Goal: Information Seeking & Learning: Check status

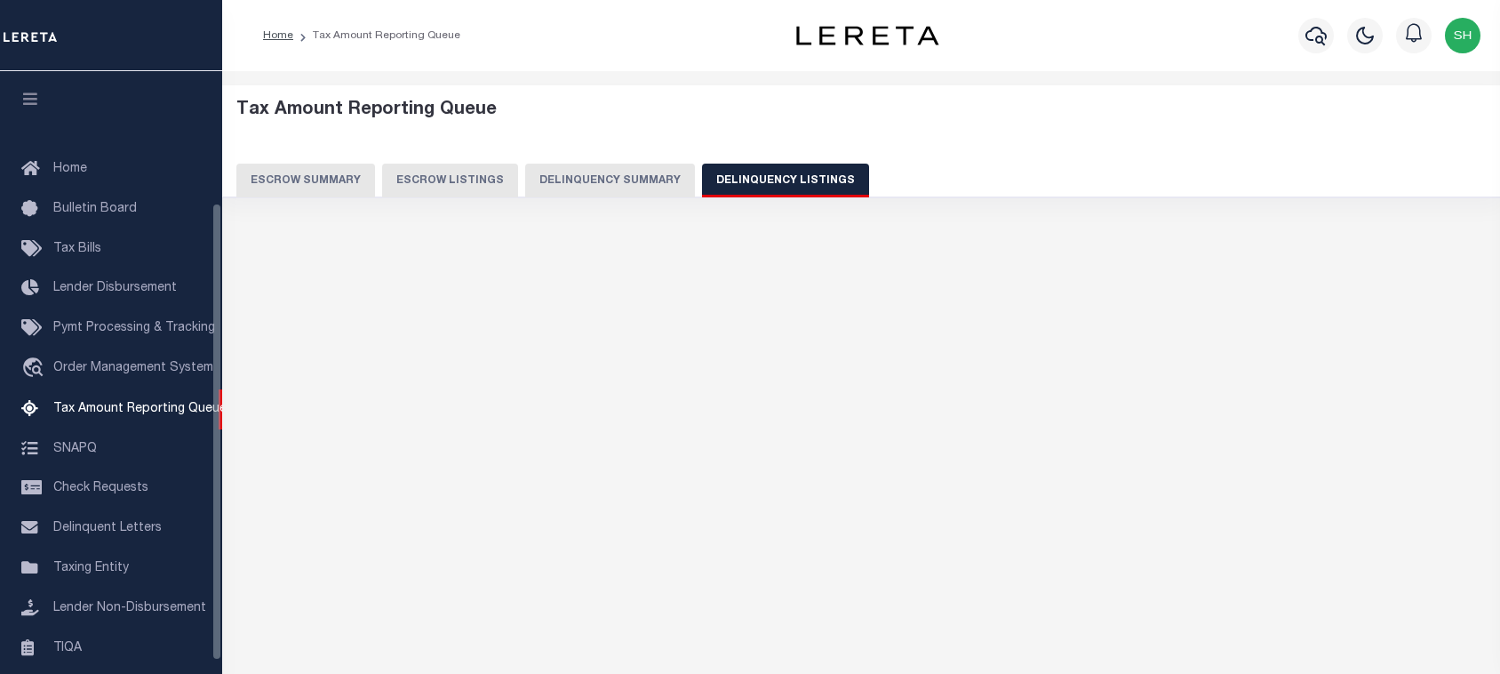
select select "OK"
select select "100"
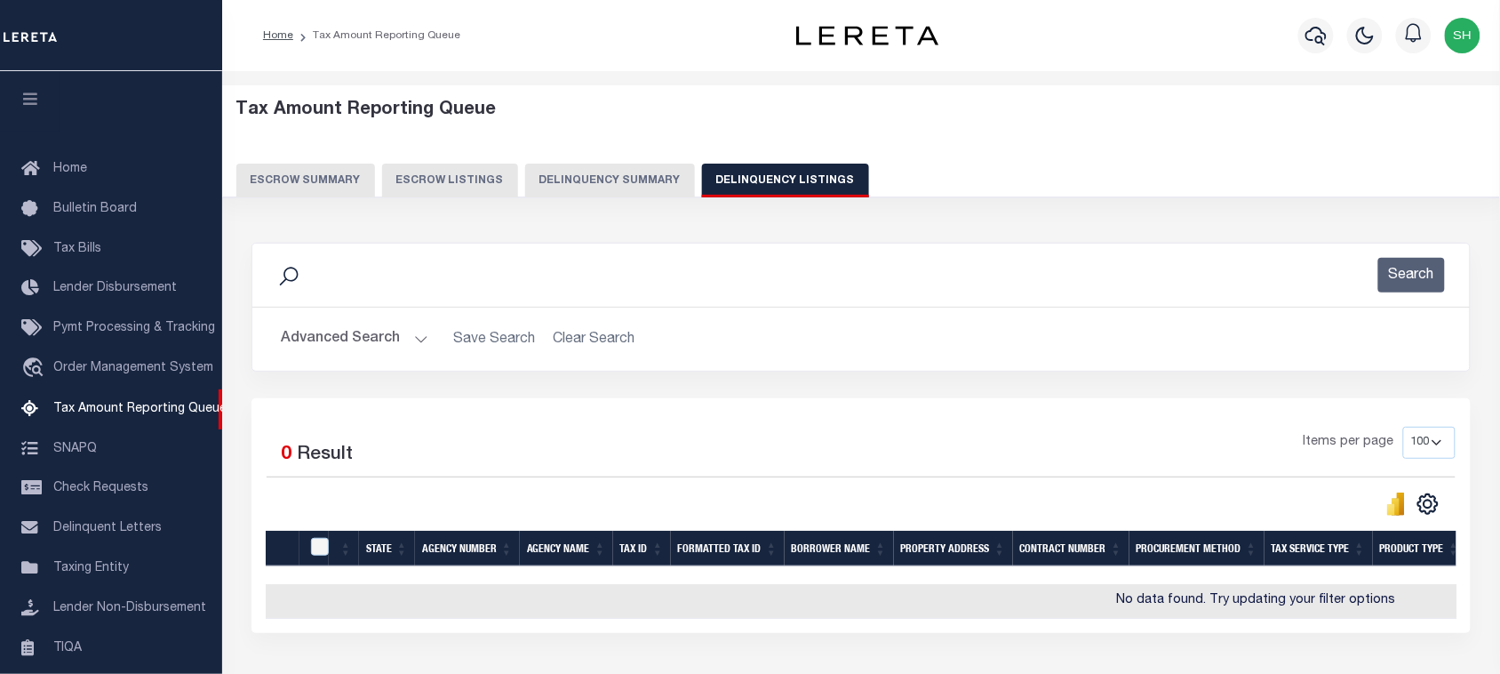
scroll to position [174, 0]
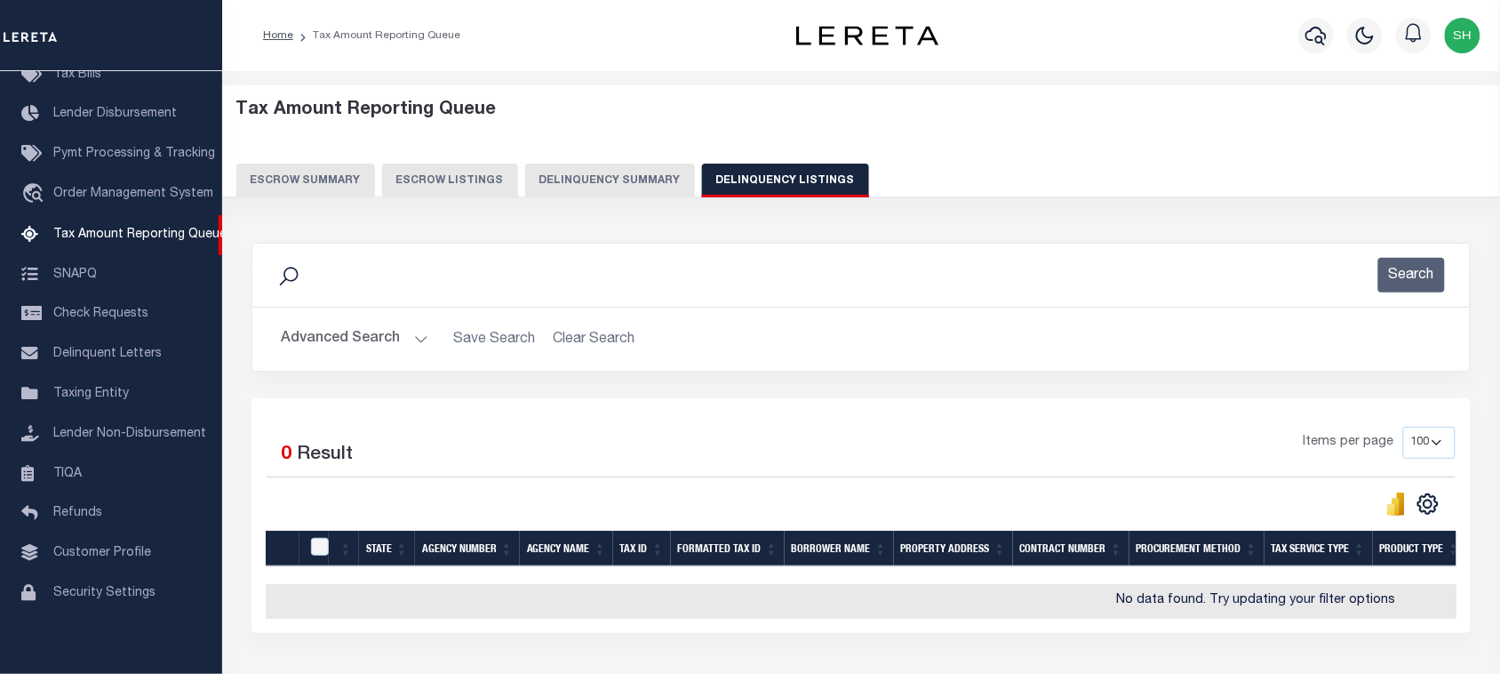
click at [365, 329] on button "Advanced Search" at bounding box center [355, 339] width 148 height 35
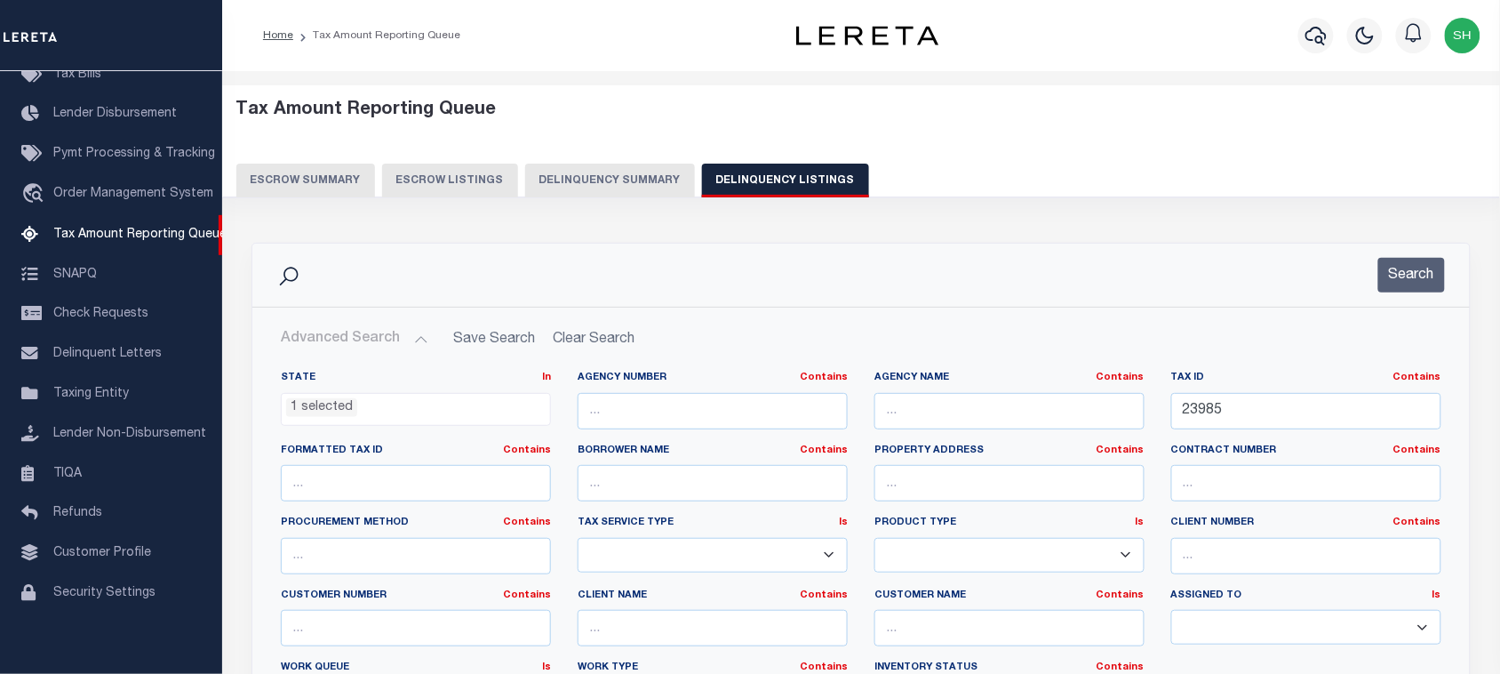
click at [373, 413] on ul "1 selected" at bounding box center [416, 406] width 268 height 24
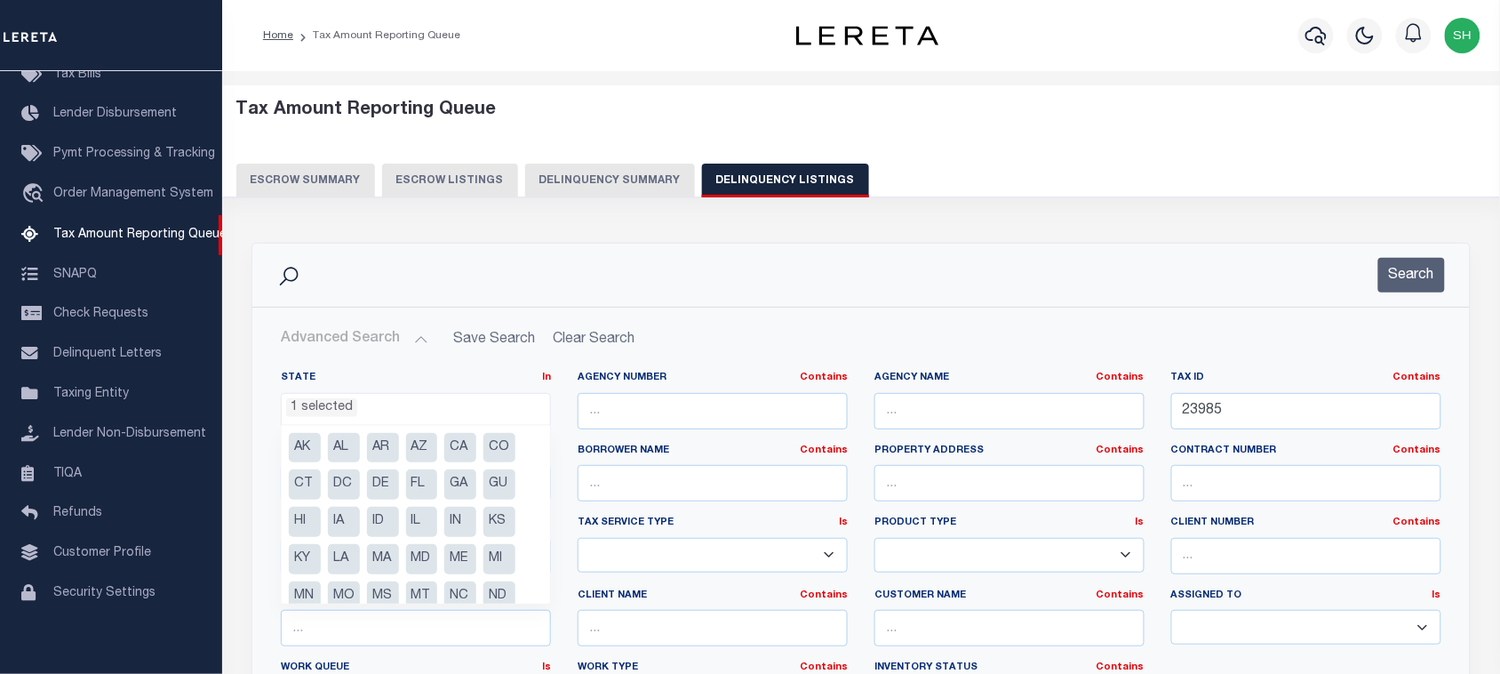
scroll to position [133, 0]
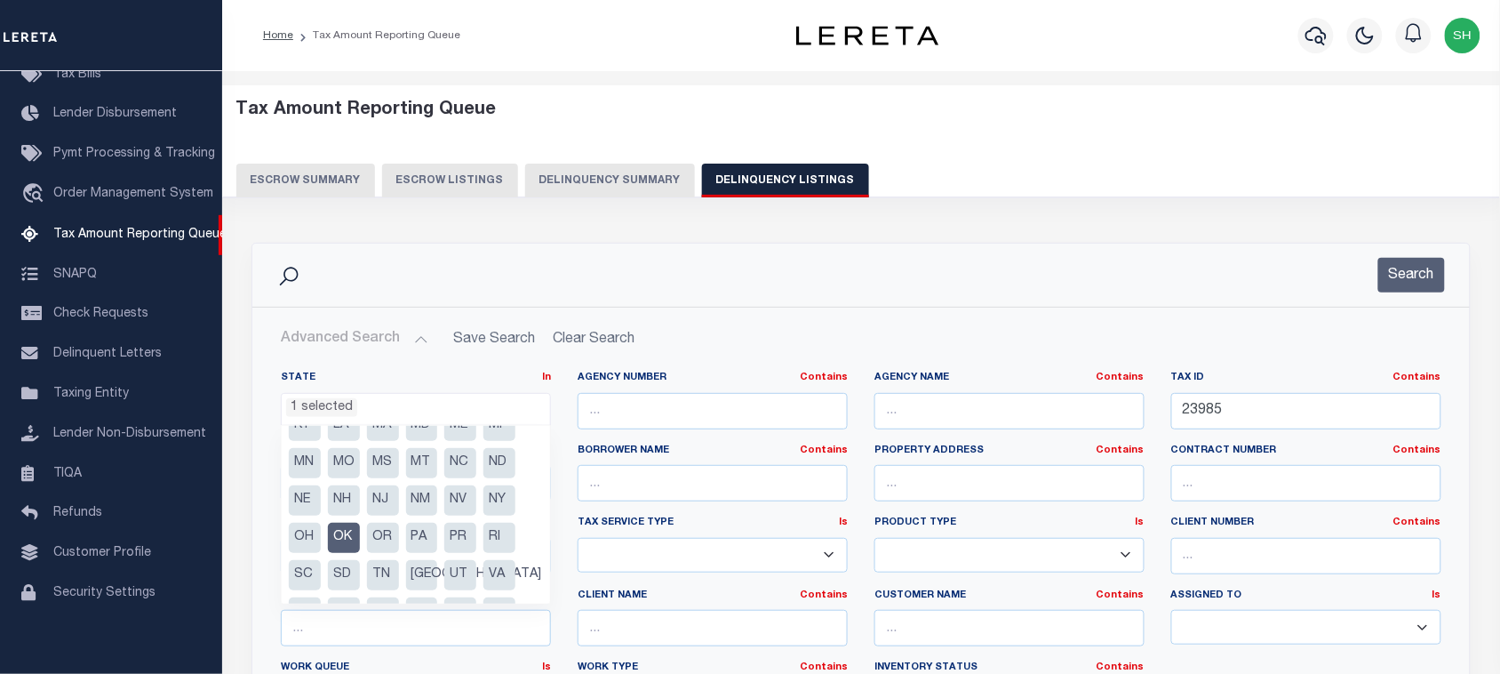
click at [345, 538] on li "OK" at bounding box center [344, 538] width 32 height 30
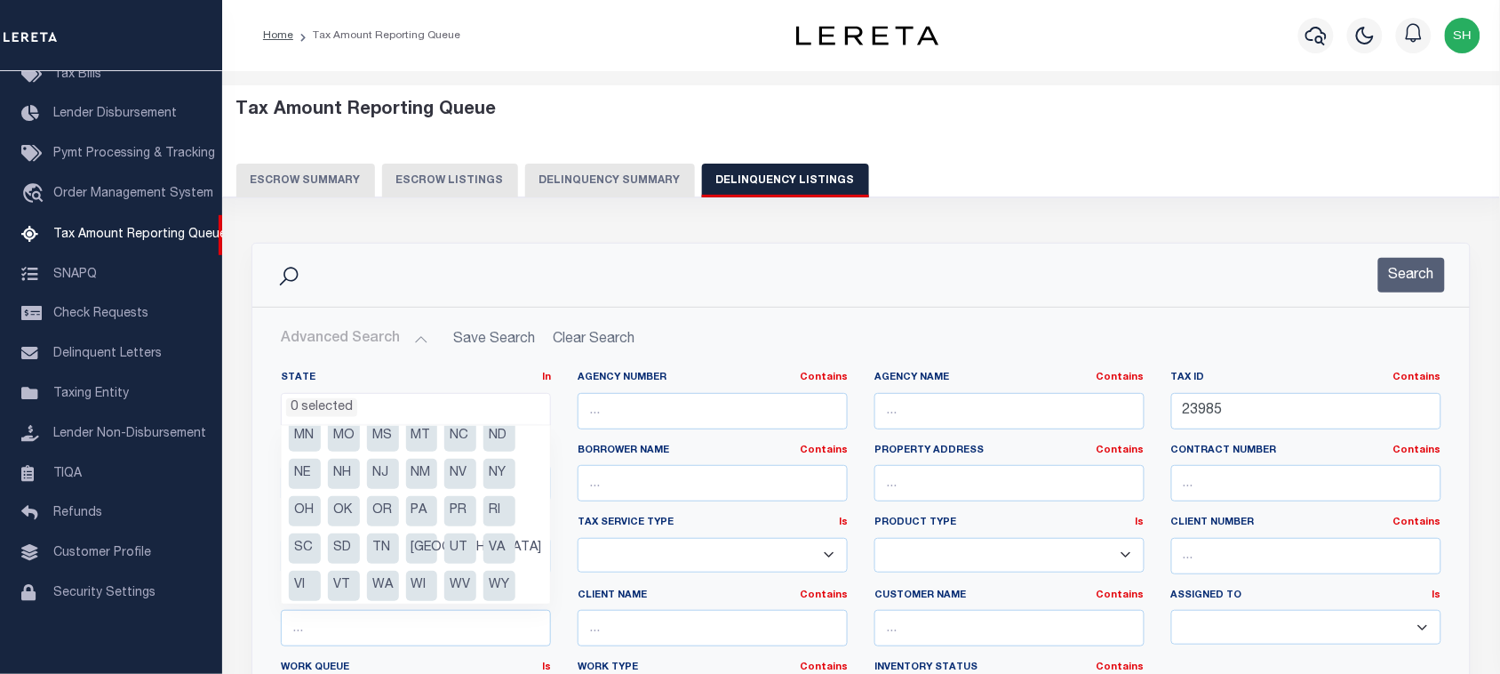
scroll to position [164, 0]
click at [494, 538] on li "VA" at bounding box center [500, 544] width 32 height 30
select select "VA"
click at [723, 293] on div "Search" at bounding box center [861, 275] width 1218 height 63
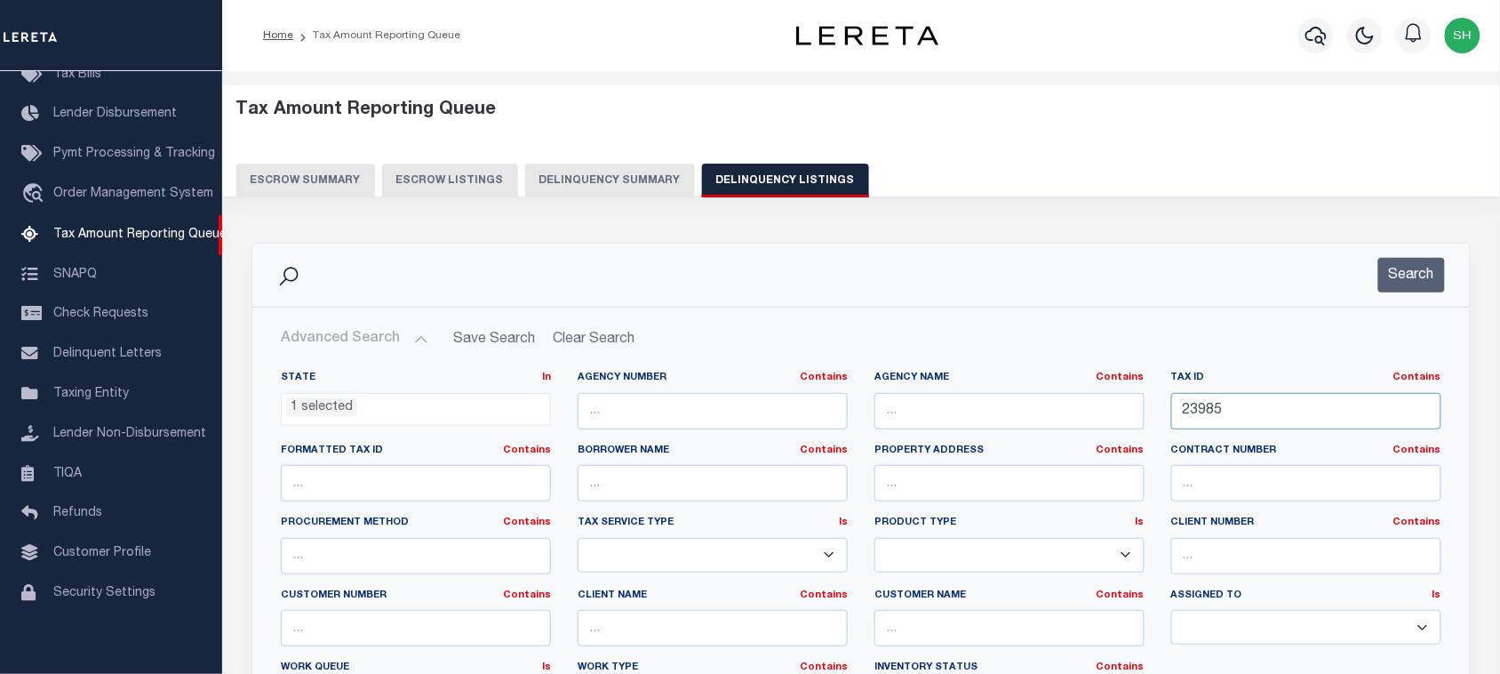
drag, startPoint x: 1204, startPoint y: 409, endPoint x: 883, endPoint y: 382, distance: 322.9
click at [883, 382] on div "State In In AK AL AR AZ CA CO CT DC DE FL GA GU HI IA ID IL IN KS KY LA MA MD M…" at bounding box center [862, 552] width 1188 height 363
paste input "50348560"
type input "50348560"
click at [1429, 264] on button "Search" at bounding box center [1412, 275] width 67 height 35
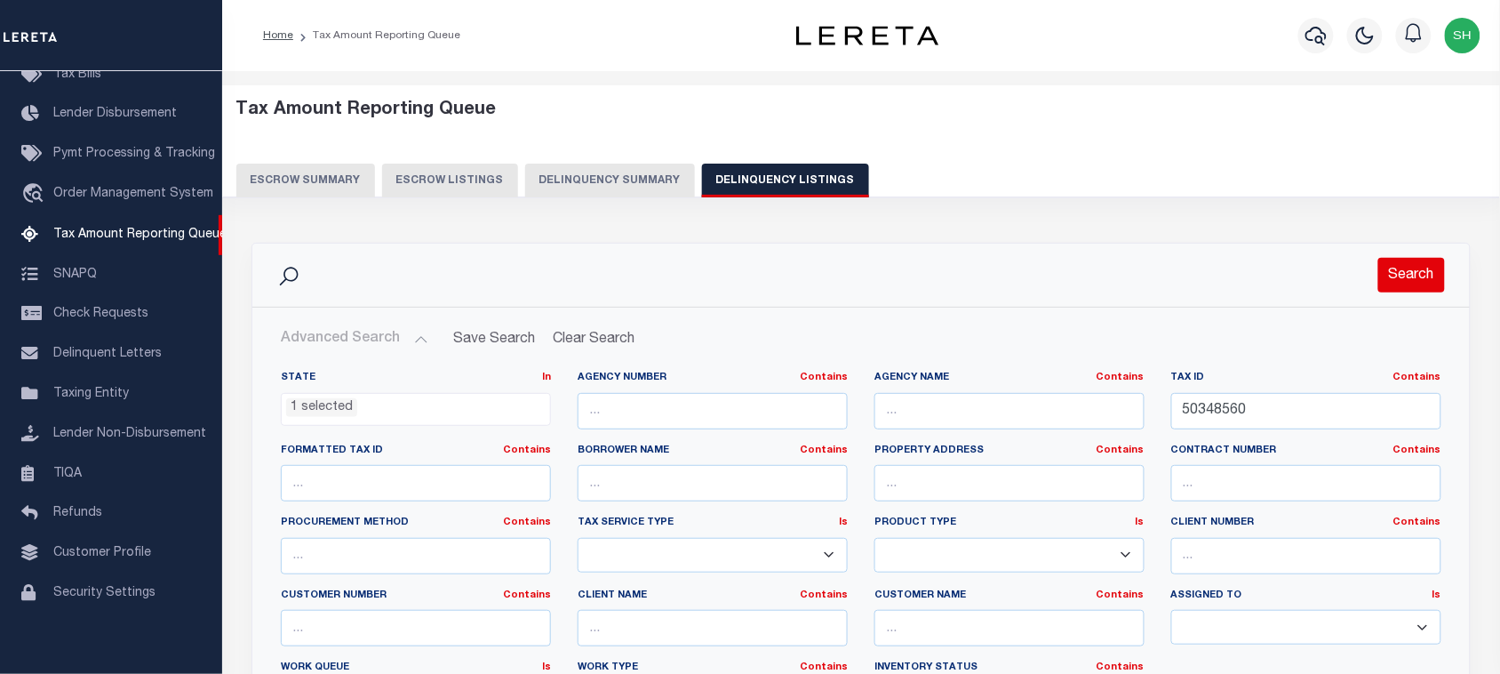
click at [1411, 277] on button "Search" at bounding box center [1412, 275] width 67 height 35
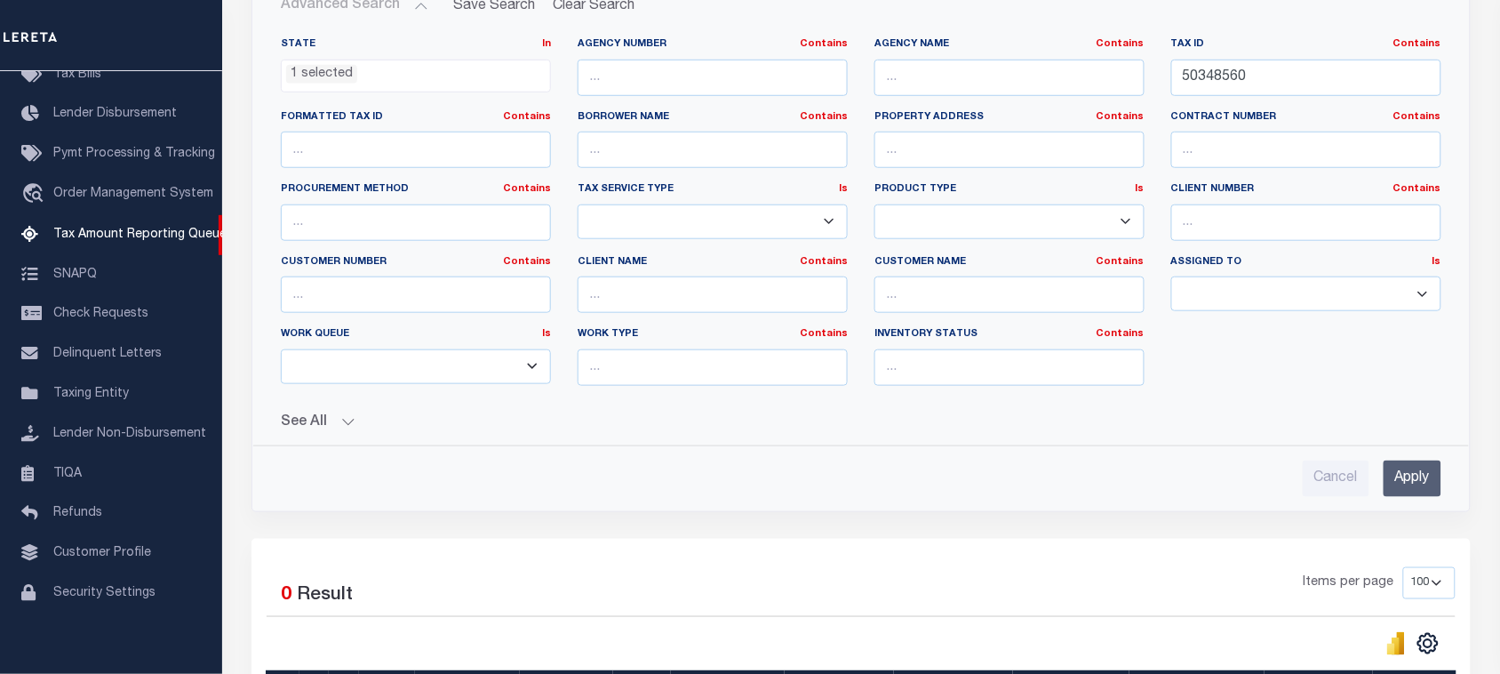
scroll to position [0, 0]
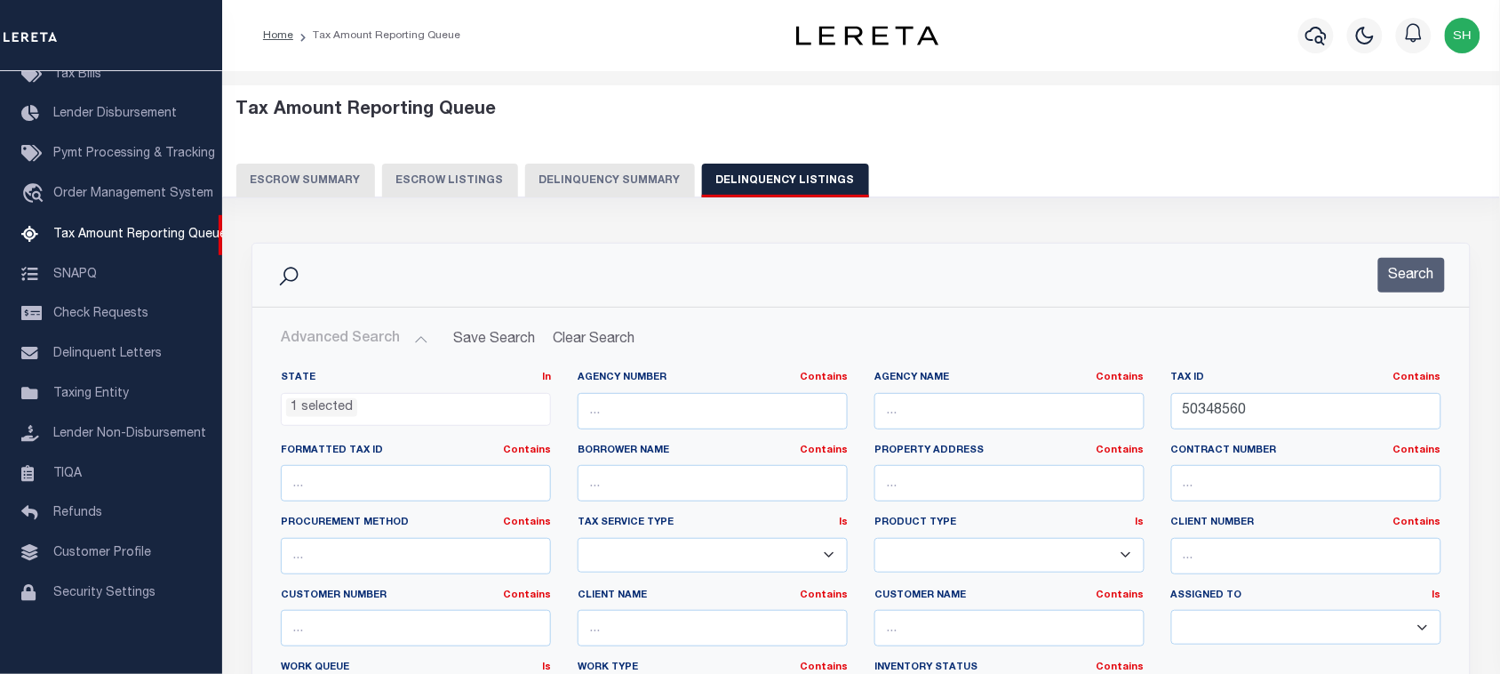
click at [1420, 298] on div "Search" at bounding box center [861, 275] width 1218 height 63
click at [1414, 272] on button "Search" at bounding box center [1412, 275] width 67 height 35
click at [1413, 272] on button "Search" at bounding box center [1412, 275] width 67 height 35
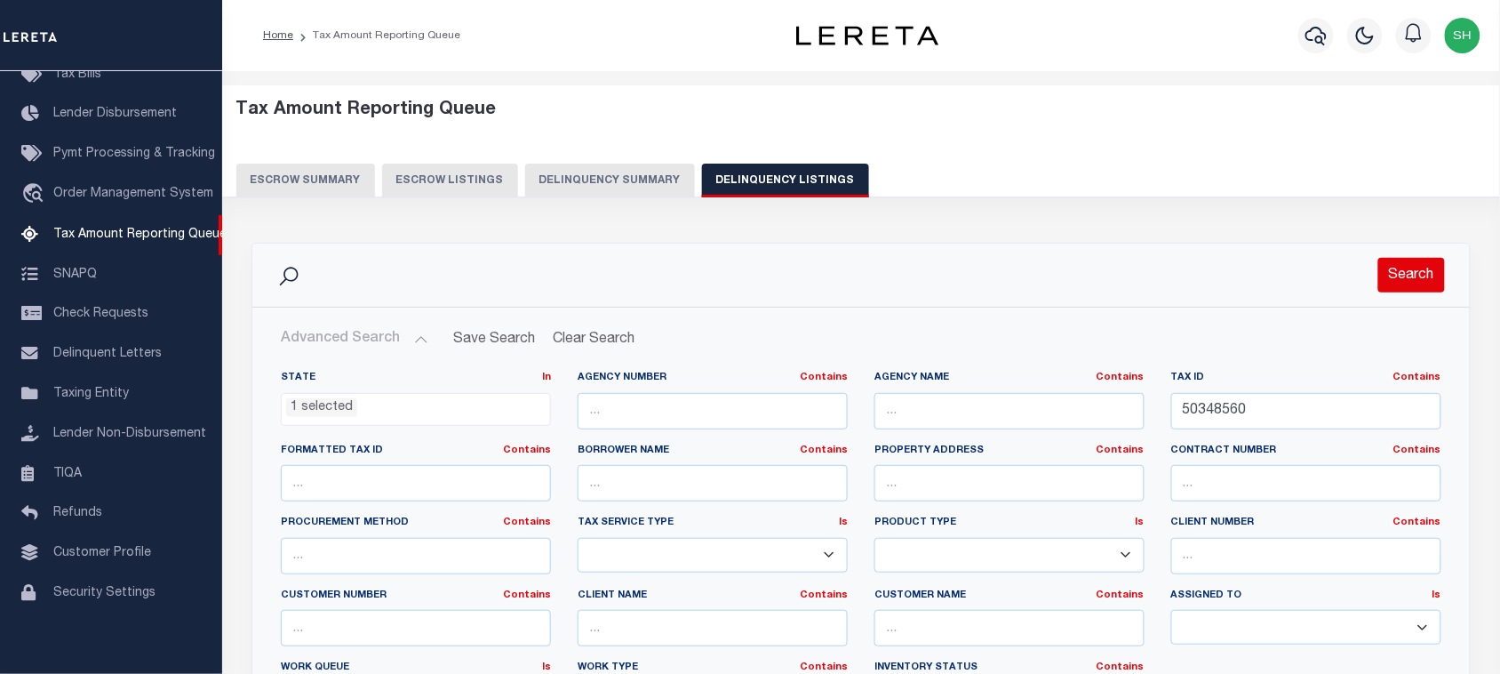
click at [1413, 272] on button "Search" at bounding box center [1412, 275] width 67 height 35
click at [410, 414] on ul "1 selected" at bounding box center [416, 406] width 268 height 24
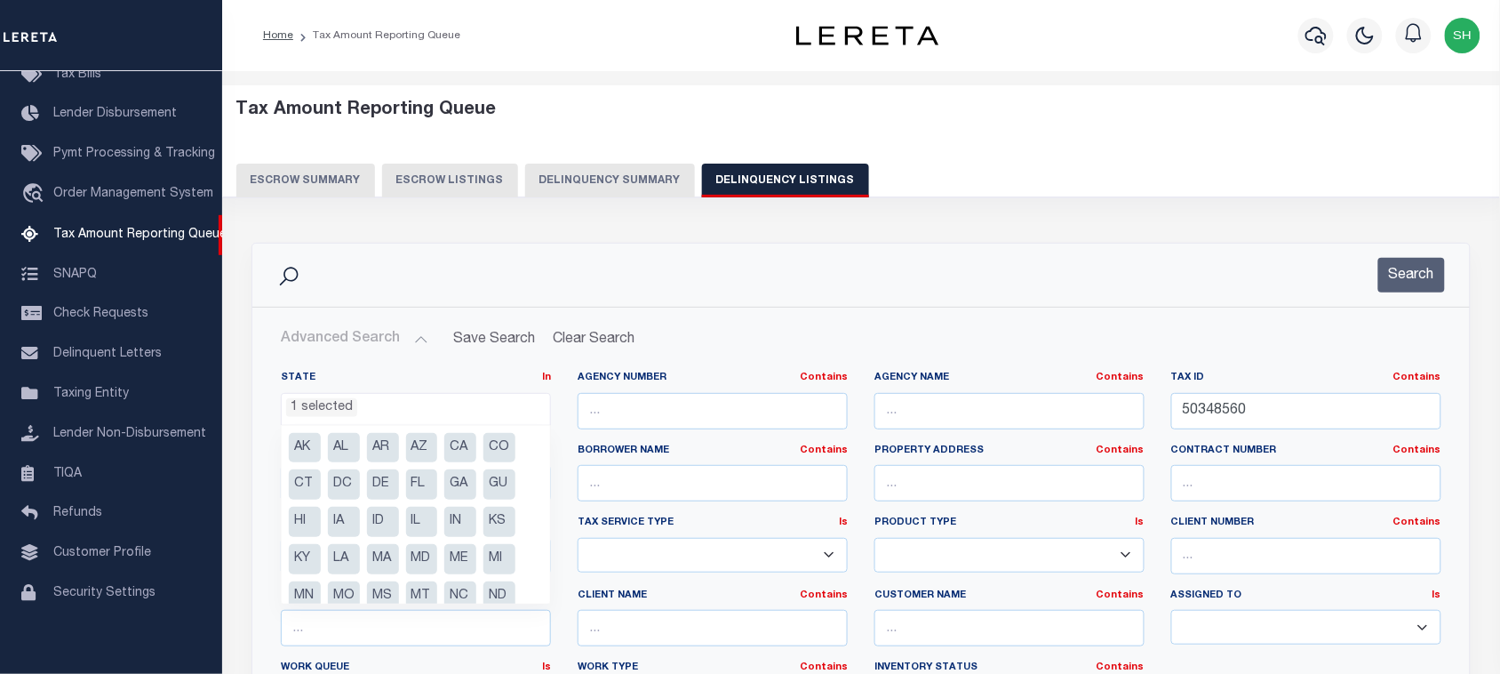
scroll to position [164, 0]
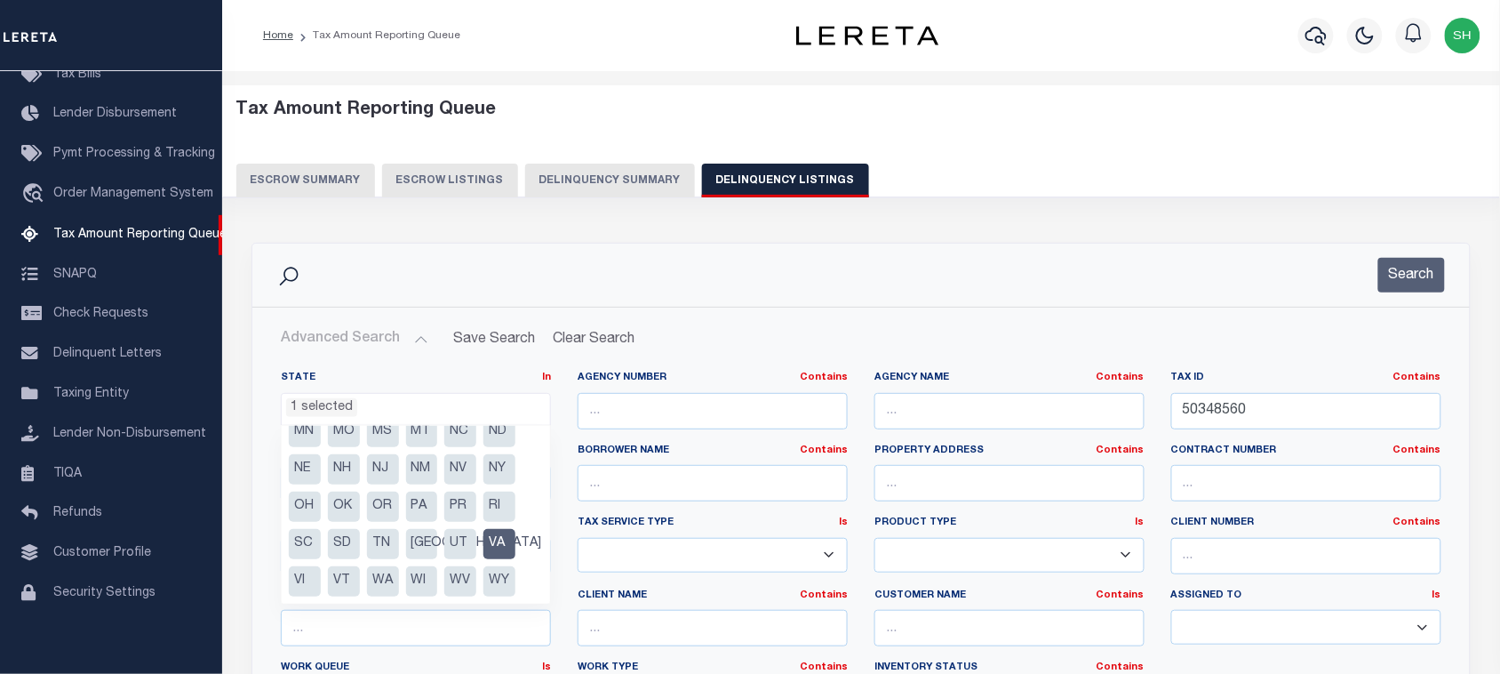
click at [508, 542] on li "VA" at bounding box center [500, 544] width 32 height 30
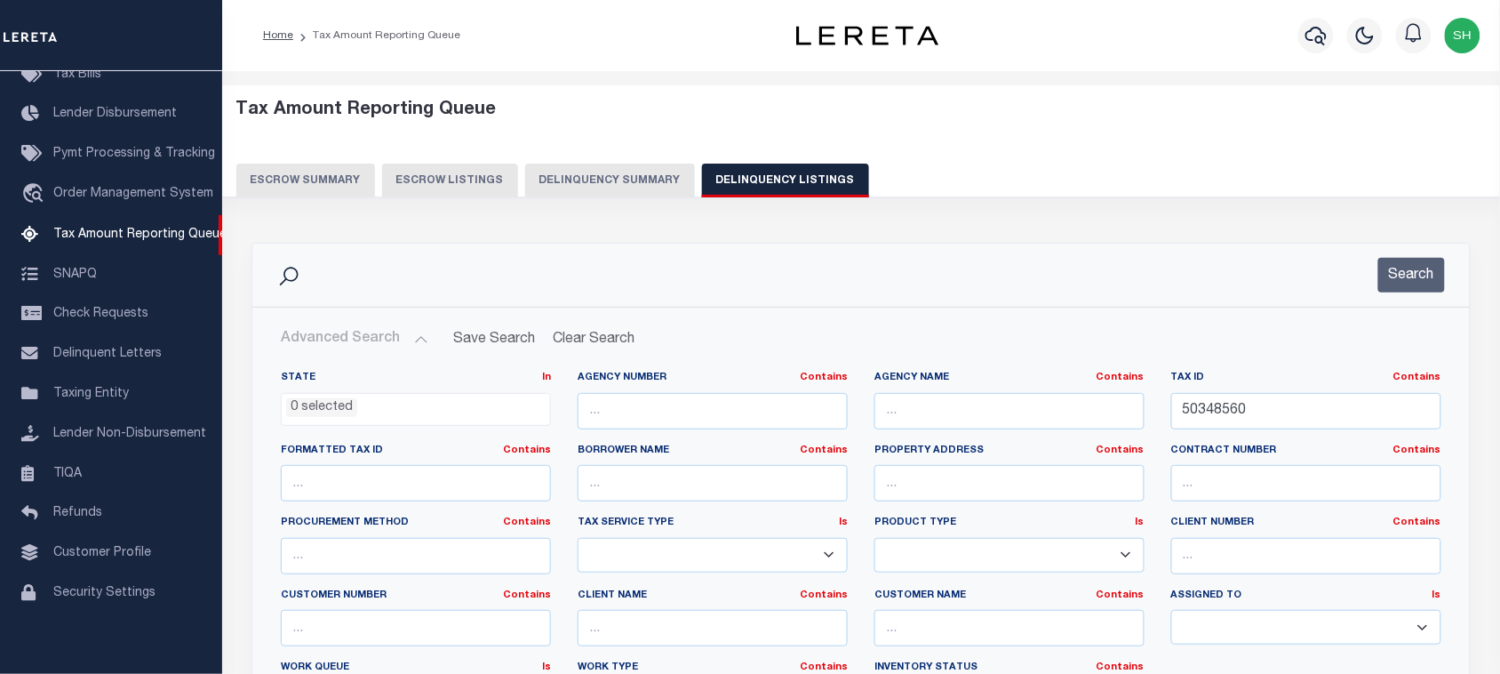
click at [751, 259] on div "Search" at bounding box center [861, 275] width 1189 height 35
click at [332, 402] on li "0 selected" at bounding box center [321, 408] width 71 height 20
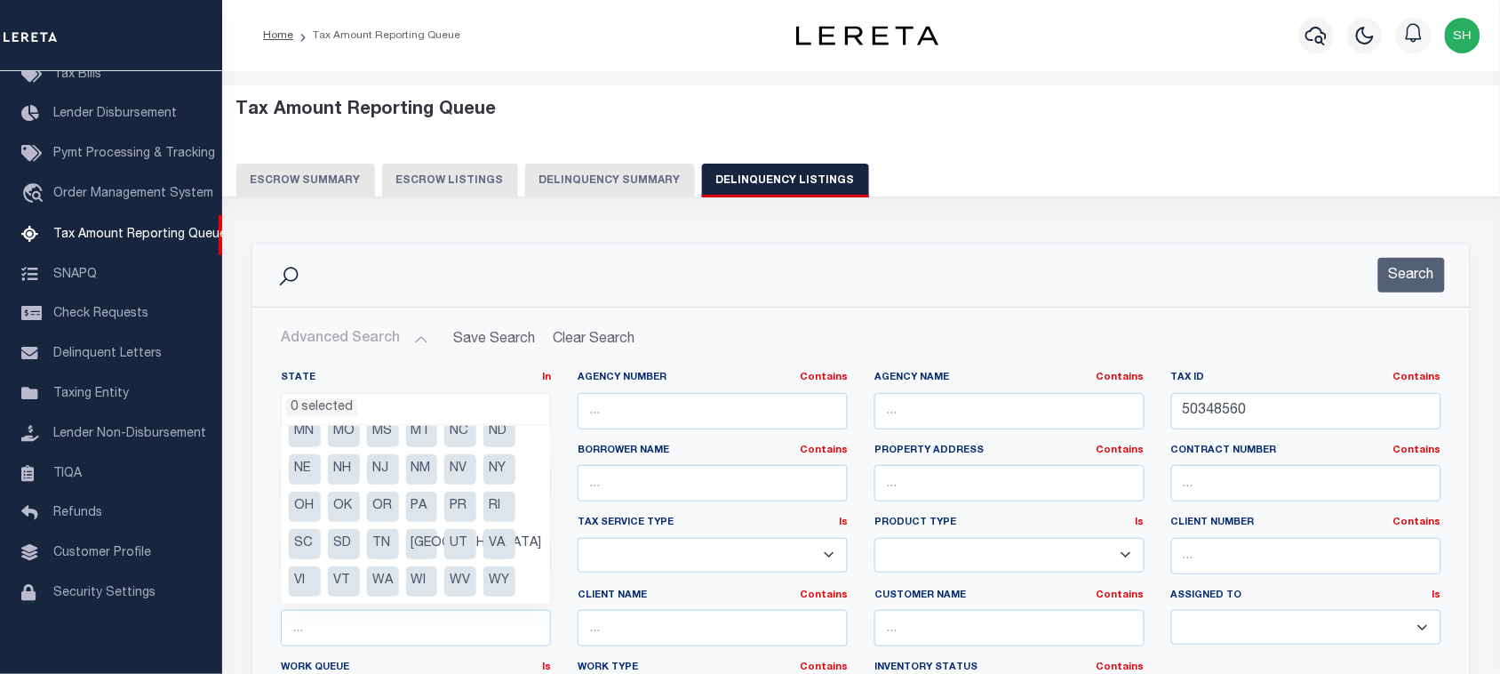
click at [498, 547] on li "VA" at bounding box center [500, 544] width 32 height 30
select select "VA"
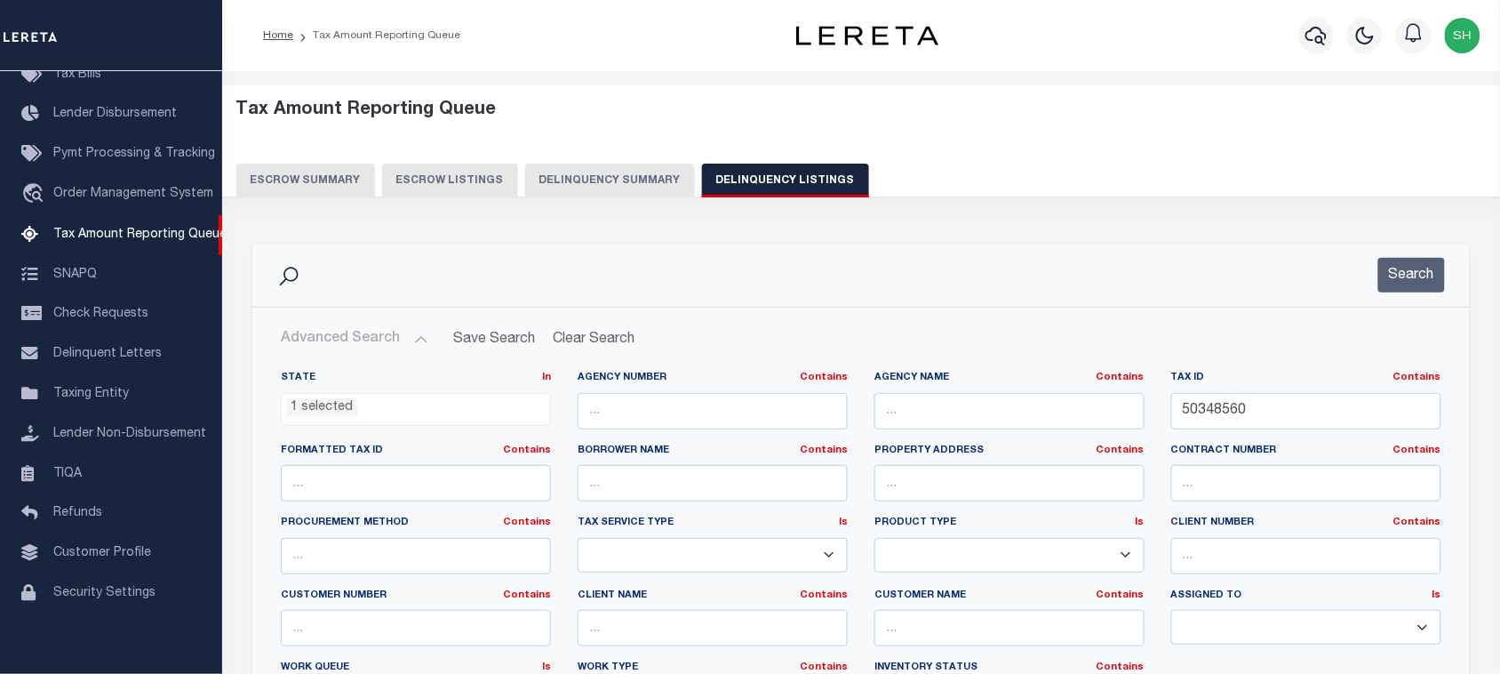
click at [1007, 188] on div "Escrow Summary Escrow Listings Delinquency Summary Delinquency Listings" at bounding box center [861, 180] width 1251 height 33
click at [1431, 285] on button "Search" at bounding box center [1412, 275] width 67 height 35
click at [1419, 282] on button "Search" at bounding box center [1412, 275] width 67 height 35
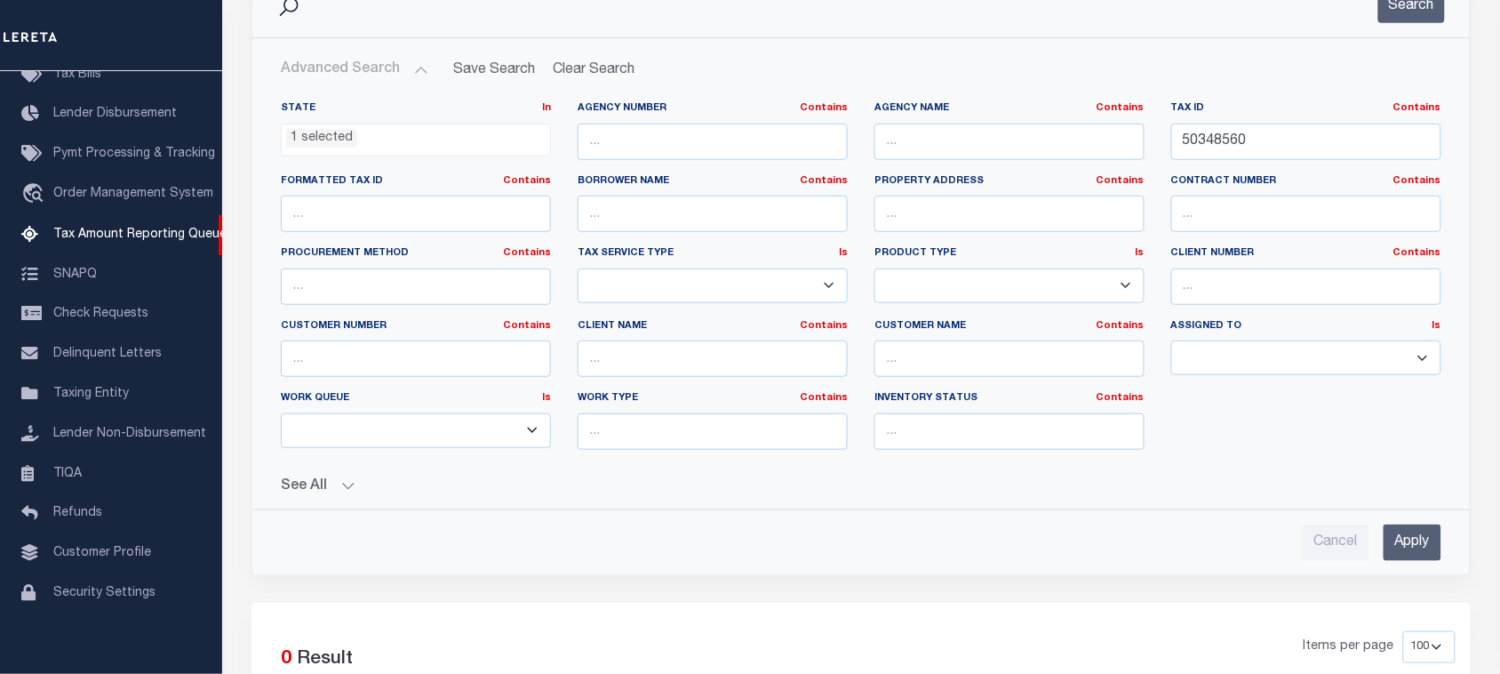
scroll to position [0, 0]
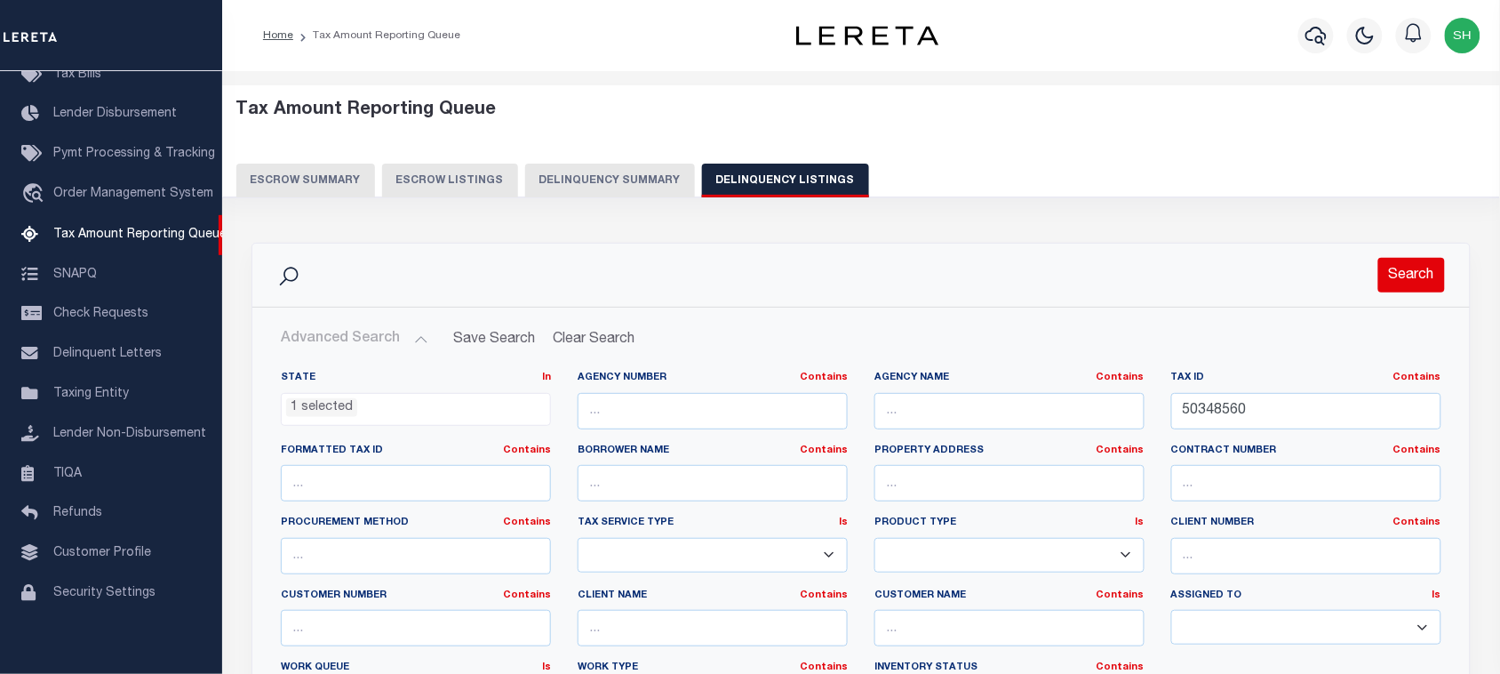
click at [1413, 274] on button "Search" at bounding box center [1412, 275] width 67 height 35
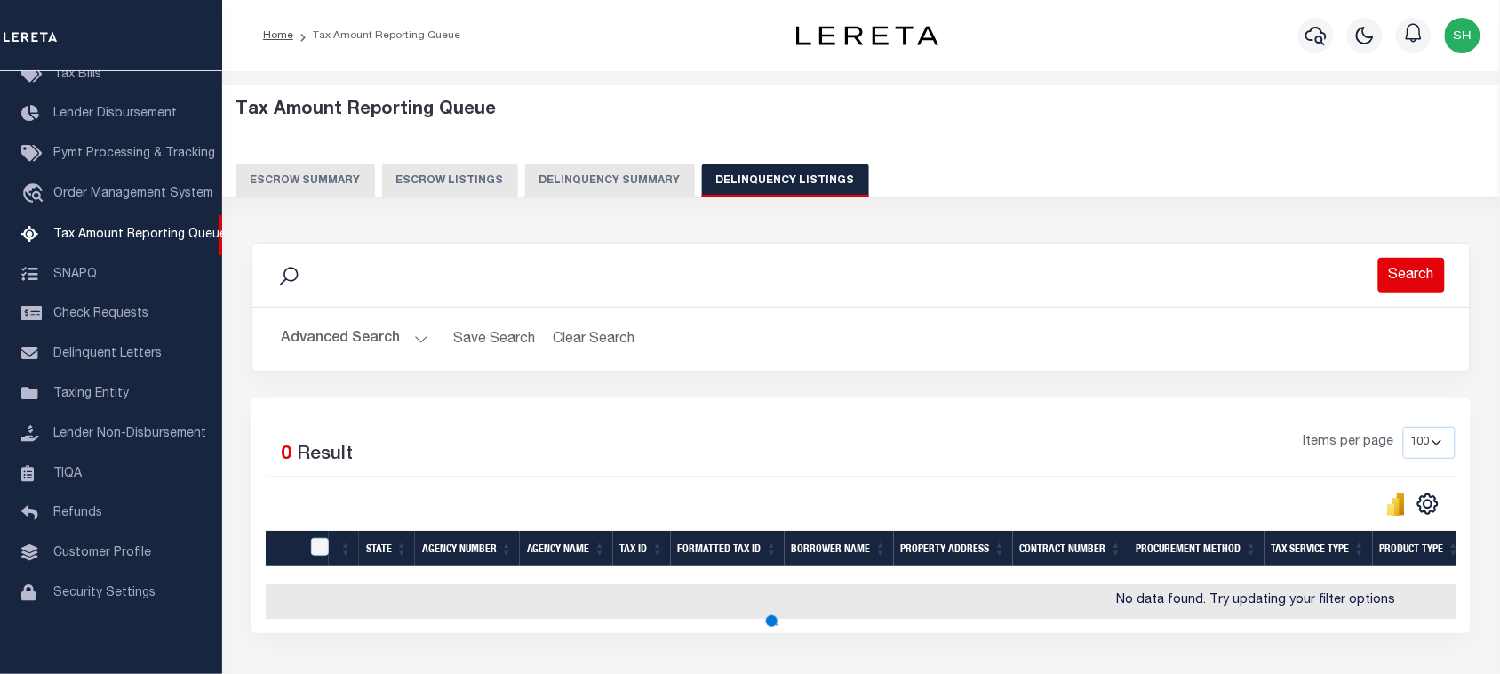
click at [1413, 274] on button "Search" at bounding box center [1412, 275] width 67 height 35
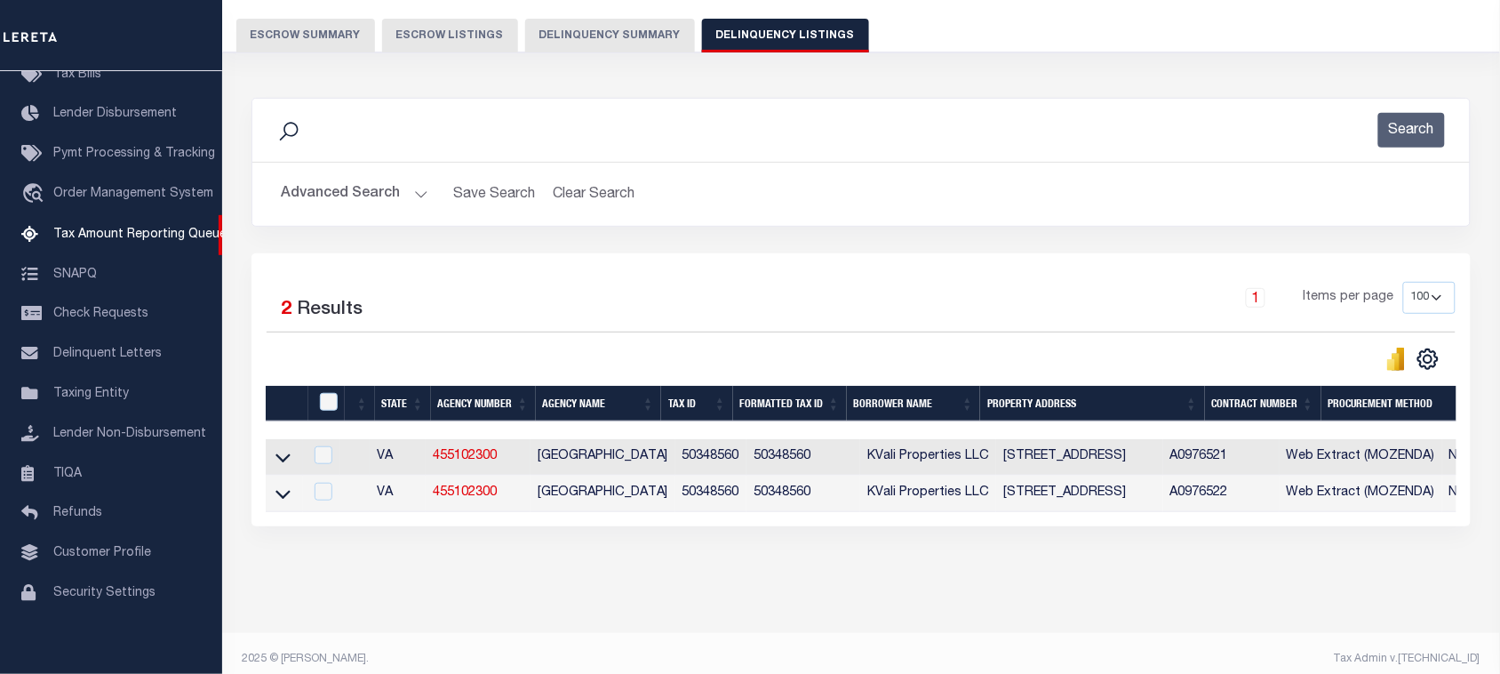
scroll to position [174, 0]
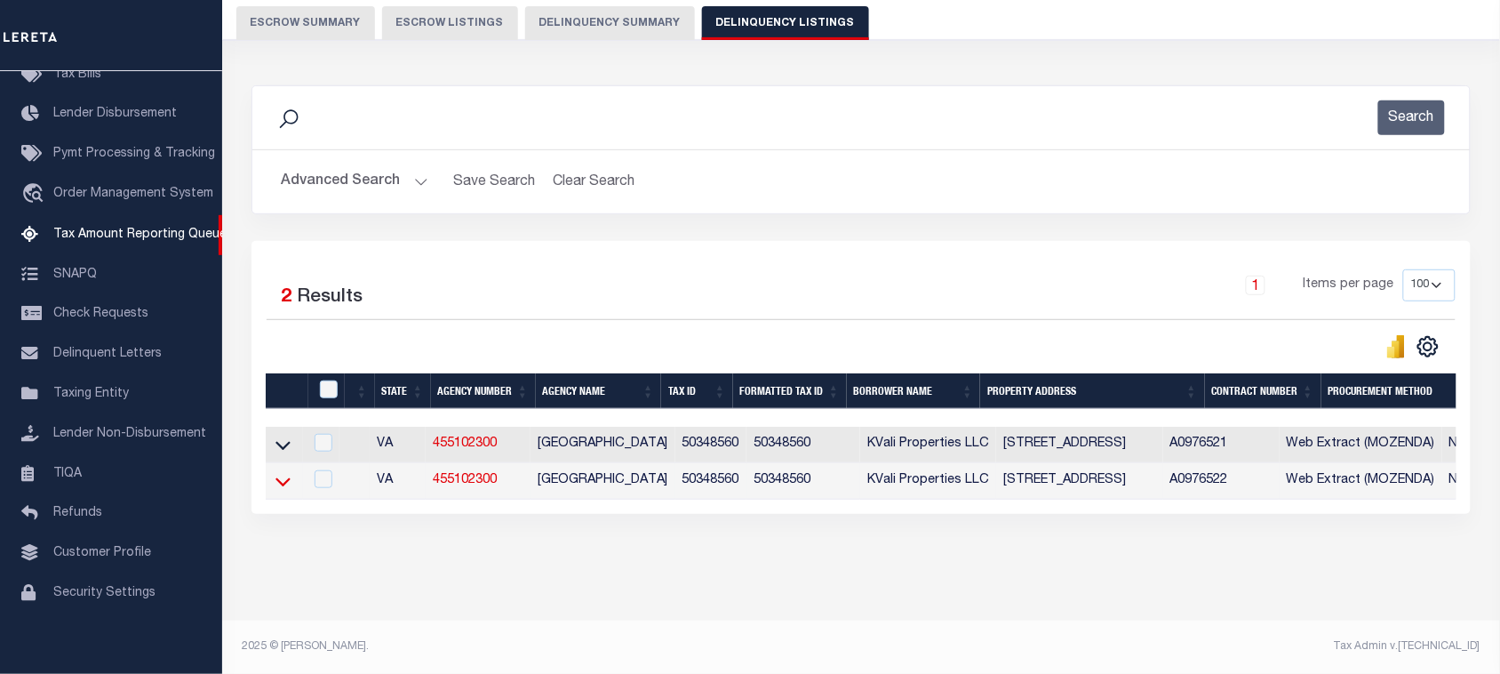
click at [278, 474] on icon at bounding box center [283, 481] width 15 height 19
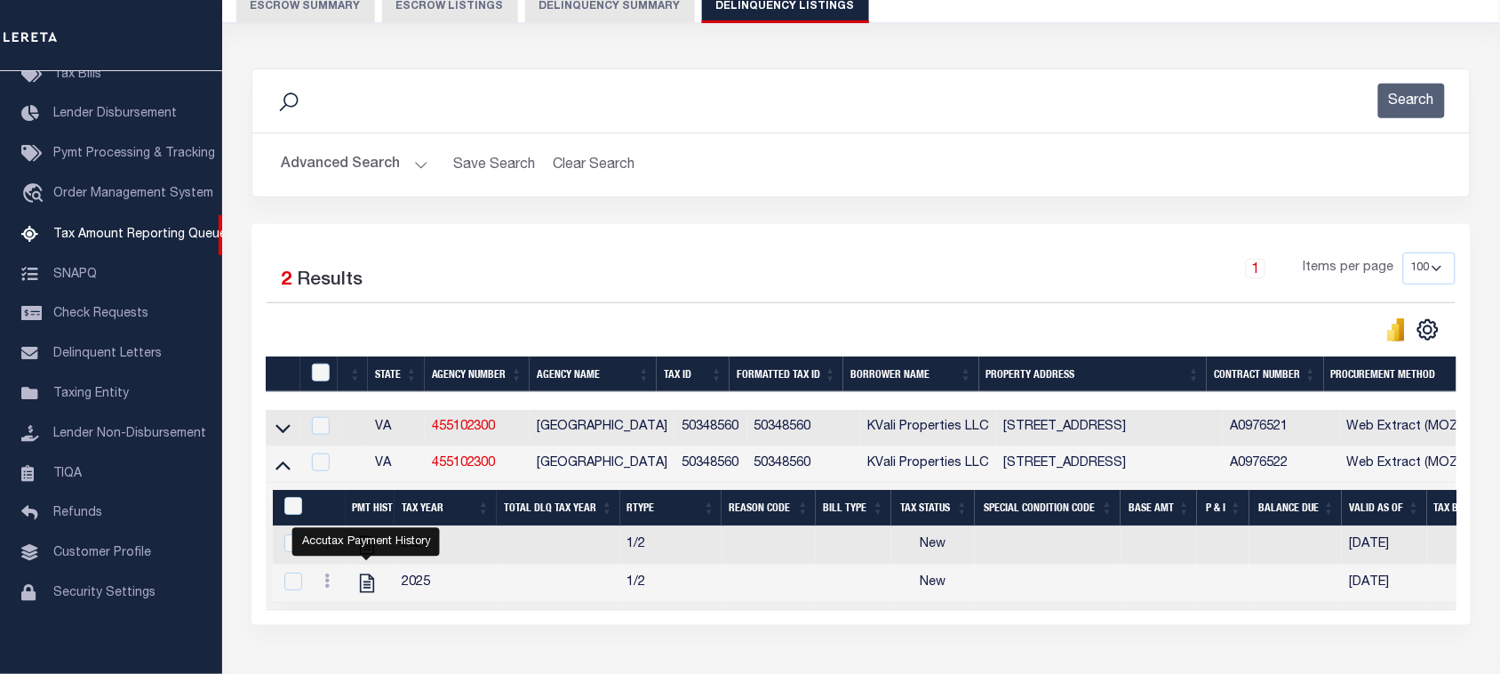
click at [376, 152] on button "Advanced Search" at bounding box center [355, 165] width 148 height 35
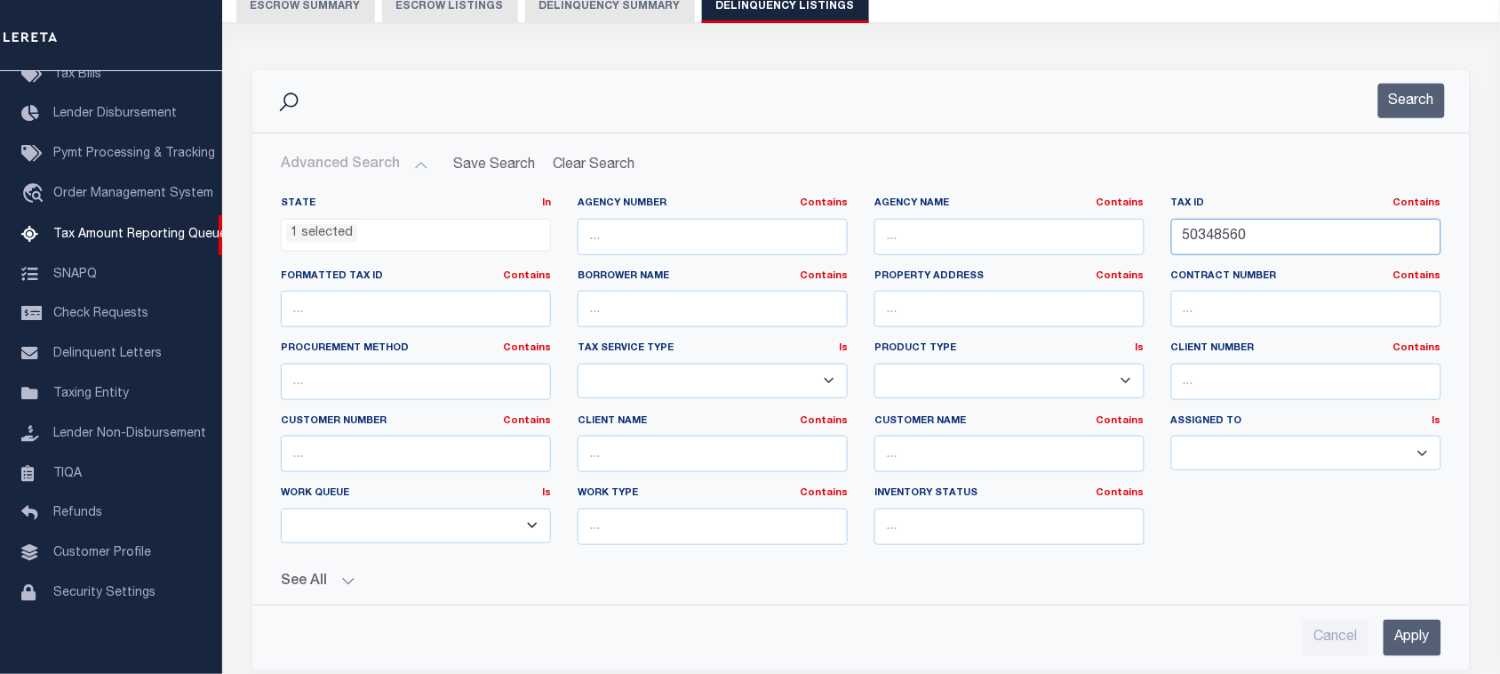
drag, startPoint x: 1172, startPoint y: 232, endPoint x: 749, endPoint y: 241, distance: 422.3
click at [703, 250] on div "State In In AK AL AR AZ CA CO CT DC DE FL GA GU HI IA ID IL IN KS KY LA MA MD M…" at bounding box center [862, 377] width 1188 height 363
paste input "1127750"
type input "11277500"
click at [1419, 94] on button "Search" at bounding box center [1412, 101] width 67 height 35
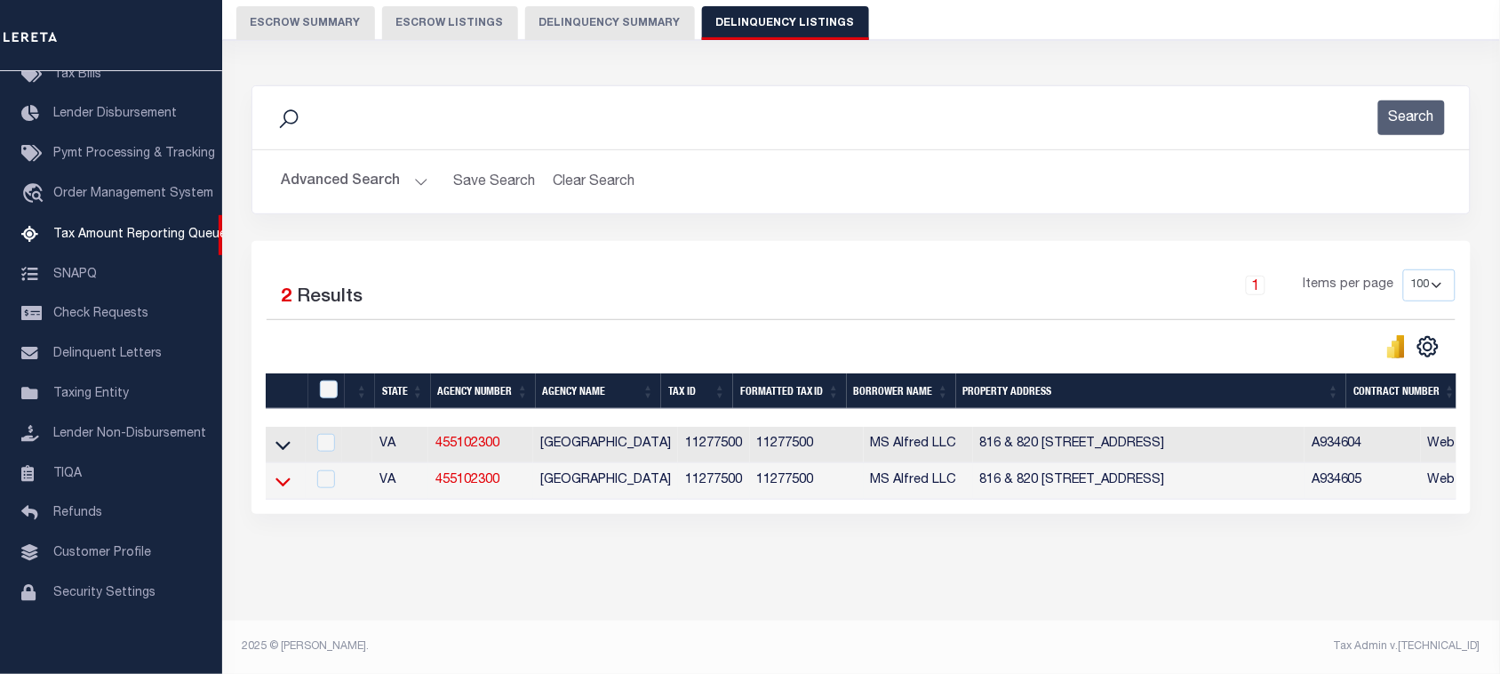
click at [283, 473] on icon at bounding box center [283, 481] width 15 height 19
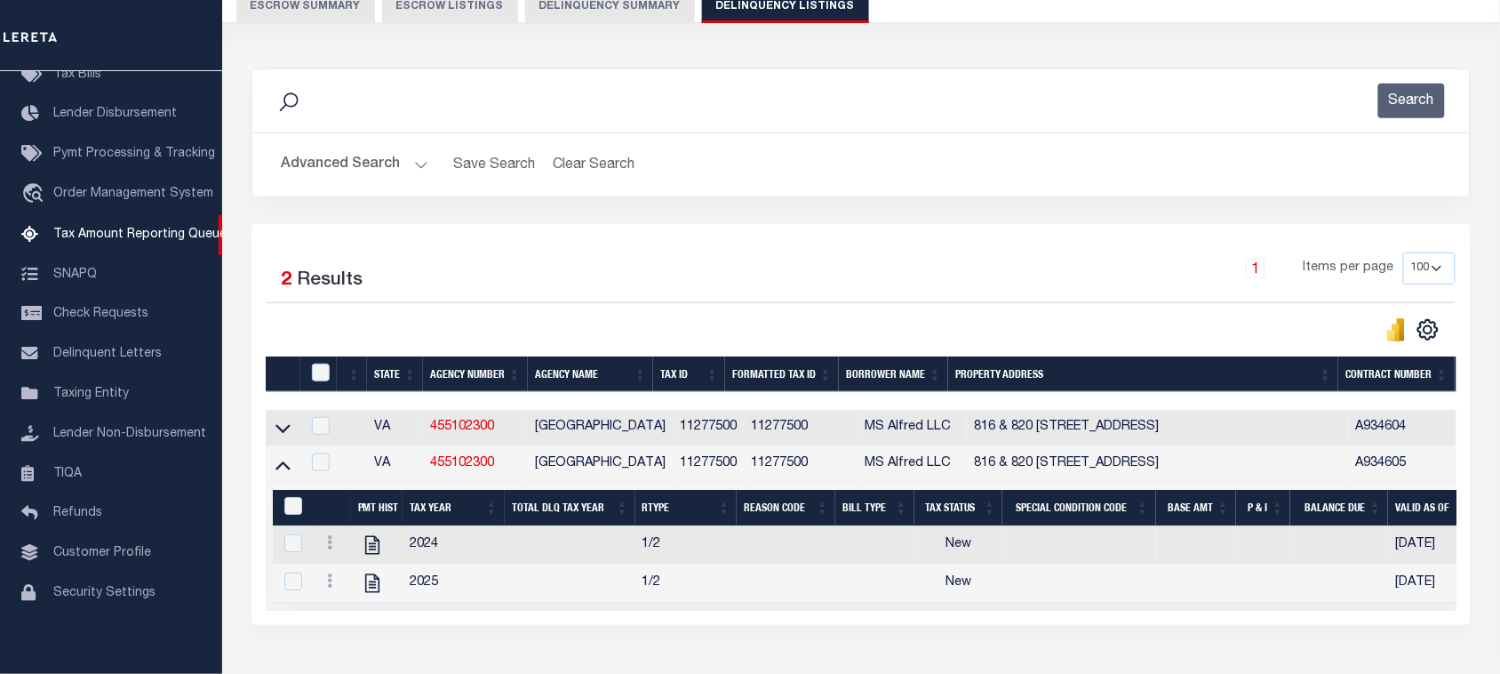
click at [785, 173] on h2 "Advanced Search Save Search Clear Search tblassign_wrapper_dynamictable_____Def…" at bounding box center [861, 165] width 1189 height 35
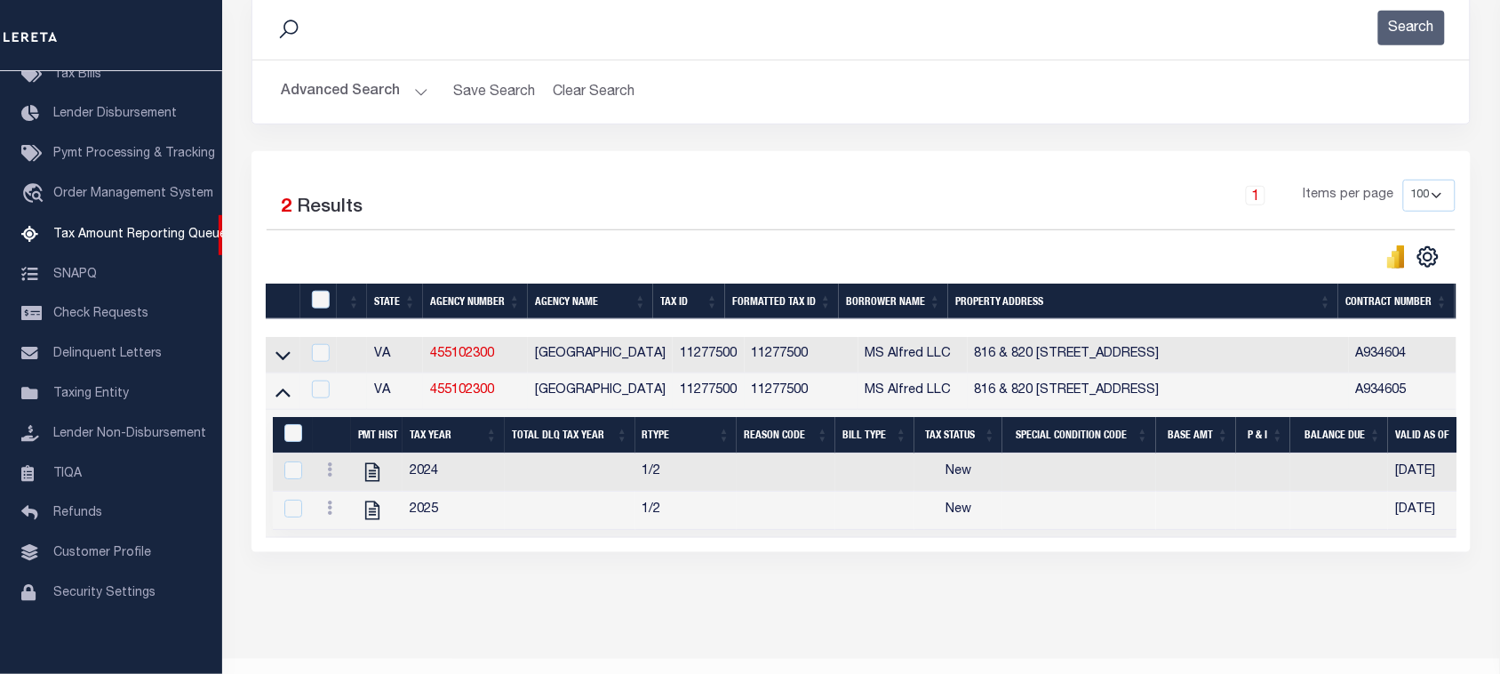
scroll to position [285, 0]
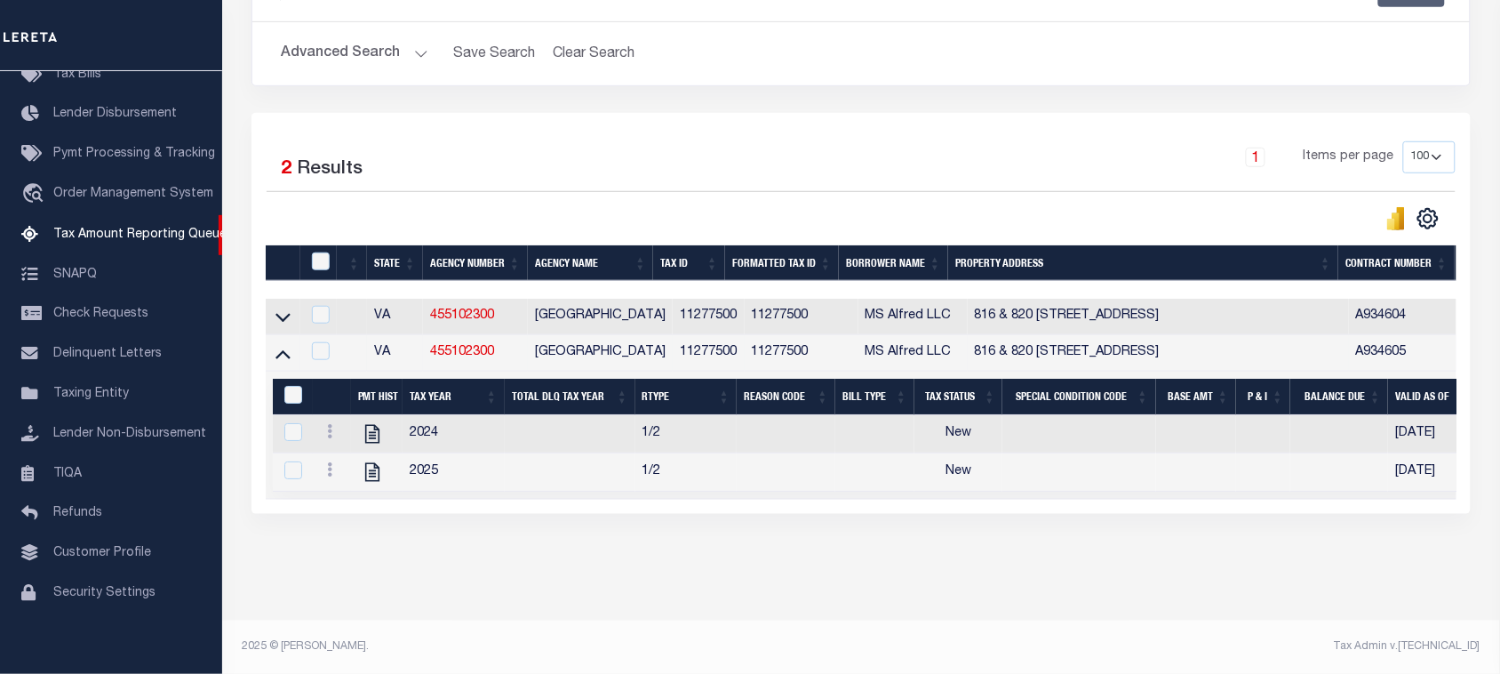
click at [858, 100] on div "Search Advanced Search Save Search Clear Search tblassign_wrapper_dynamictable_…" at bounding box center [861, 35] width 1246 height 156
click at [849, 60] on h2 "Advanced Search Save Search Clear Search tblassign_wrapper_dynamictable_____Def…" at bounding box center [861, 53] width 1189 height 35
click at [868, 162] on div "1 Items per page 10 25 50 100 500" at bounding box center [1013, 164] width 885 height 46
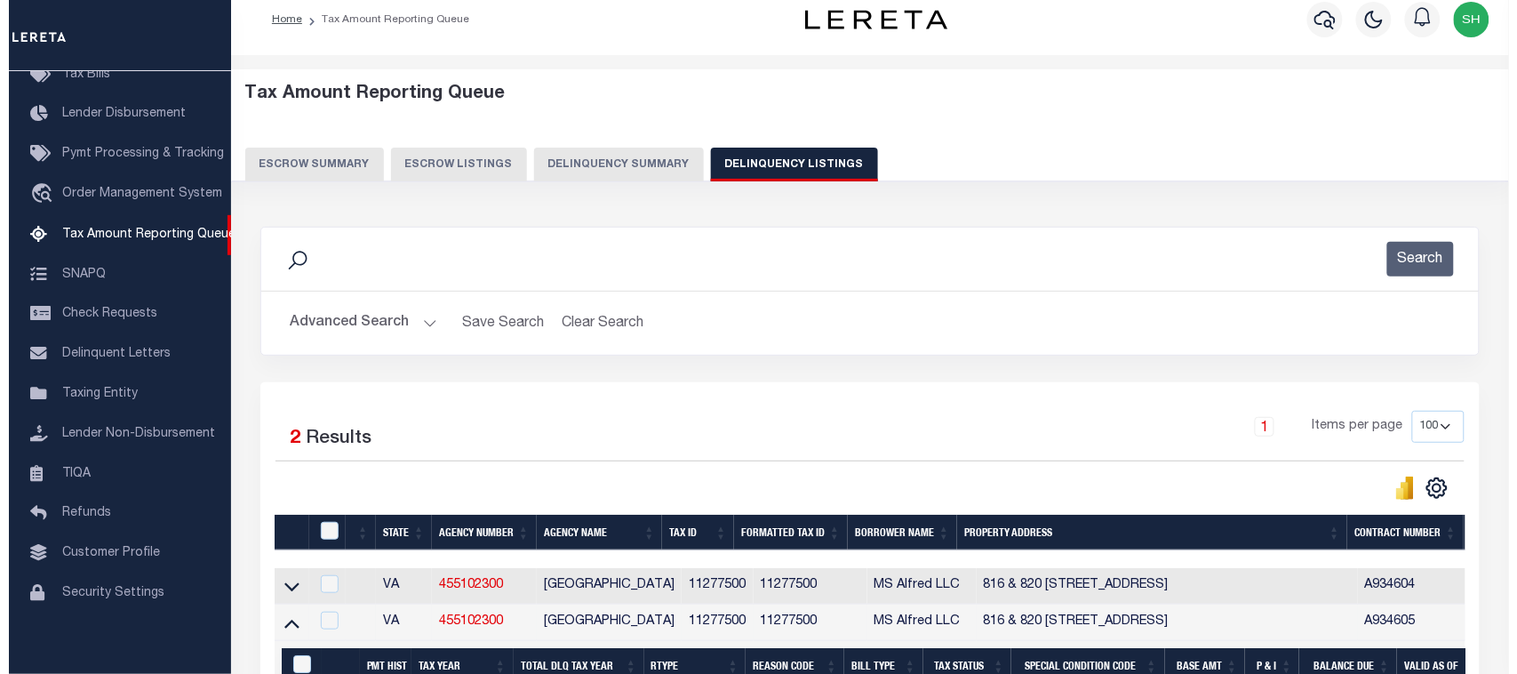
scroll to position [0, 0]
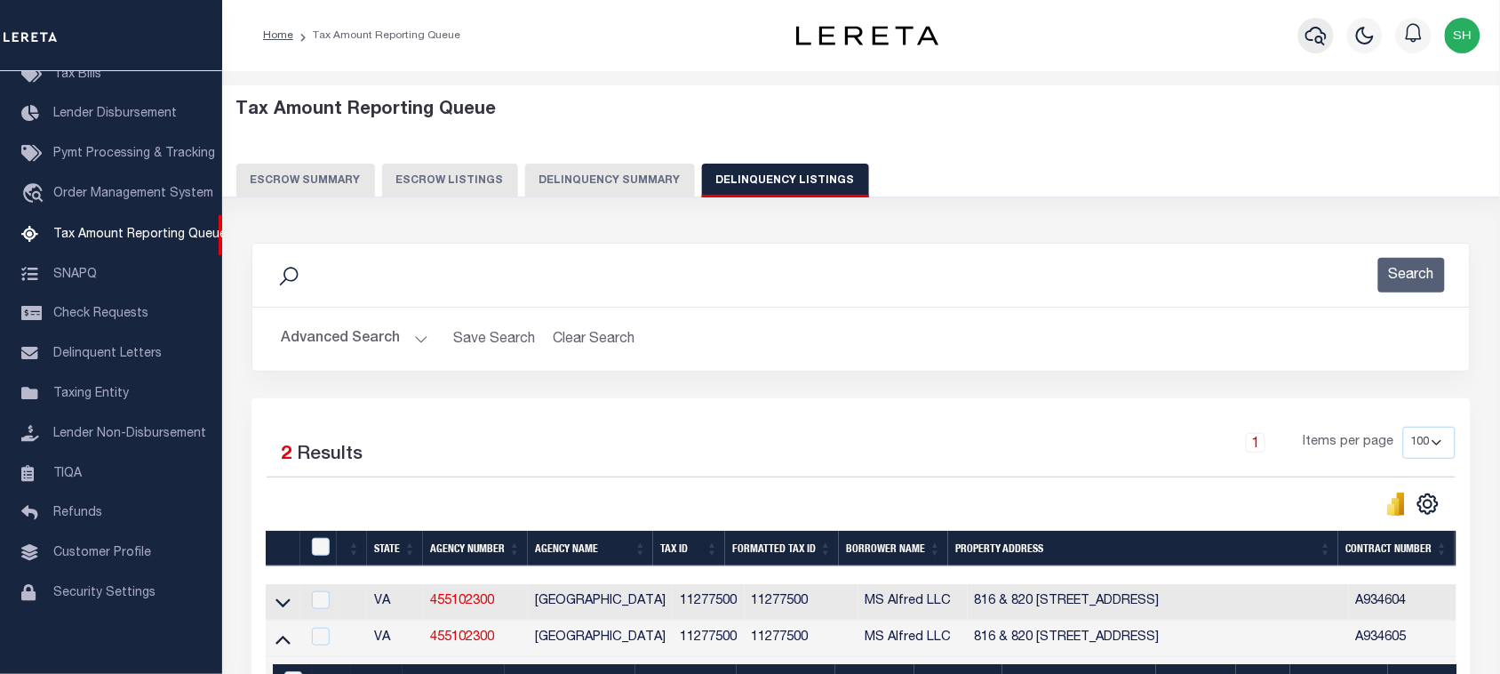
click at [1313, 43] on icon "button" at bounding box center [1316, 35] width 21 height 21
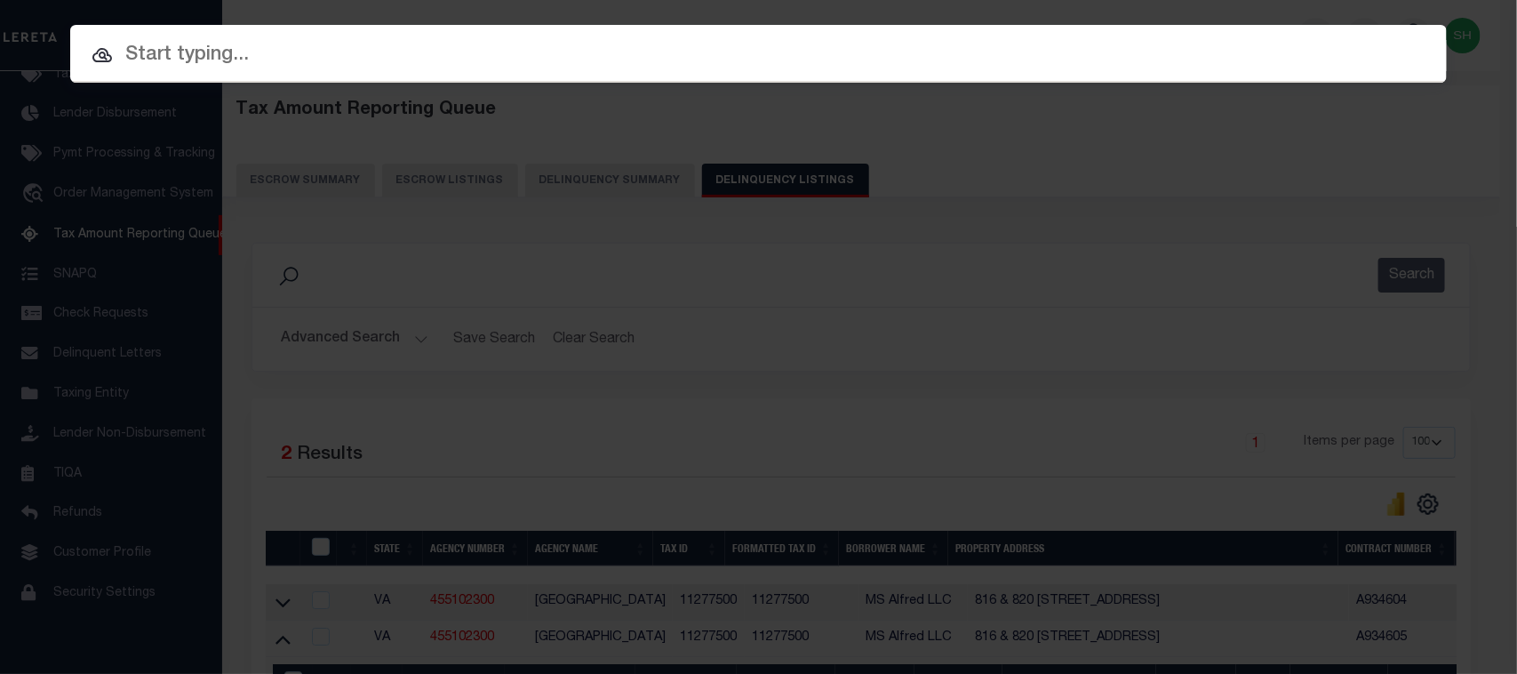
click at [958, 52] on input "text" at bounding box center [758, 55] width 1377 height 31
paste input "7211734"
type input "7211734"
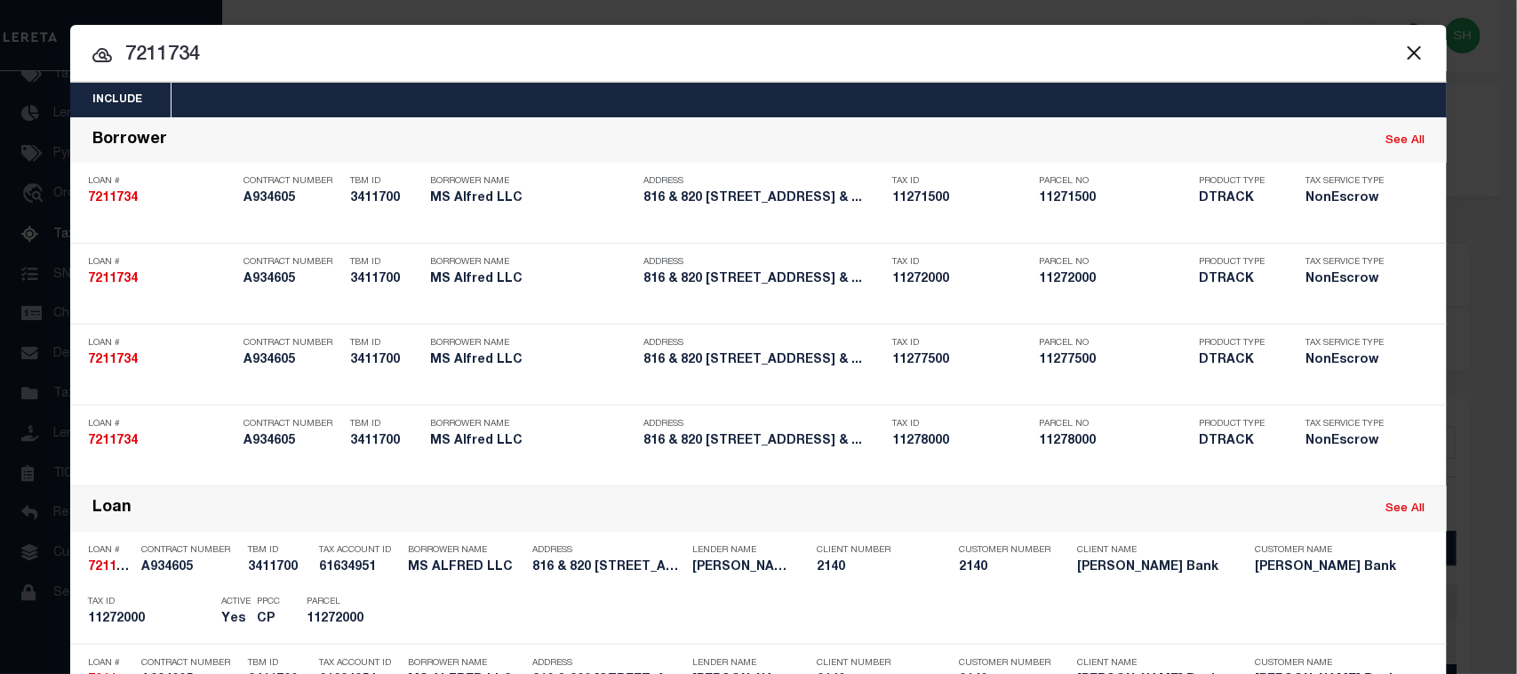
scroll to position [396, 0]
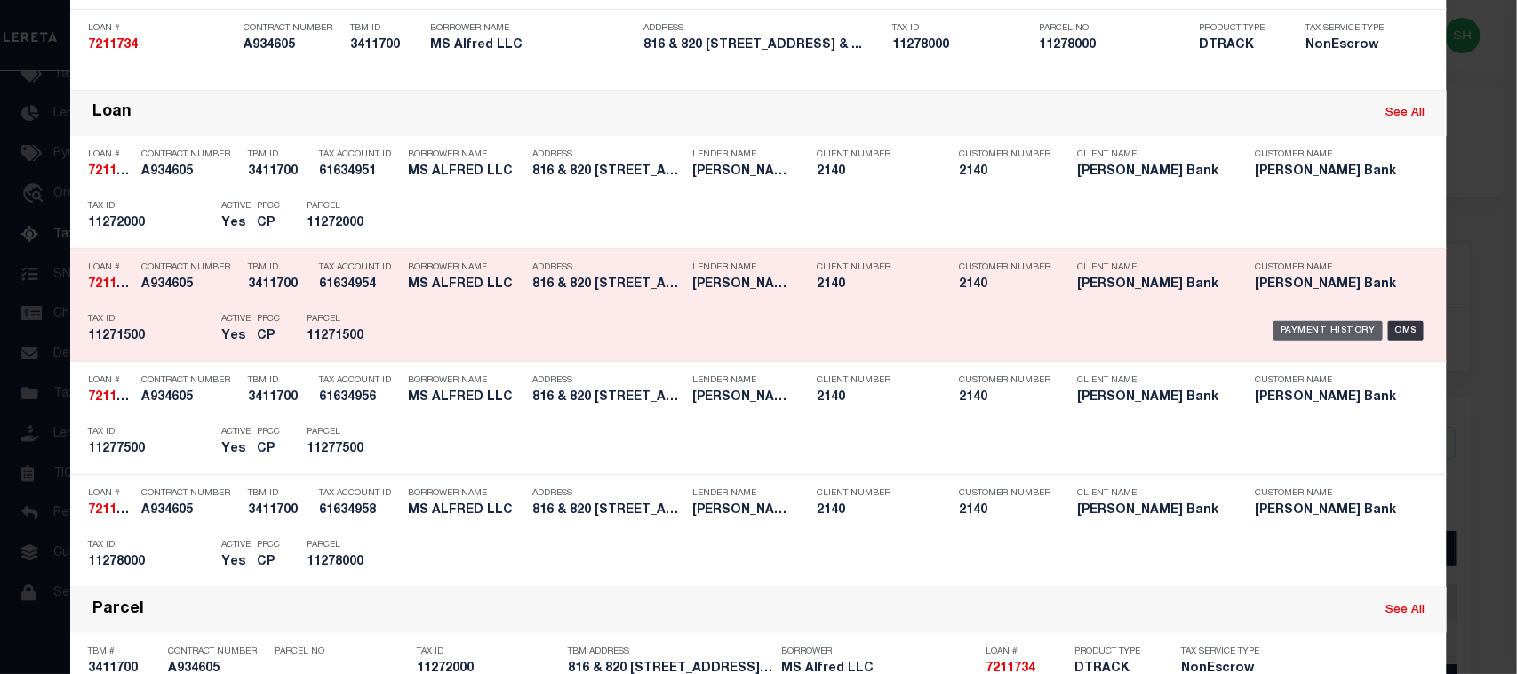
drag, startPoint x: 1313, startPoint y: 308, endPoint x: 1312, endPoint y: 321, distance: 13.4
click at [1309, 308] on div "Payment History OMS" at bounding box center [921, 331] width 1016 height 52
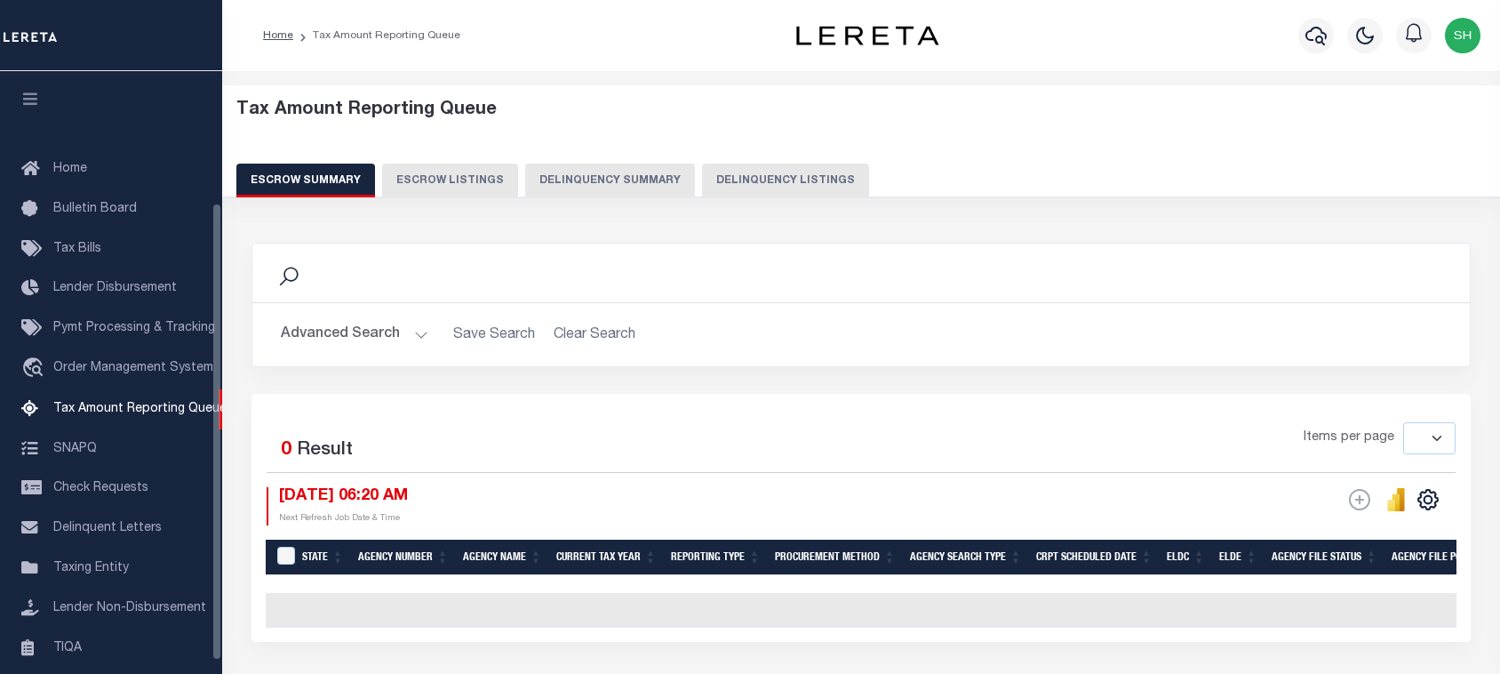
select select
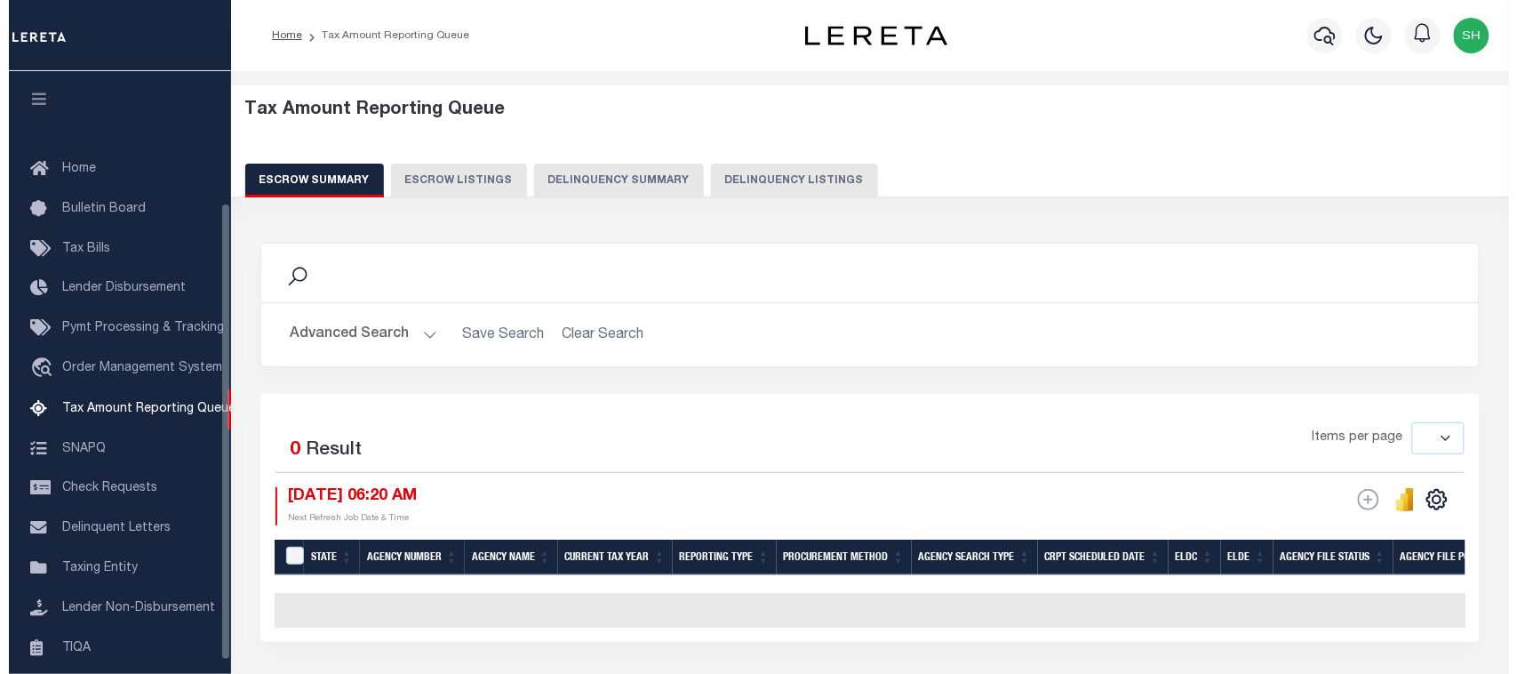
scroll to position [174, 0]
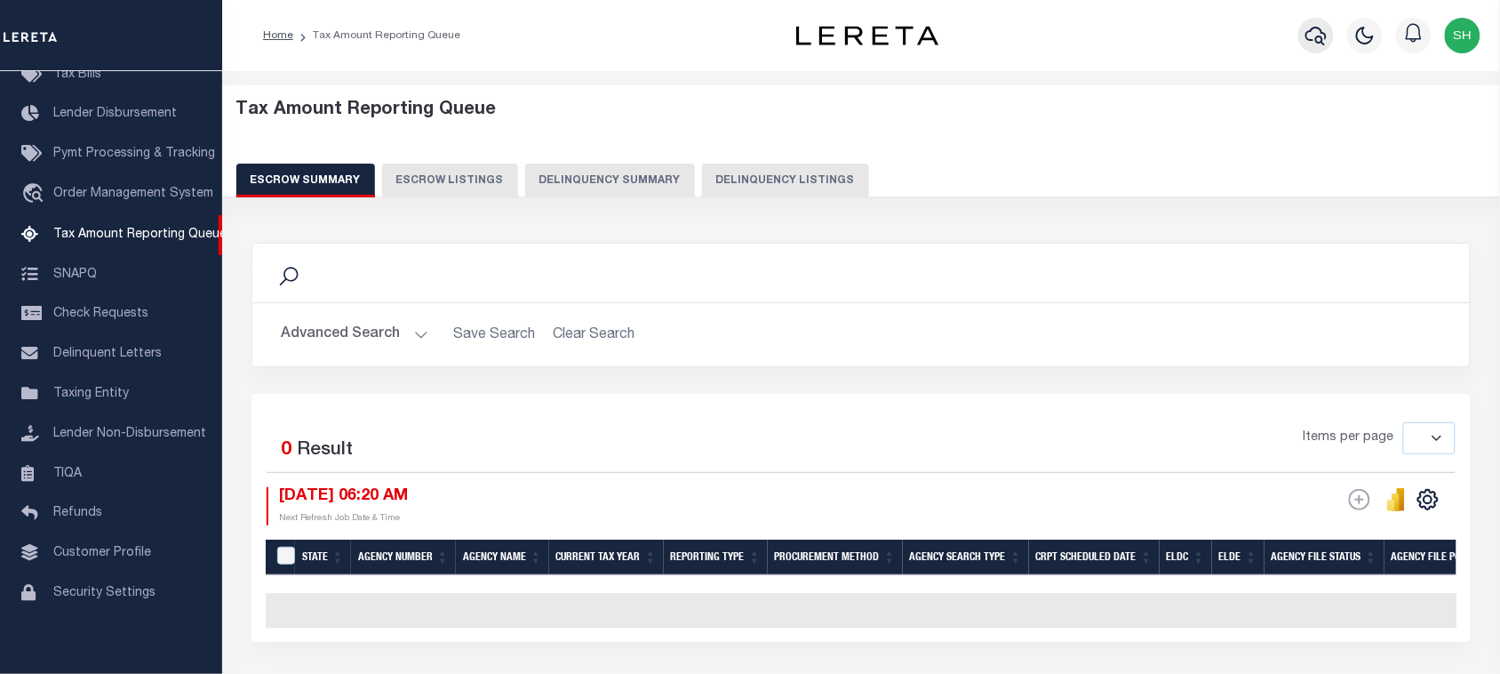
click at [1318, 25] on icon "button" at bounding box center [1316, 35] width 21 height 21
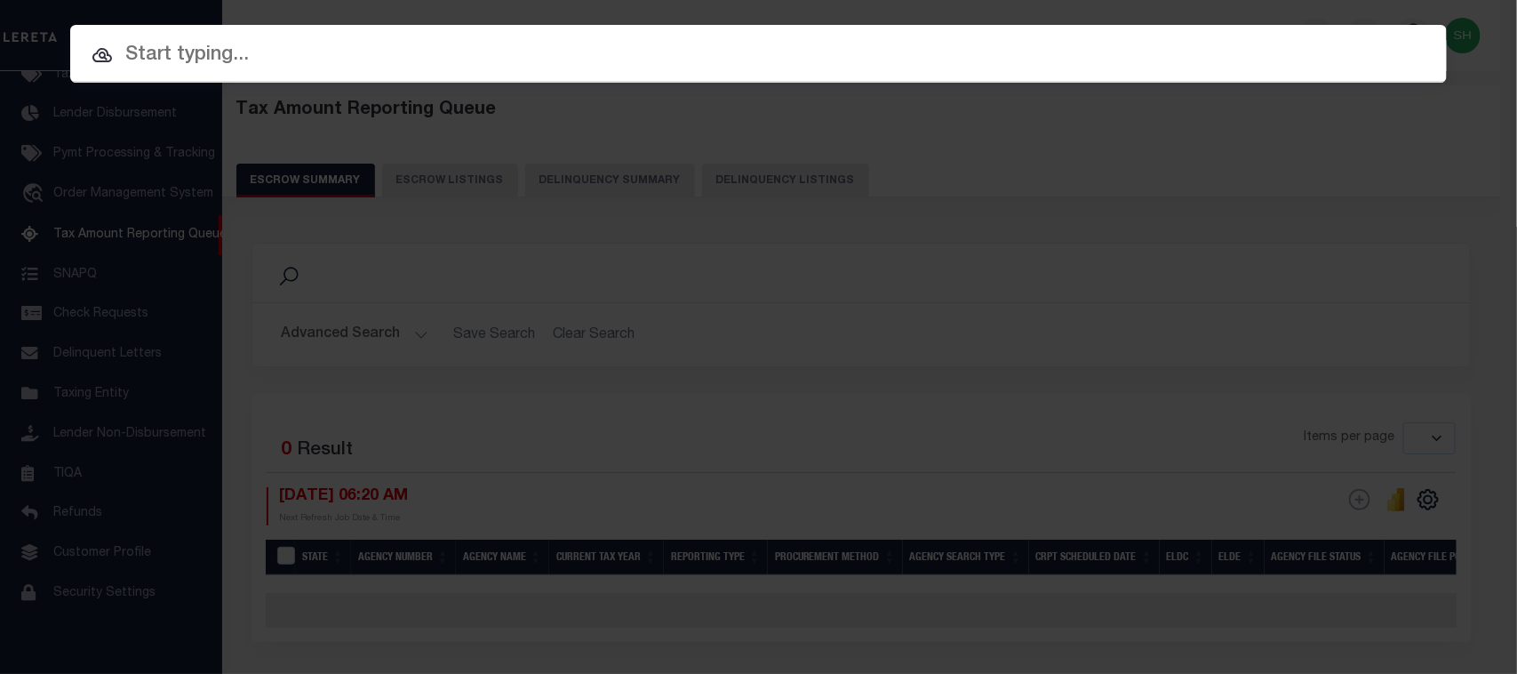
click at [1091, 45] on input "text" at bounding box center [758, 55] width 1377 height 31
paste input "7211924"
type input "7211924"
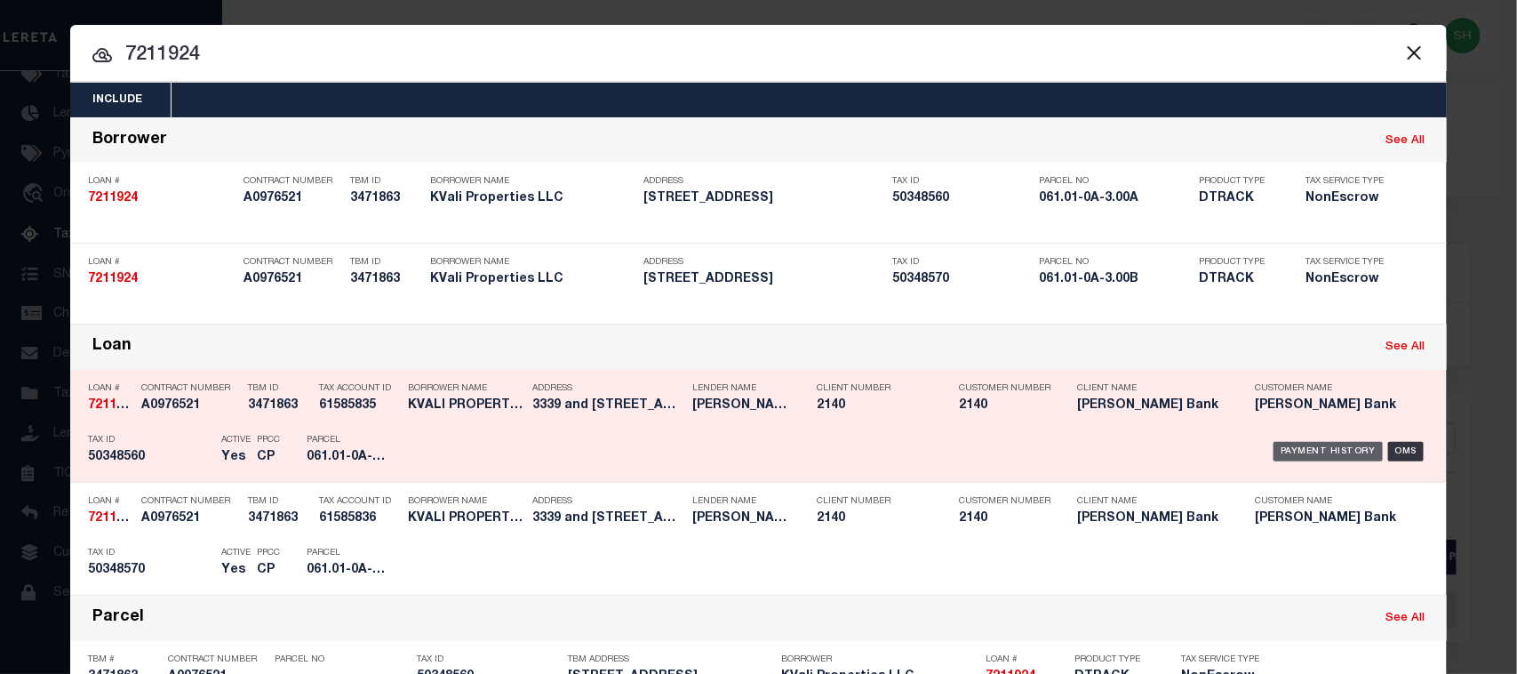
click at [1318, 447] on div "Payment History" at bounding box center [1328, 452] width 109 height 20
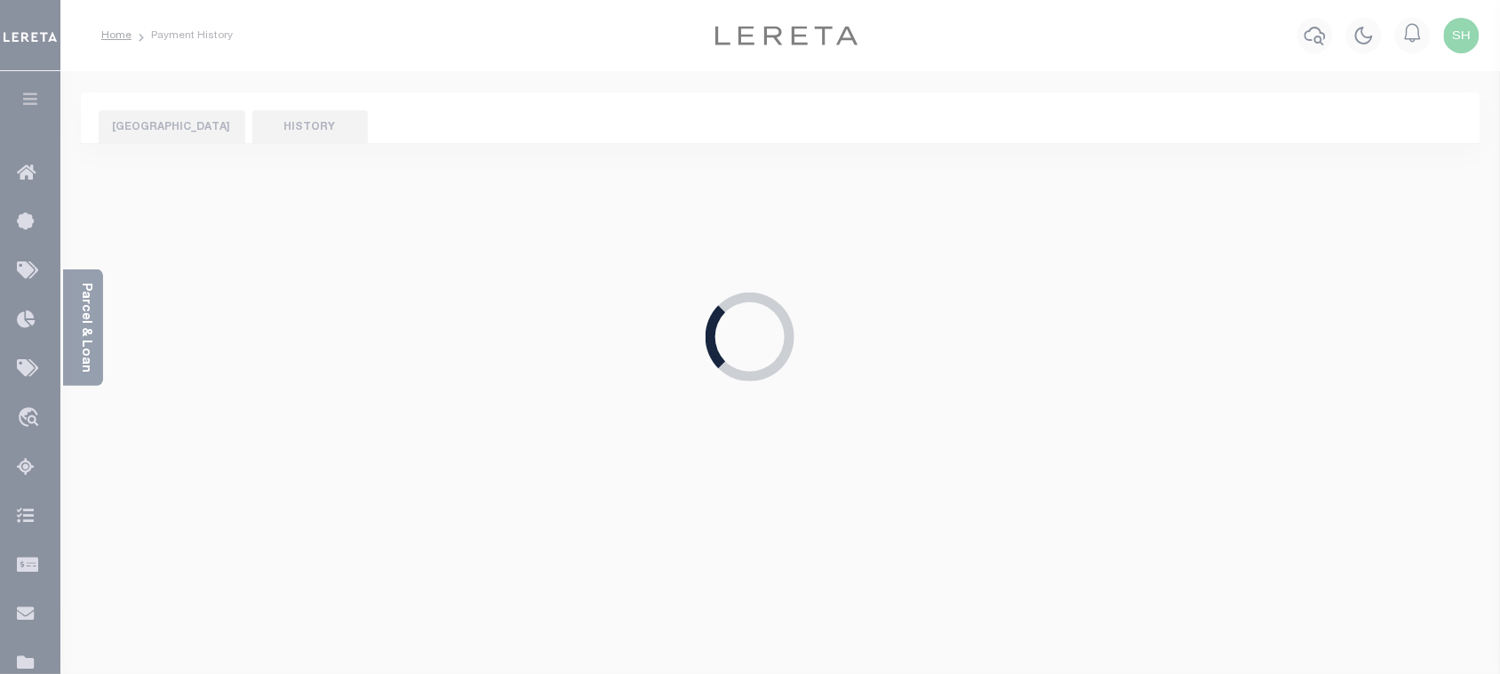
click at [162, 130] on div "Loading..." at bounding box center [750, 337] width 1500 height 674
click at [322, 129] on div "Loading..." at bounding box center [750, 337] width 1500 height 674
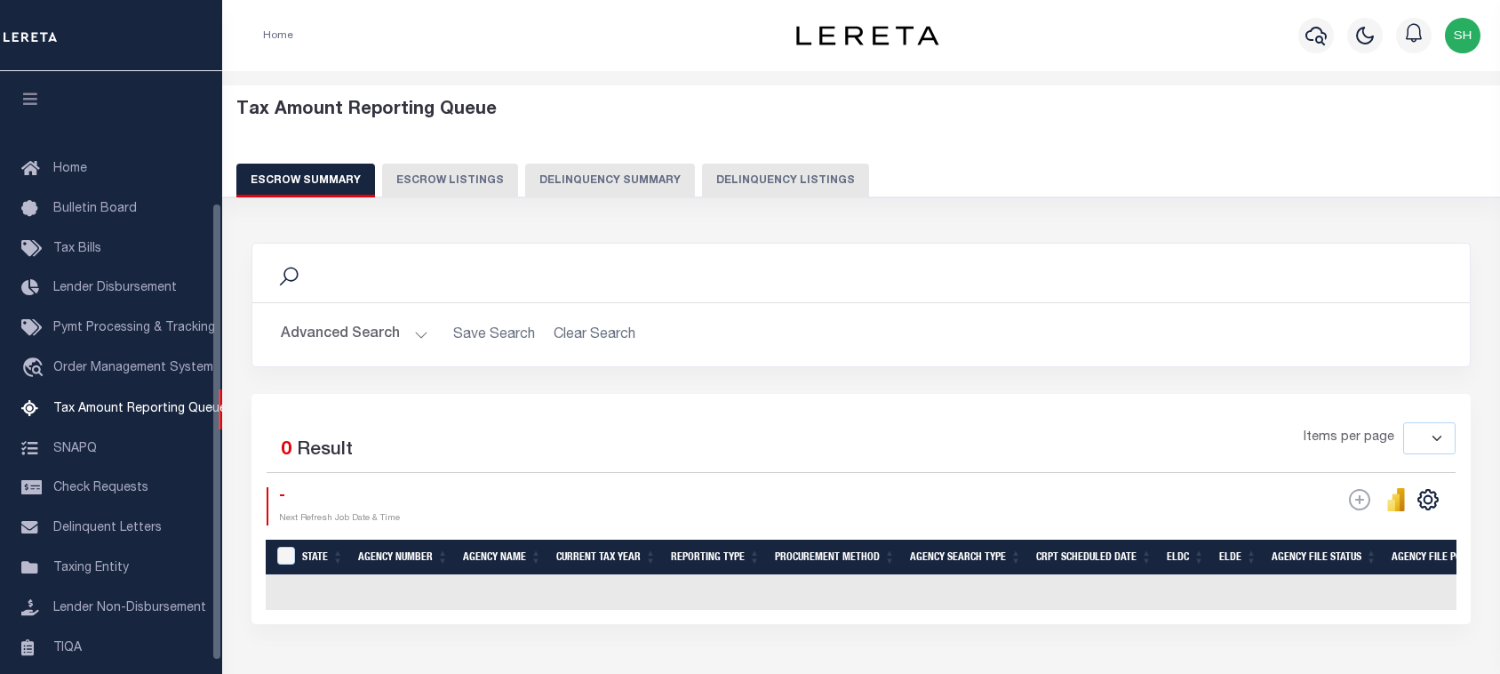
select select
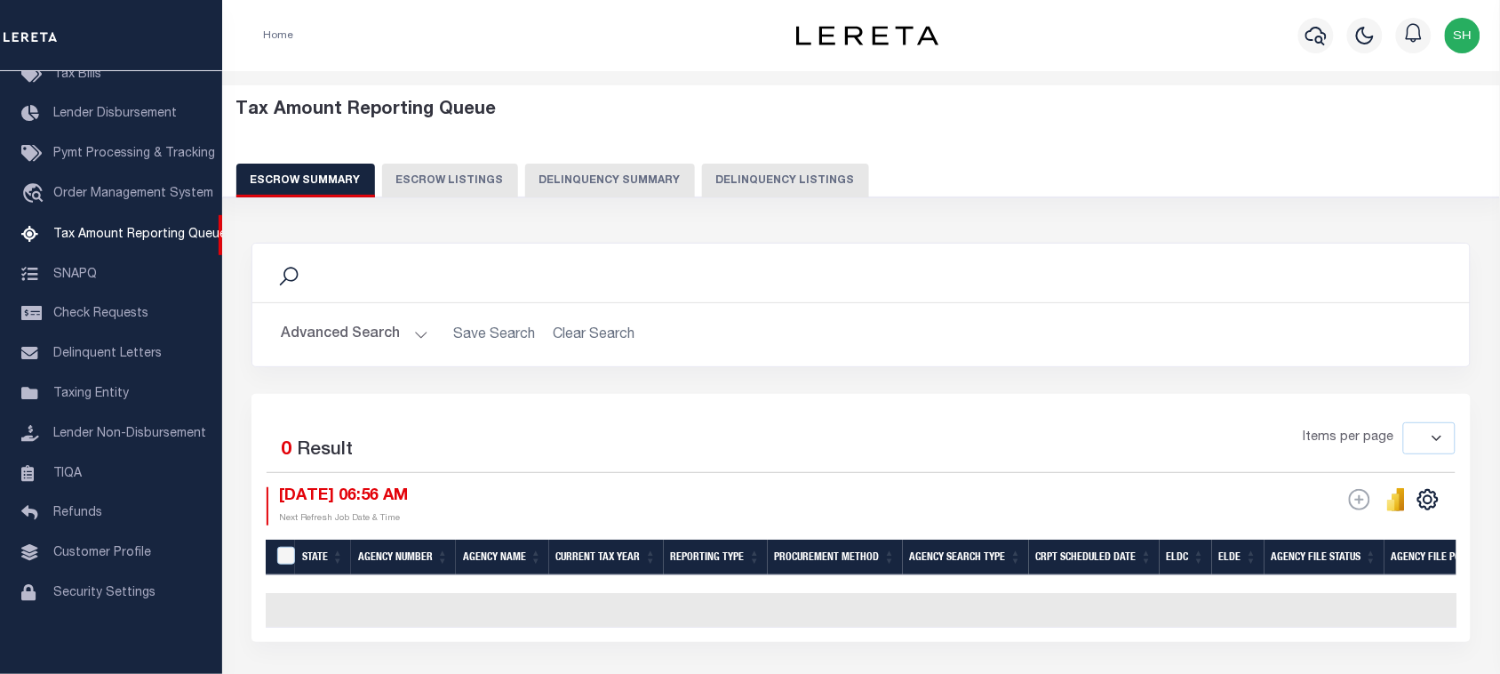
click at [767, 188] on button "Delinquency Listings" at bounding box center [785, 181] width 167 height 34
select select "100"
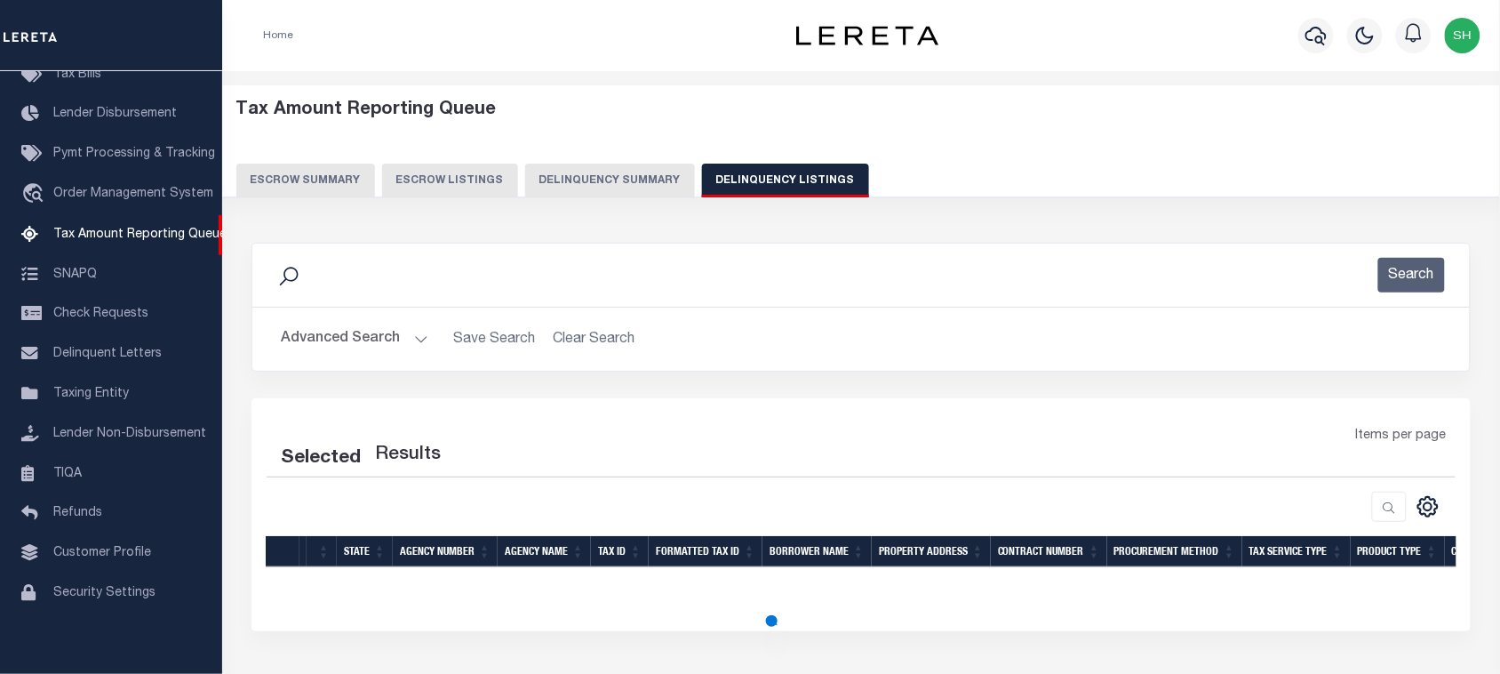
select select "100"
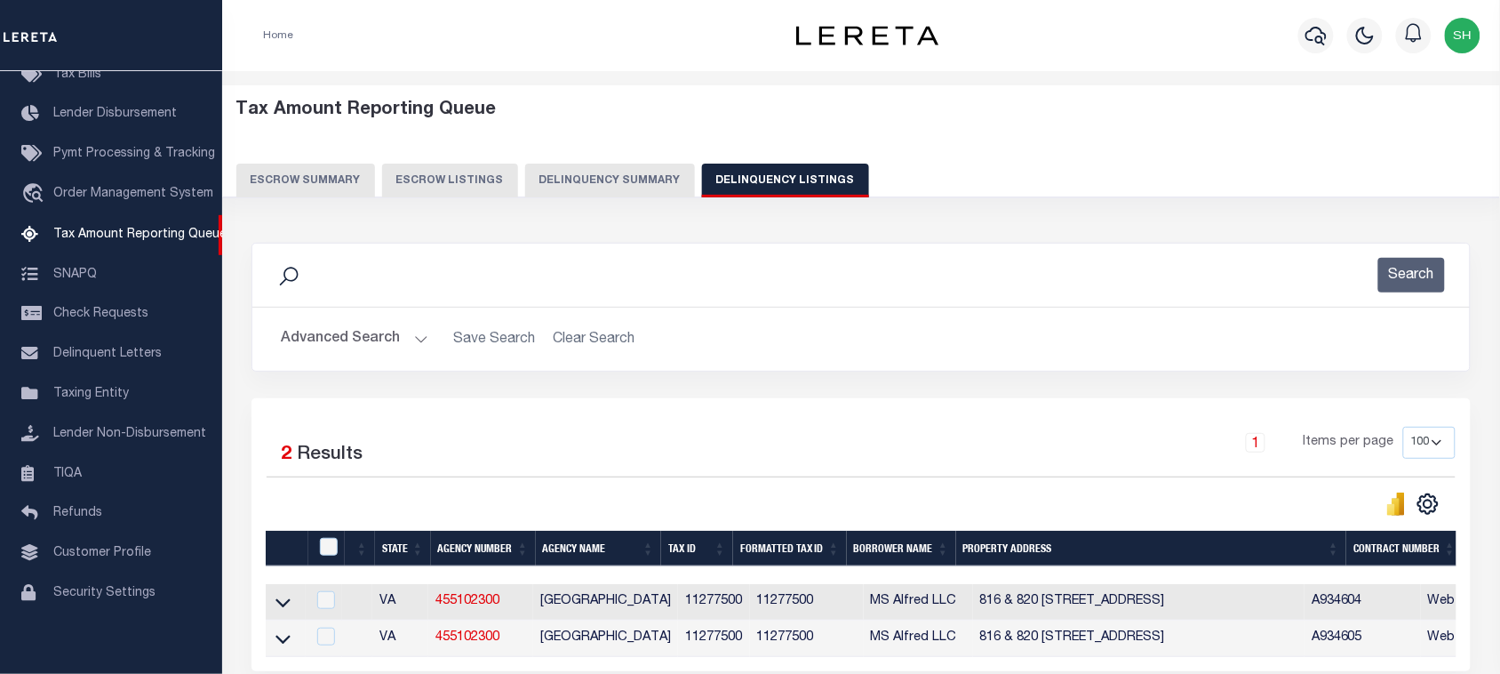
click at [366, 340] on button "Advanced Search" at bounding box center [355, 339] width 148 height 35
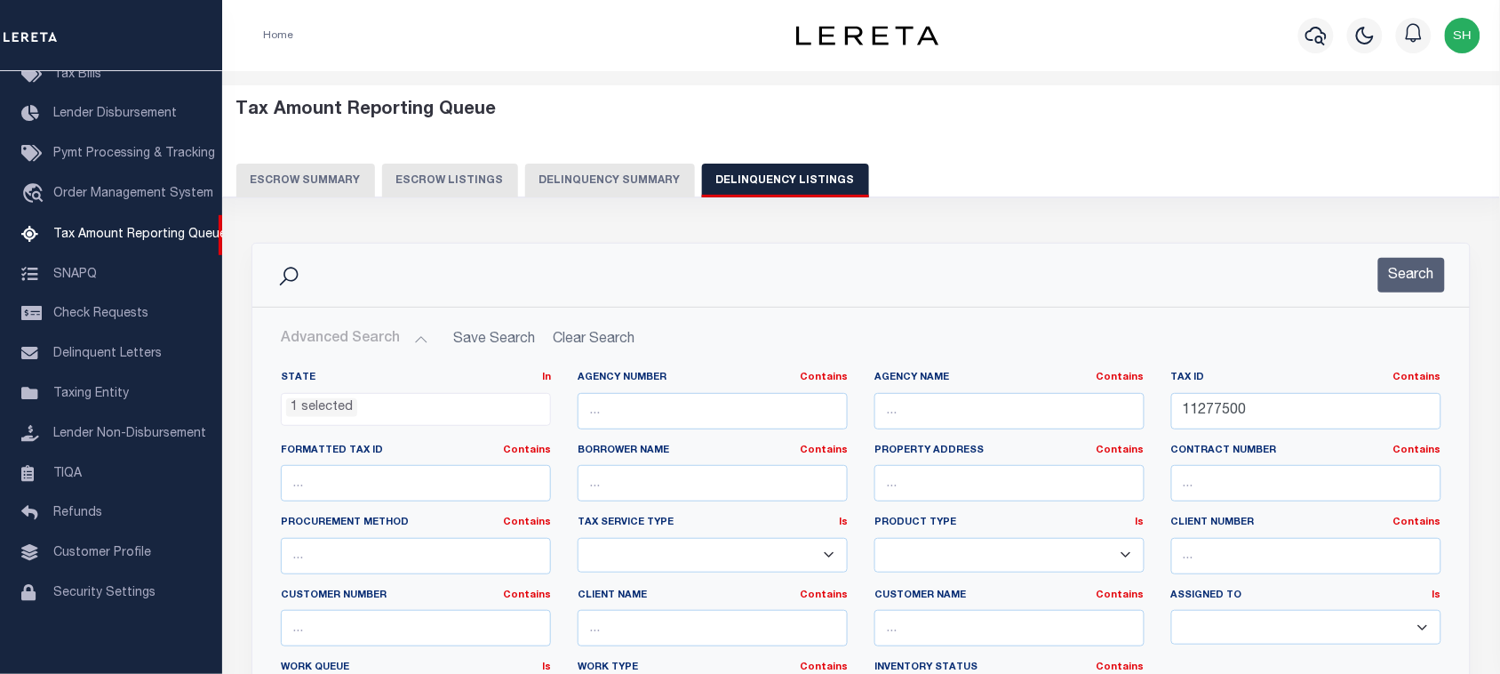
click at [473, 420] on span "1 selected" at bounding box center [416, 410] width 270 height 34
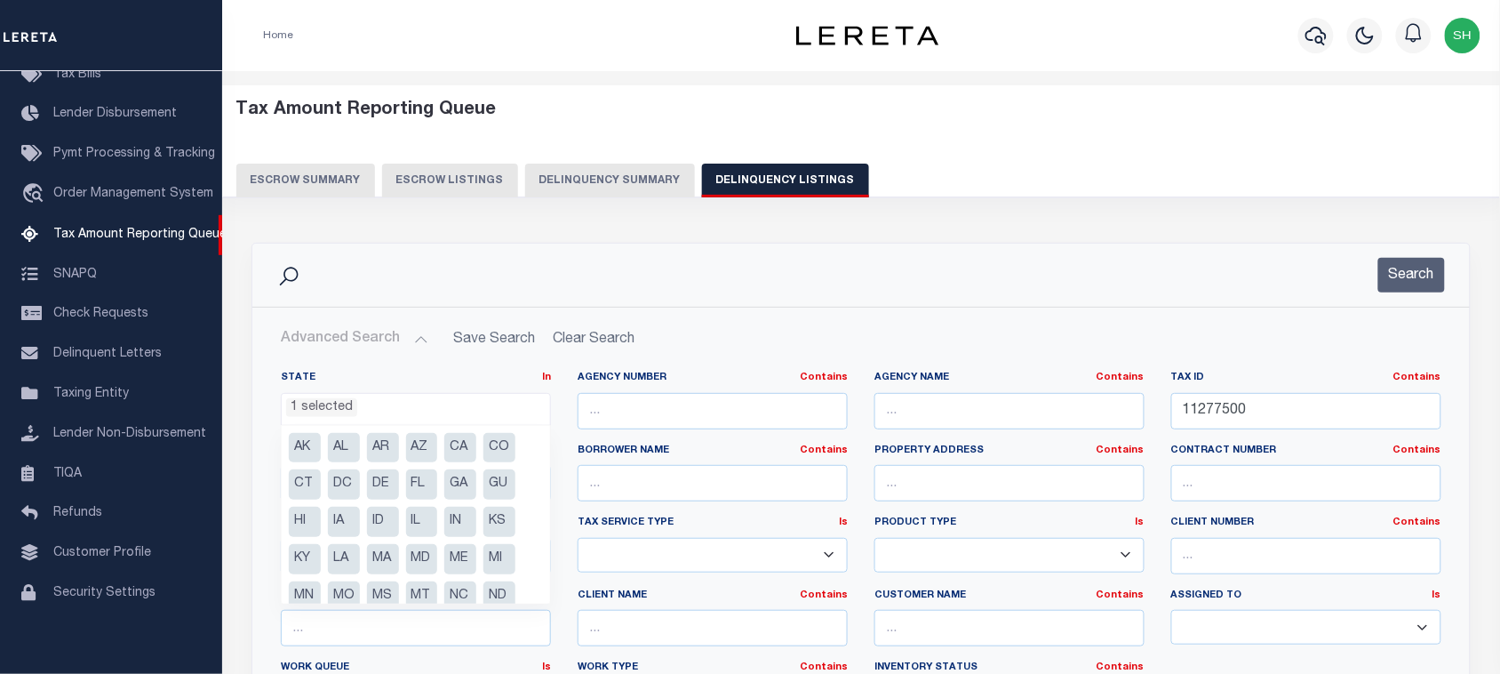
scroll to position [164, 0]
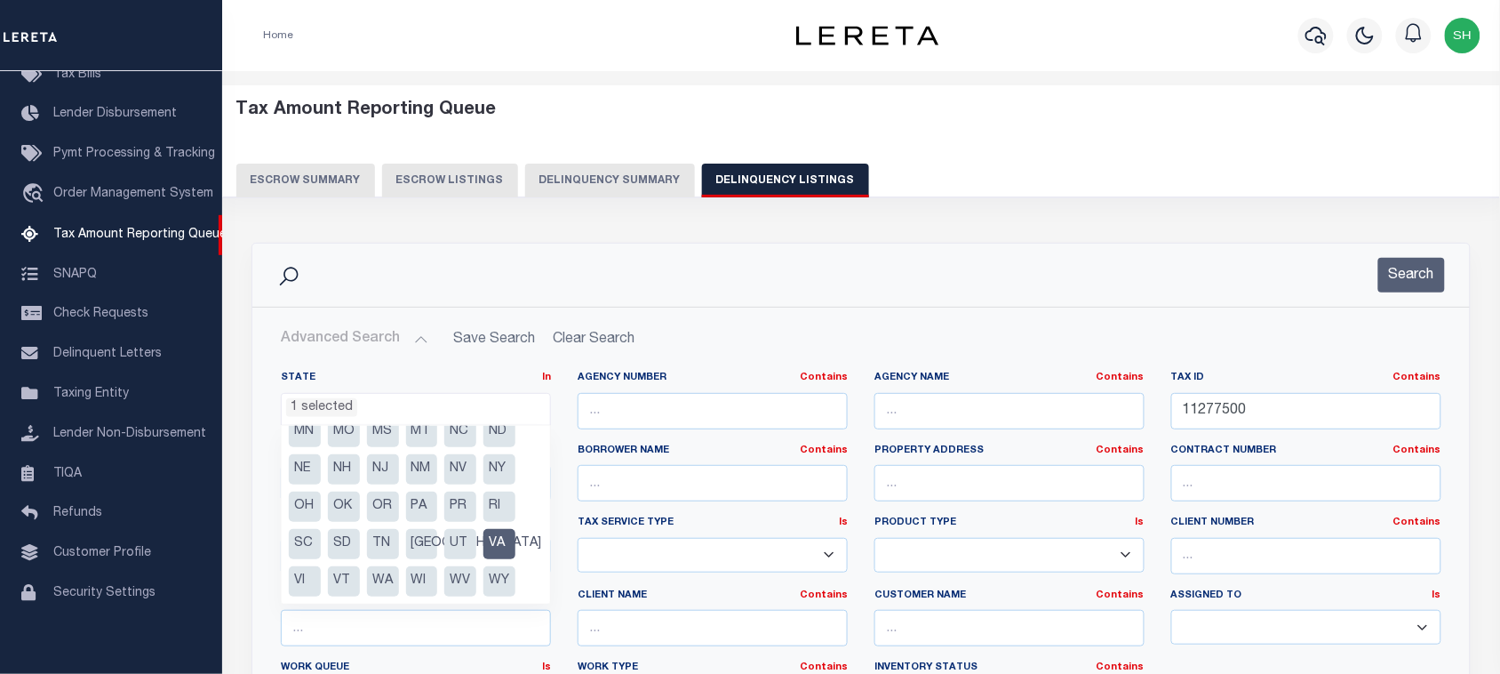
click at [496, 542] on li "VA" at bounding box center [500, 544] width 32 height 30
select select
drag, startPoint x: 916, startPoint y: 271, endPoint x: 1013, endPoint y: 330, distance: 114.0
click at [916, 276] on div "Search" at bounding box center [861, 275] width 1189 height 35
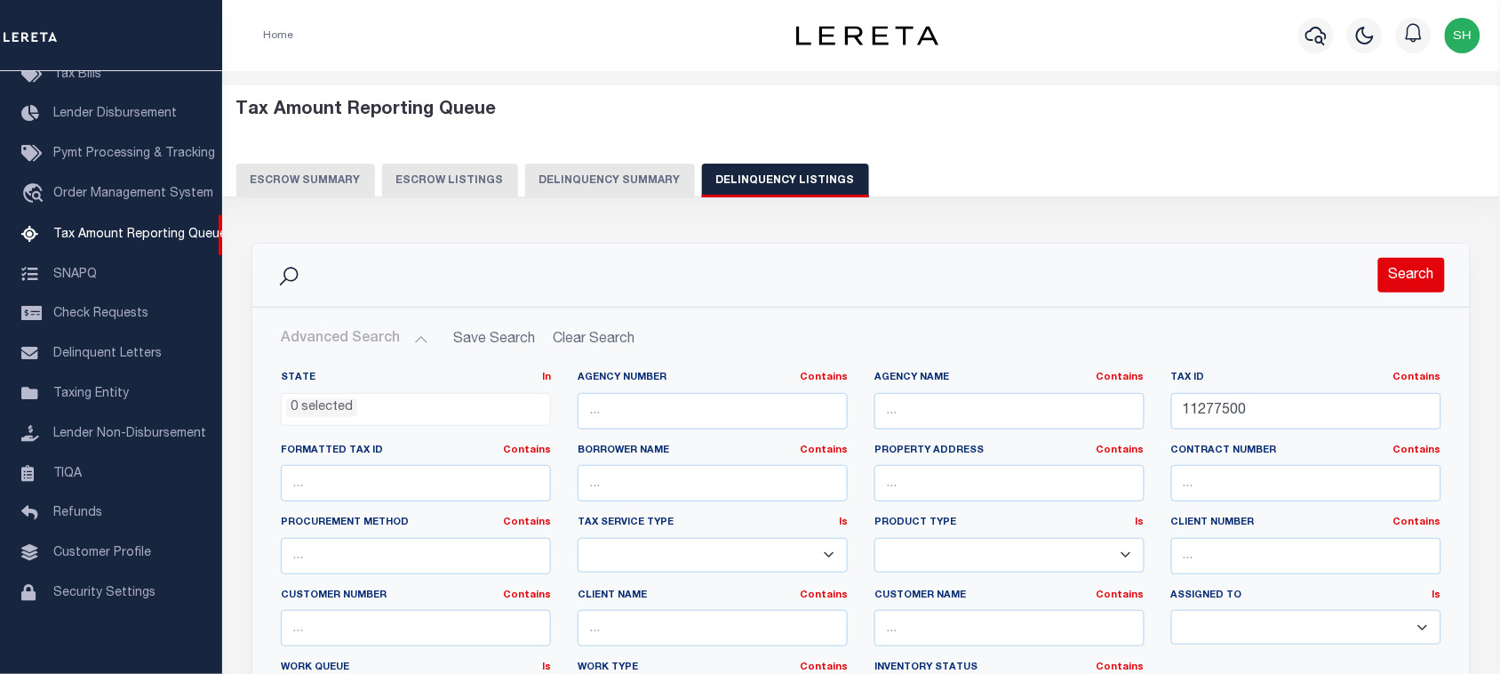
click at [1393, 273] on button "Search" at bounding box center [1412, 275] width 67 height 35
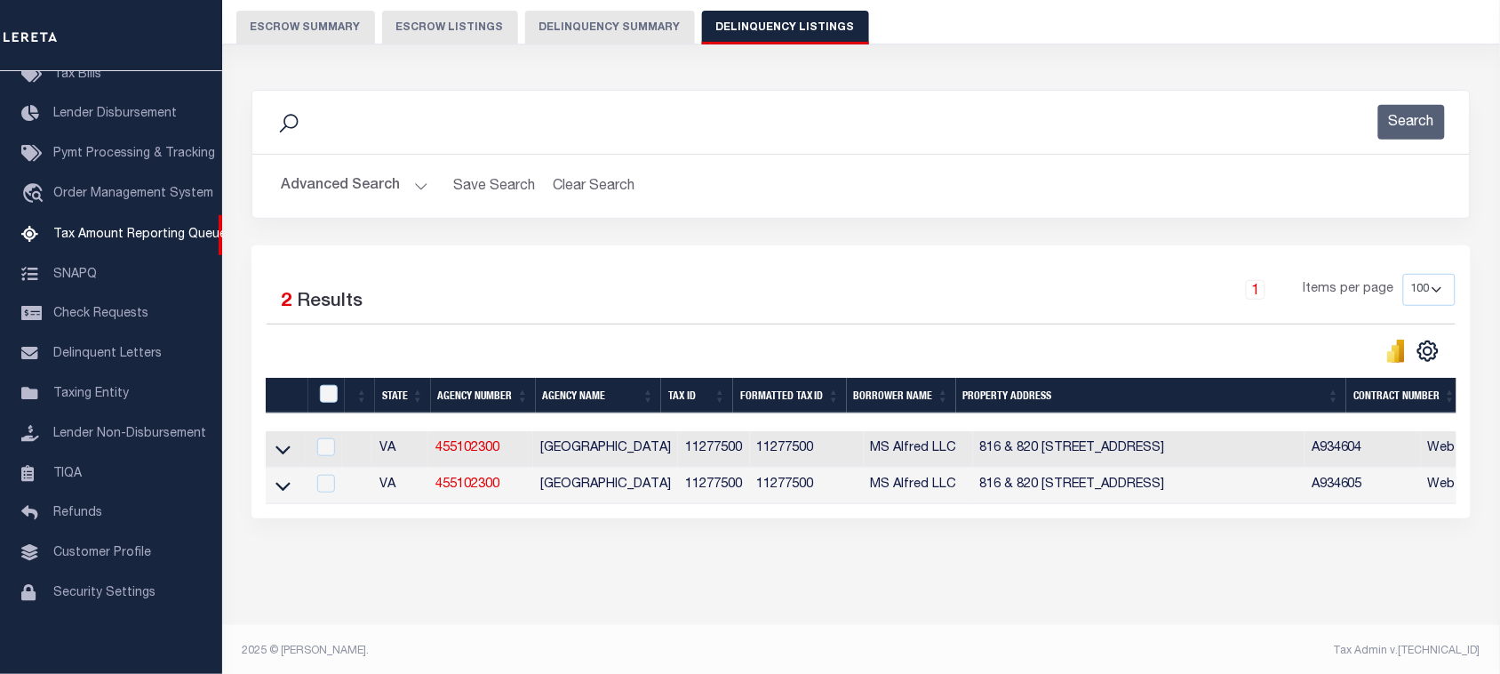
scroll to position [174, 0]
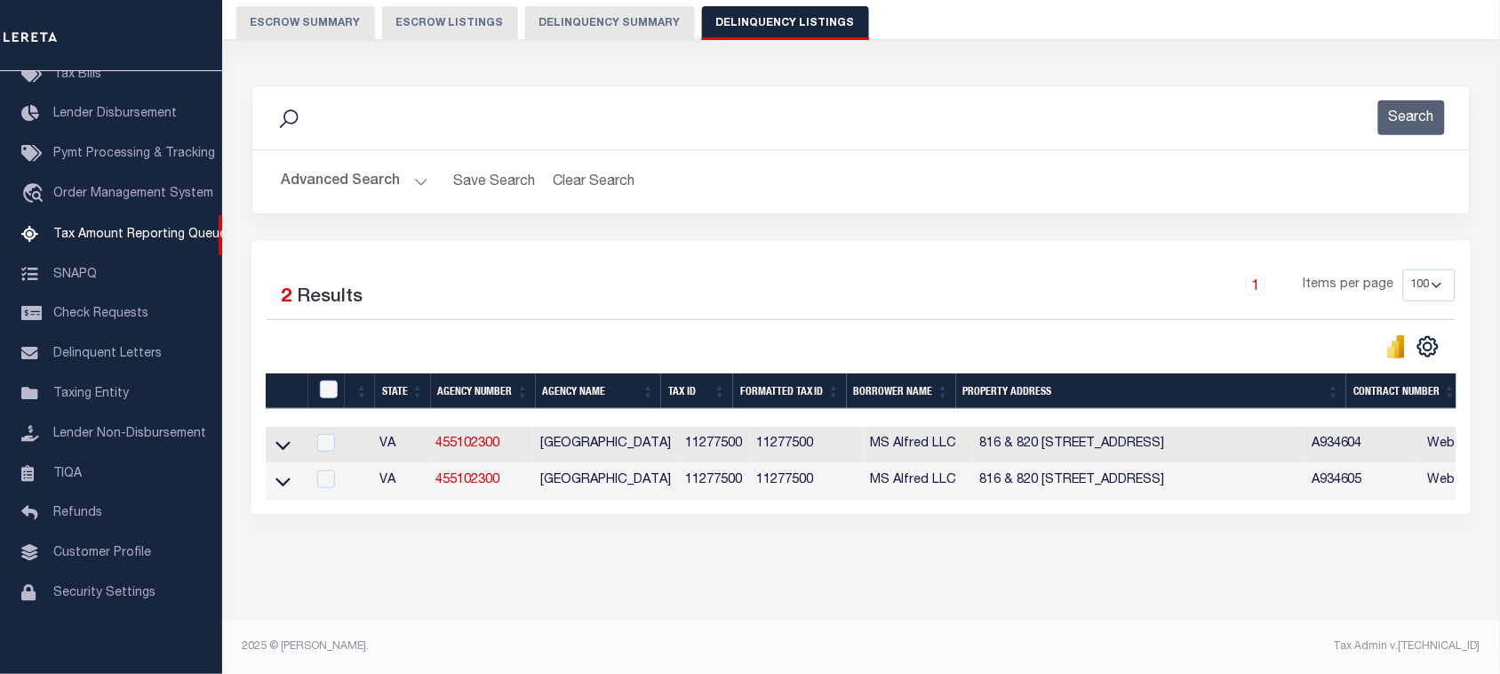
click at [956, 243] on div "Selected 2 Results 1 Items per page 10 25 50 100 500" at bounding box center [862, 377] width 1220 height 273
click at [961, 250] on div "Selected 2 Results 1 Items per page 10 25 50 100 500" at bounding box center [862, 377] width 1220 height 273
click at [289, 442] on icon at bounding box center [283, 446] width 15 height 9
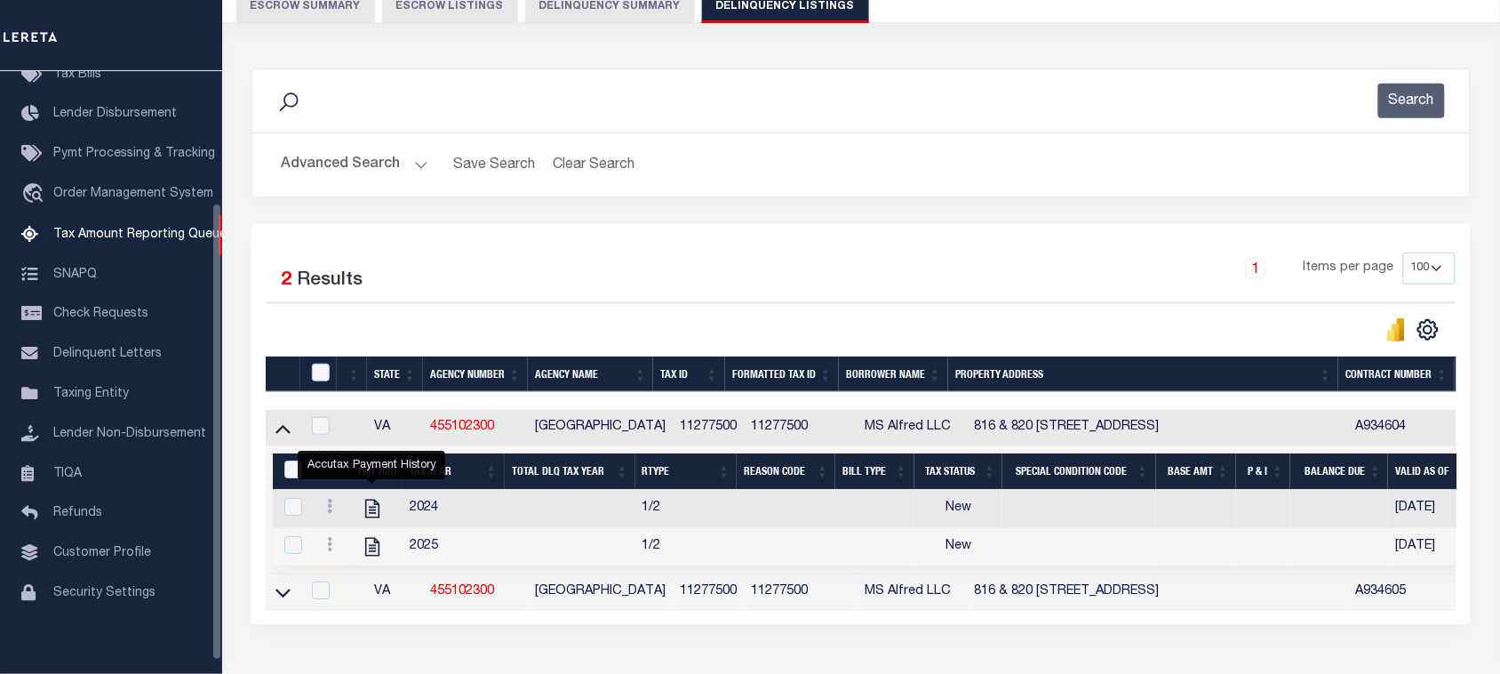
click at [332, 156] on button "Advanced Search" at bounding box center [355, 165] width 148 height 35
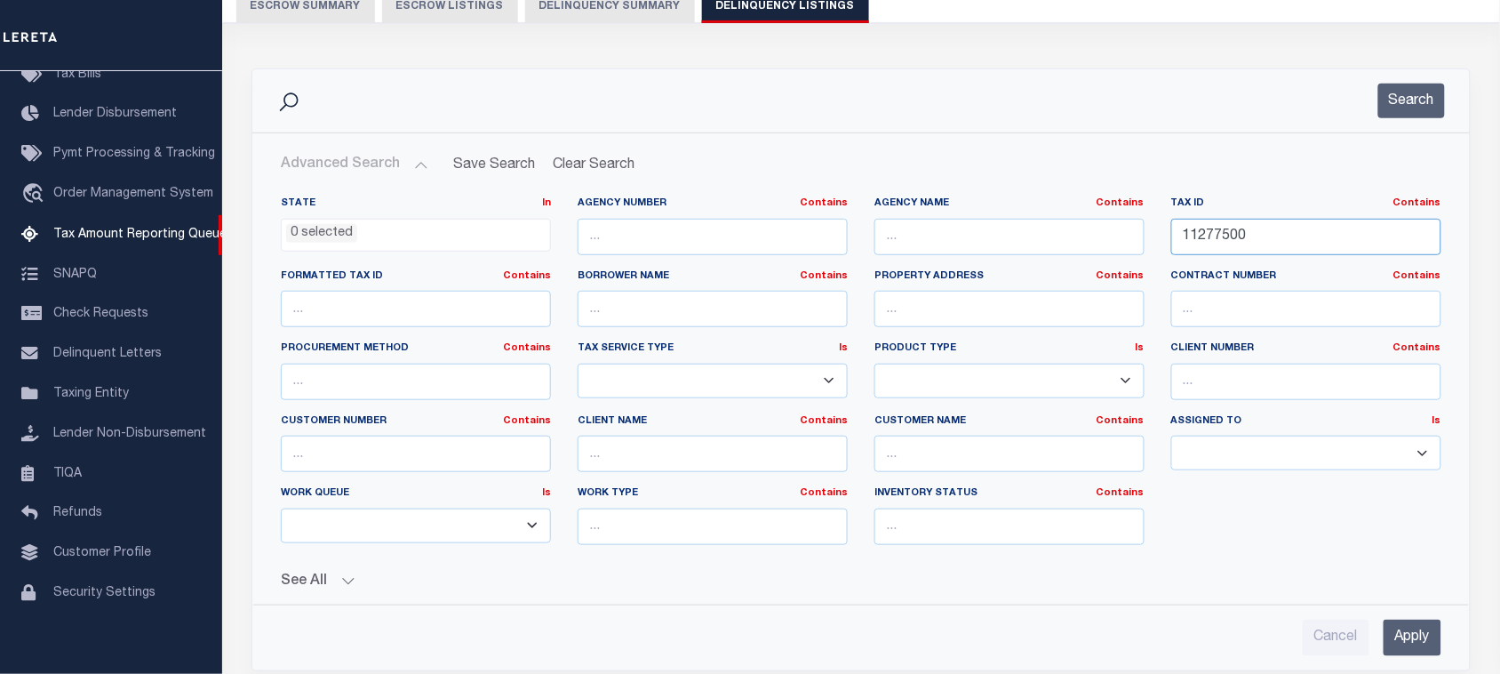
drag, startPoint x: 1268, startPoint y: 234, endPoint x: 917, endPoint y: 253, distance: 351.6
click at [874, 256] on div "State In In AK AL AR AZ CA CO CT DC DE FL GA GU HI IA ID IL IN KS KY LA MA MD M…" at bounding box center [862, 377] width 1188 height 363
paste input "1"
click at [1404, 108] on button "Search" at bounding box center [1412, 101] width 67 height 35
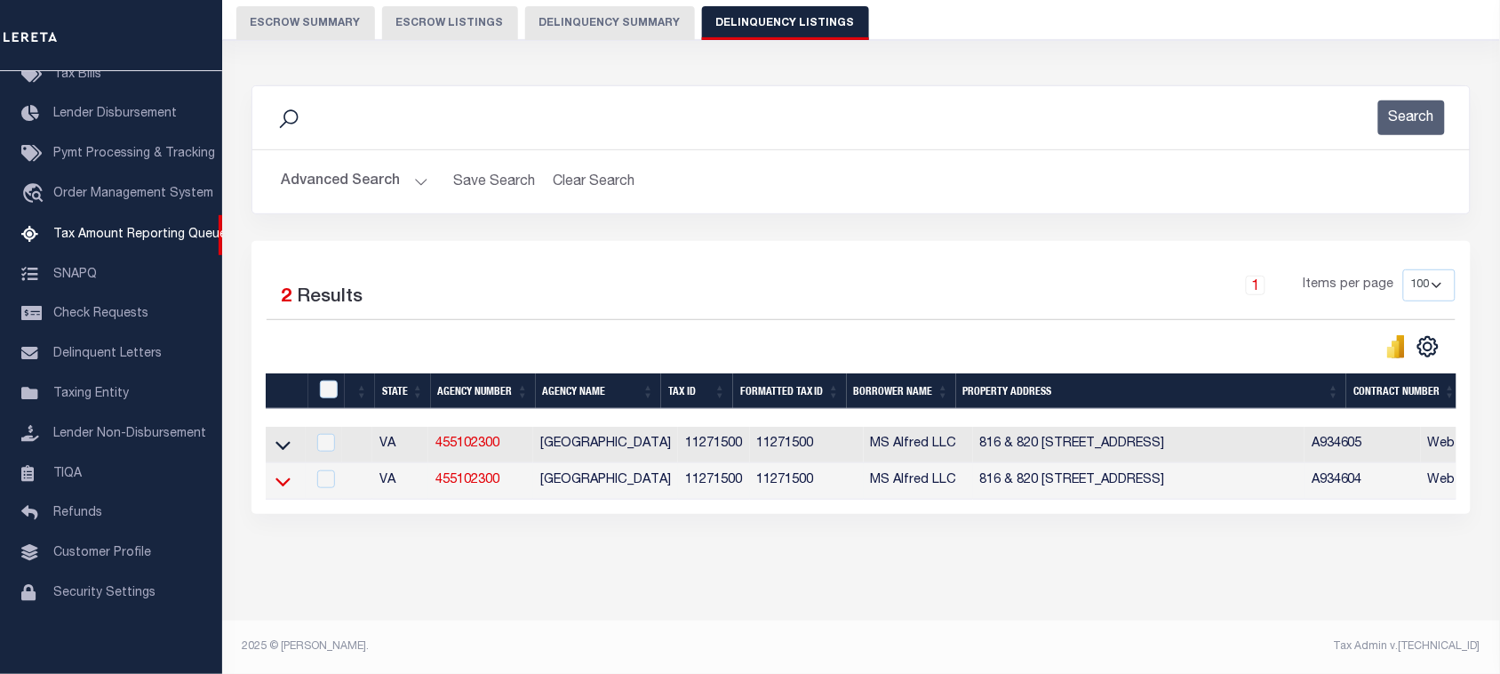
click at [281, 472] on icon at bounding box center [283, 481] width 15 height 19
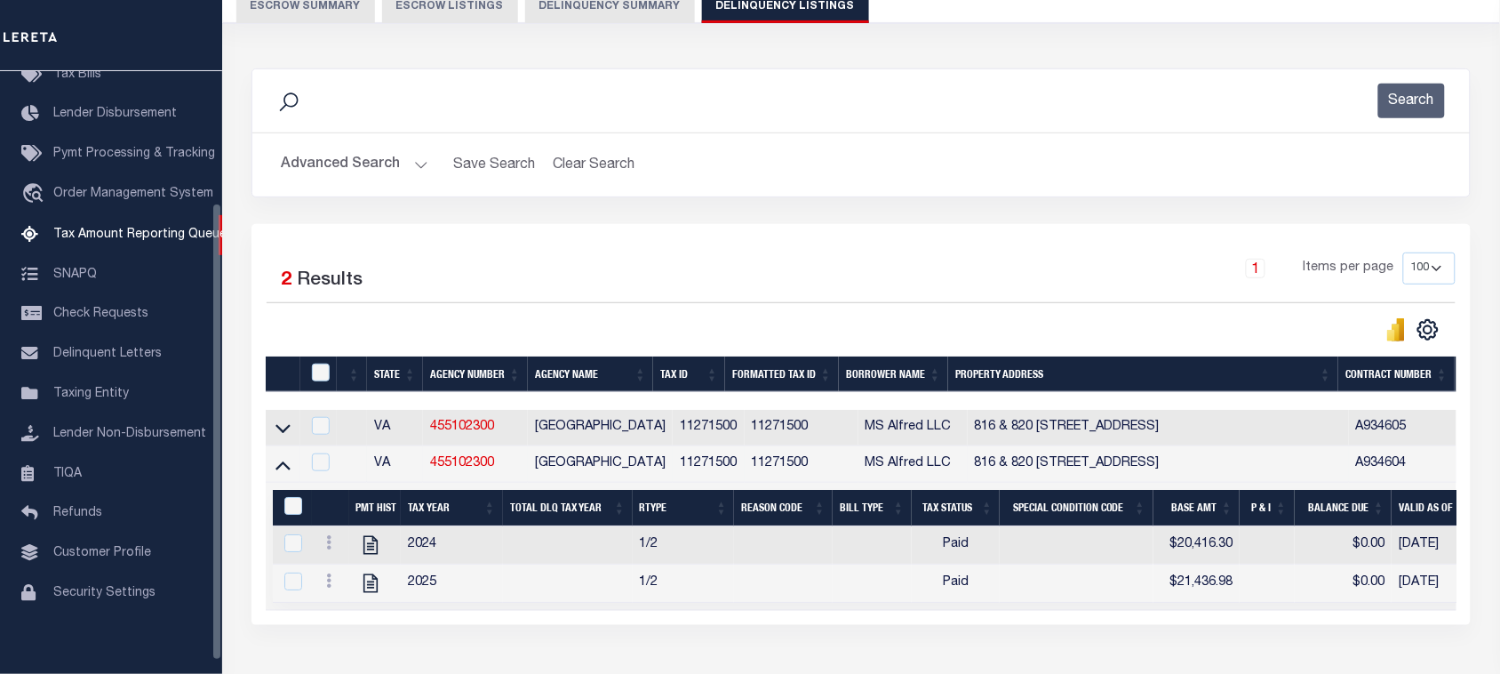
click at [345, 165] on button "Advanced Search" at bounding box center [355, 165] width 148 height 35
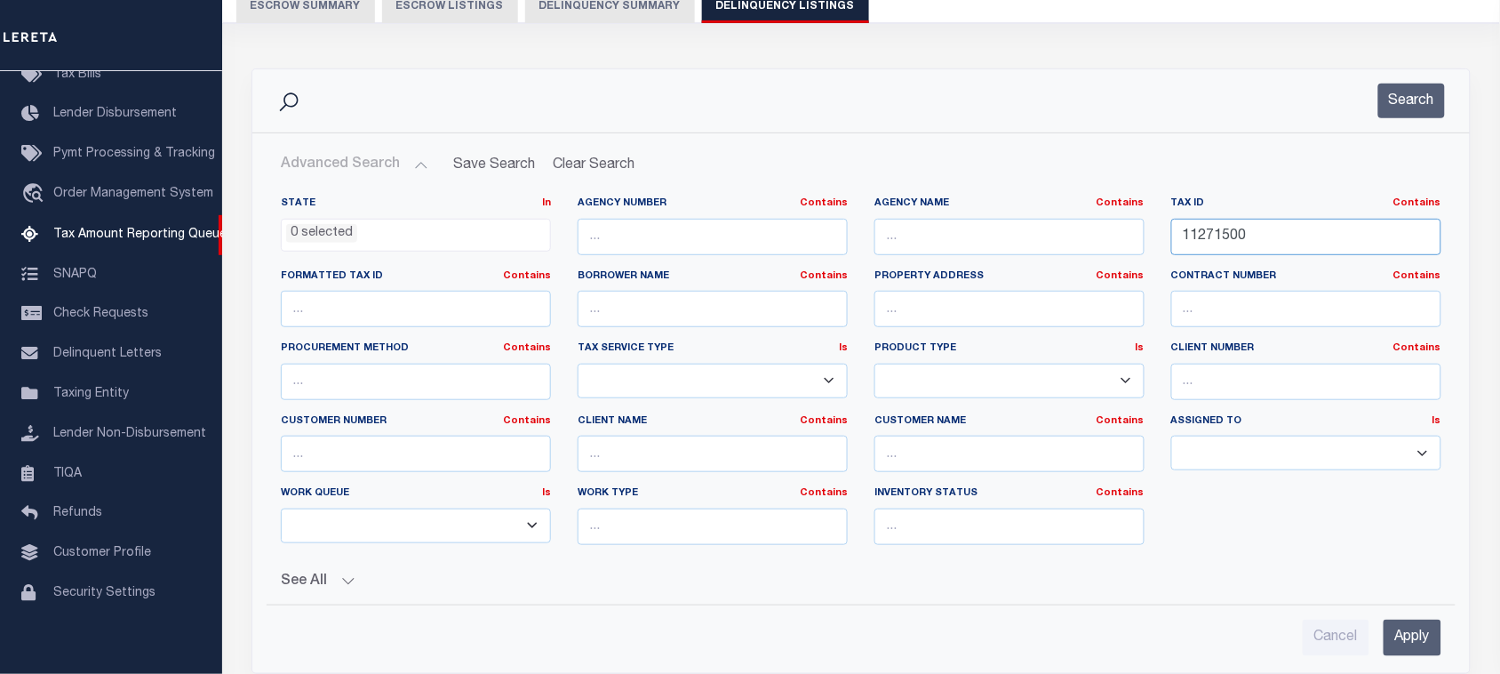
drag, startPoint x: 1265, startPoint y: 244, endPoint x: 1429, endPoint y: 144, distance: 192.7
click at [987, 236] on div "State In In AK AL AR AZ CA CO CT DC DE FL GA GU HI IA ID IL IN KS KY LA MA MD M…" at bounding box center [862, 377] width 1188 height 363
paste input "5034856"
type input "50348560"
click at [1444, 104] on button "Search" at bounding box center [1412, 101] width 67 height 35
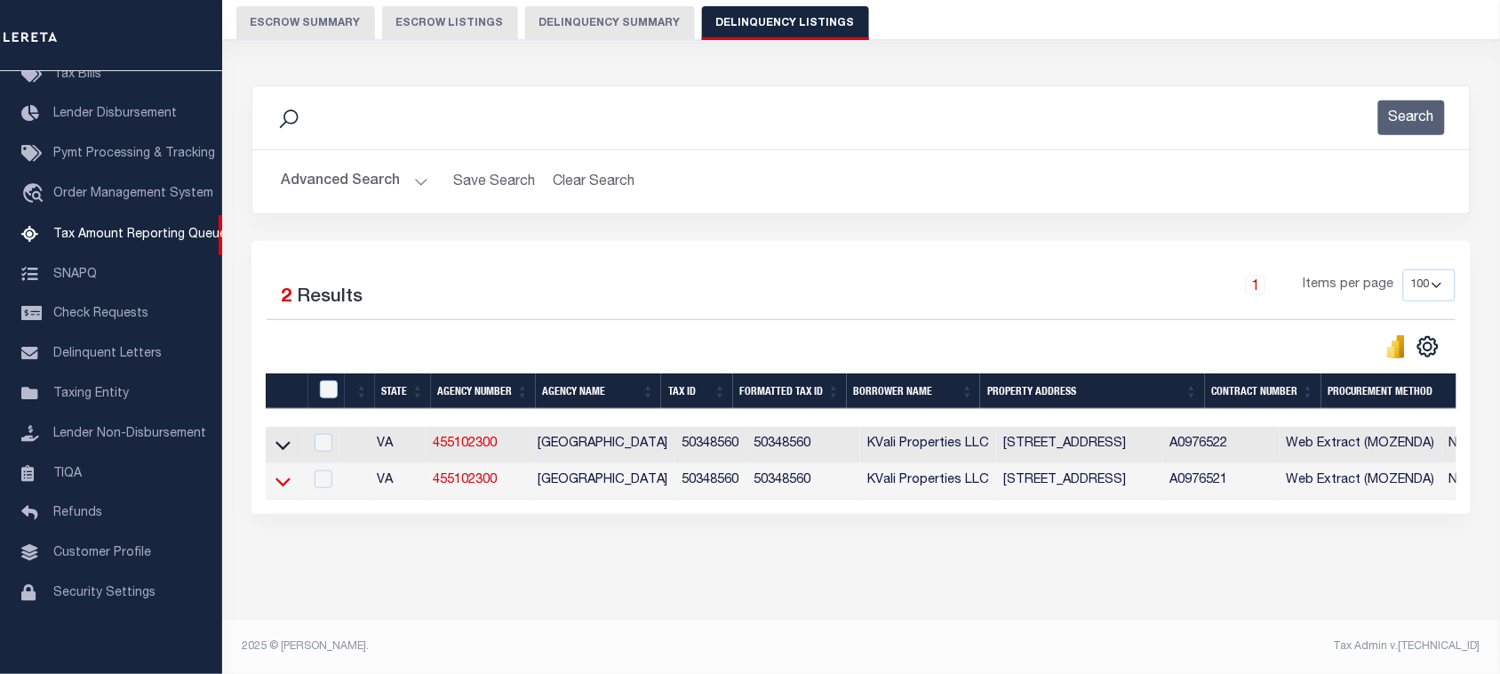
click at [282, 472] on icon at bounding box center [283, 481] width 15 height 19
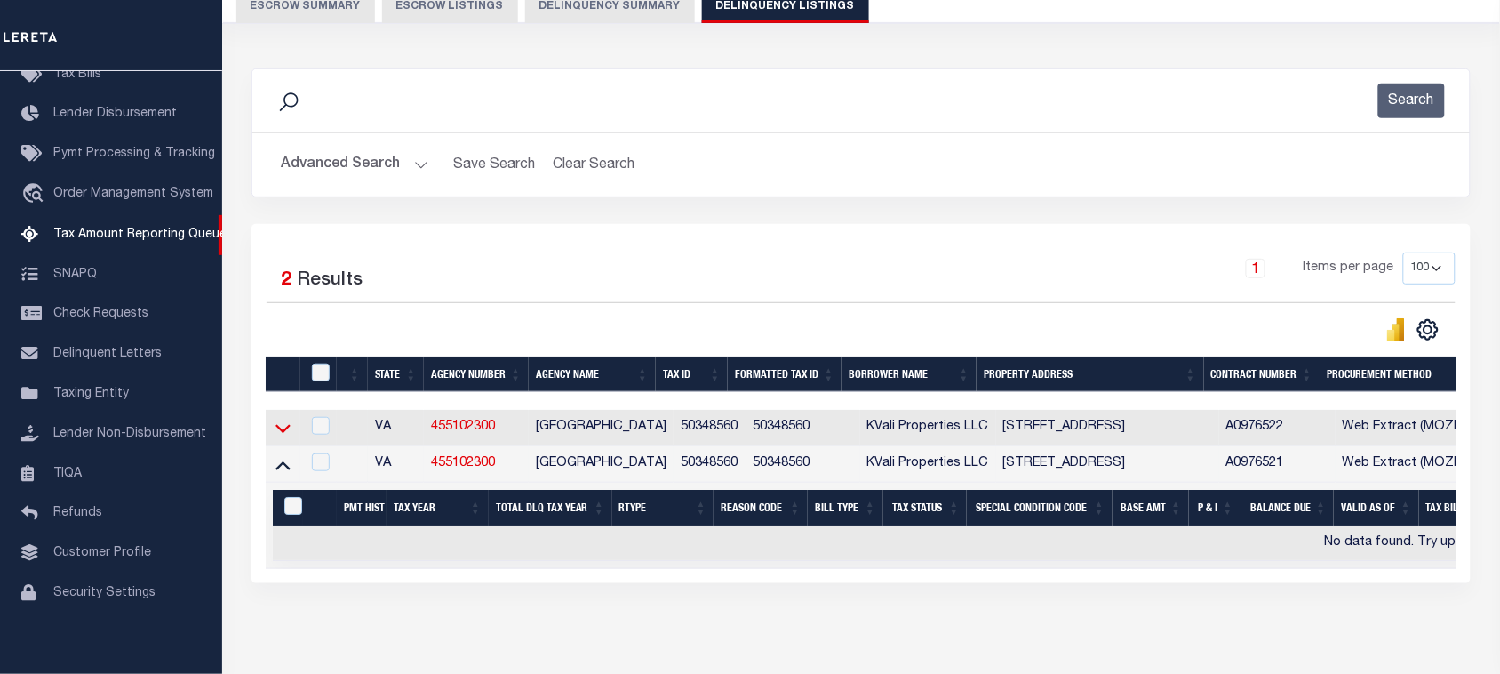
click at [281, 431] on icon at bounding box center [283, 428] width 15 height 19
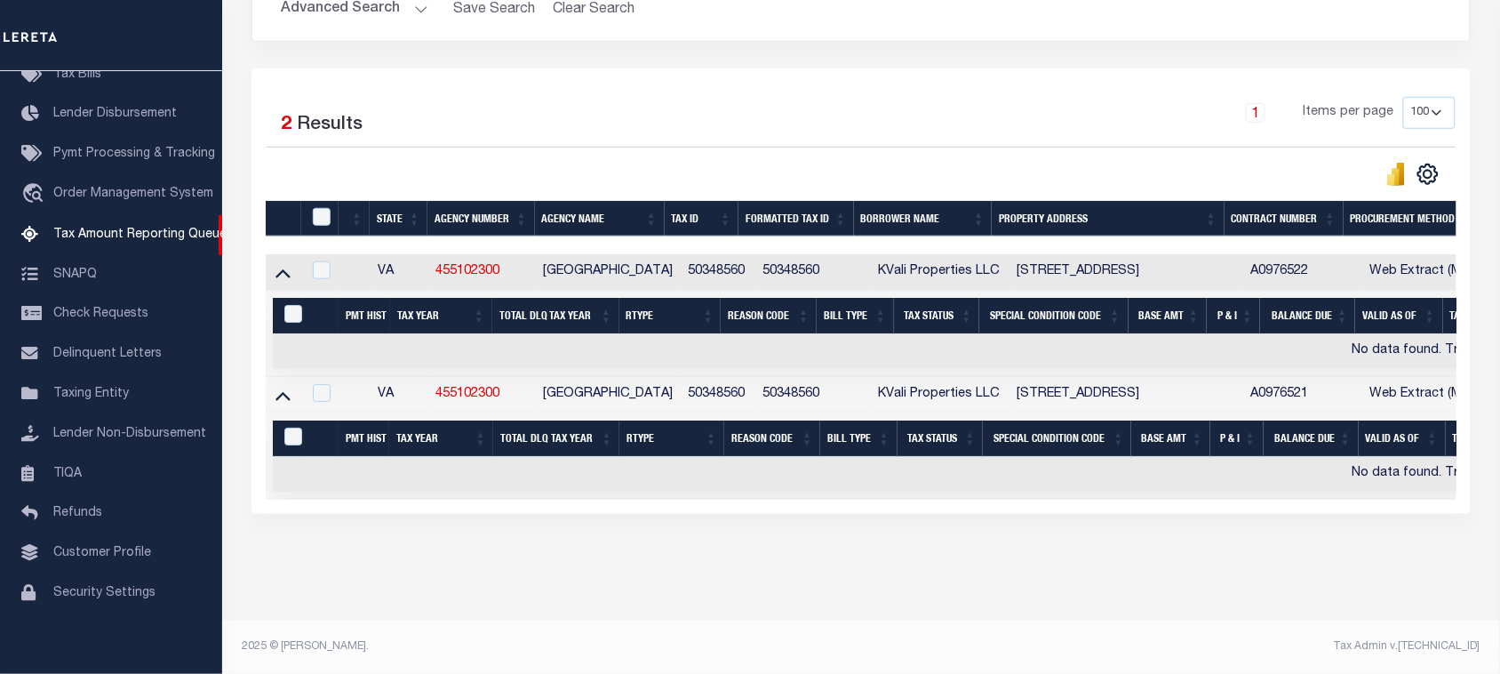
scroll to position [14, 0]
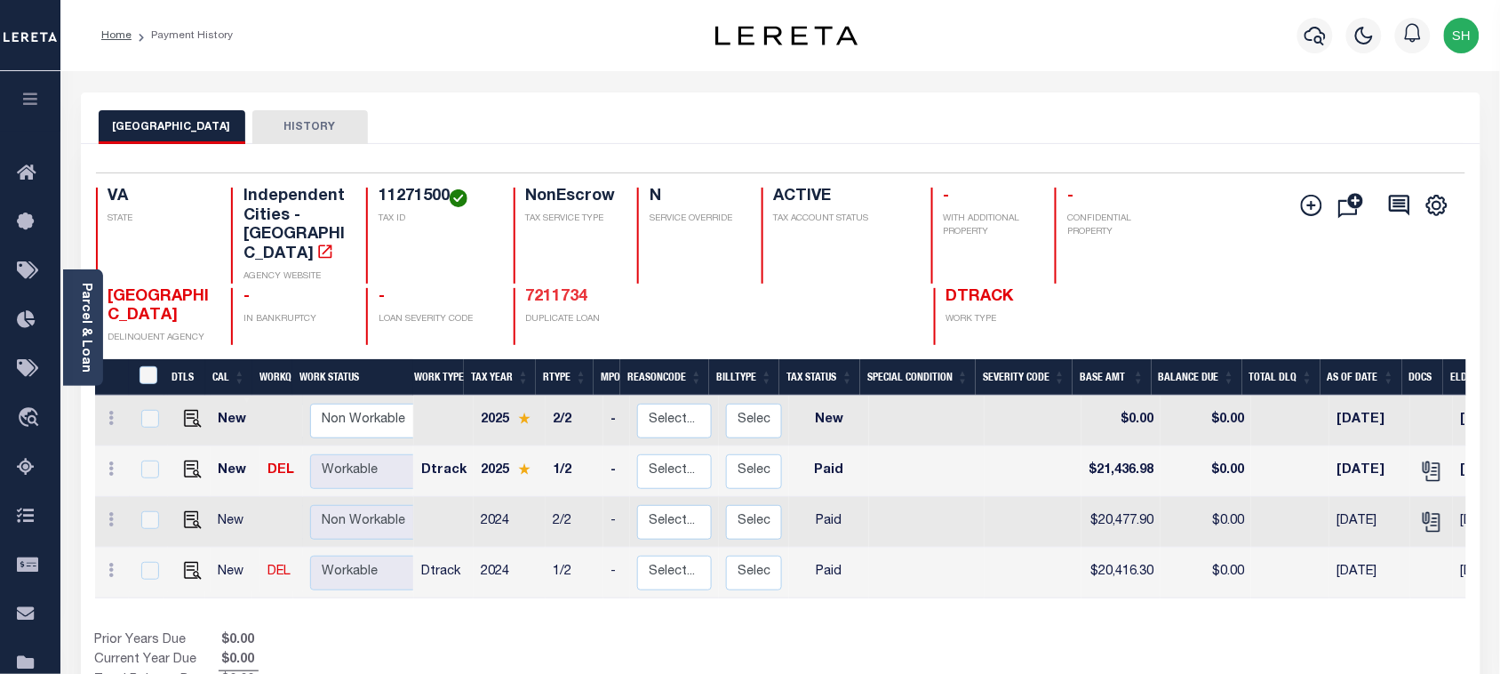
click at [554, 289] on link "7211734" at bounding box center [557, 297] width 62 height 16
click at [184, 511] on img "" at bounding box center [193, 520] width 18 height 18
checkbox input "true"
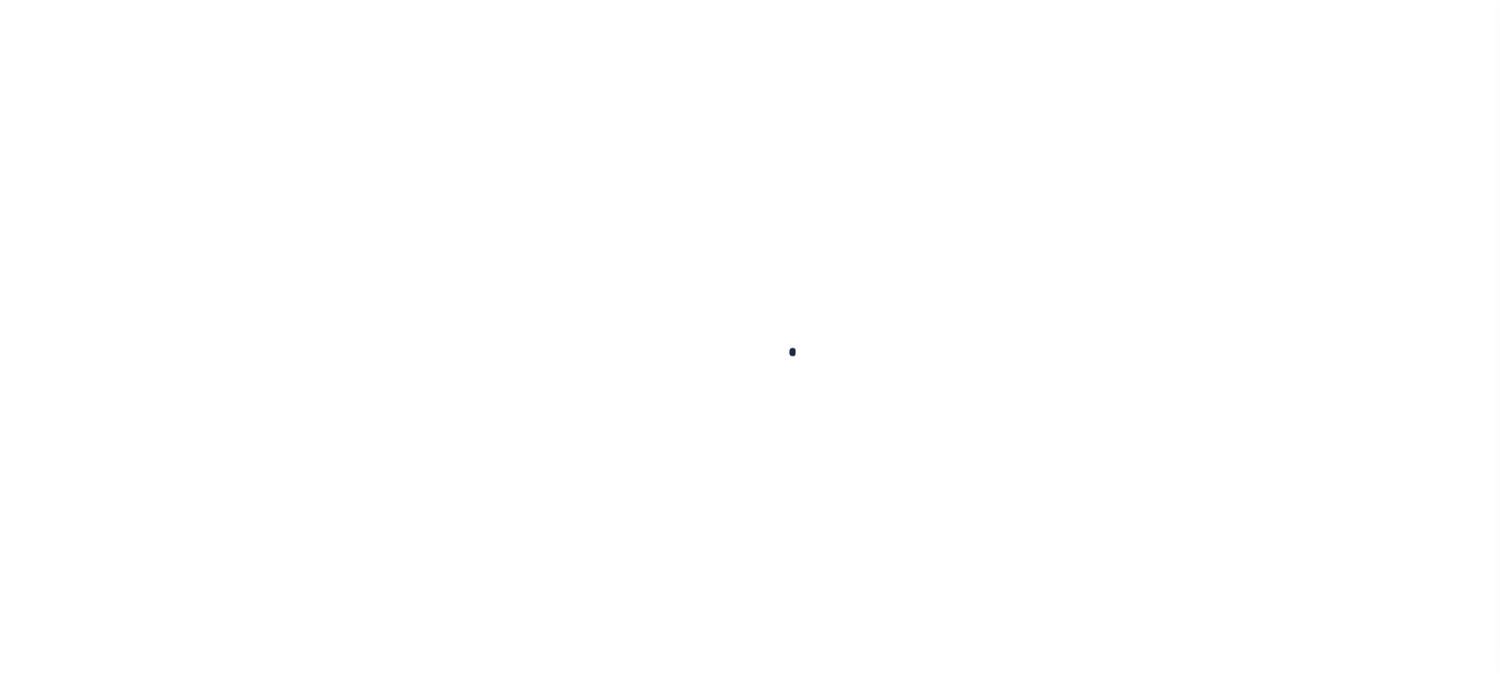
checkbox input "false"
type input "[DATE]"
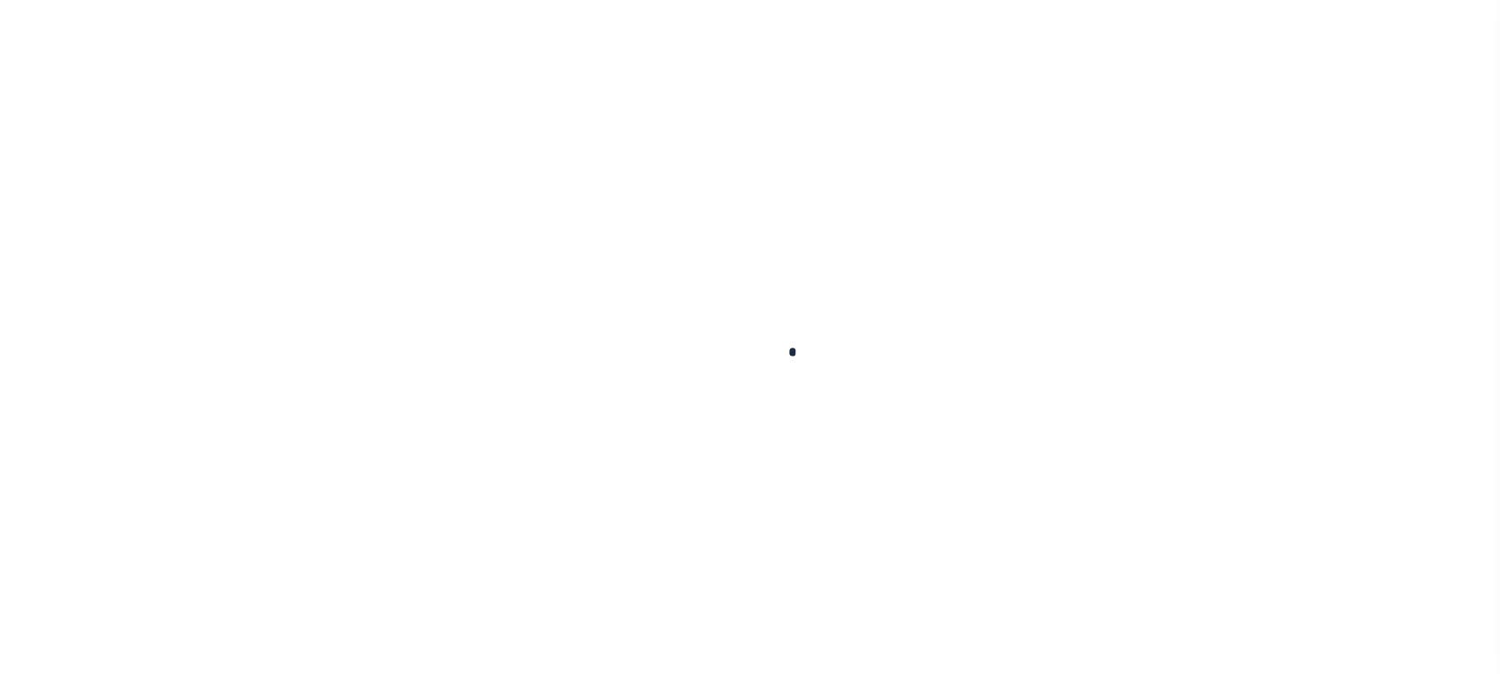
select select "PYD"
type input "$20,477.9"
type input "$0"
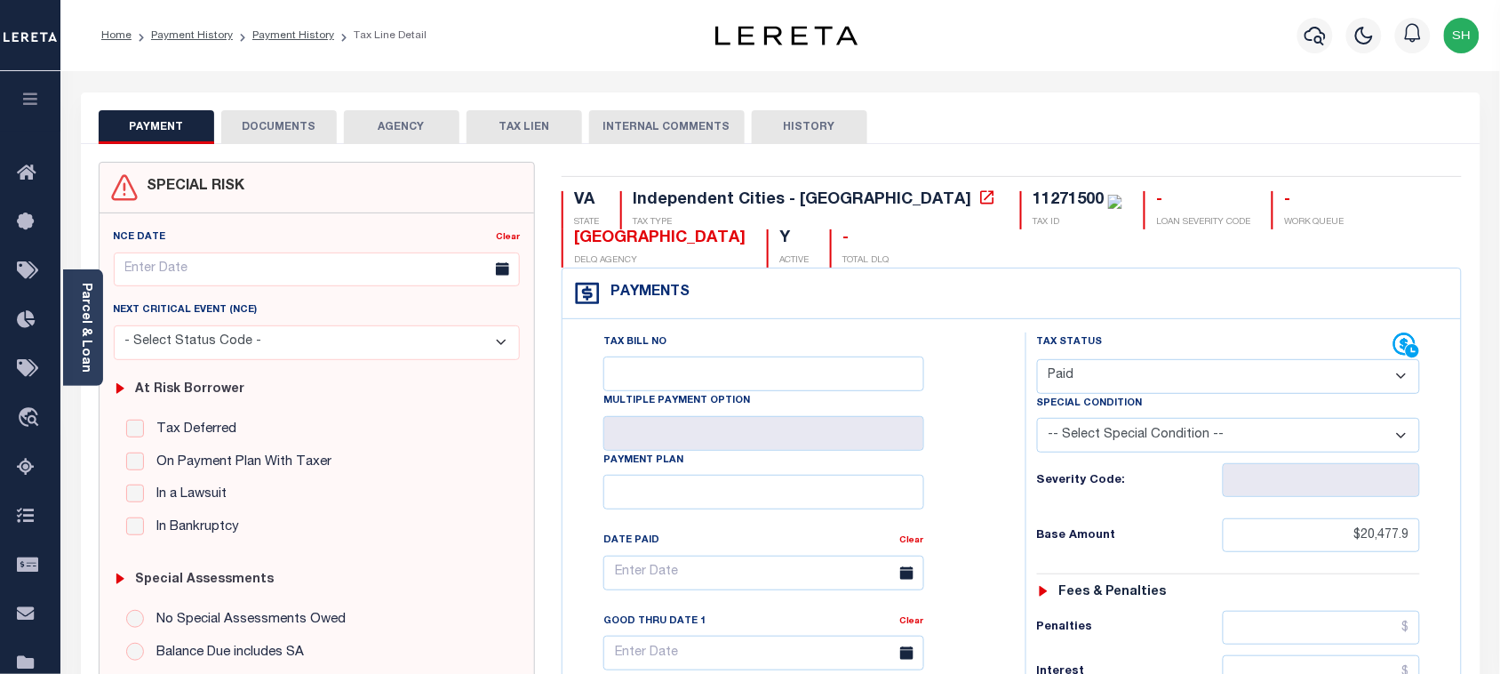
click at [1033, 192] on div "11271500" at bounding box center [1068, 200] width 71 height 16
copy div "11271500"
click at [291, 131] on button "DOCUMENTS" at bounding box center [279, 127] width 116 height 34
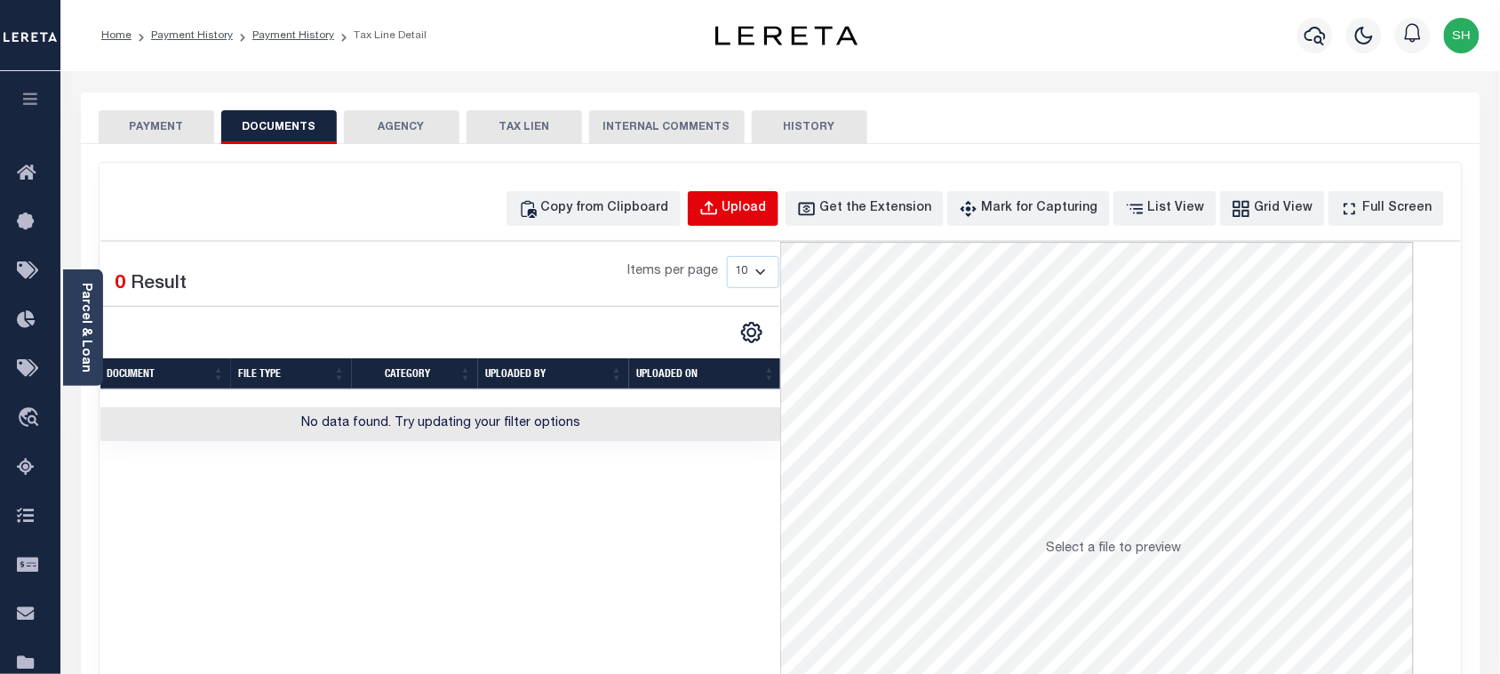
click at [756, 201] on div "Upload" at bounding box center [745, 209] width 44 height 20
select select "POP"
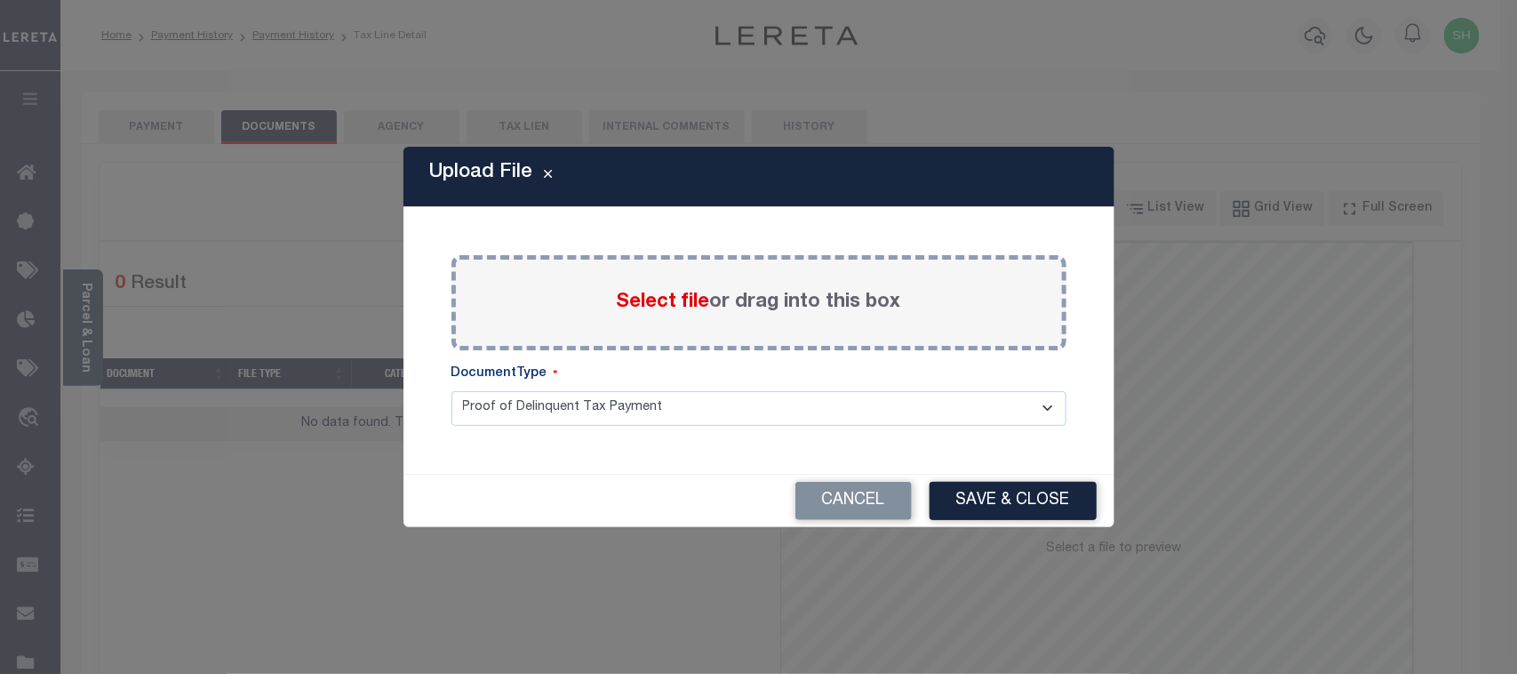
click at [659, 296] on span "Select file" at bounding box center [663, 302] width 93 height 20
click at [0, 0] on input "Select file or drag into this box" at bounding box center [0, 0] width 0 height 0
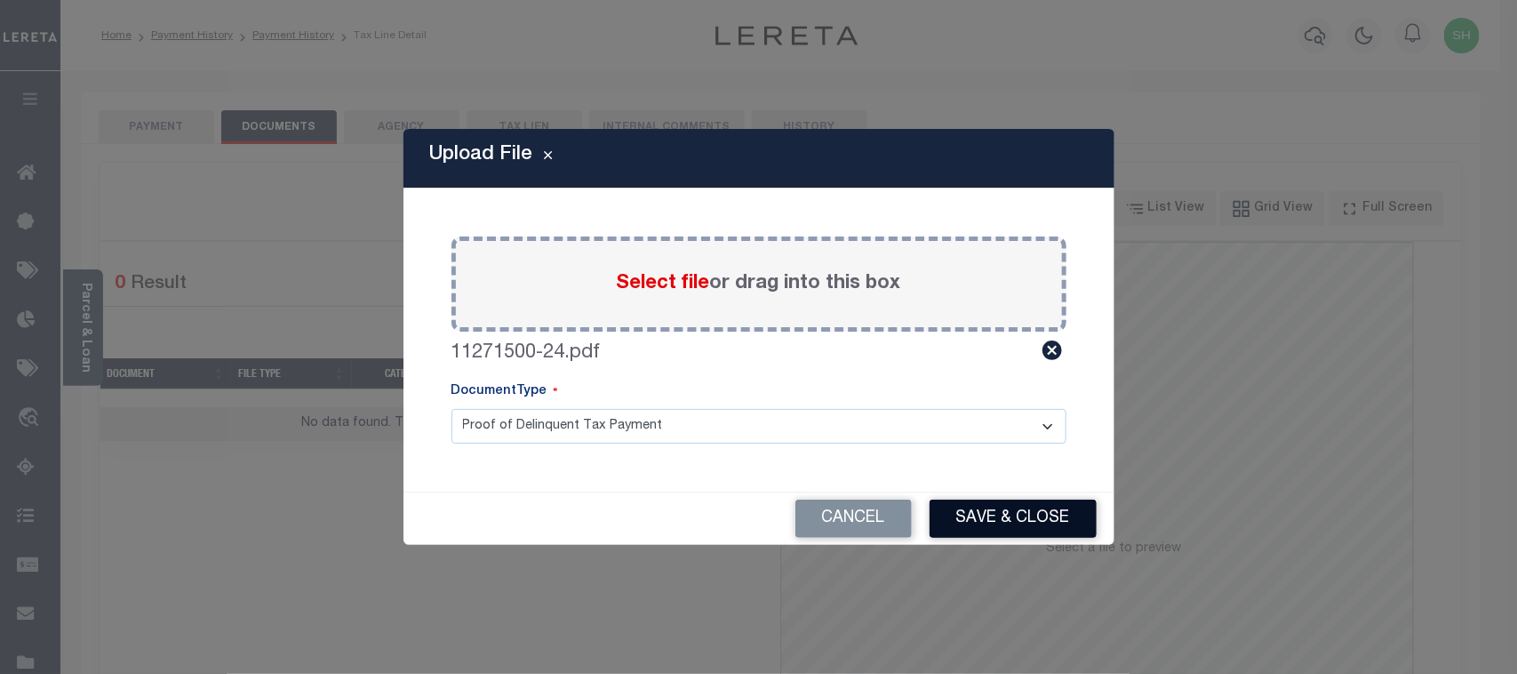
click at [1001, 525] on button "Save & Close" at bounding box center [1013, 519] width 167 height 38
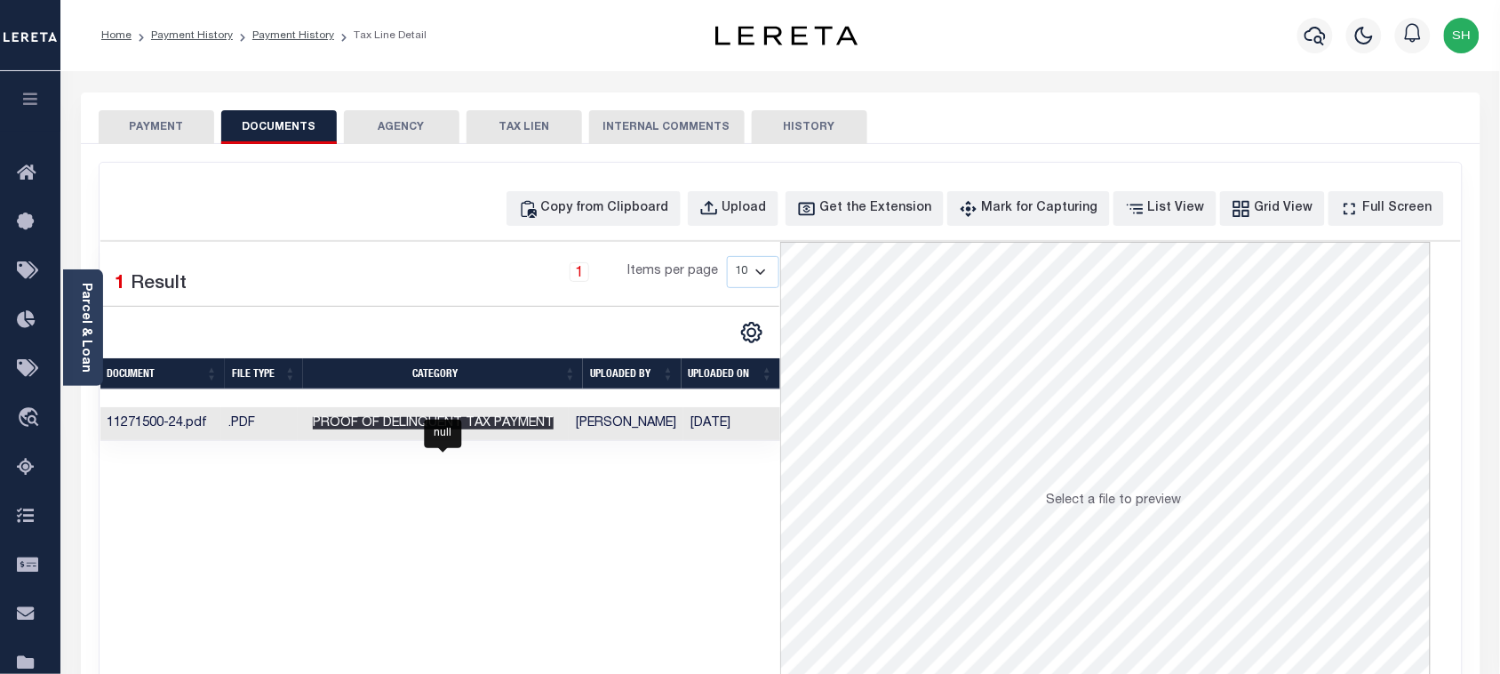
click at [493, 428] on span "Proof of Delinquent Tax Payment" at bounding box center [433, 423] width 241 height 12
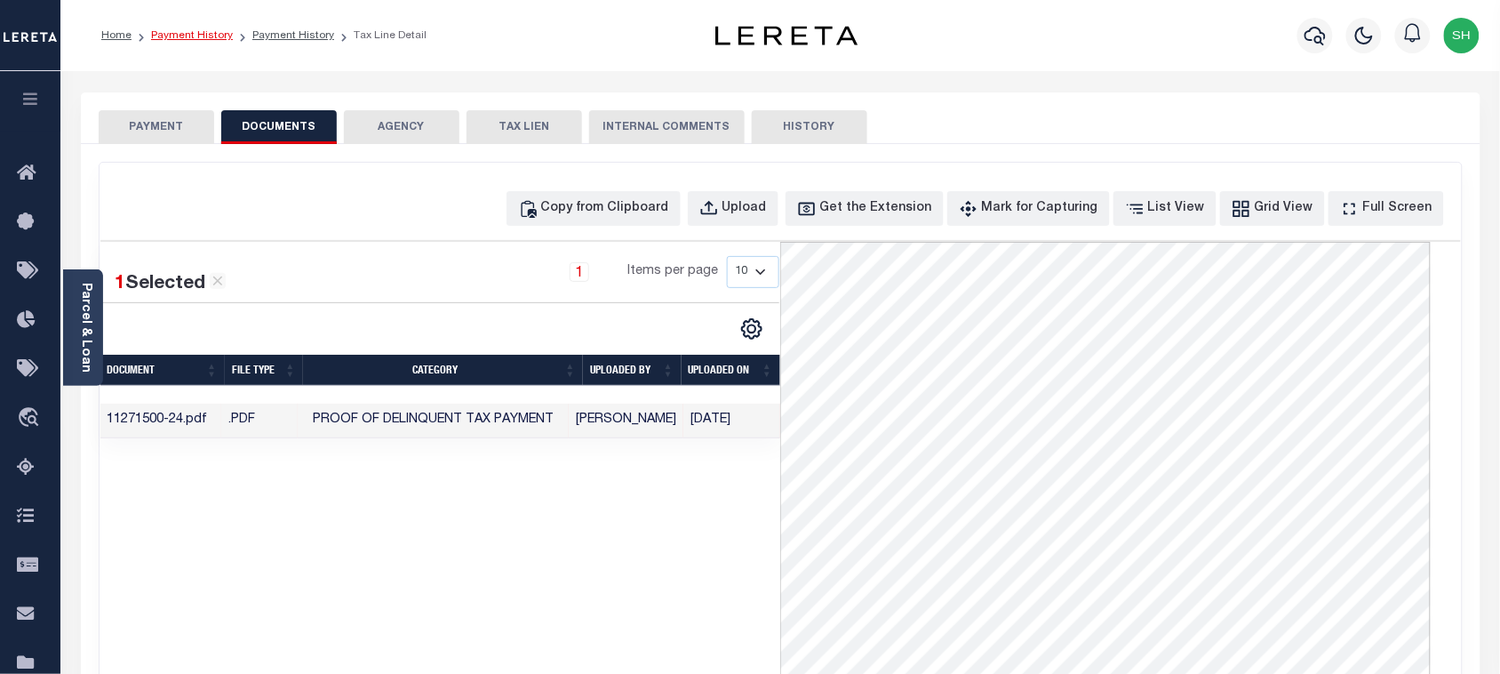
click at [169, 32] on link "Payment History" at bounding box center [192, 35] width 82 height 11
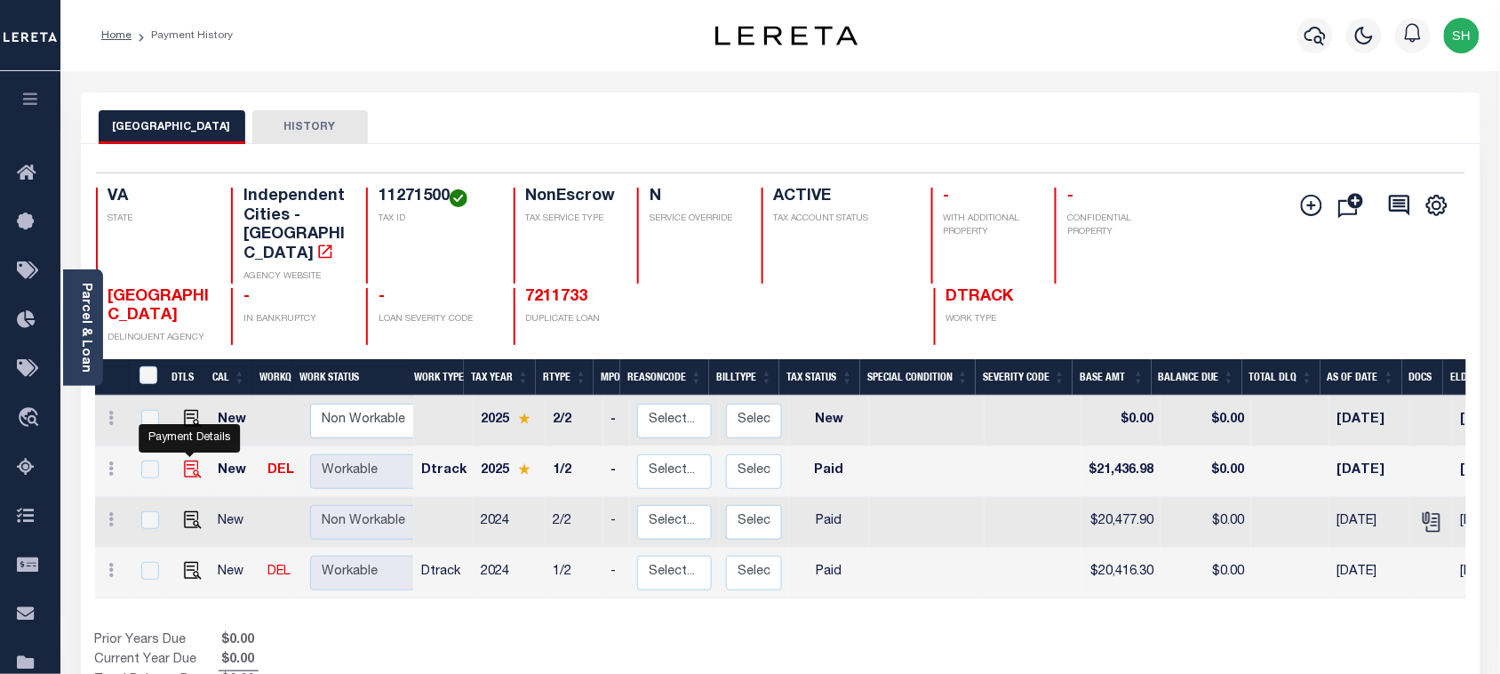
click at [185, 460] on img "" at bounding box center [193, 469] width 18 height 18
checkbox input "true"
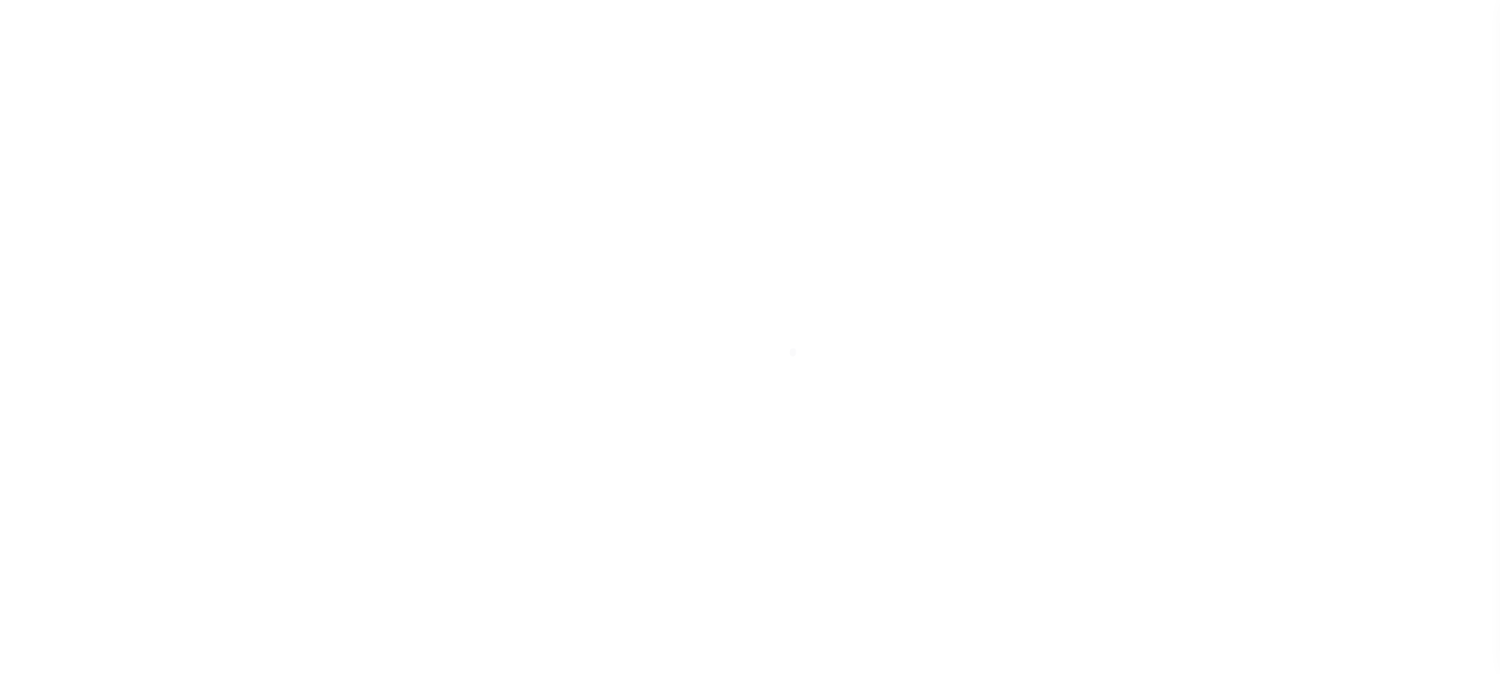
select select "PYD"
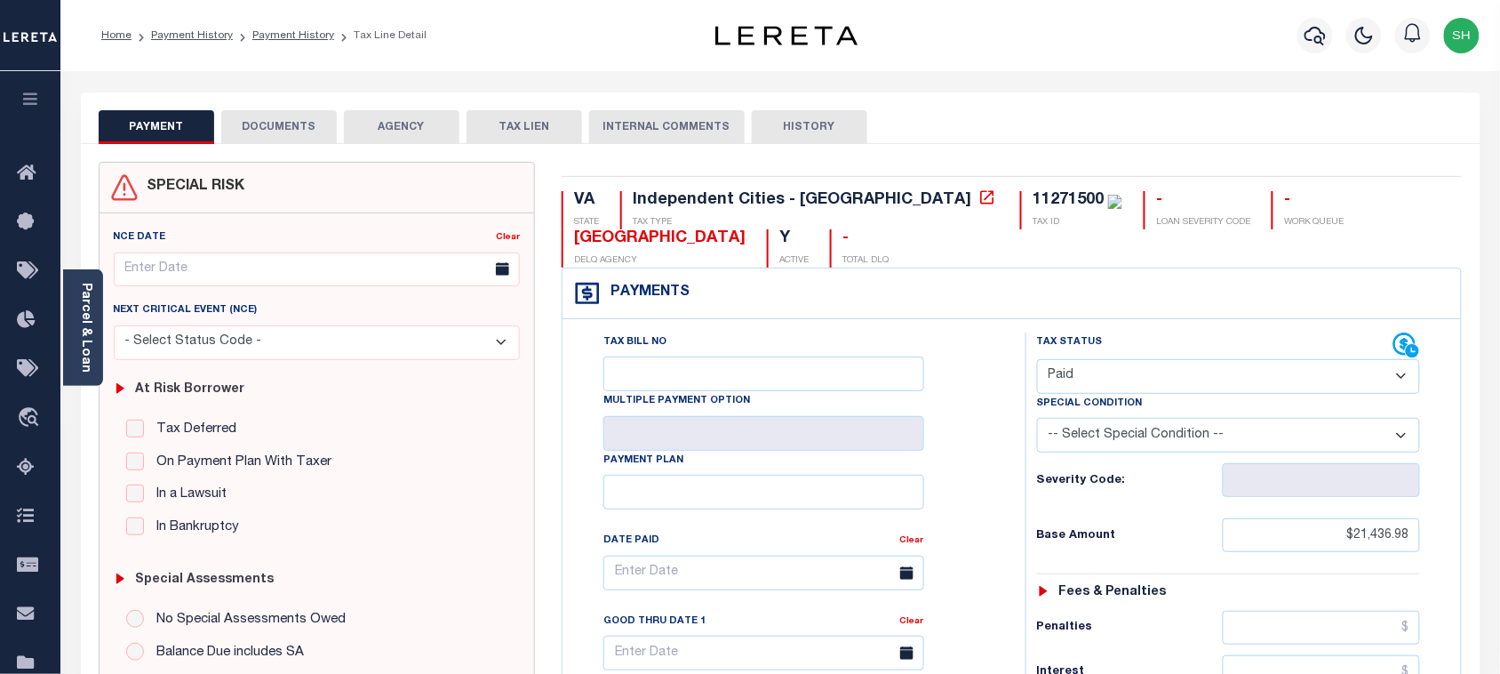
click at [293, 123] on button "DOCUMENTS" at bounding box center [279, 127] width 116 height 34
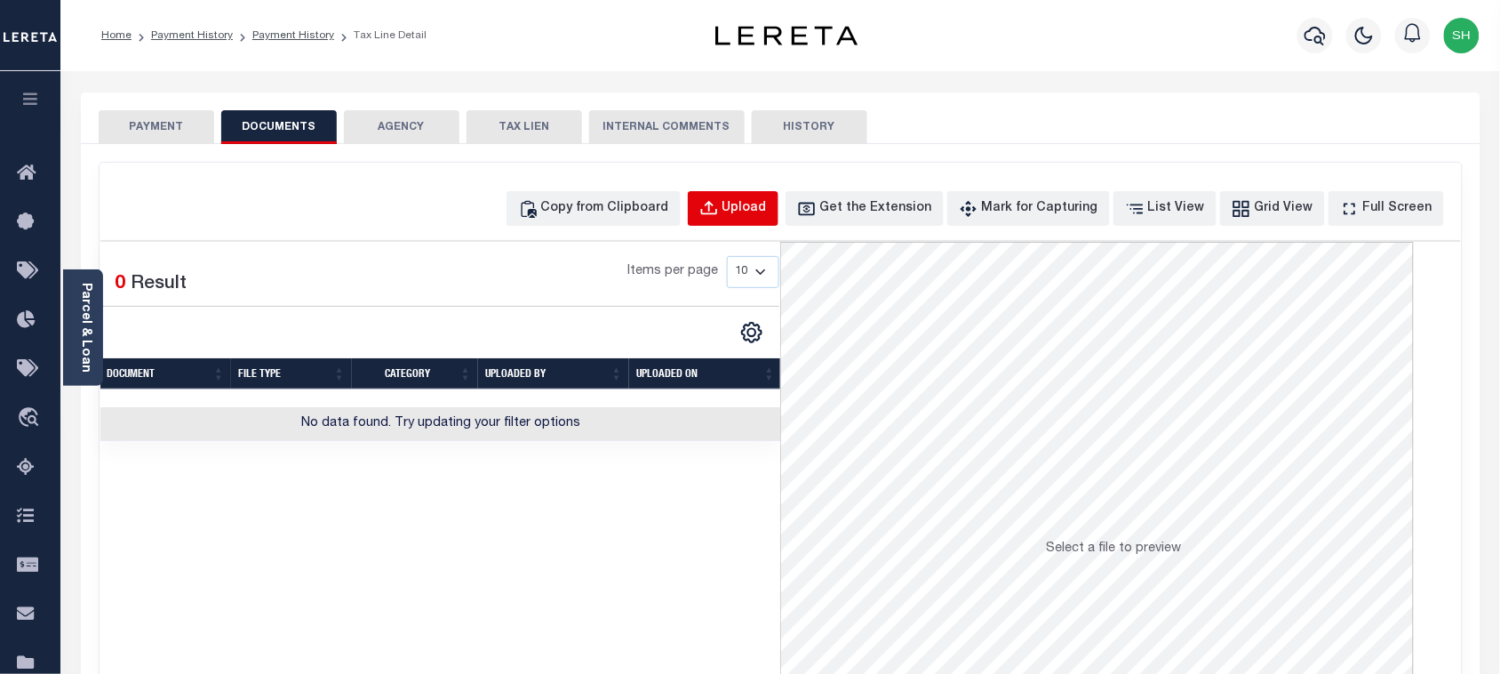
click at [767, 204] on div "Upload" at bounding box center [745, 209] width 44 height 20
select select "POP"
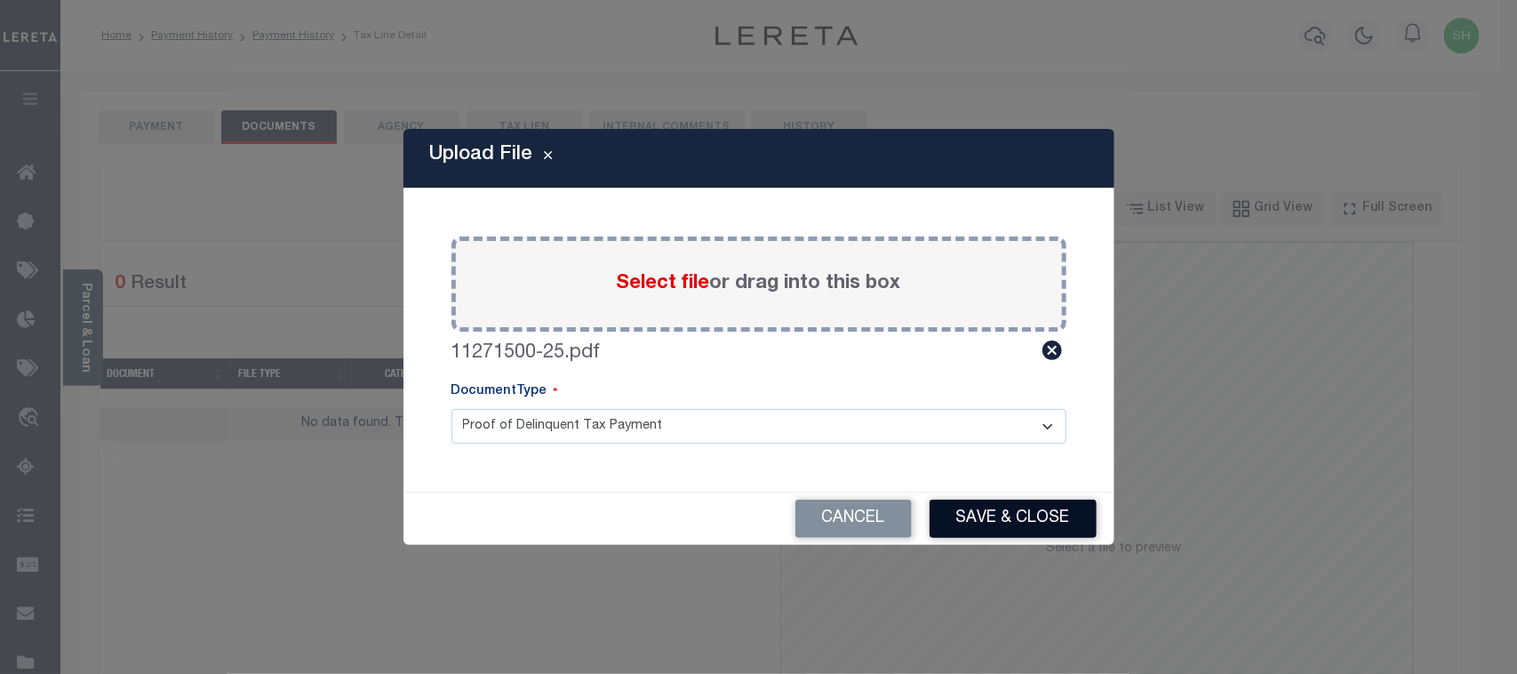
click at [1007, 523] on button "Save & Close" at bounding box center [1013, 519] width 167 height 38
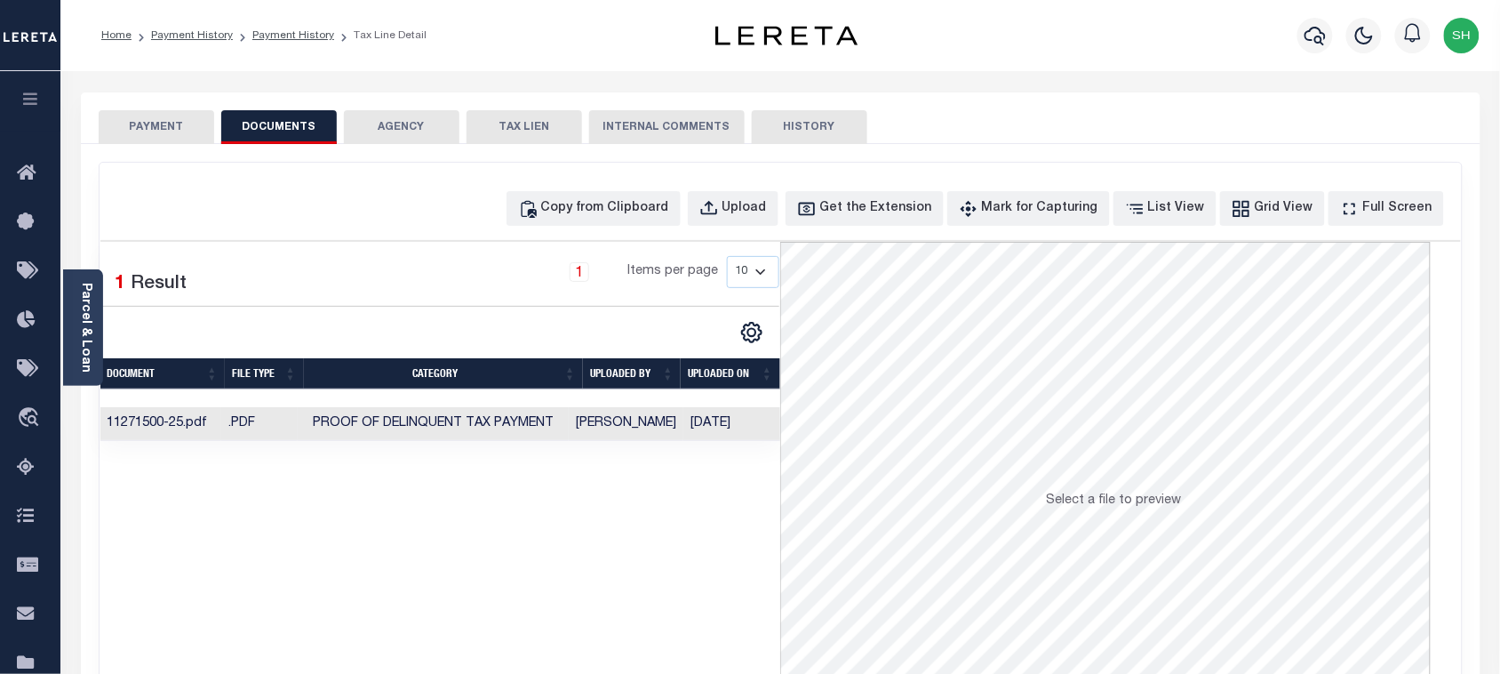
click at [290, 424] on td ".PDF" at bounding box center [259, 424] width 76 height 35
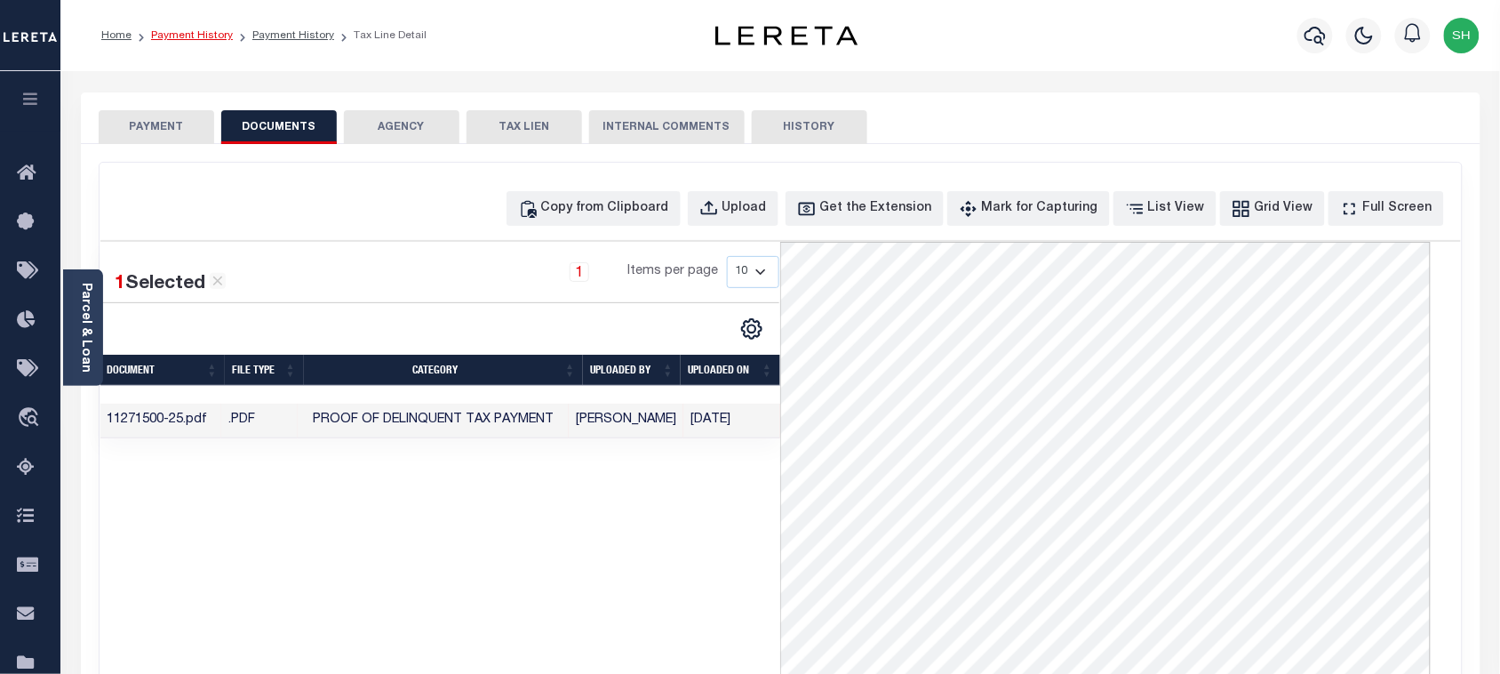
click at [173, 34] on link "Payment History" at bounding box center [192, 35] width 82 height 11
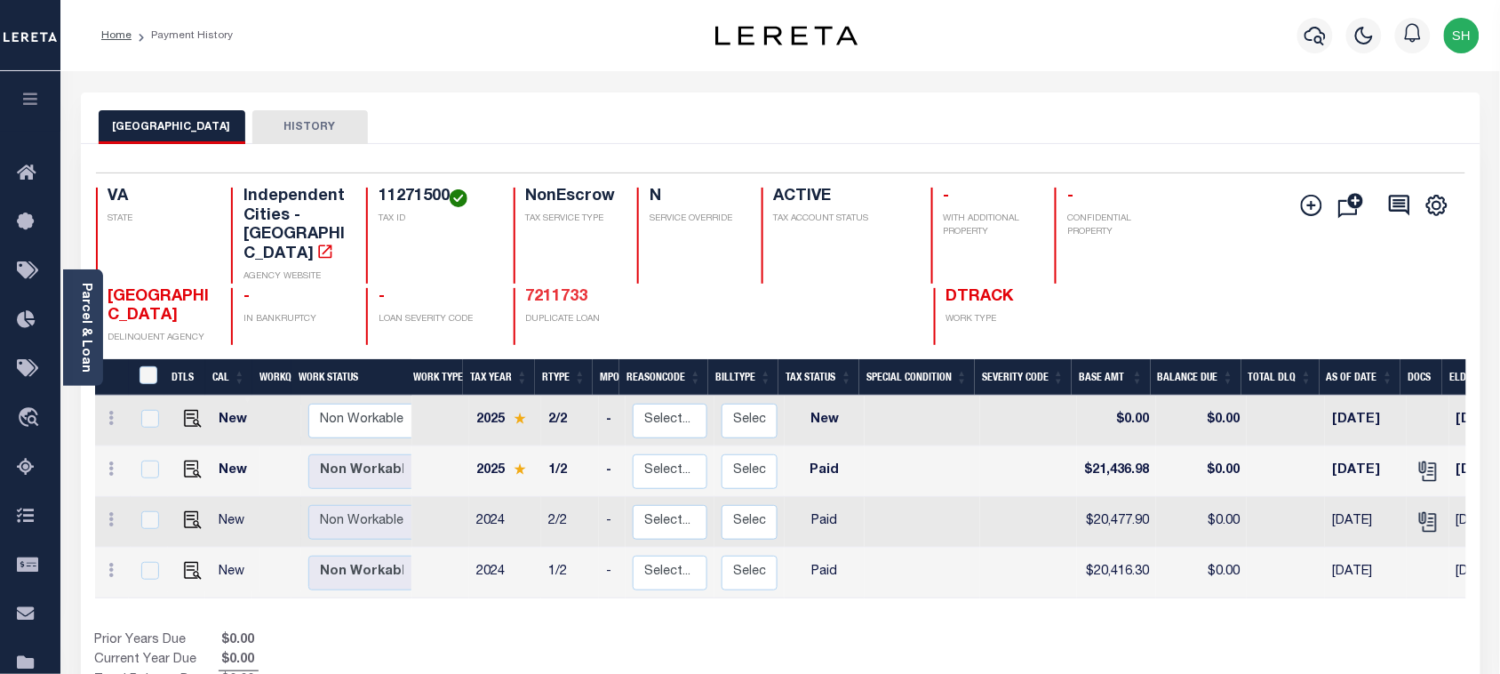
click at [552, 289] on link "7211733" at bounding box center [557, 297] width 62 height 16
click at [1305, 29] on icon "button" at bounding box center [1315, 35] width 21 height 21
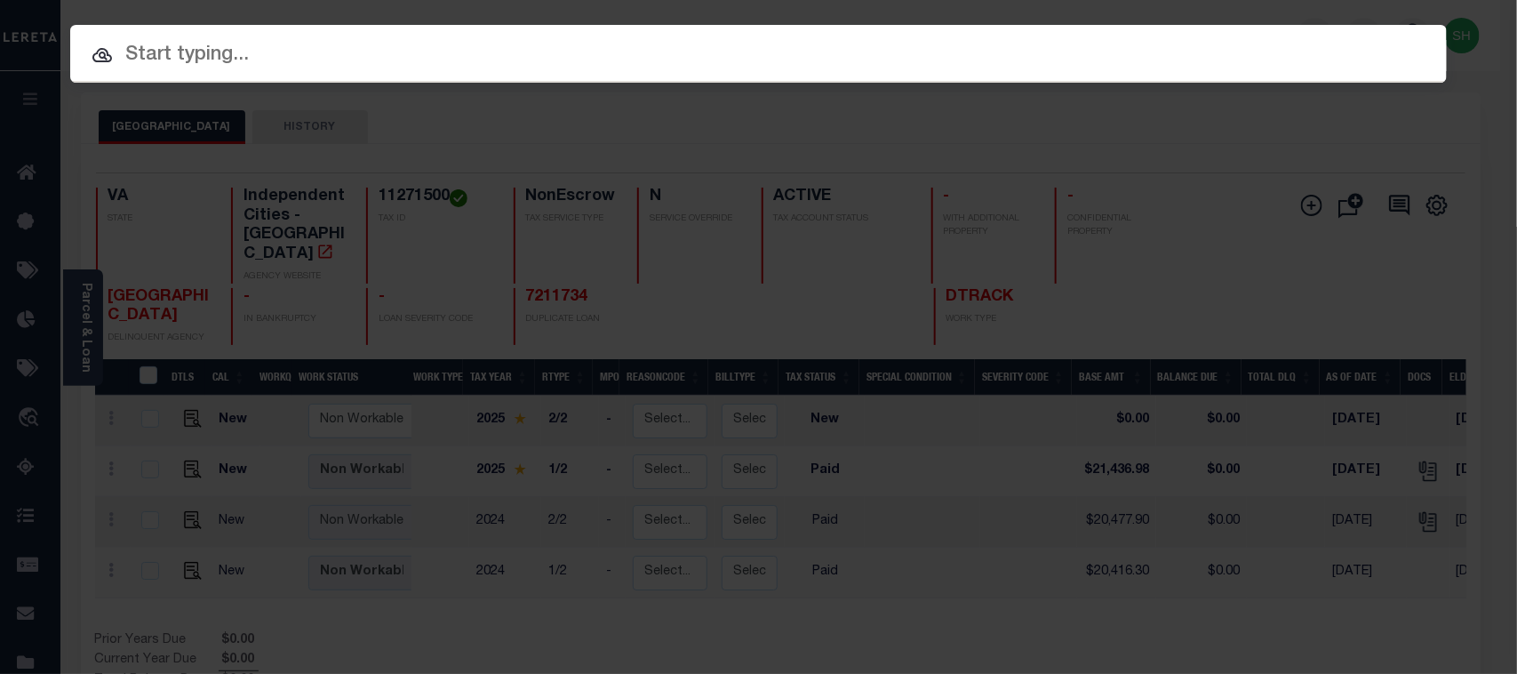
click at [1016, 52] on input "text" at bounding box center [758, 55] width 1377 height 31
paste input "7211924"
type input "7211924"
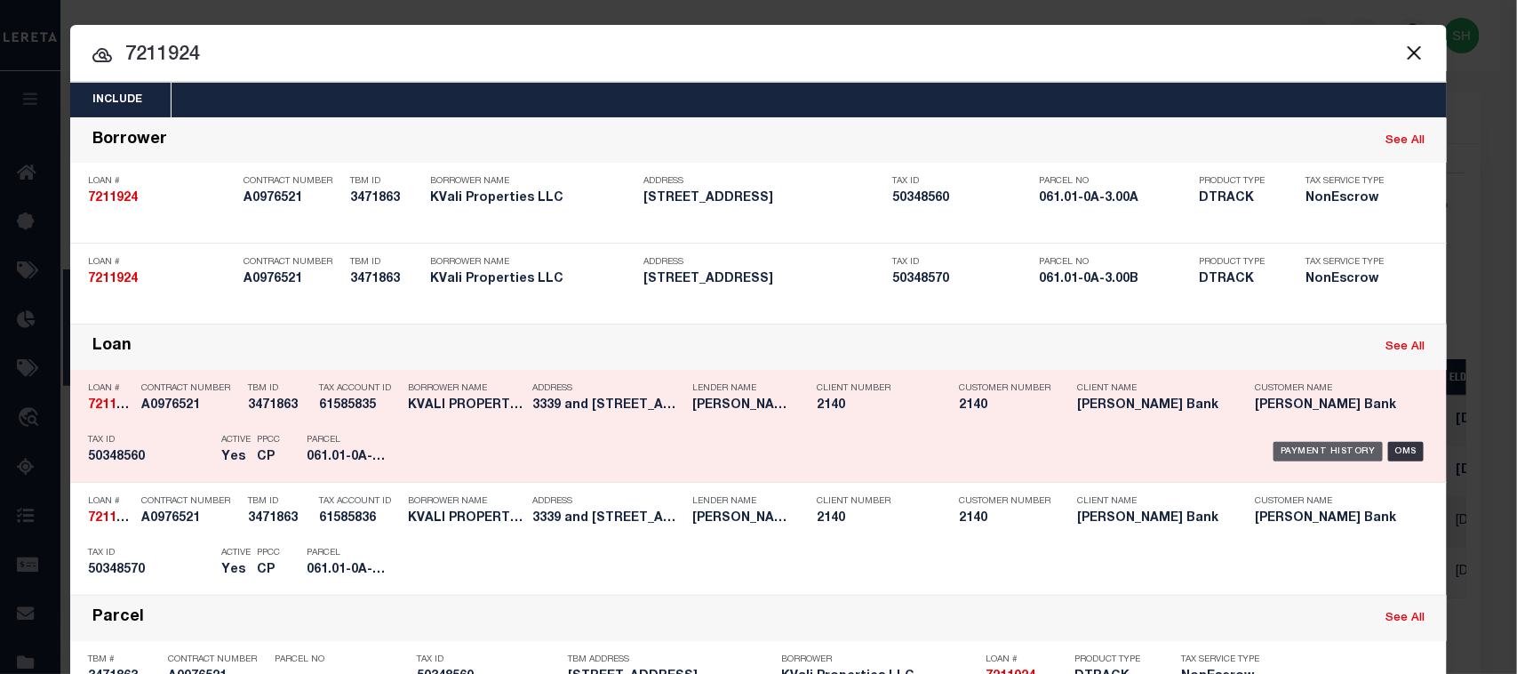
click at [1274, 446] on div "Payment History" at bounding box center [1328, 452] width 109 height 20
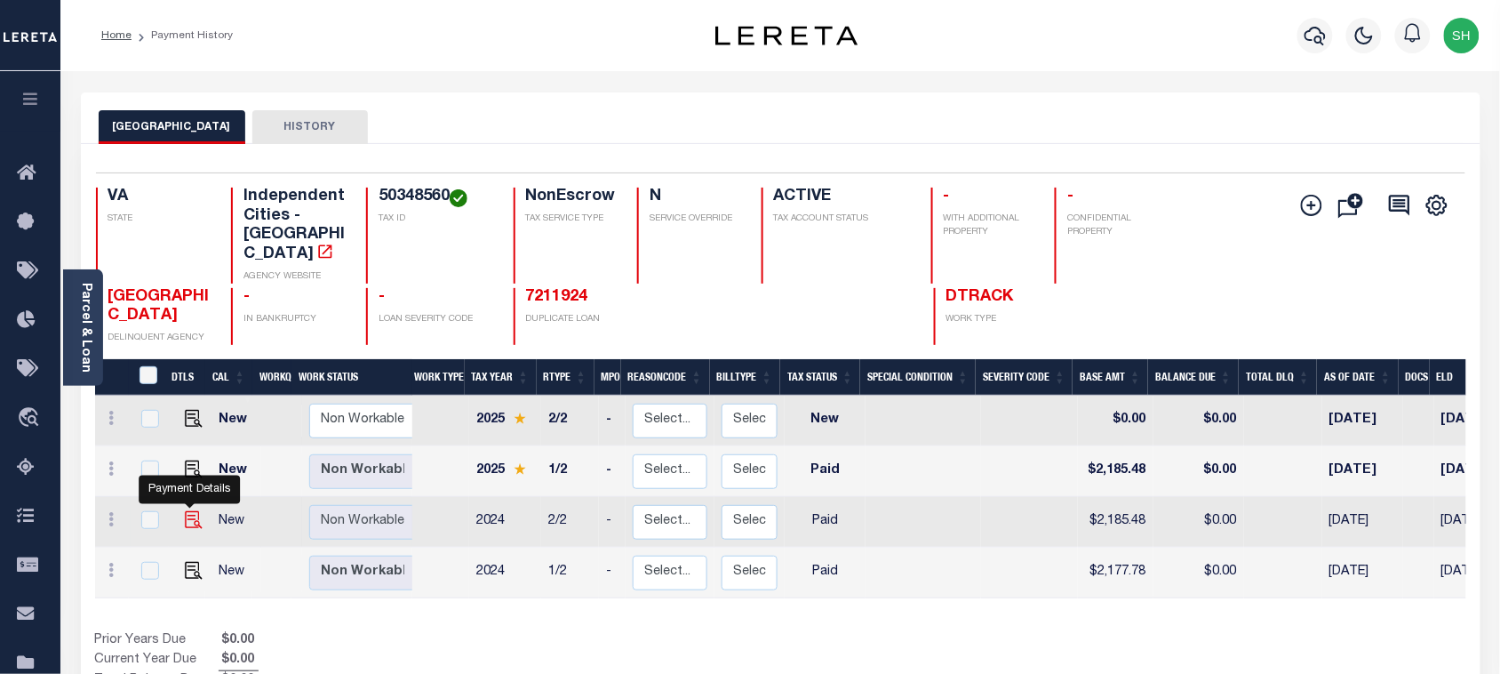
click at [188, 511] on img "" at bounding box center [194, 520] width 18 height 18
checkbox input "true"
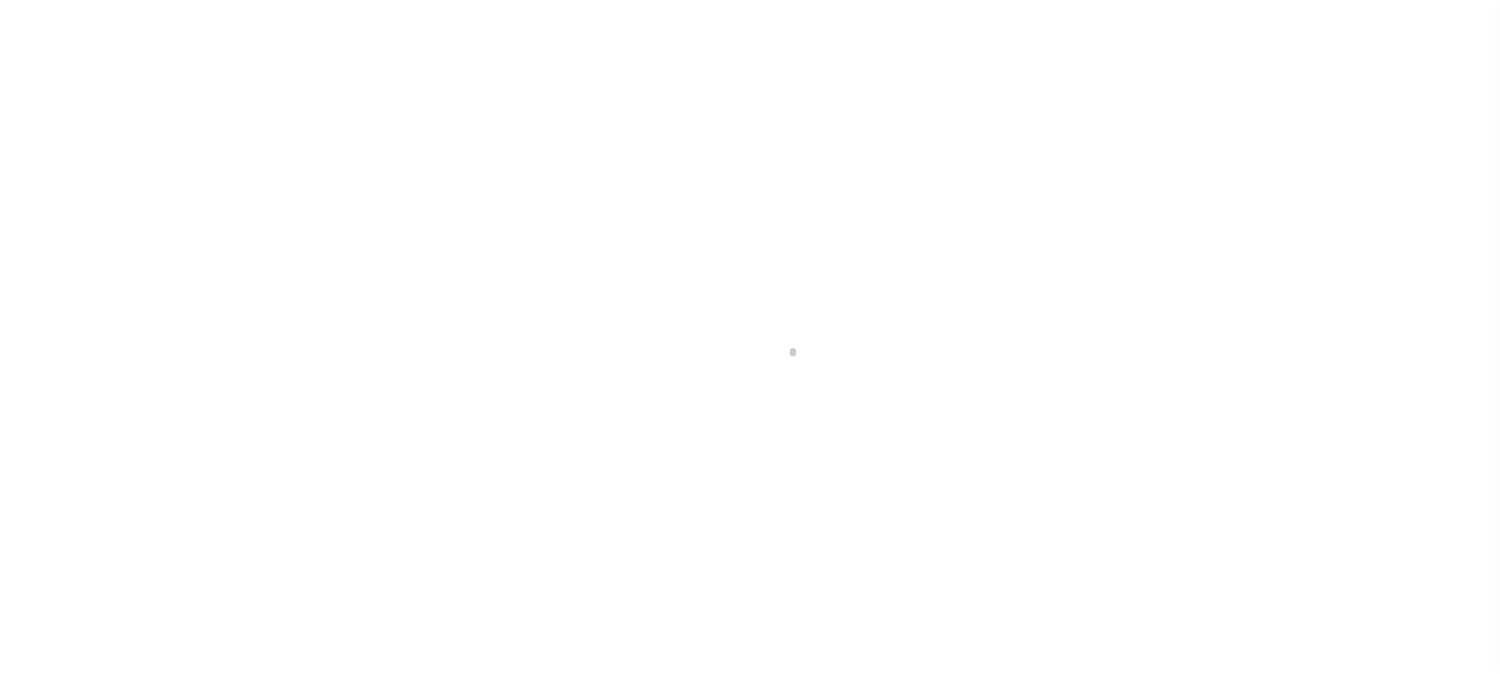
select select "PYD"
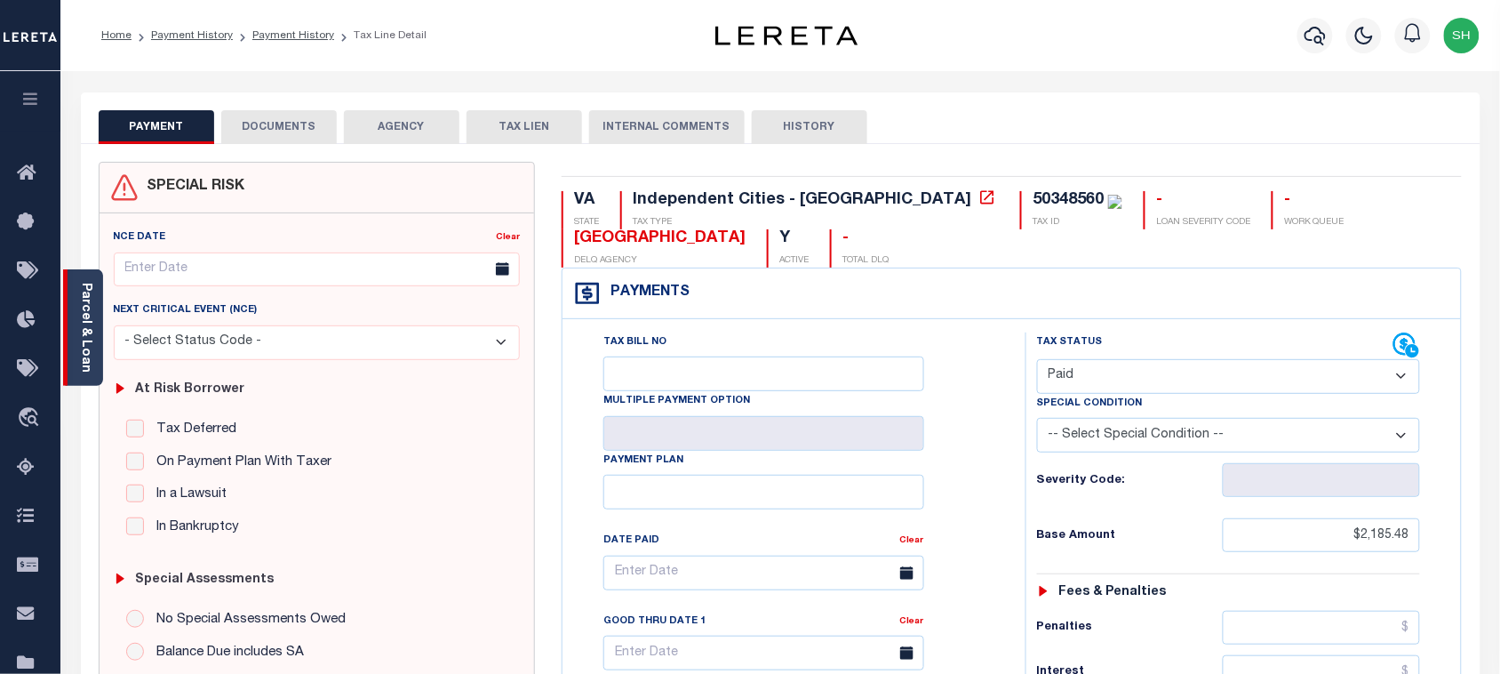
click at [92, 308] on link "Parcel & Loan" at bounding box center [85, 328] width 12 height 90
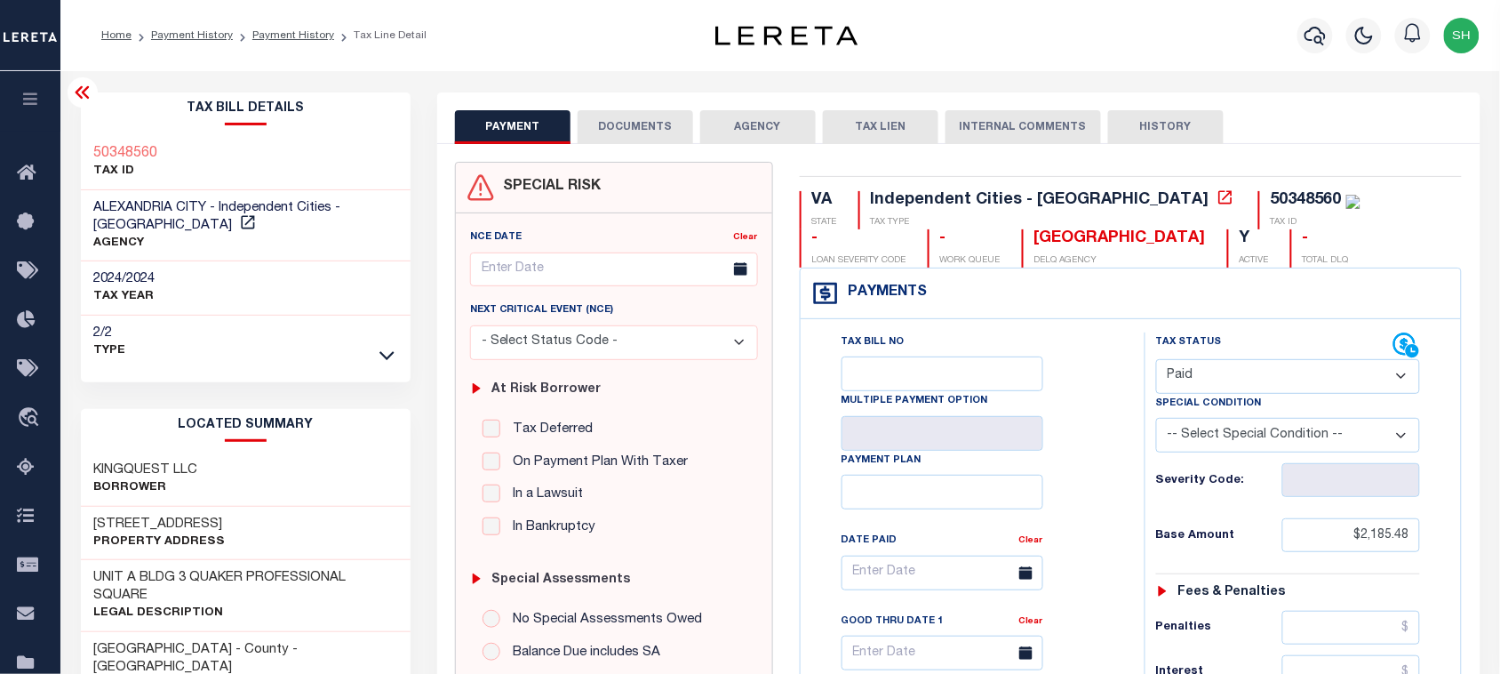
click at [668, 124] on button "DOCUMENTS" at bounding box center [636, 127] width 116 height 34
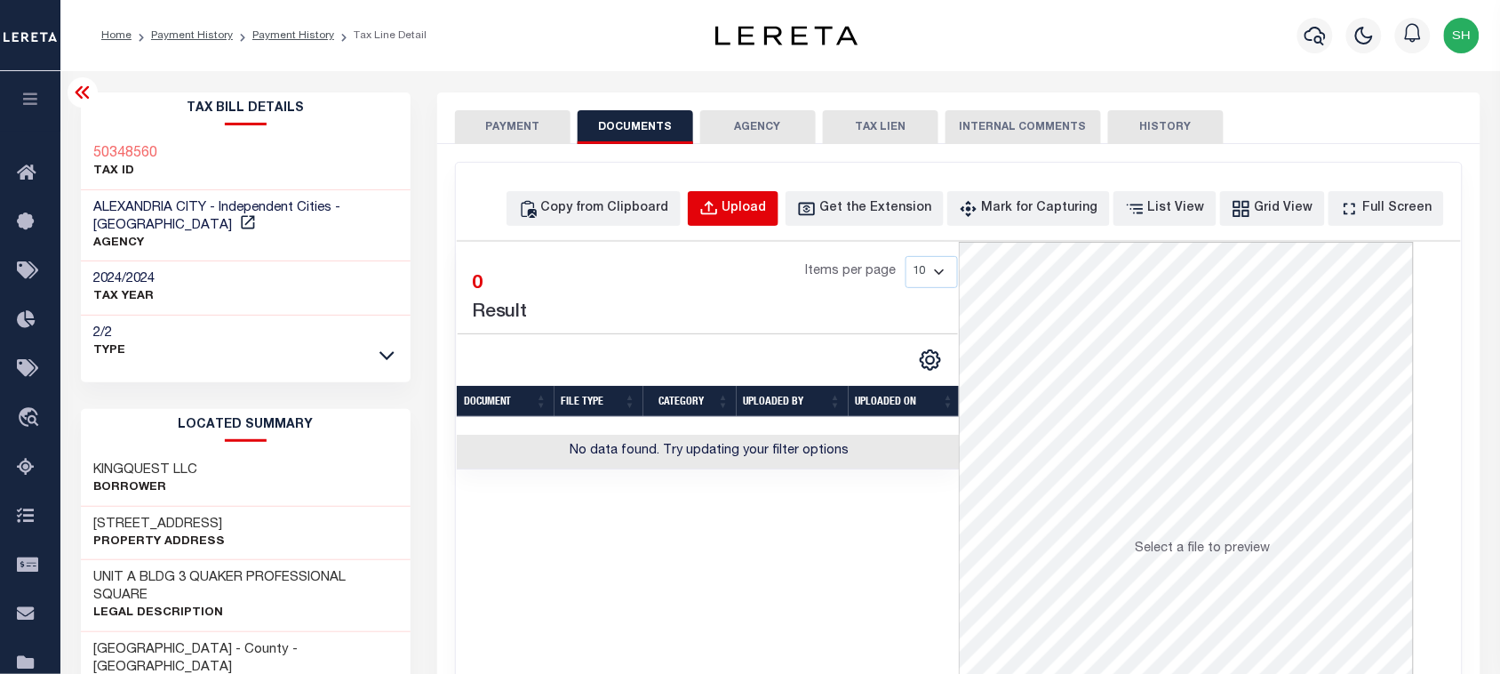
click at [767, 209] on div "Upload" at bounding box center [745, 209] width 44 height 20
select select "POP"
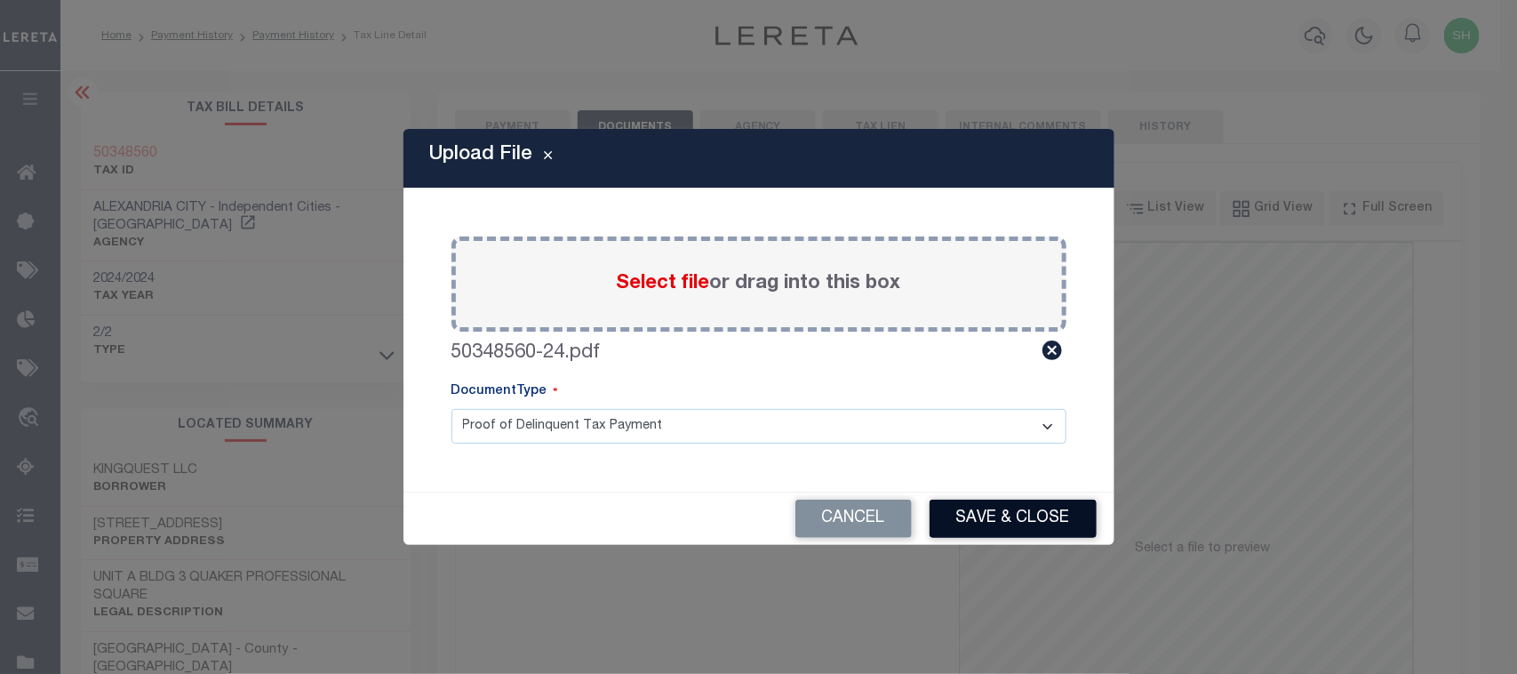
click at [980, 522] on button "Save & Close" at bounding box center [1013, 519] width 167 height 38
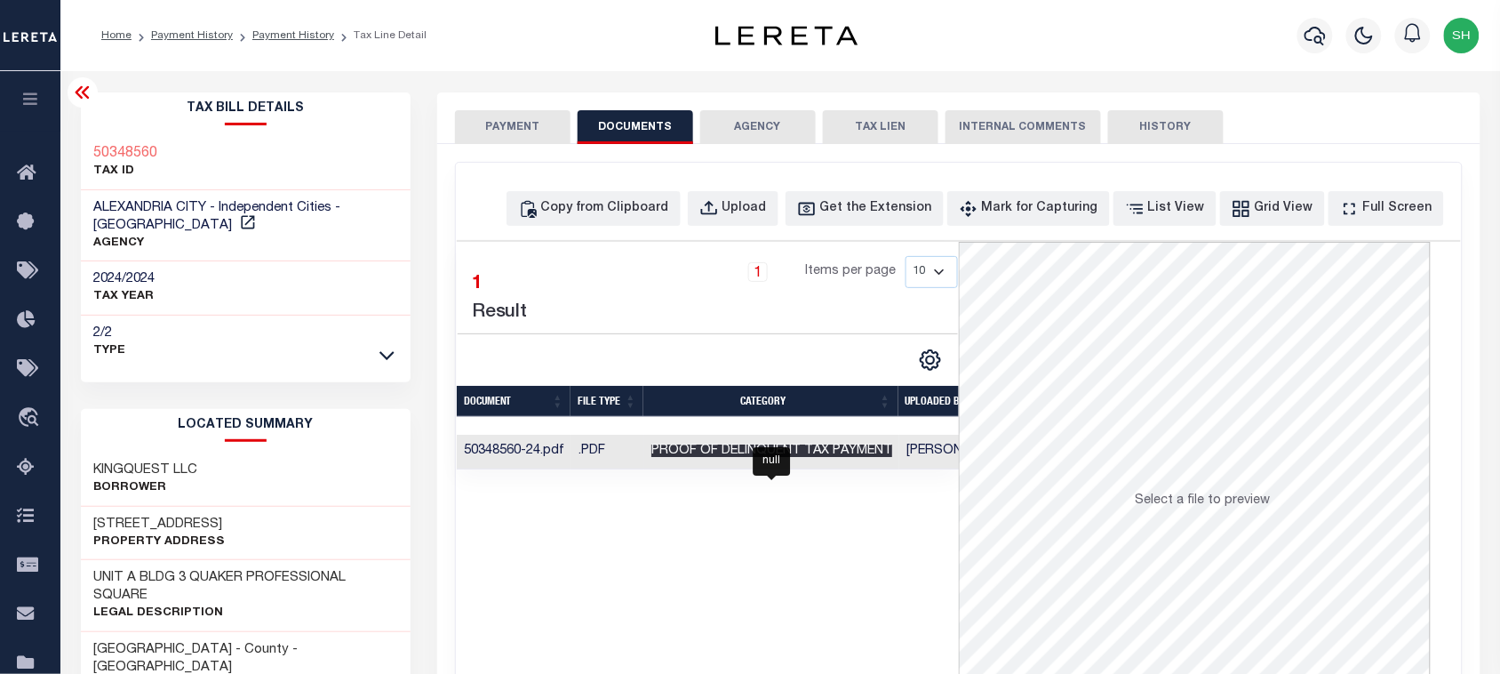
click at [660, 453] on span "Proof of Delinquent Tax Payment" at bounding box center [772, 450] width 241 height 12
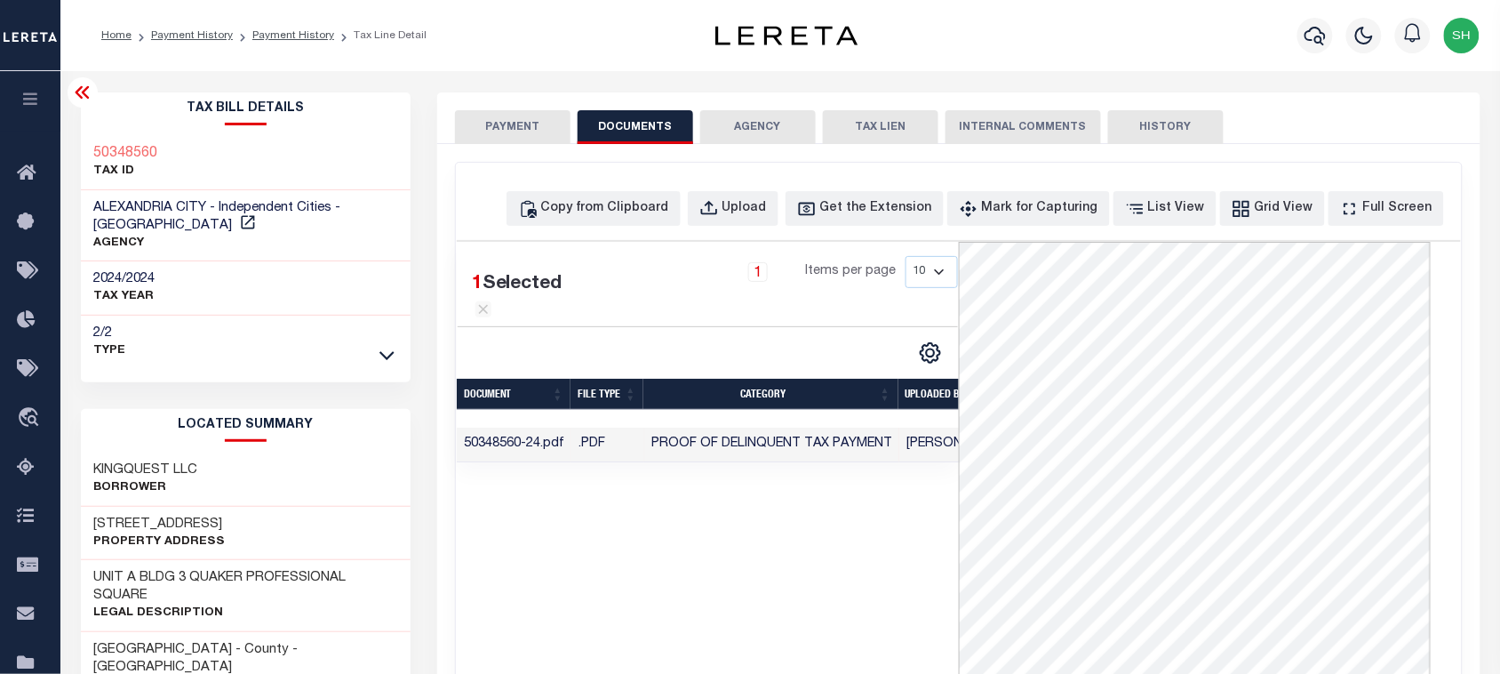
click at [201, 28] on li "Payment History" at bounding box center [182, 36] width 101 height 16
click at [192, 36] on link "Payment History" at bounding box center [192, 35] width 82 height 11
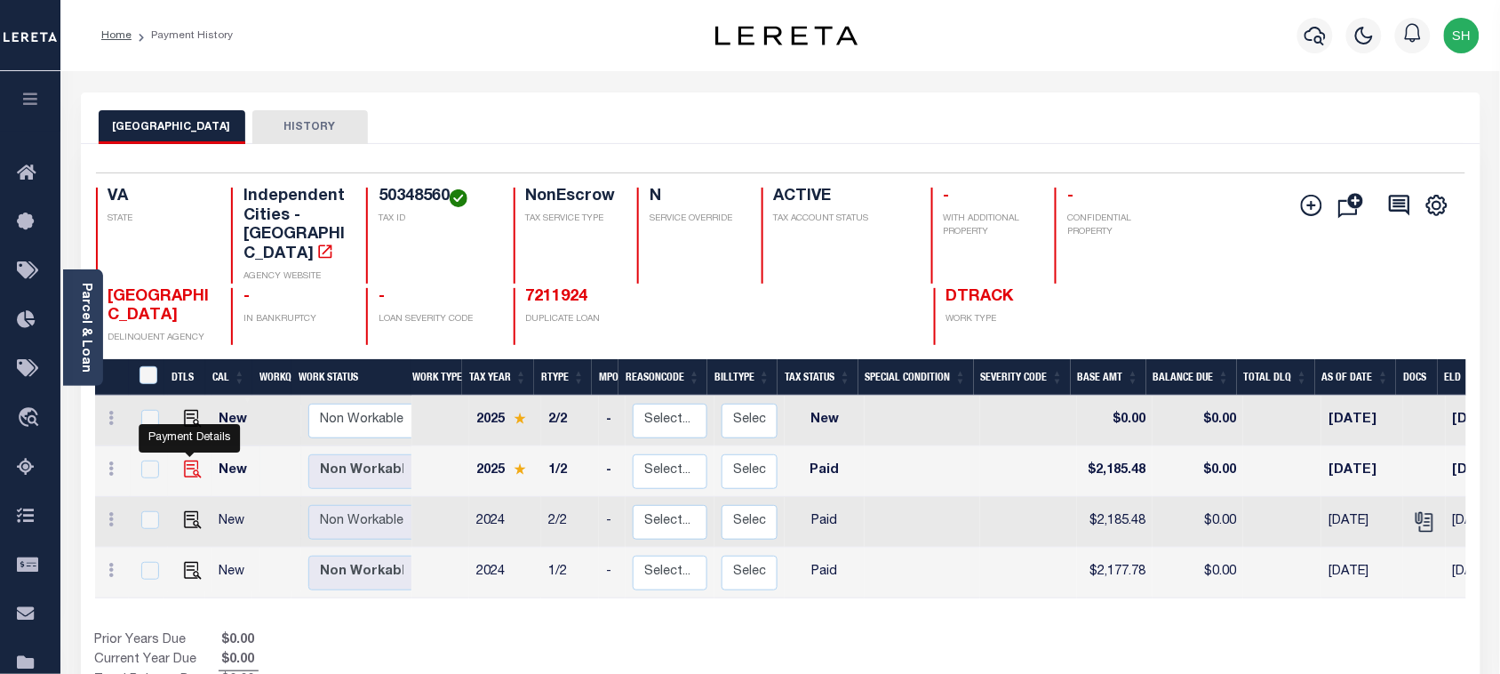
click at [188, 460] on img "" at bounding box center [193, 469] width 18 height 18
checkbox input "true"
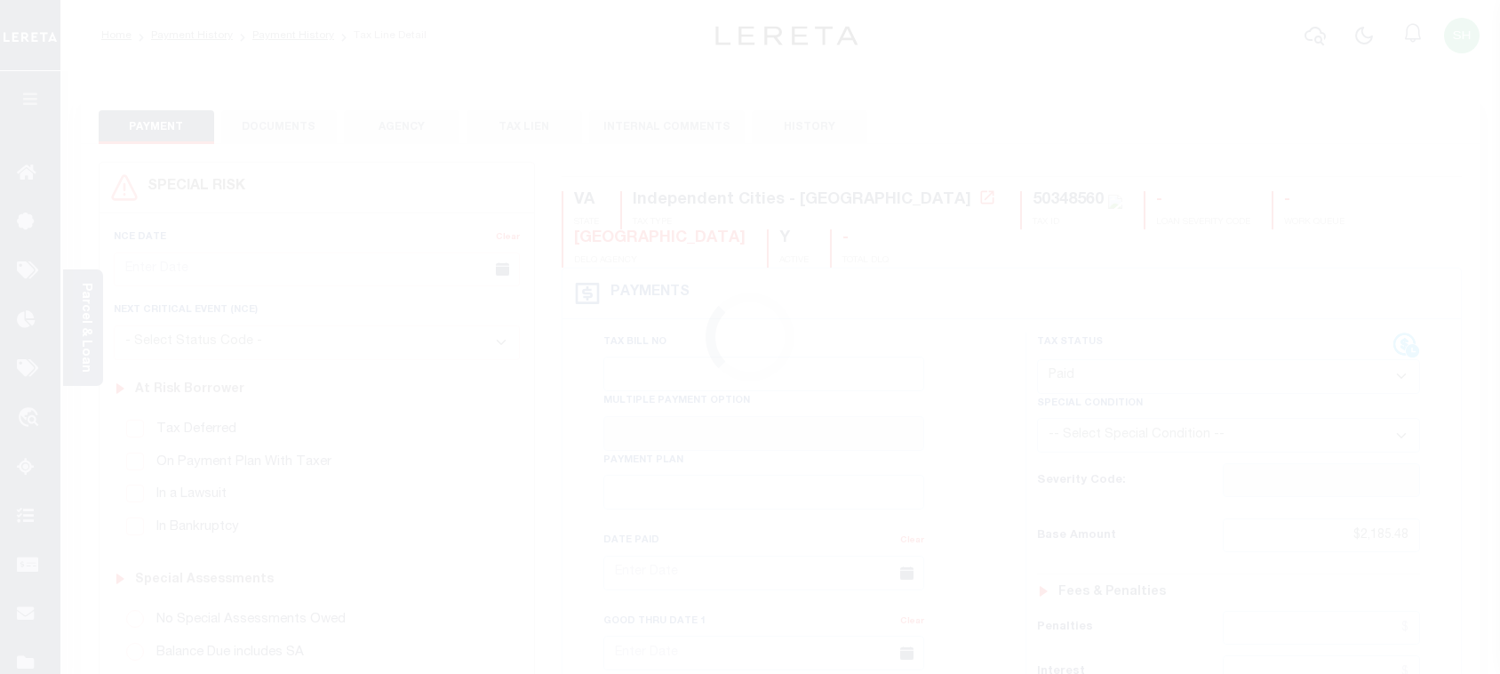
select select "PYD"
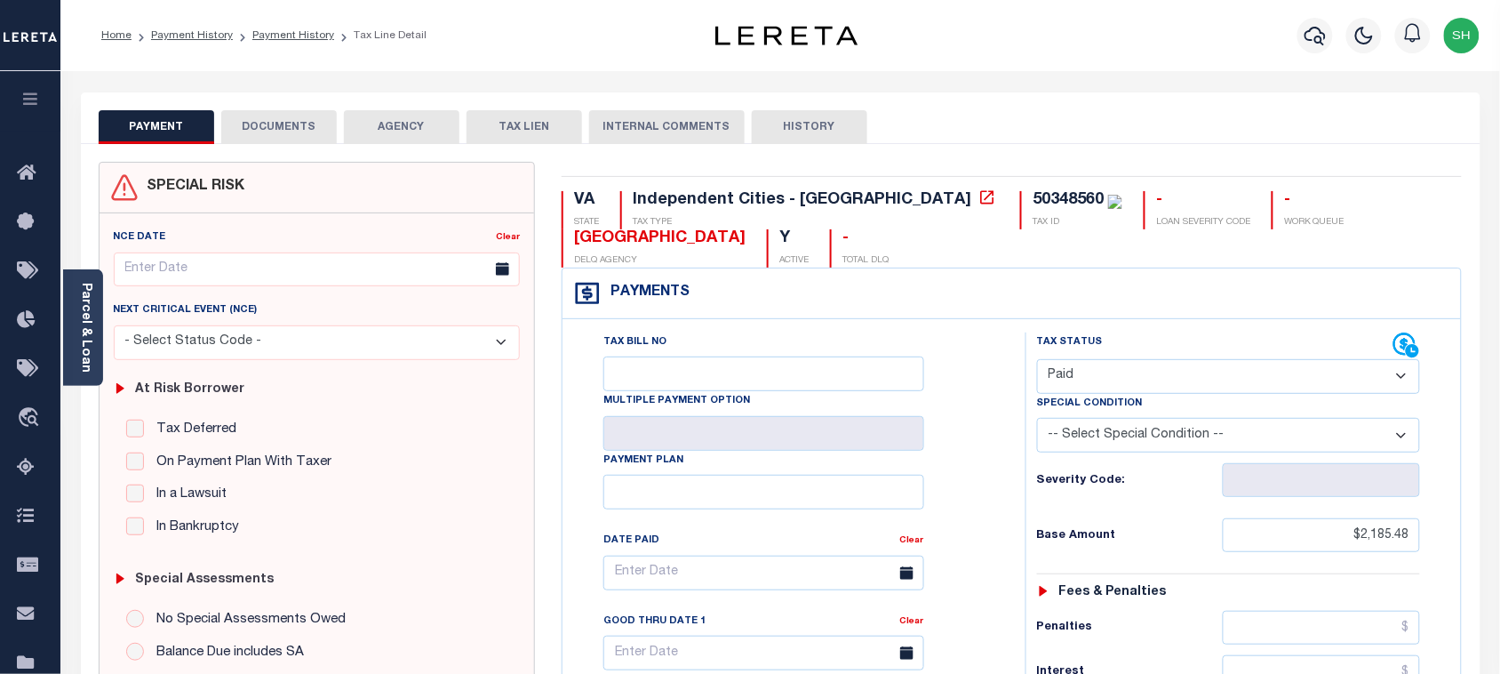
click at [294, 123] on button "DOCUMENTS" at bounding box center [279, 127] width 116 height 34
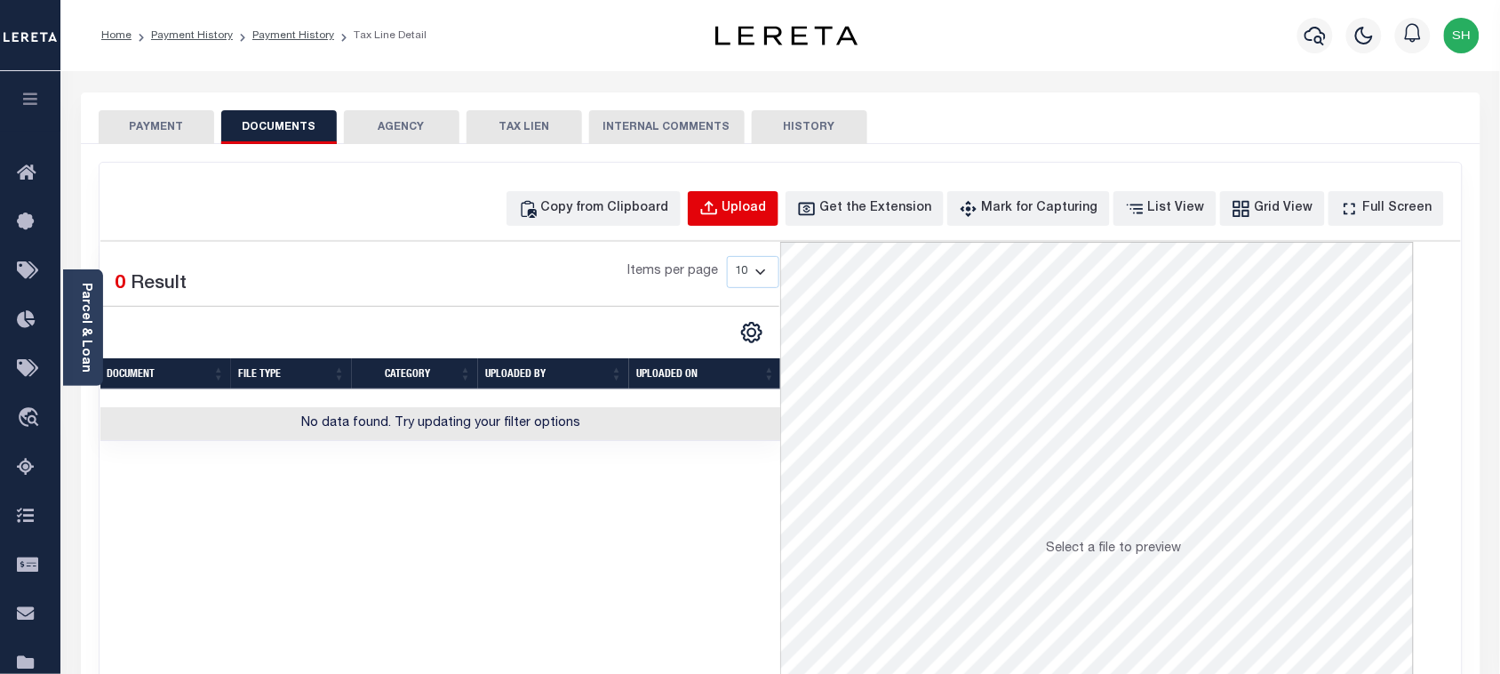
click at [765, 201] on div "Upload" at bounding box center [745, 209] width 44 height 20
select select "POP"
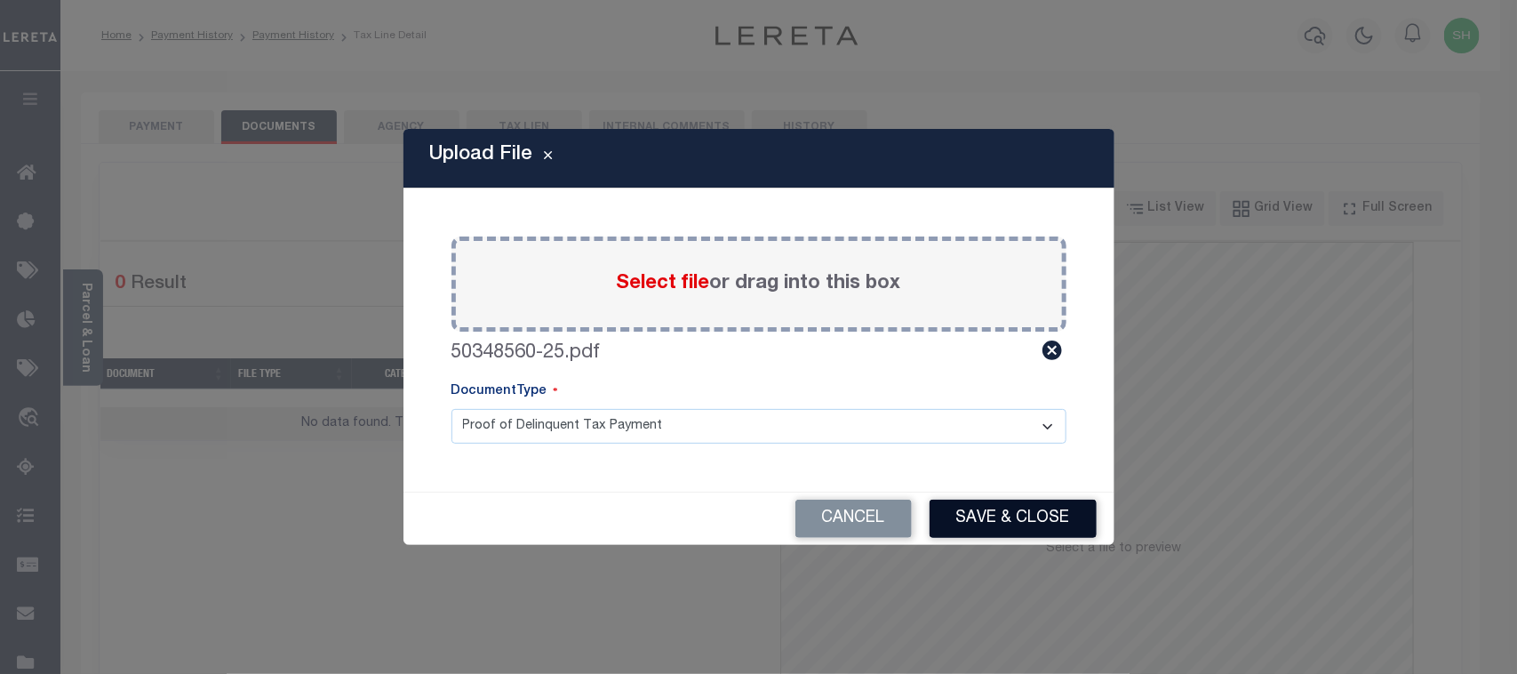
click at [993, 526] on button "Save & Close" at bounding box center [1013, 519] width 167 height 38
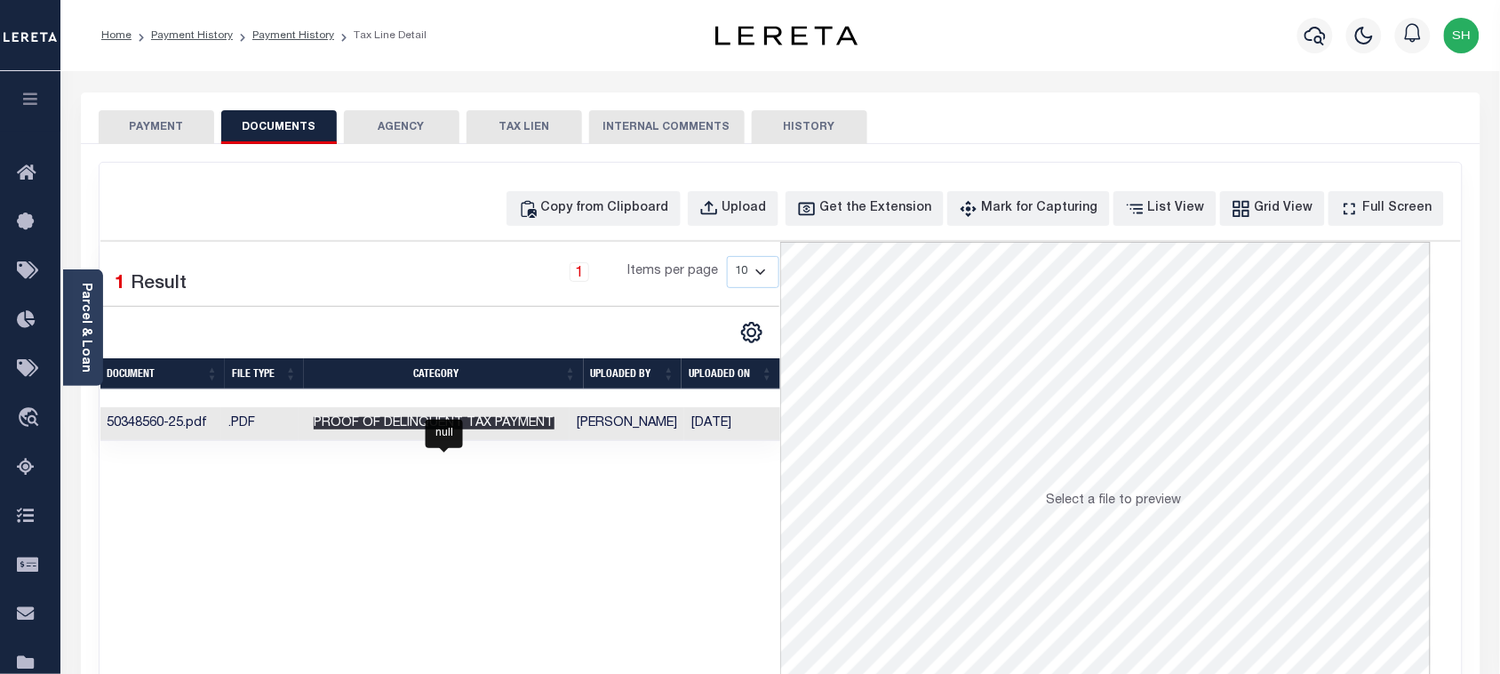
click at [467, 429] on span "Proof of Delinquent Tax Payment" at bounding box center [434, 423] width 241 height 12
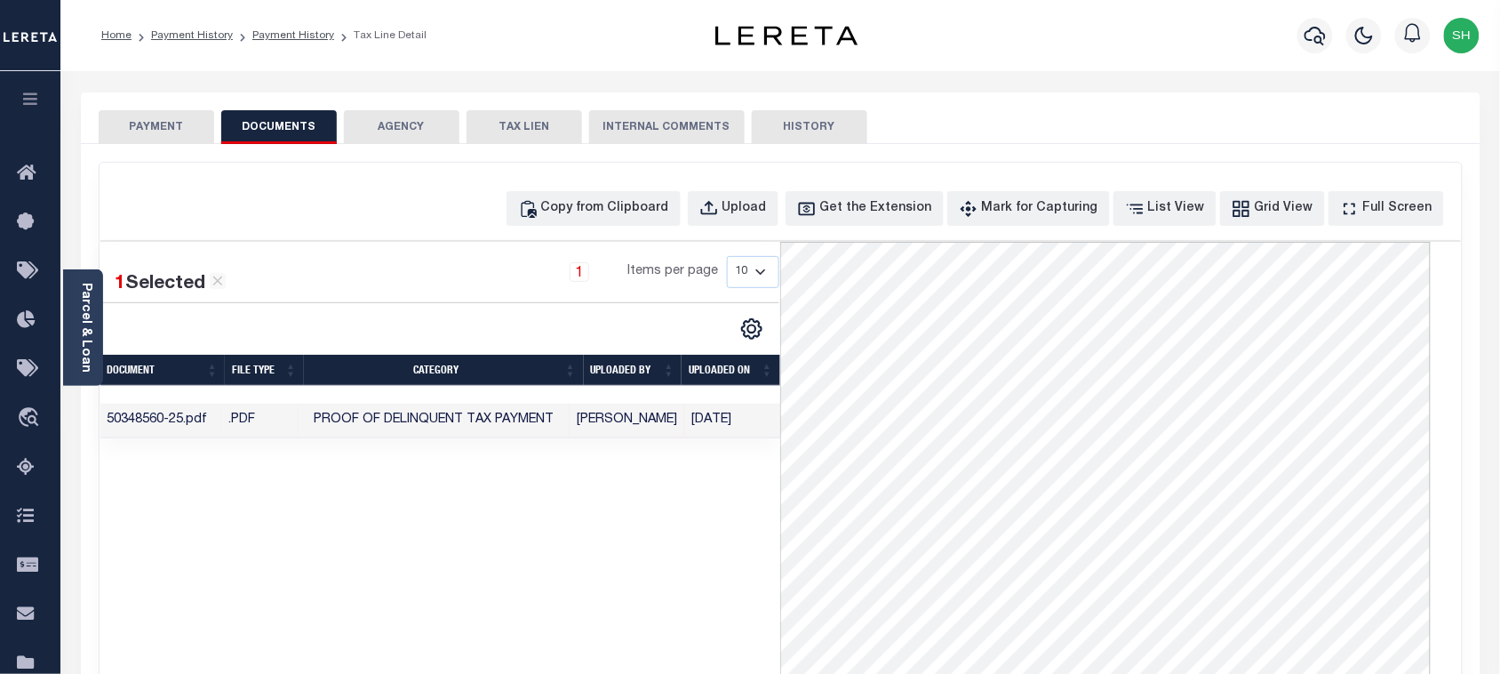
click at [175, 46] on ol "Home Payment History Payment History Tax Line Detail" at bounding box center [264, 35] width 354 height 37
click at [180, 36] on link "Payment History" at bounding box center [192, 35] width 82 height 11
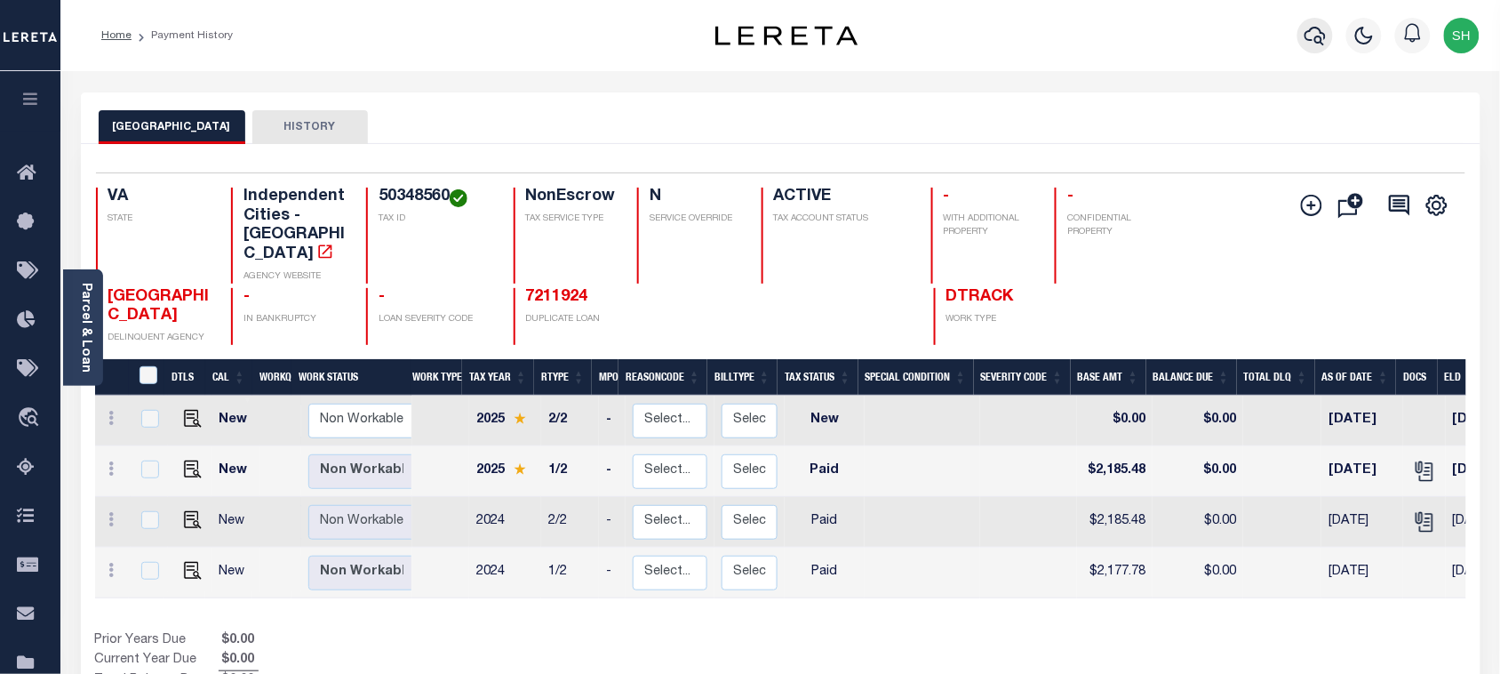
click at [1313, 29] on icon "button" at bounding box center [1315, 36] width 21 height 19
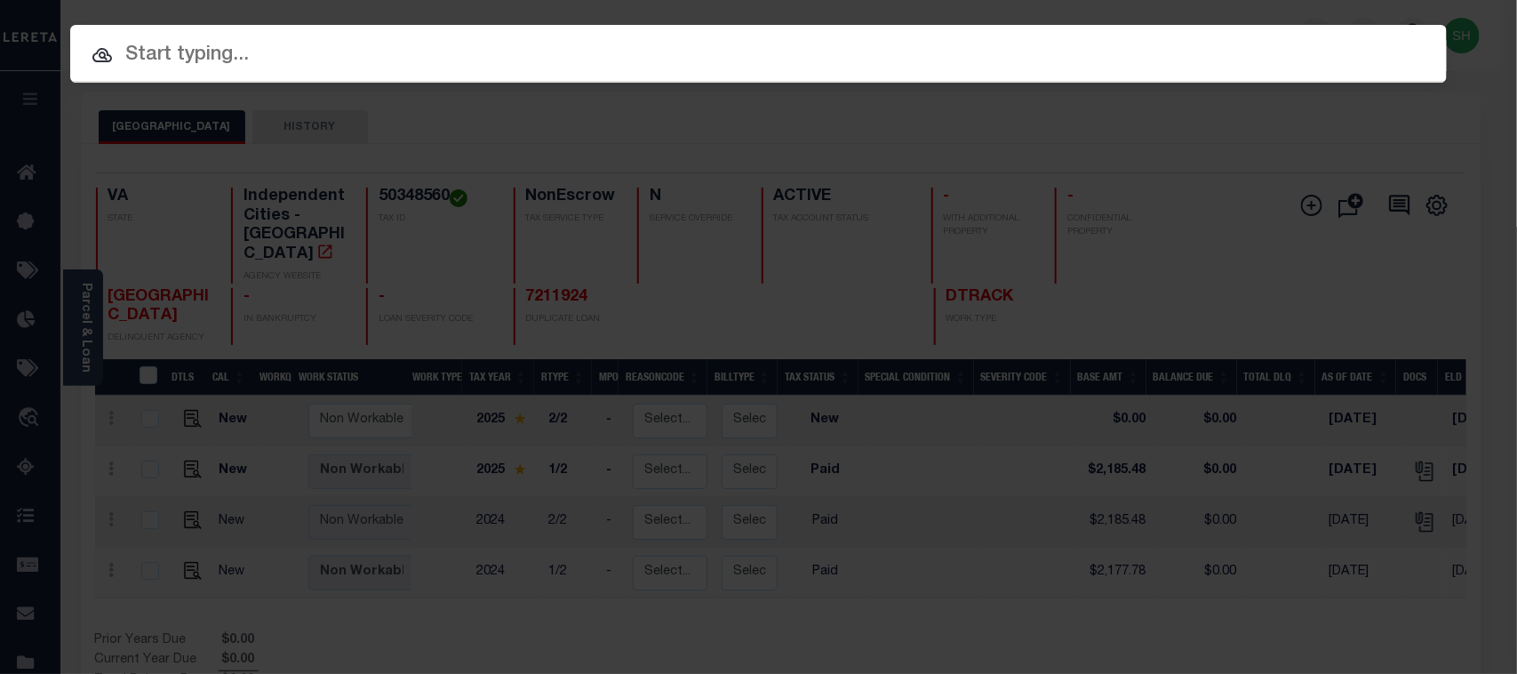
click at [1122, 52] on input "text" at bounding box center [758, 55] width 1377 height 31
paste input "7210034"
type input "7210034"
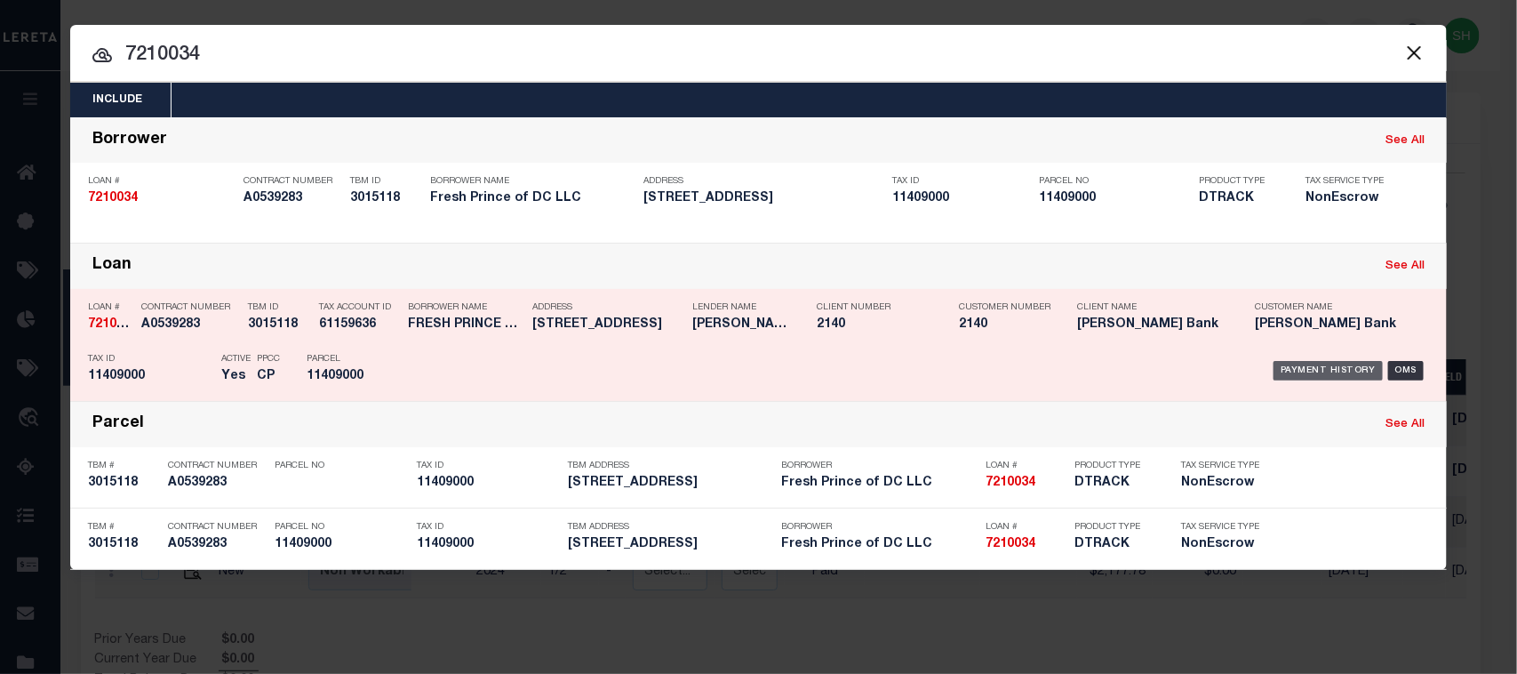
click at [1316, 361] on div "Payment History OMS" at bounding box center [921, 371] width 1016 height 52
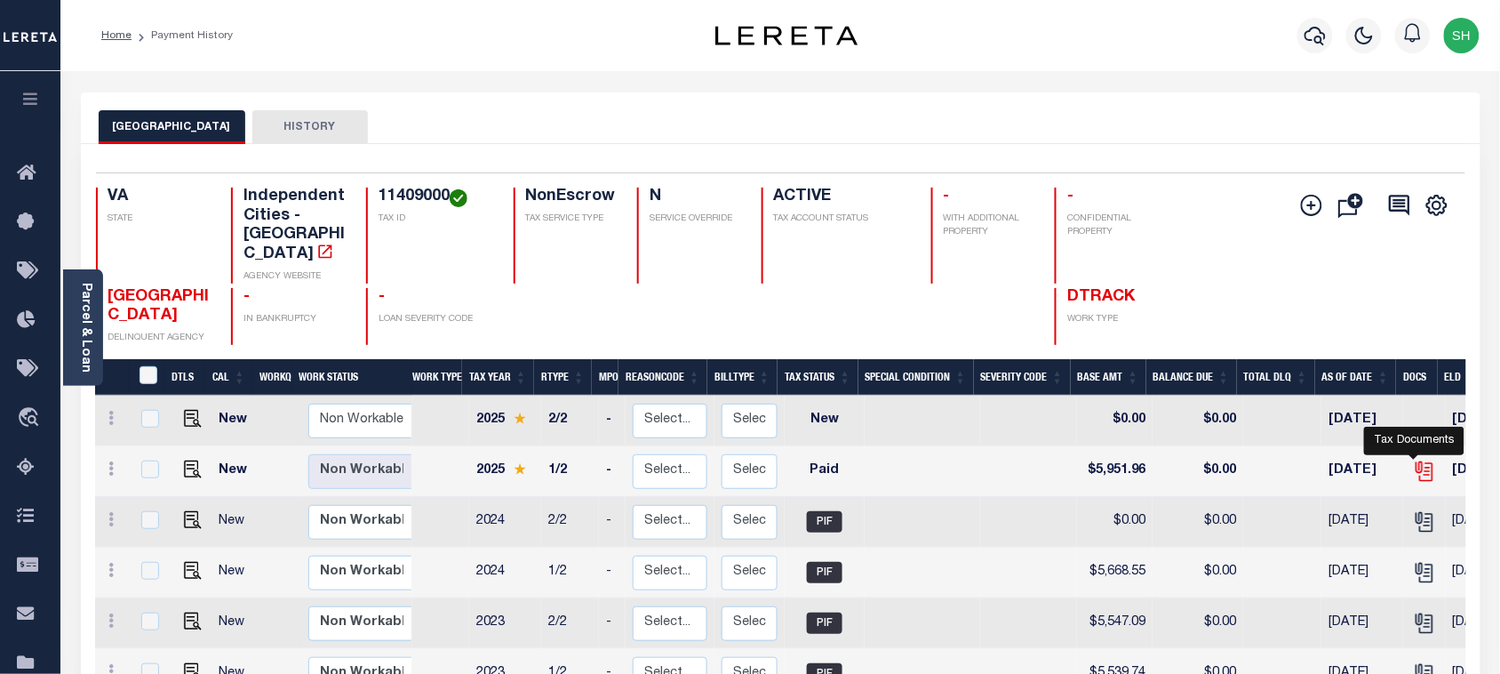
click at [1413, 460] on icon "" at bounding box center [1424, 471] width 23 height 23
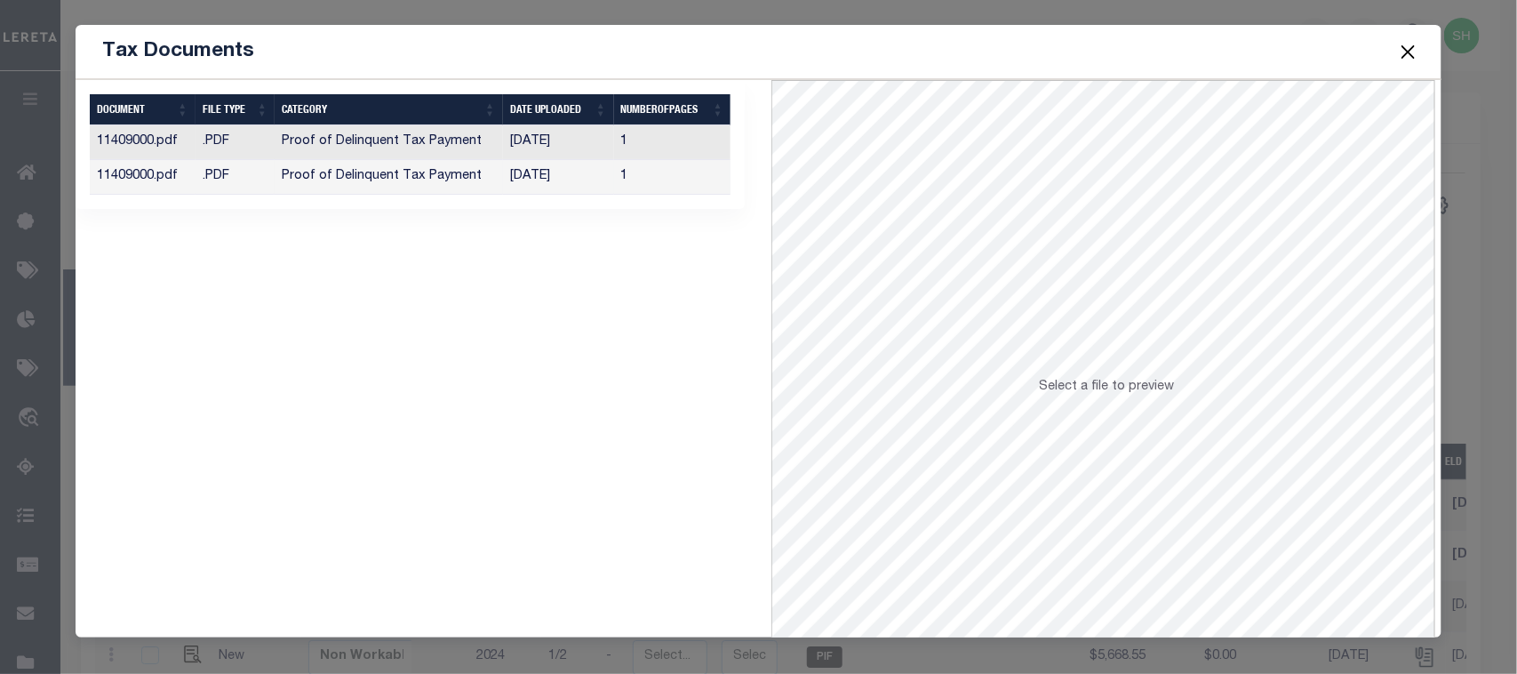
click at [460, 170] on td "Proof of Delinquent Tax Payment" at bounding box center [389, 177] width 228 height 35
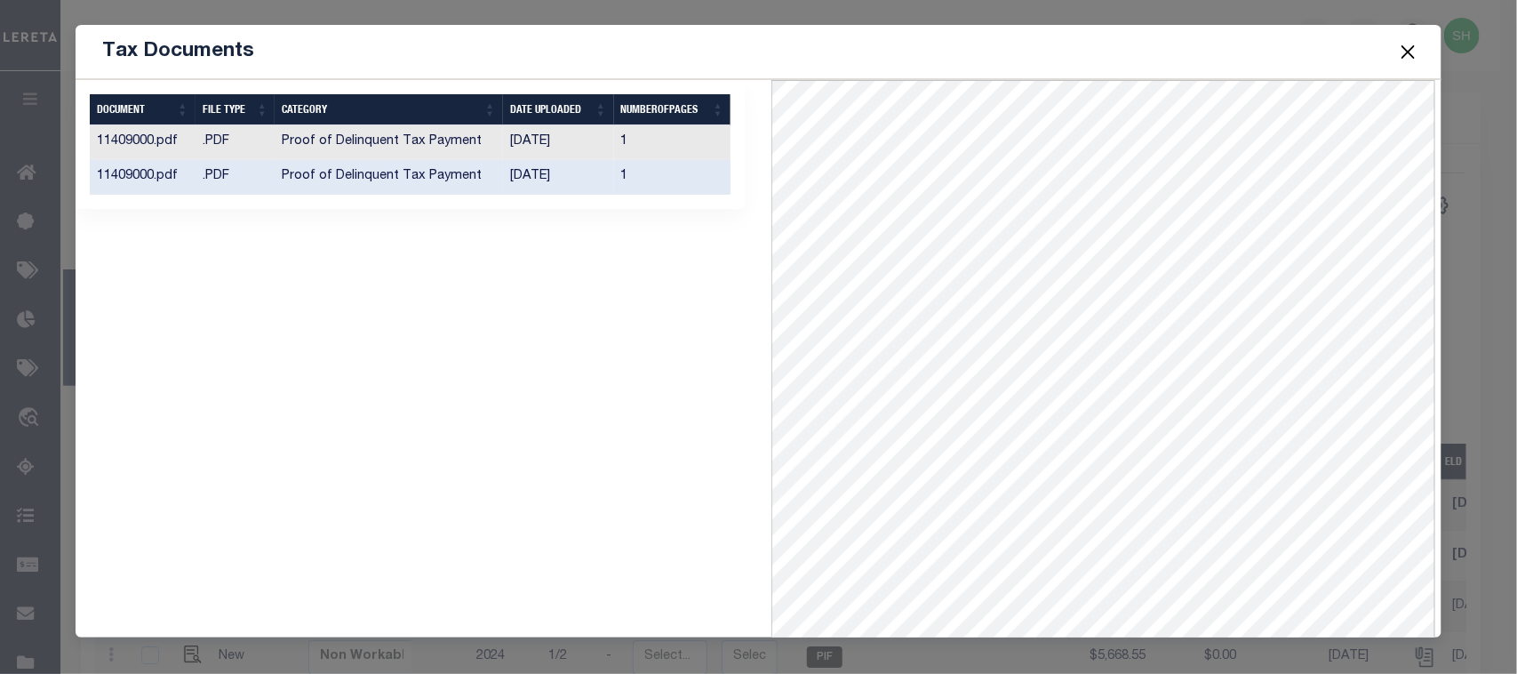
click at [1411, 50] on button "Close" at bounding box center [1407, 51] width 23 height 23
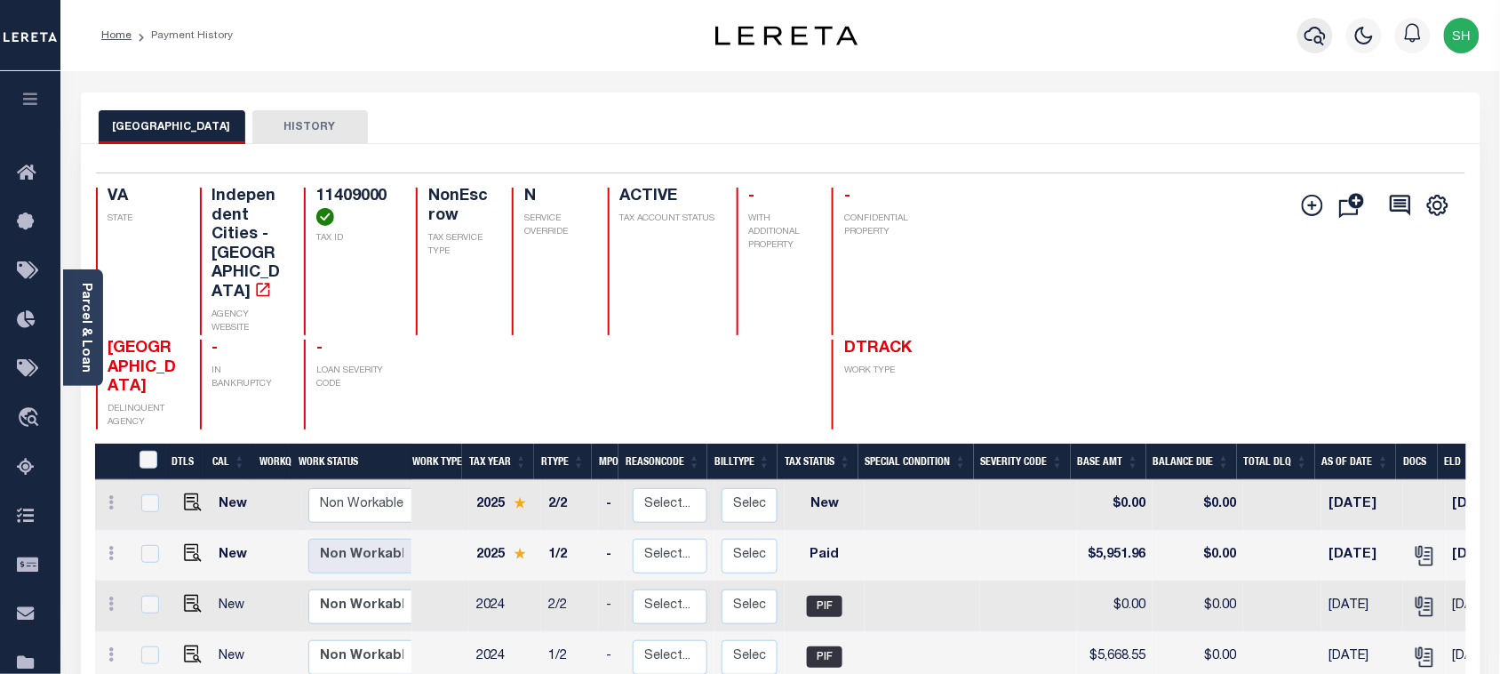
click at [1318, 28] on icon "button" at bounding box center [1315, 35] width 21 height 21
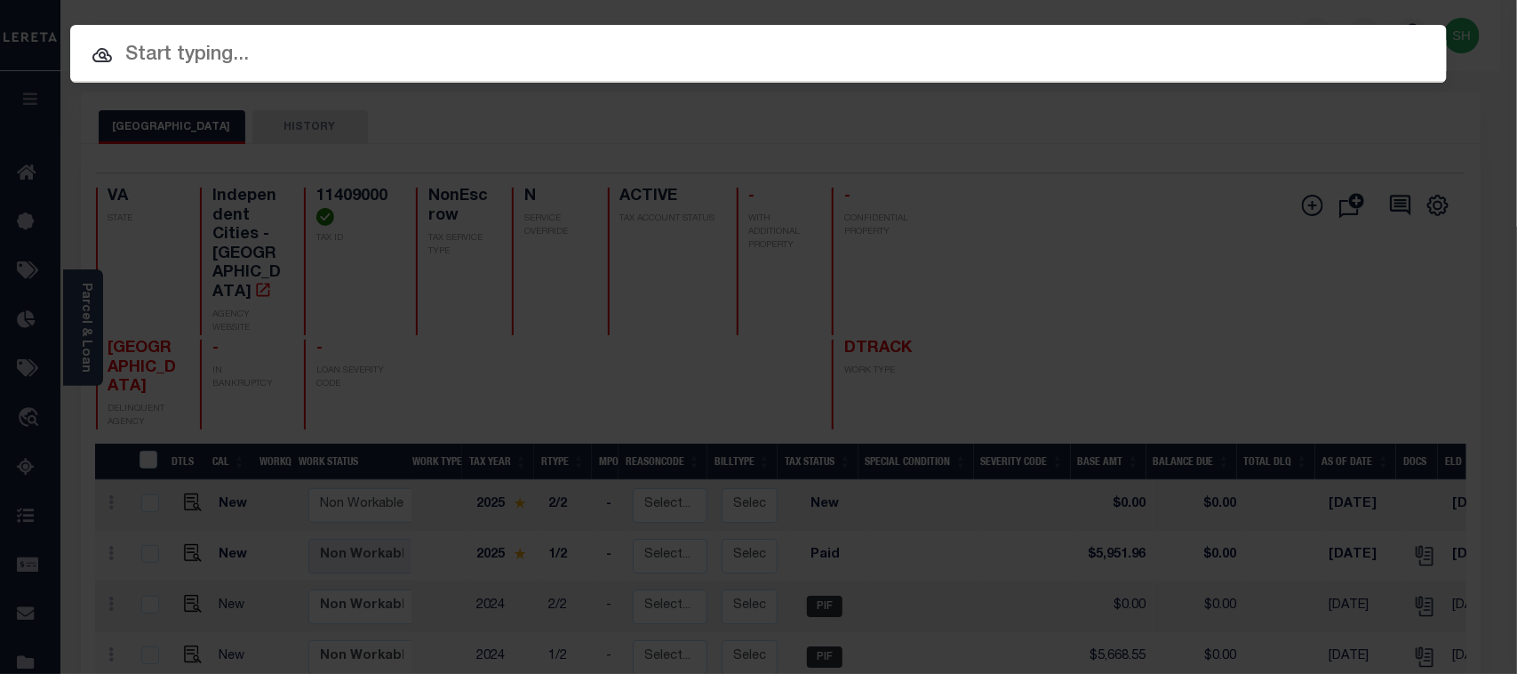
click at [1080, 31] on div "Include Loans TBM Customers Borrowers Payments (Lender Non-Disb) Payments (Lend…" at bounding box center [758, 54] width 1377 height 58
paste input "7198035"
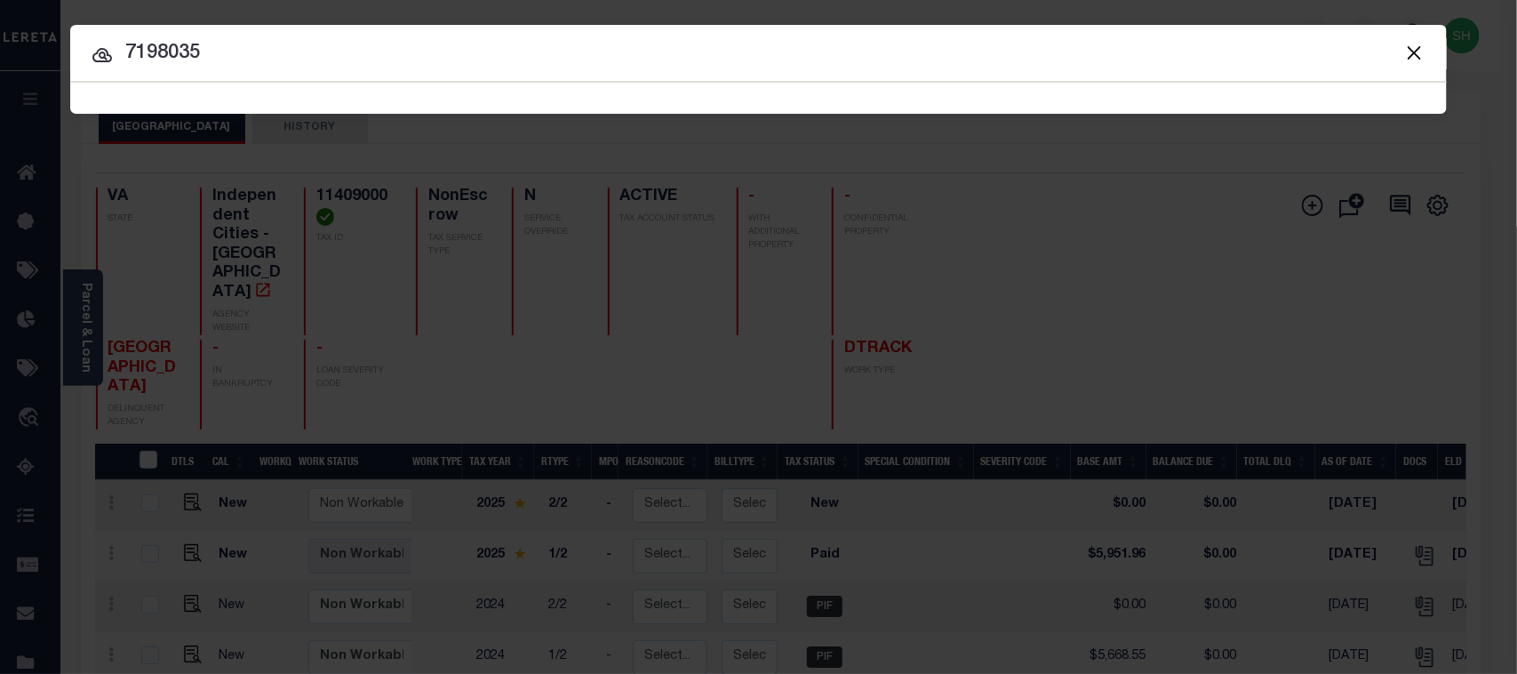
type input "7198035"
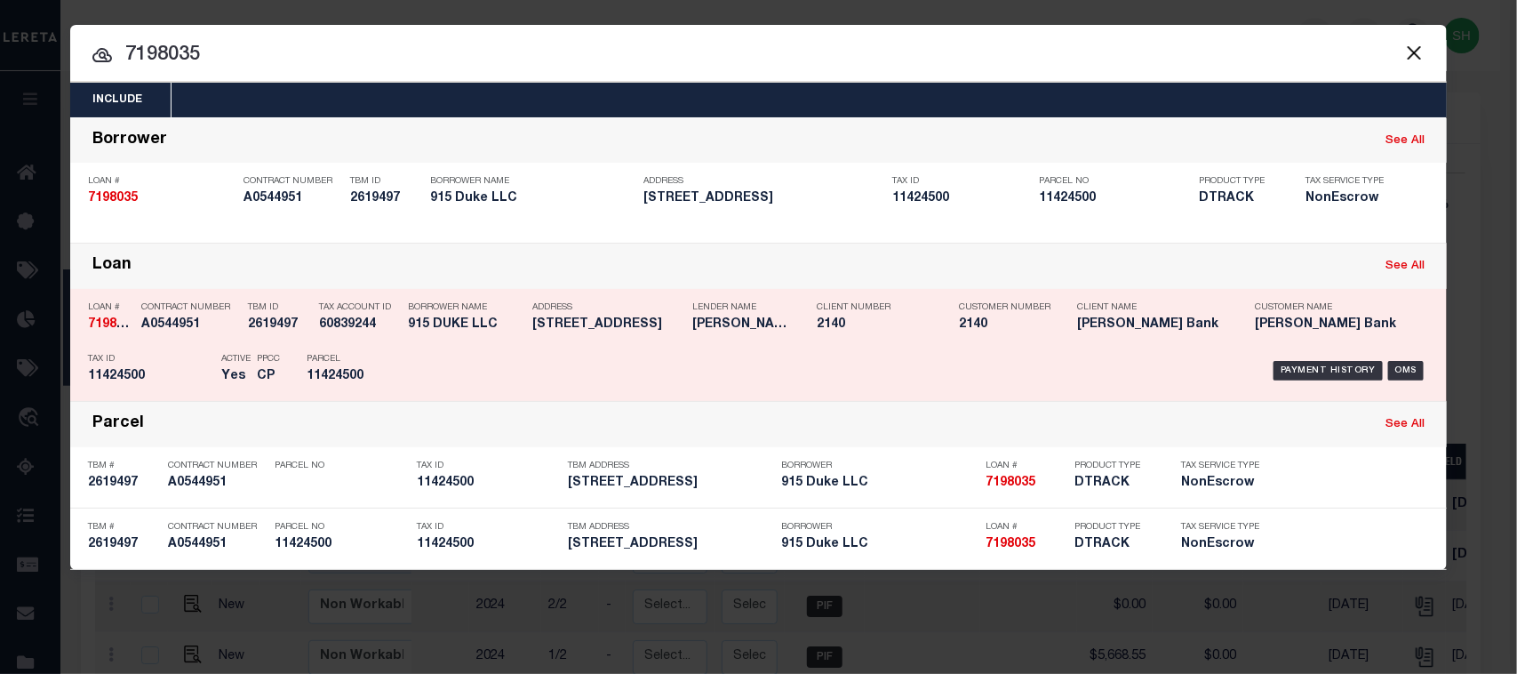
click at [1322, 357] on div "Payment History OMS" at bounding box center [921, 371] width 1016 height 52
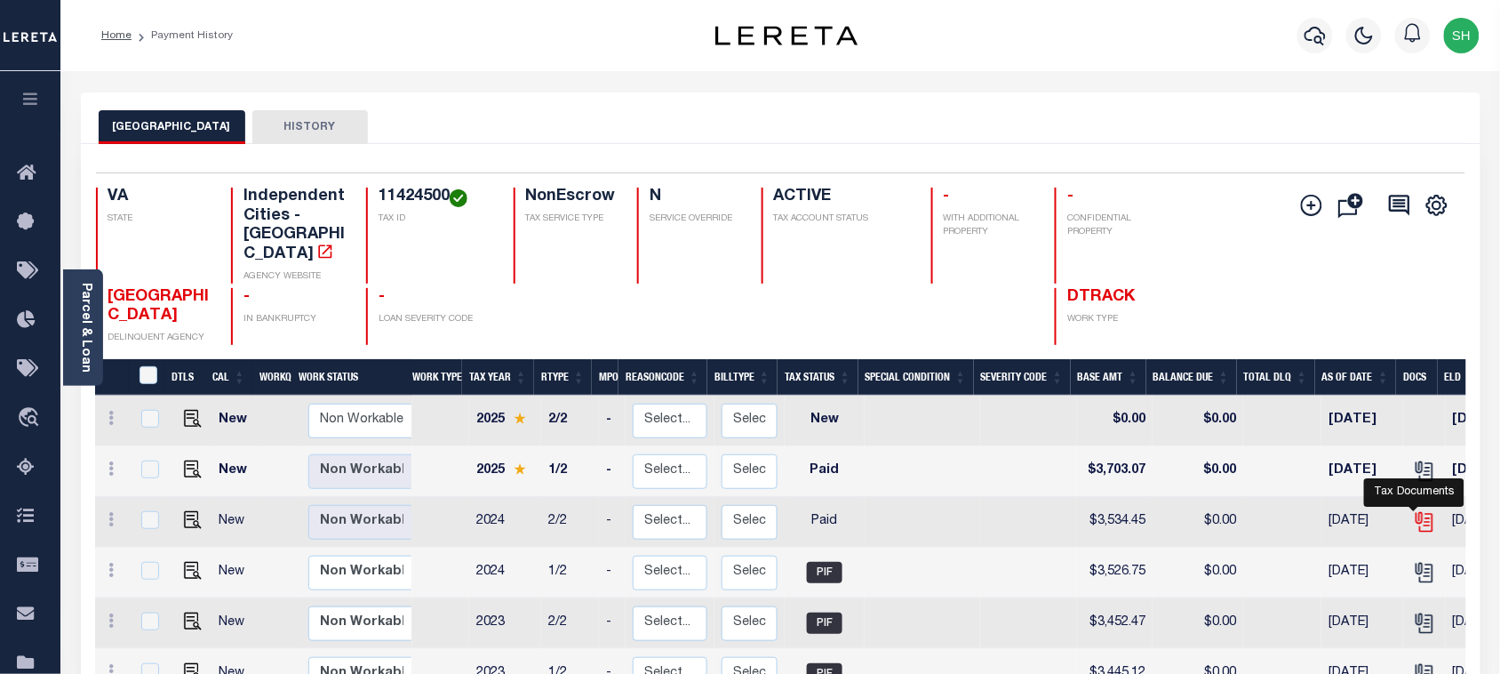
click at [1416, 512] on icon "" at bounding box center [1423, 519] width 14 height 14
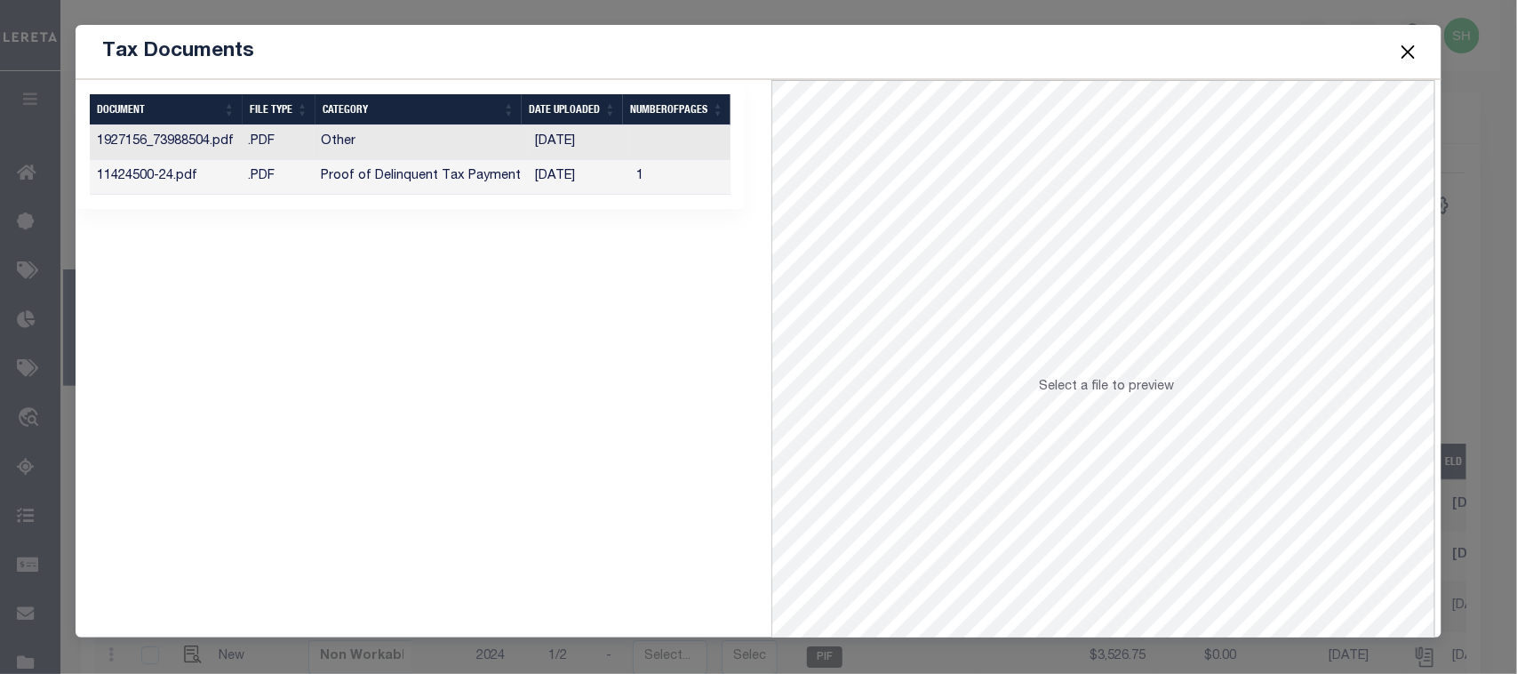
click at [424, 187] on td "Proof of Delinquent Tax Payment" at bounding box center [421, 177] width 214 height 35
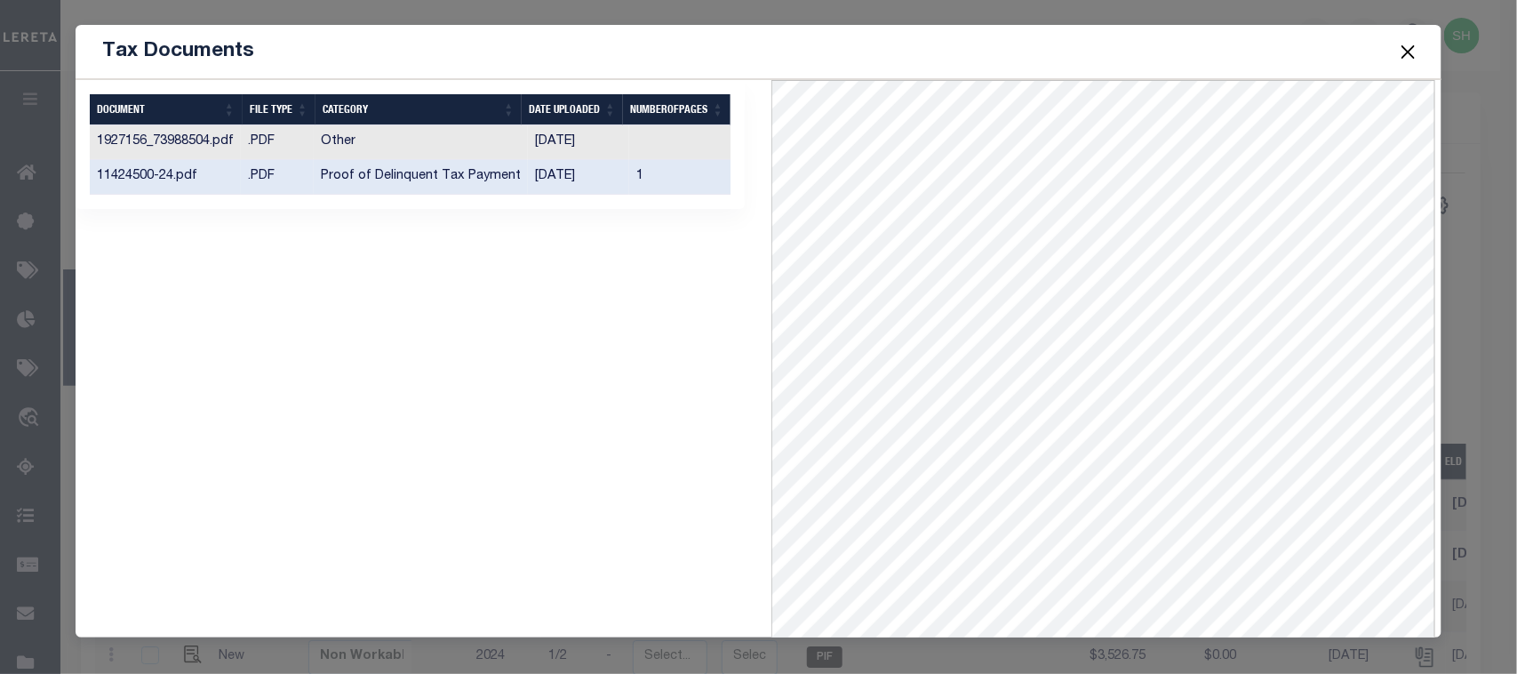
click at [1410, 47] on button "Close" at bounding box center [1407, 51] width 23 height 23
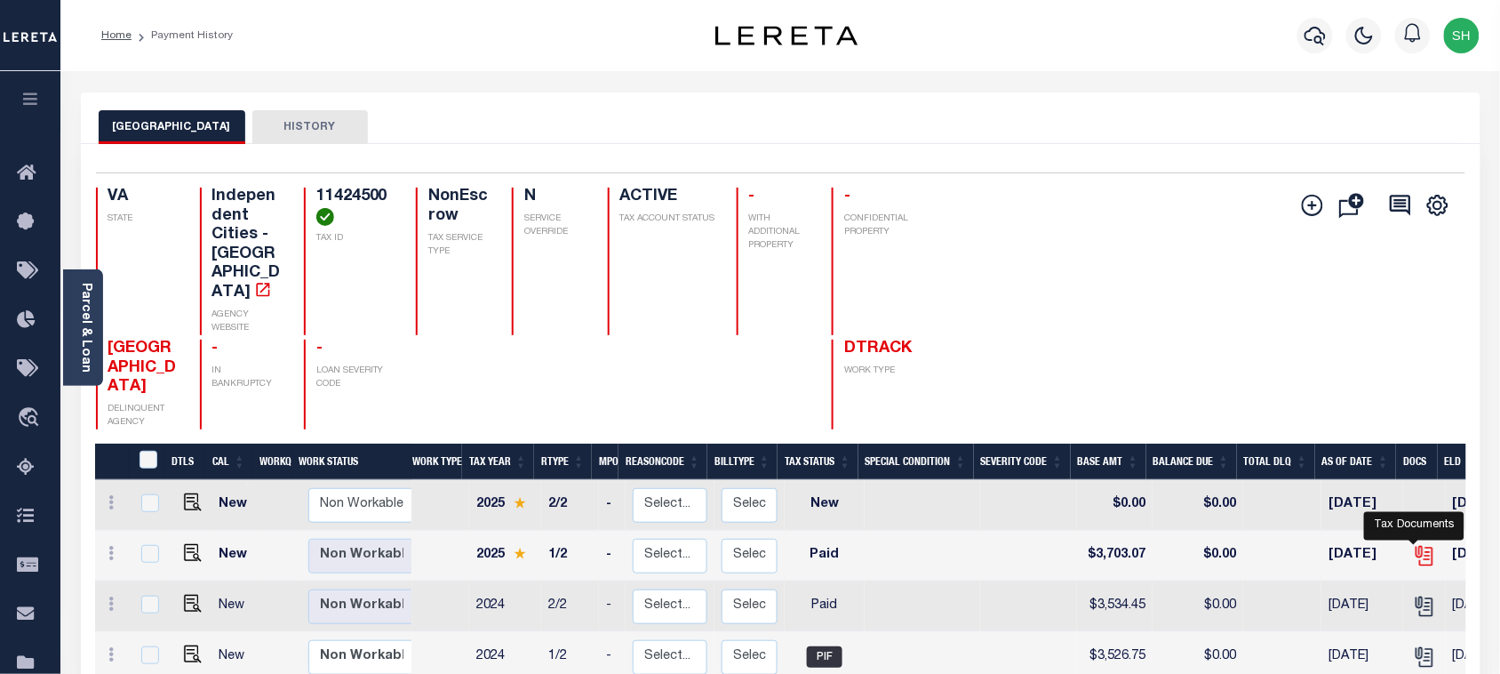
click at [1413, 544] on icon "" at bounding box center [1424, 555] width 23 height 23
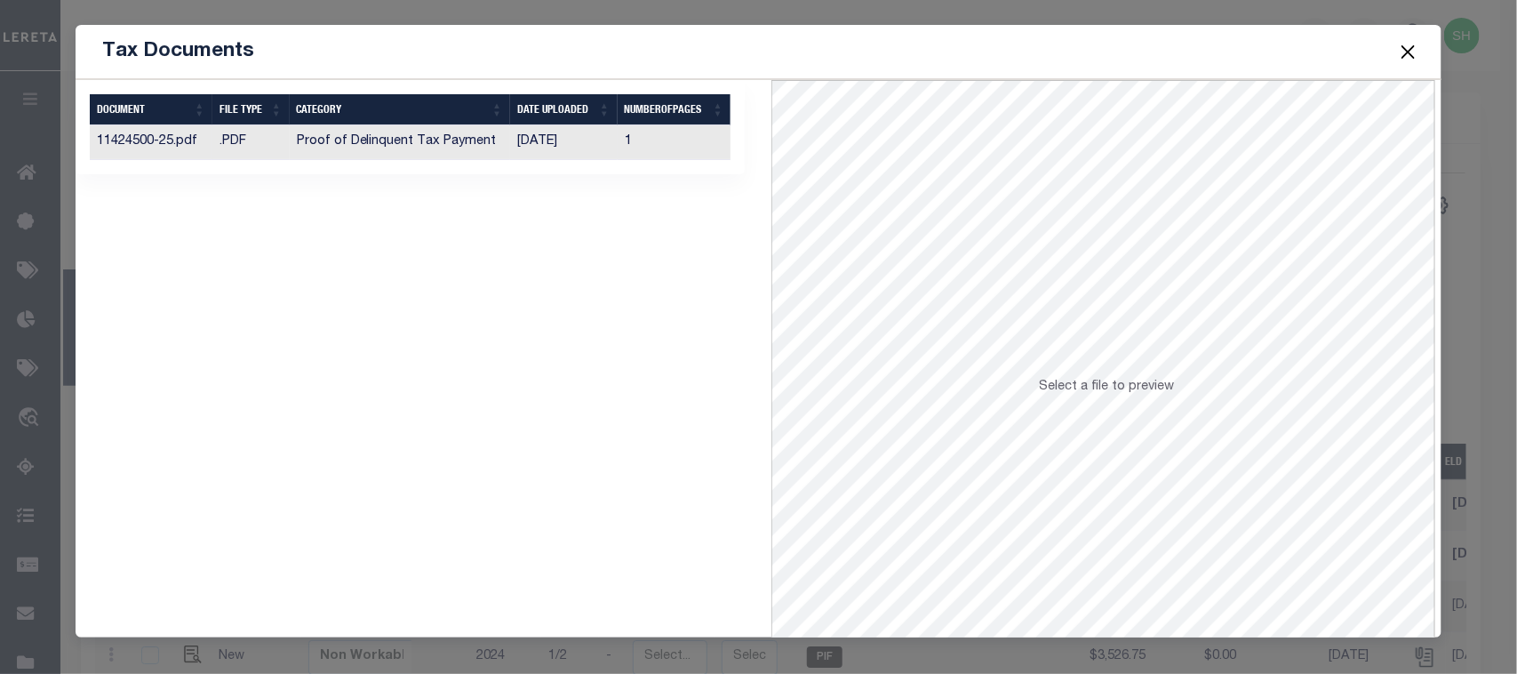
click at [459, 148] on td "Proof of Delinquent Tax Payment" at bounding box center [400, 142] width 220 height 35
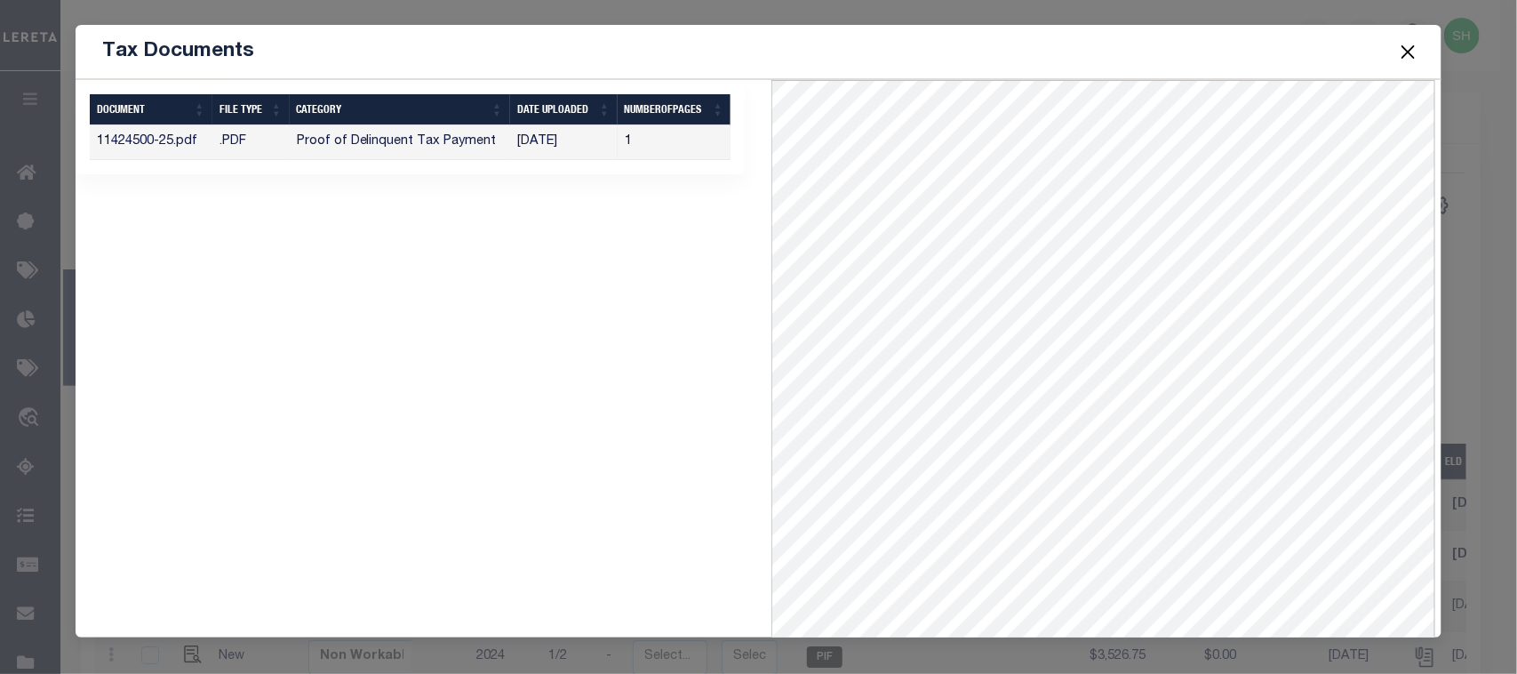
click at [1410, 50] on button "Close" at bounding box center [1407, 51] width 23 height 23
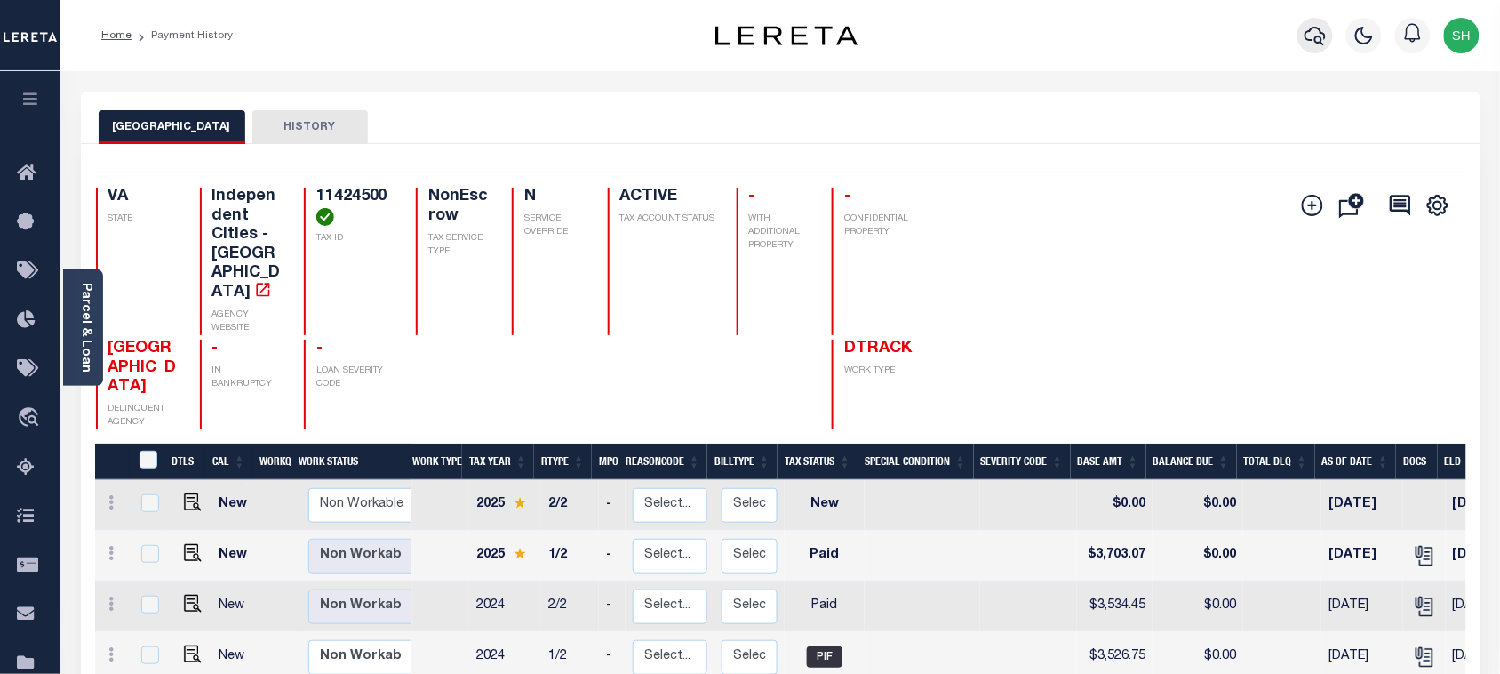
click at [1311, 29] on icon "button" at bounding box center [1315, 35] width 21 height 21
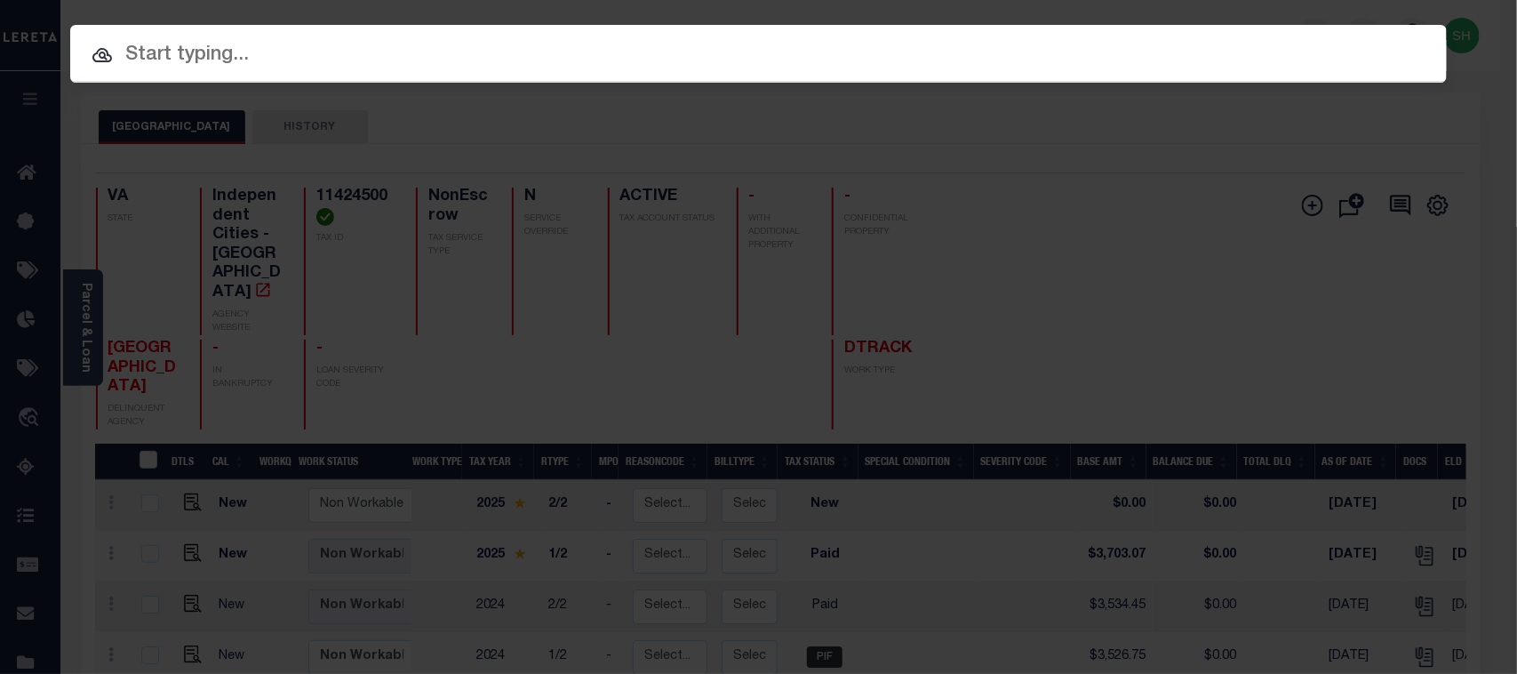
click at [1092, 51] on input "text" at bounding box center [758, 55] width 1377 height 31
paste input "7311690"
type input "7311690"
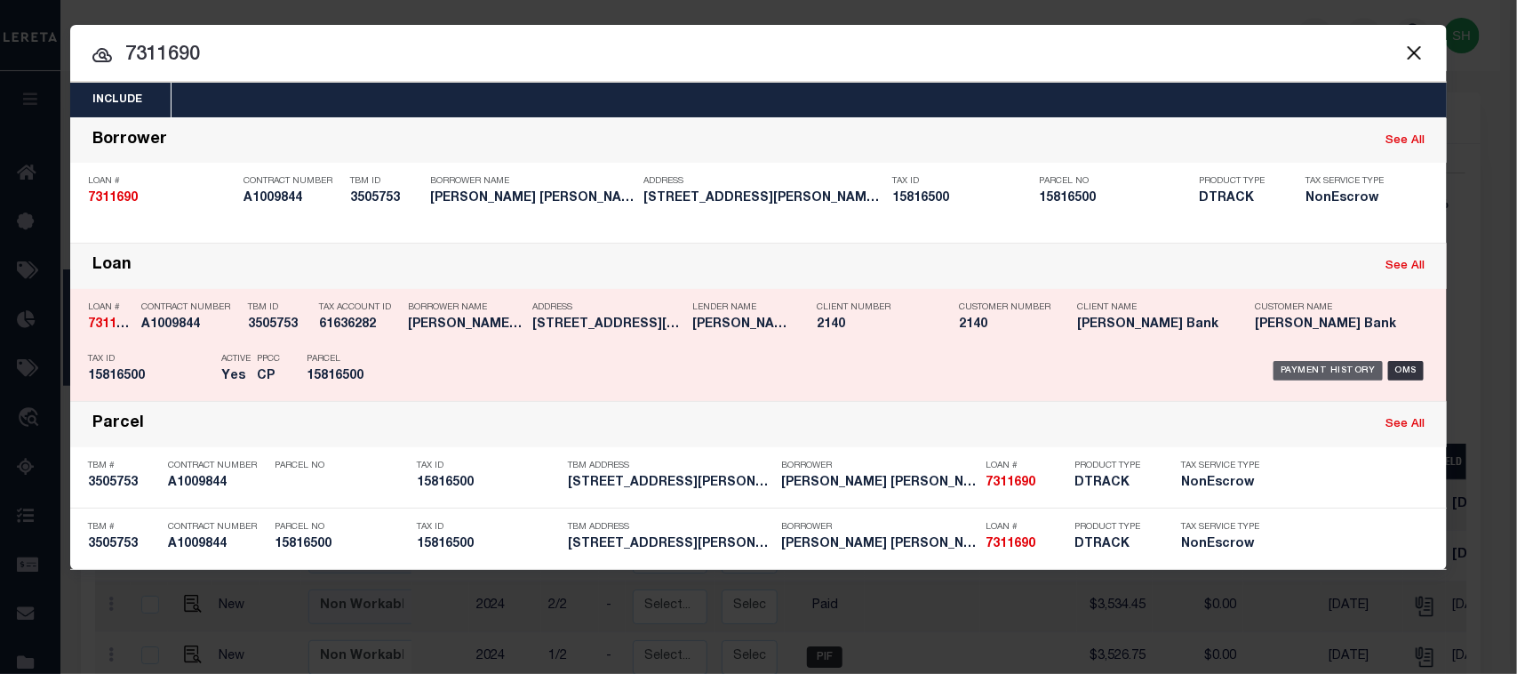
click at [1339, 366] on div "Payment History" at bounding box center [1328, 371] width 109 height 20
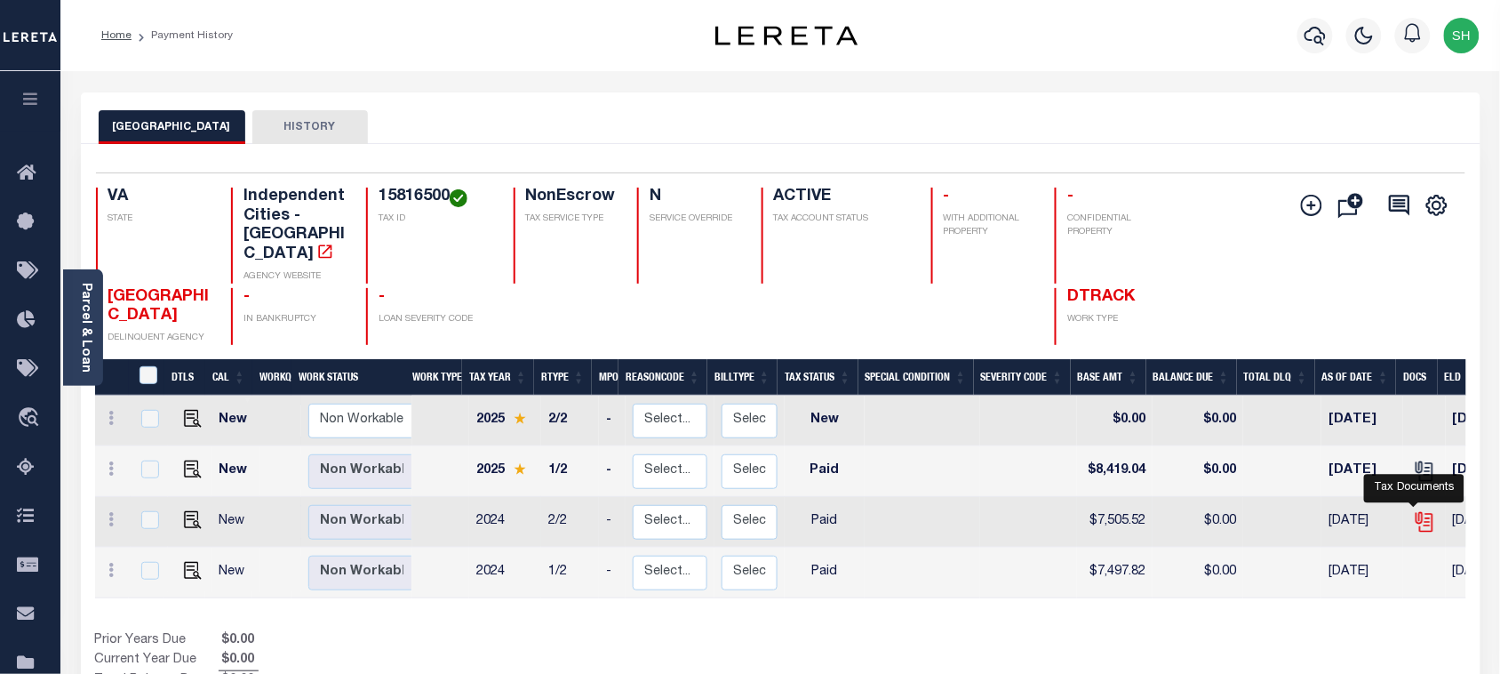
click at [1418, 512] on icon "" at bounding box center [1423, 519] width 14 height 14
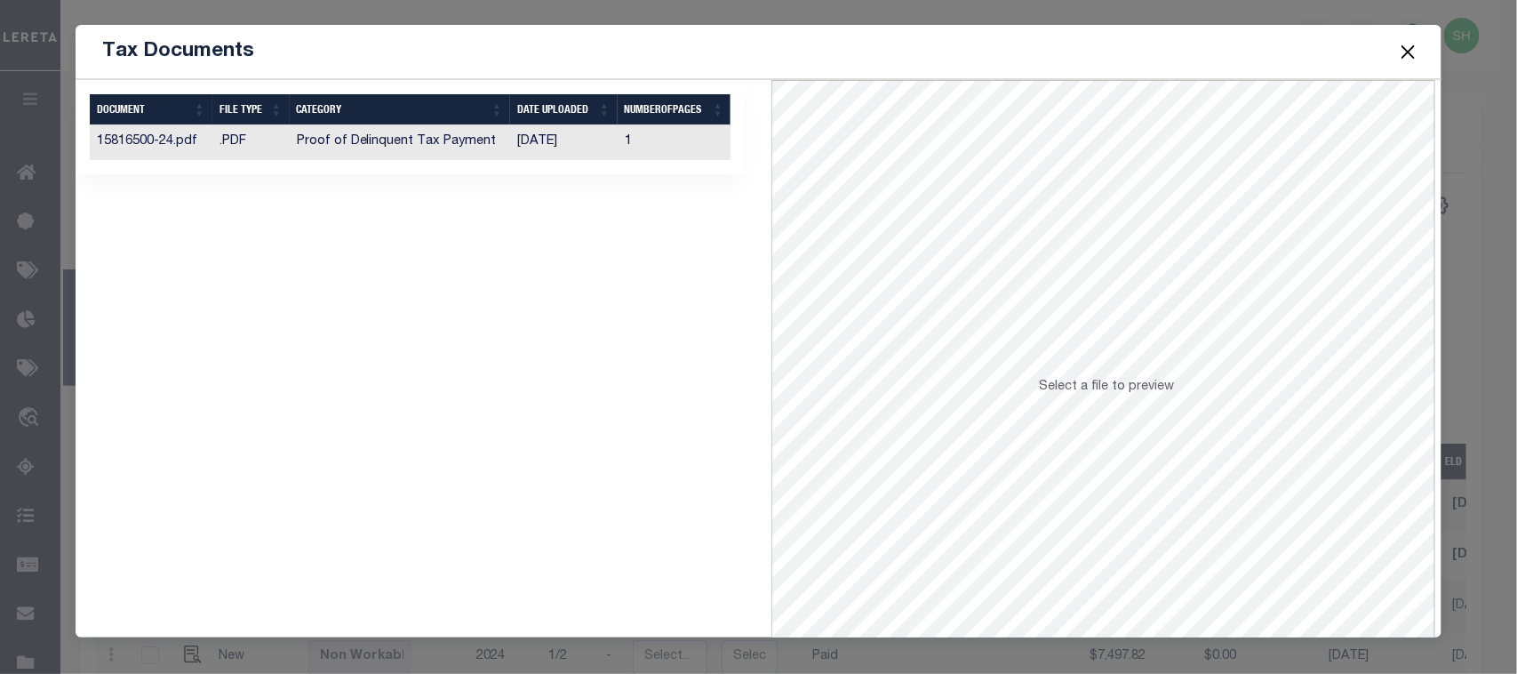
click at [561, 148] on td "[DATE]" at bounding box center [564, 142] width 108 height 35
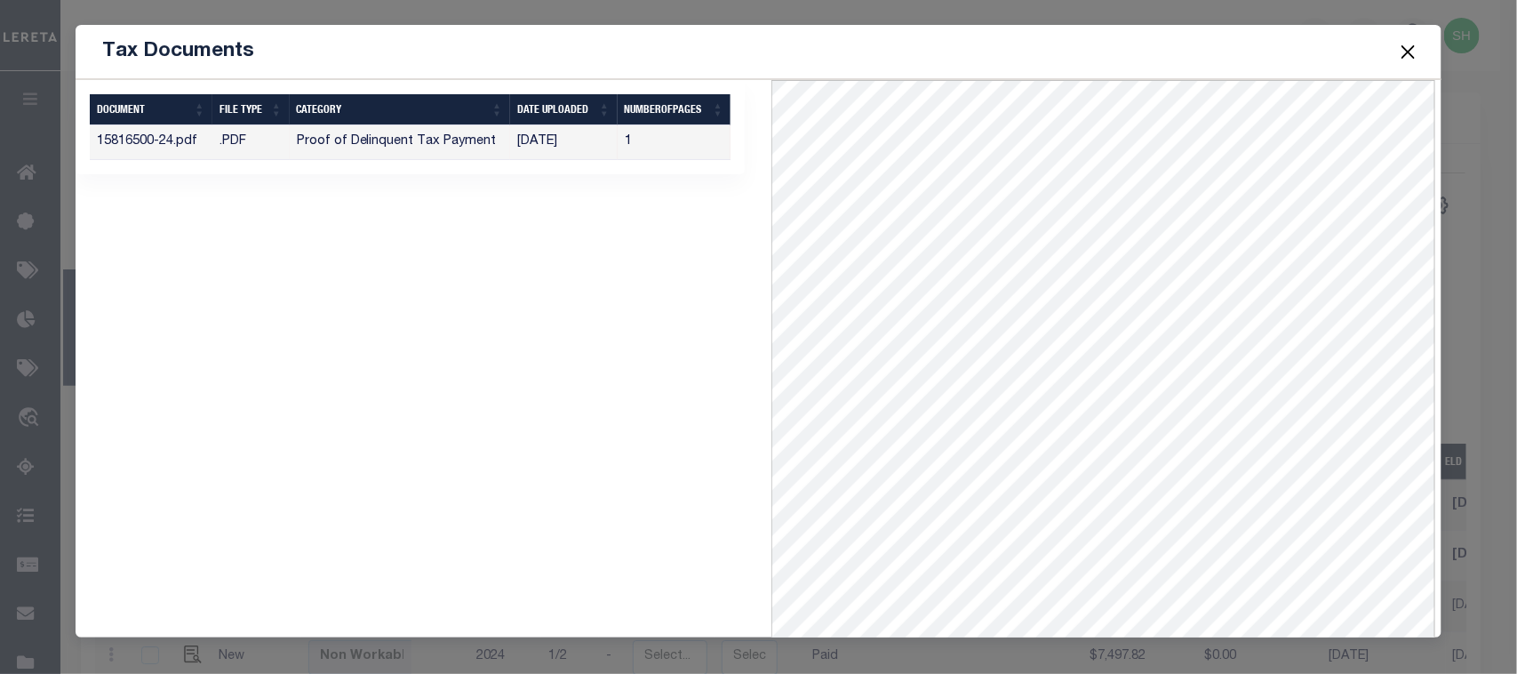
click at [1407, 52] on button "Close" at bounding box center [1407, 51] width 23 height 23
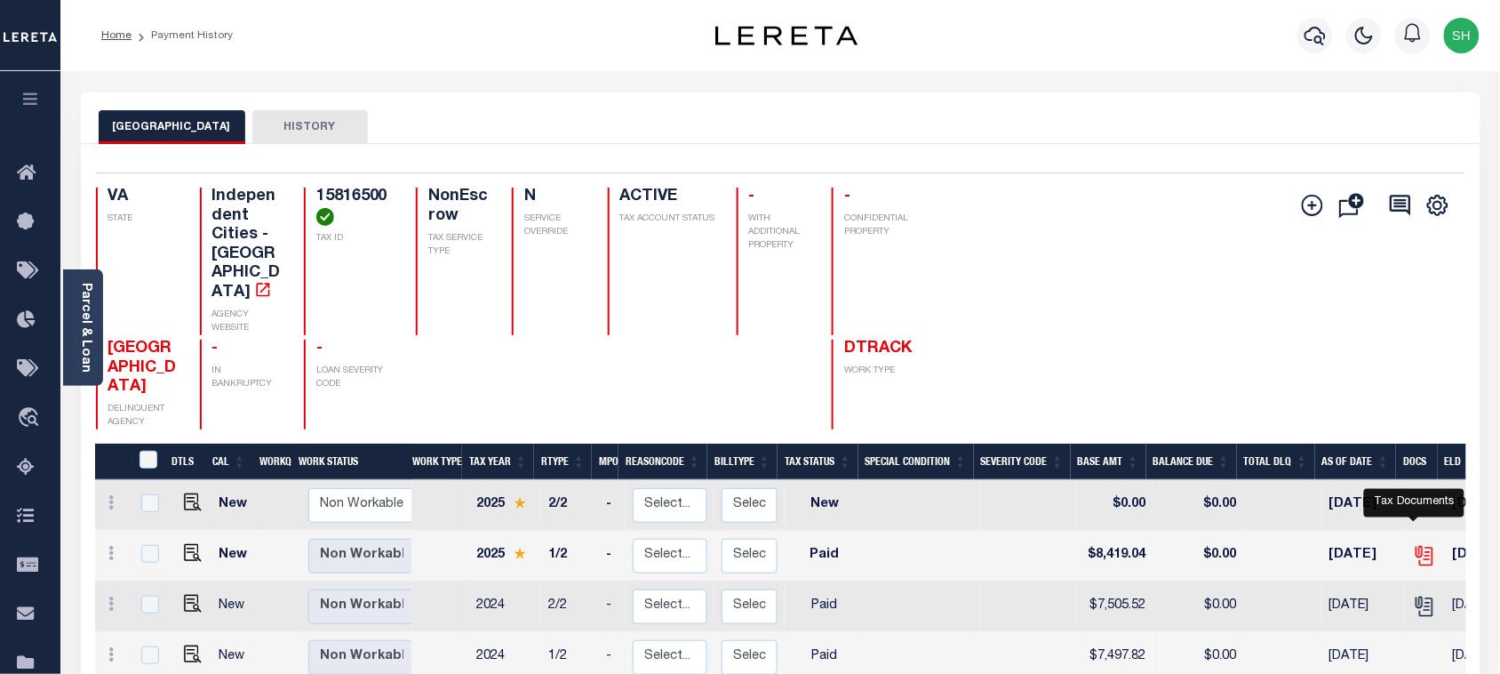
click at [1416, 546] on icon "" at bounding box center [1423, 553] width 14 height 14
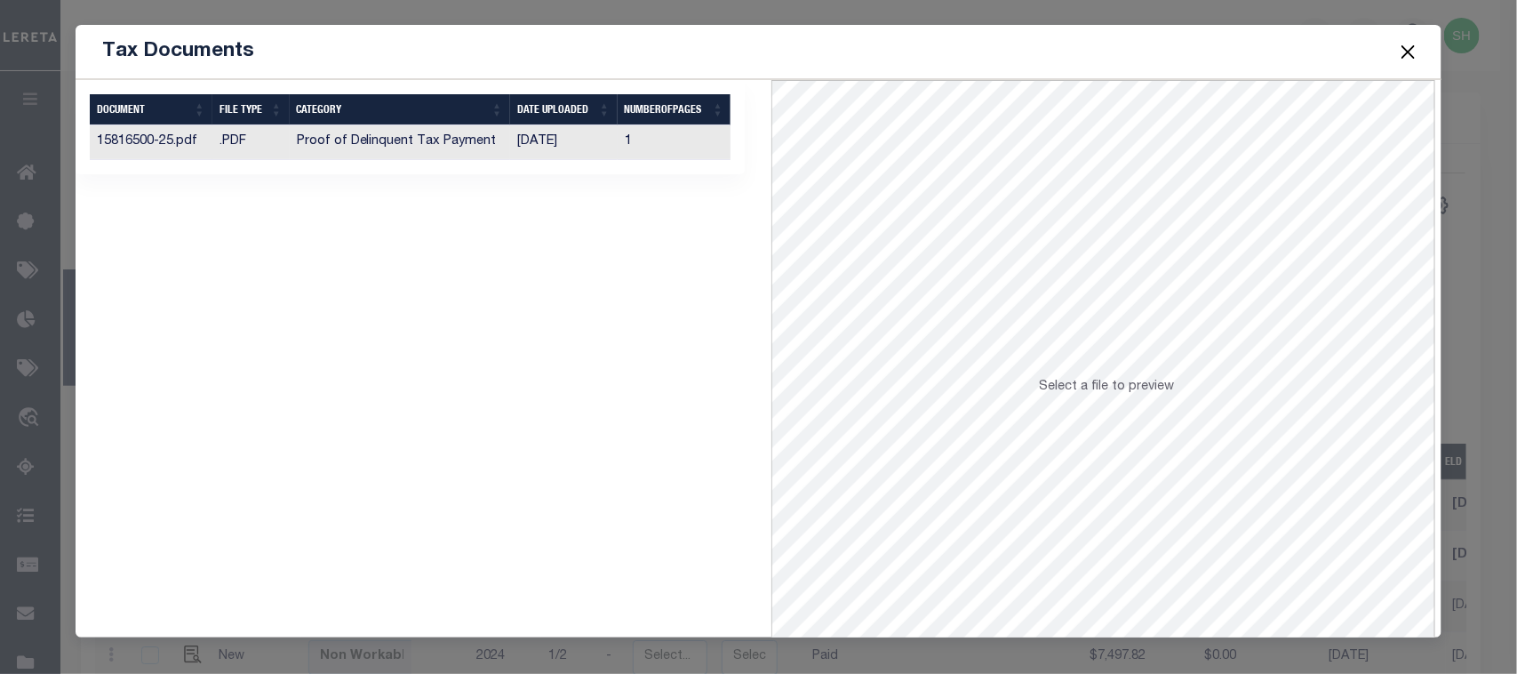
click at [474, 152] on td "Proof of Delinquent Tax Payment" at bounding box center [400, 142] width 220 height 35
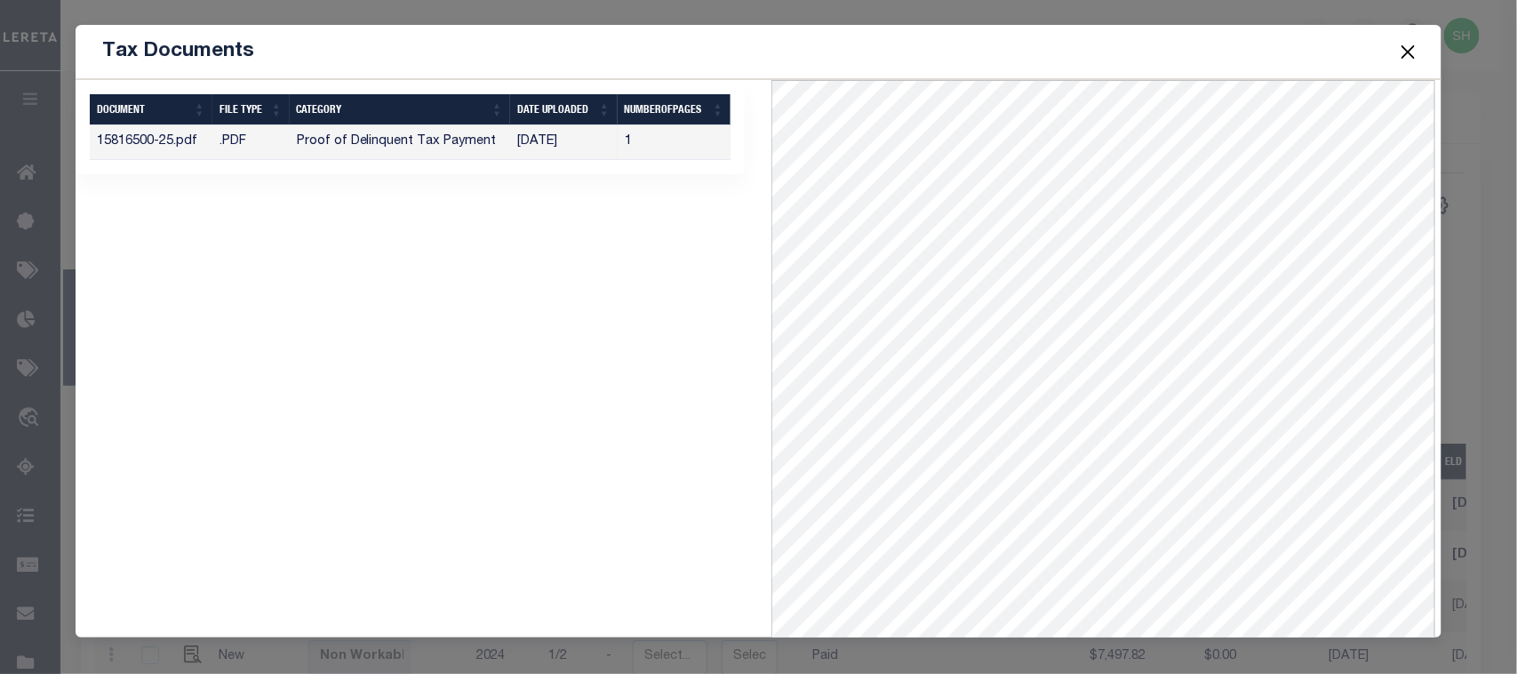
click at [1403, 50] on button "Close" at bounding box center [1407, 51] width 23 height 23
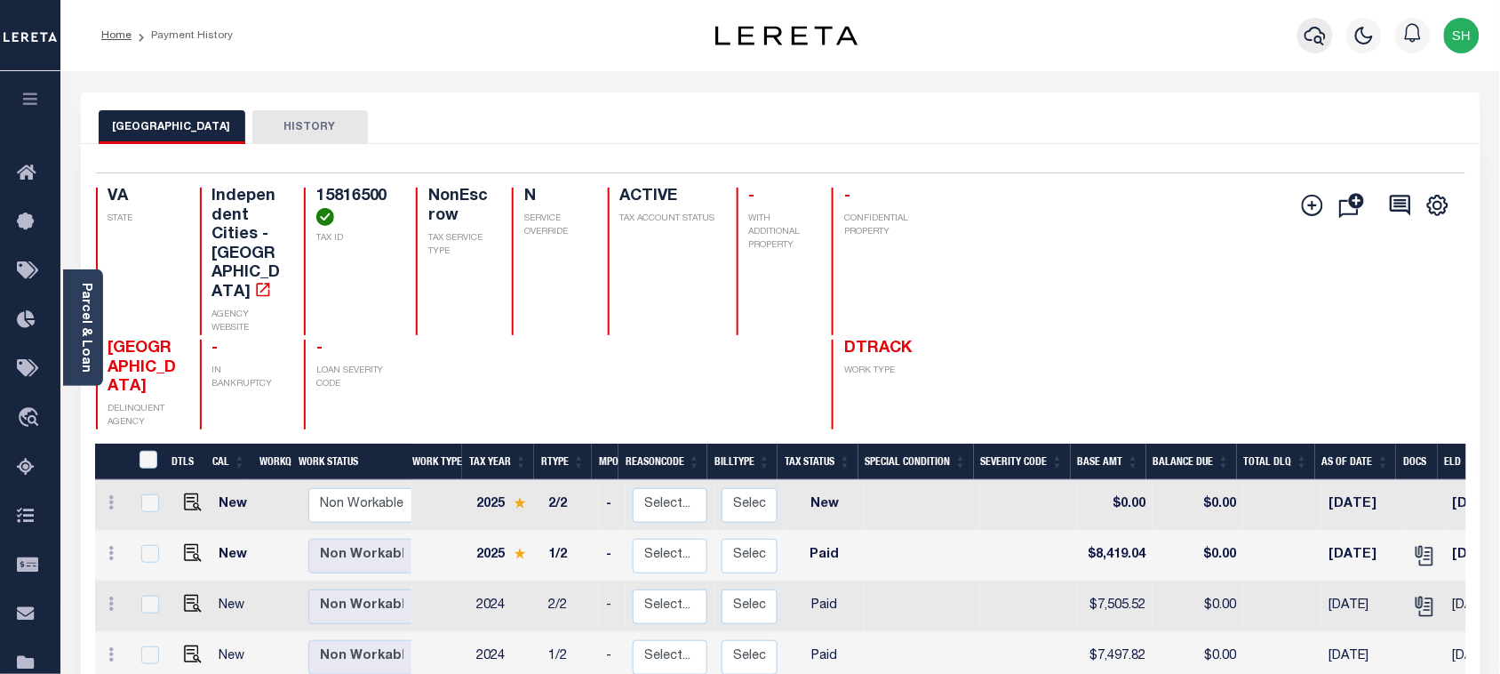
click at [1316, 37] on icon "button" at bounding box center [1315, 35] width 21 height 21
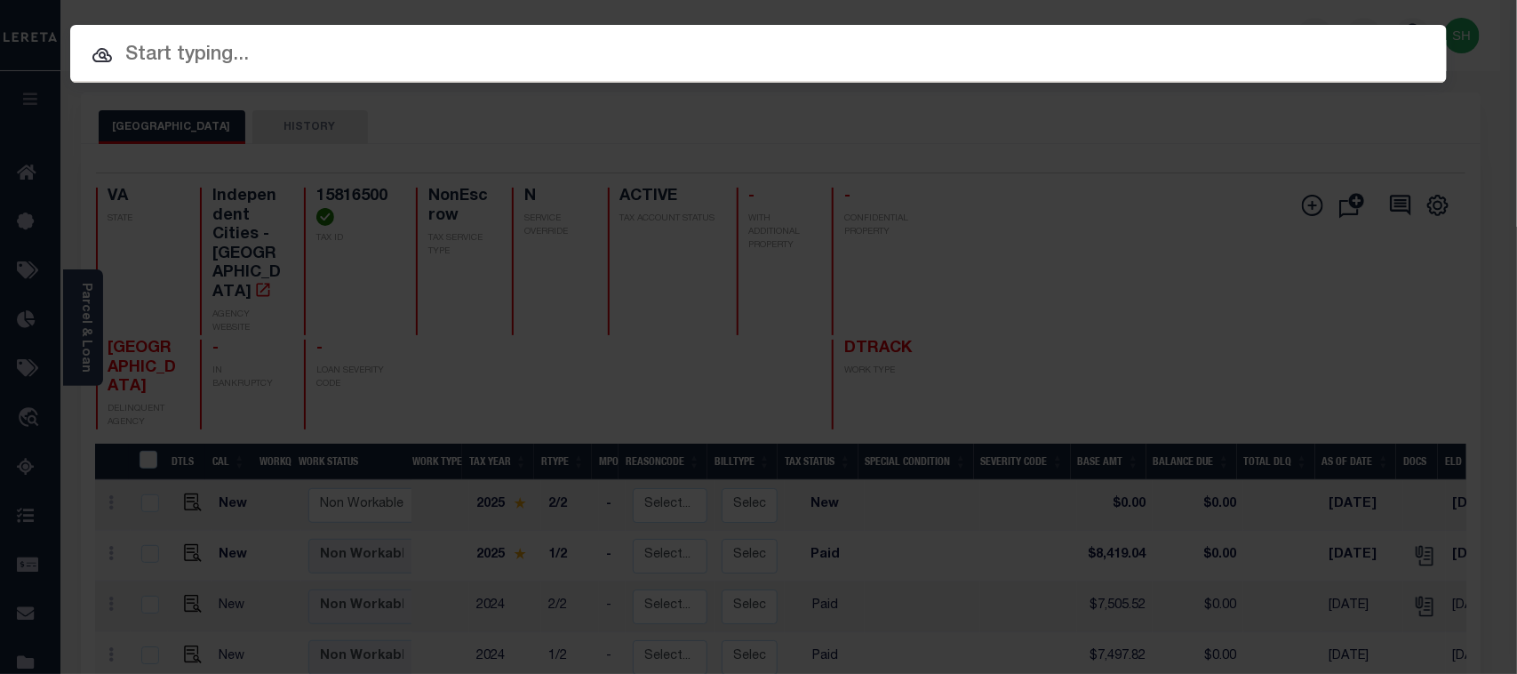
click at [940, 49] on input "text" at bounding box center [758, 55] width 1377 height 31
paste input "7211945"
type input "7211945"
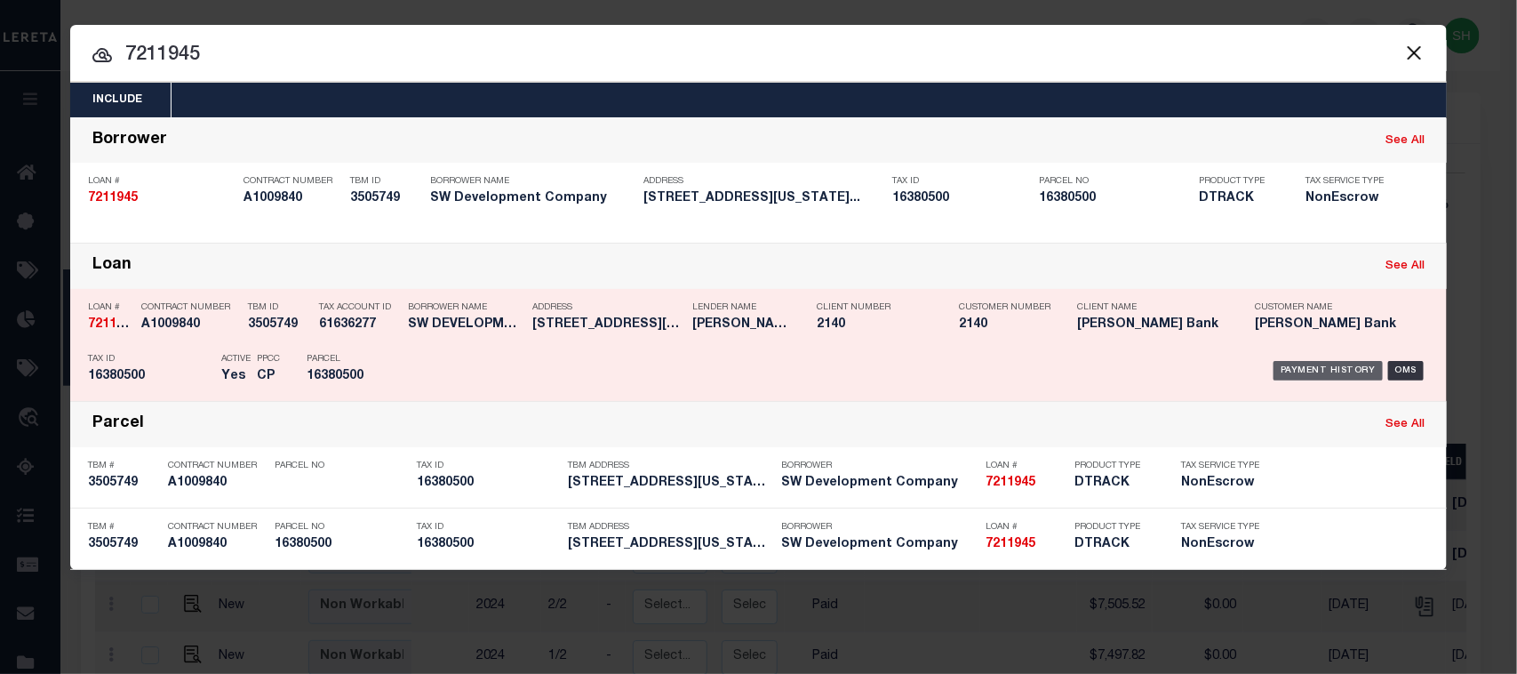
click at [1294, 369] on div "Payment History" at bounding box center [1328, 371] width 109 height 20
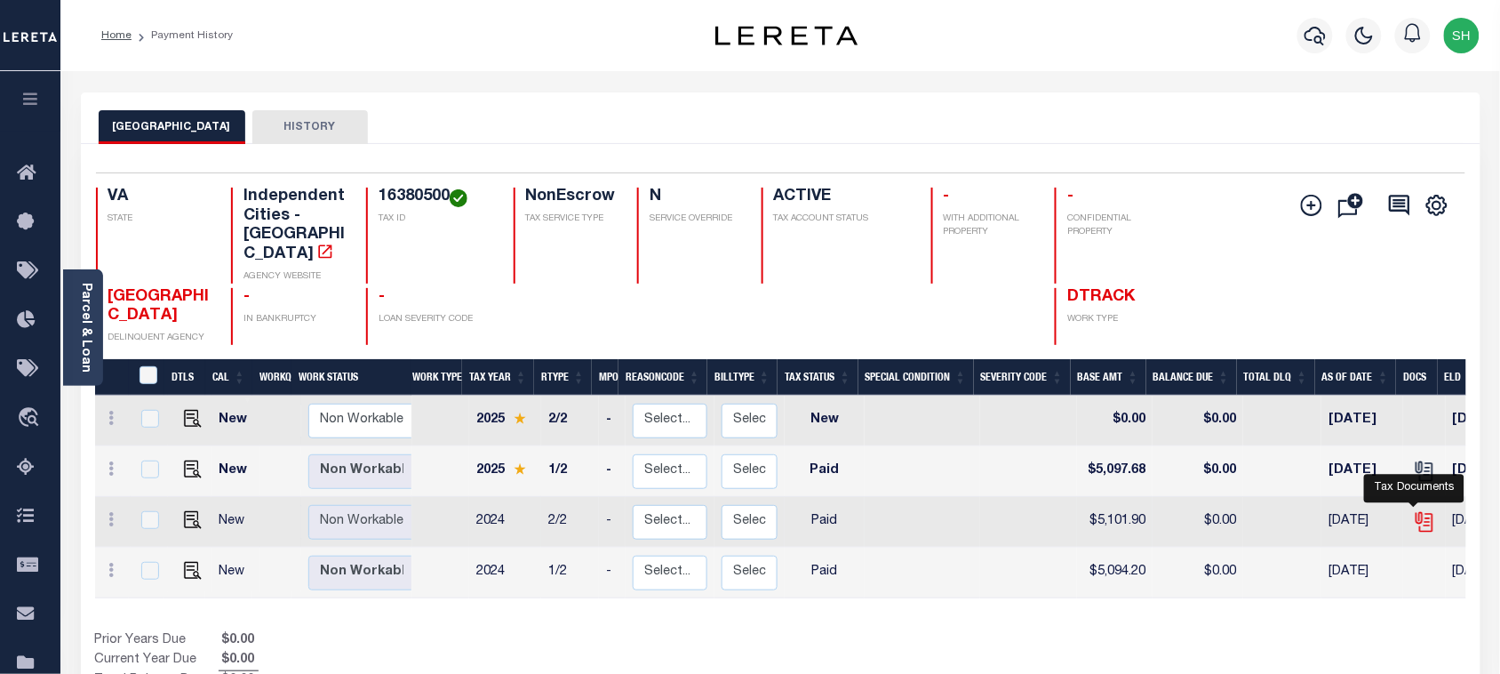
click at [1413, 510] on icon "" at bounding box center [1424, 521] width 23 height 23
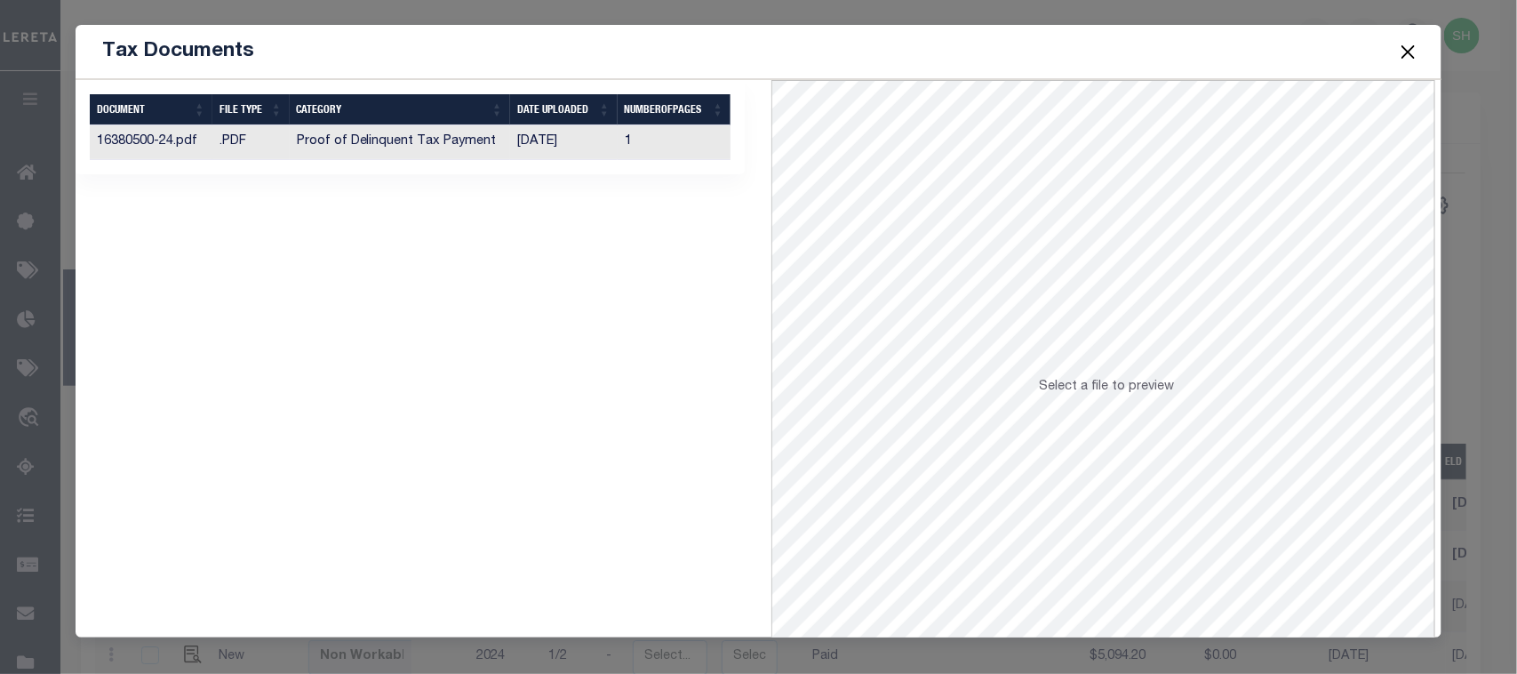
click at [348, 149] on td "Proof of Delinquent Tax Payment" at bounding box center [400, 142] width 220 height 35
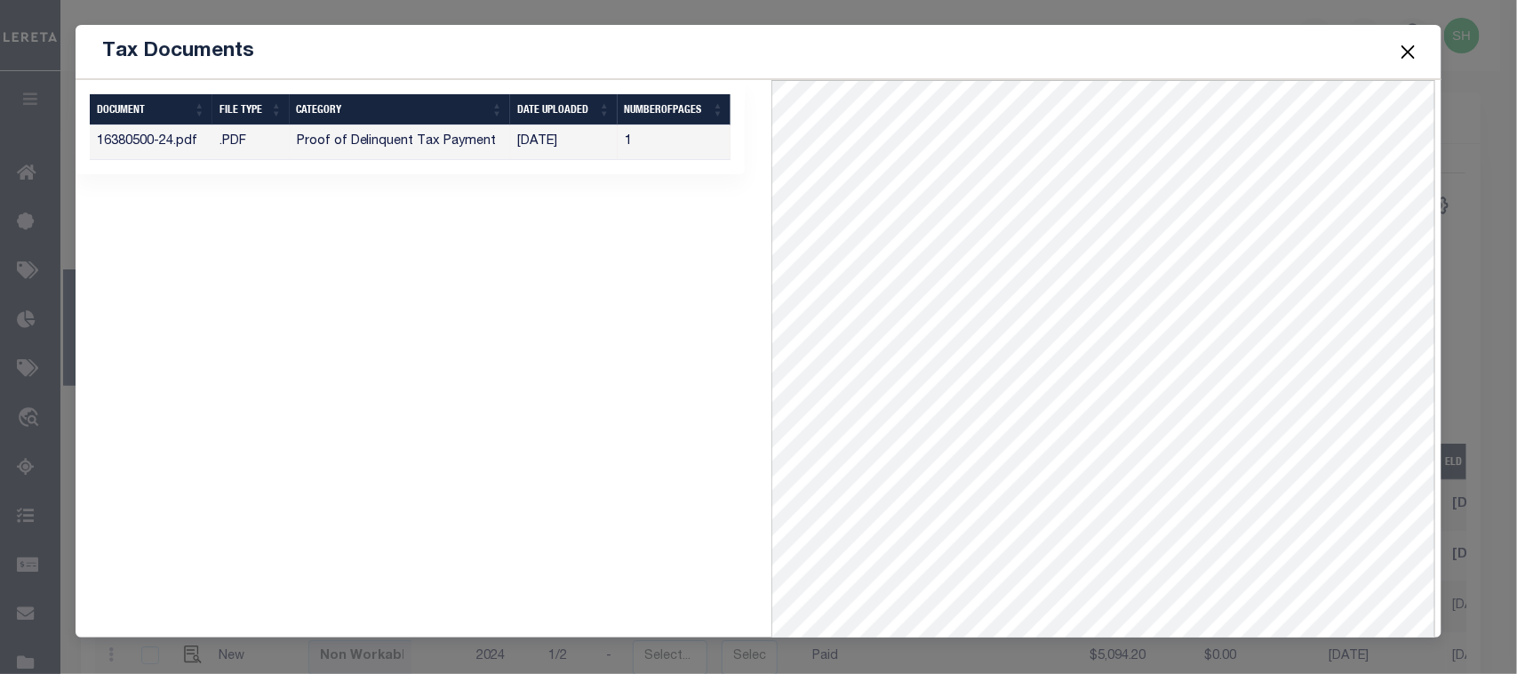
click at [1401, 50] on button "Close" at bounding box center [1407, 51] width 23 height 23
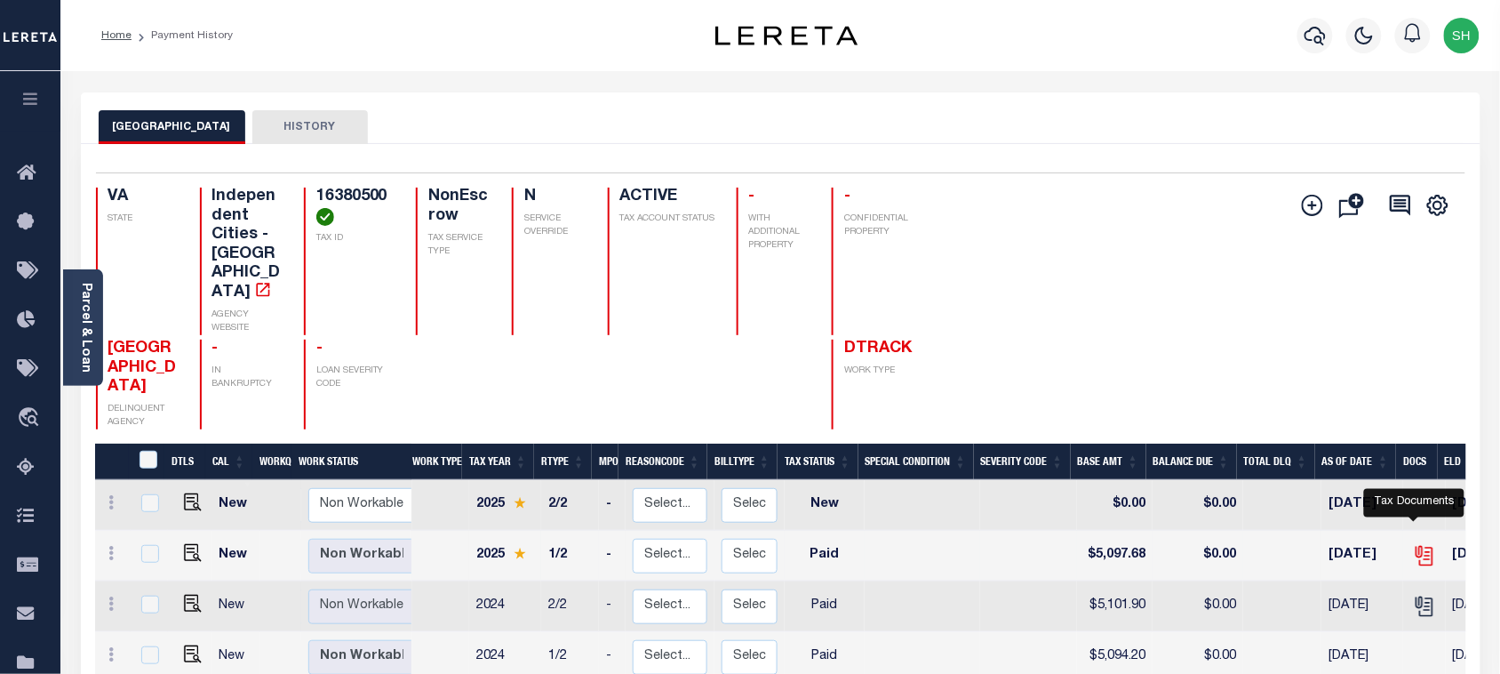
click at [1414, 544] on icon "" at bounding box center [1424, 555] width 23 height 23
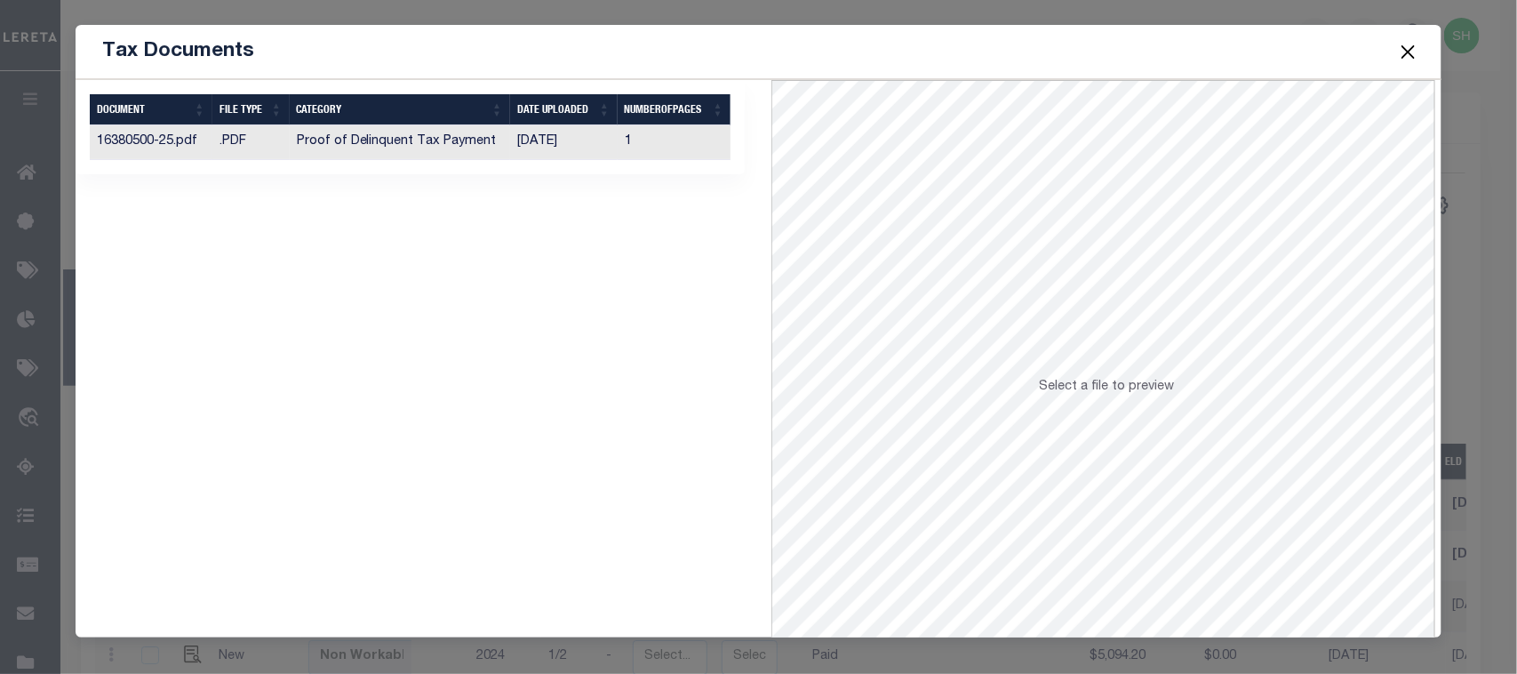
click at [580, 149] on td "[DATE]" at bounding box center [564, 142] width 108 height 35
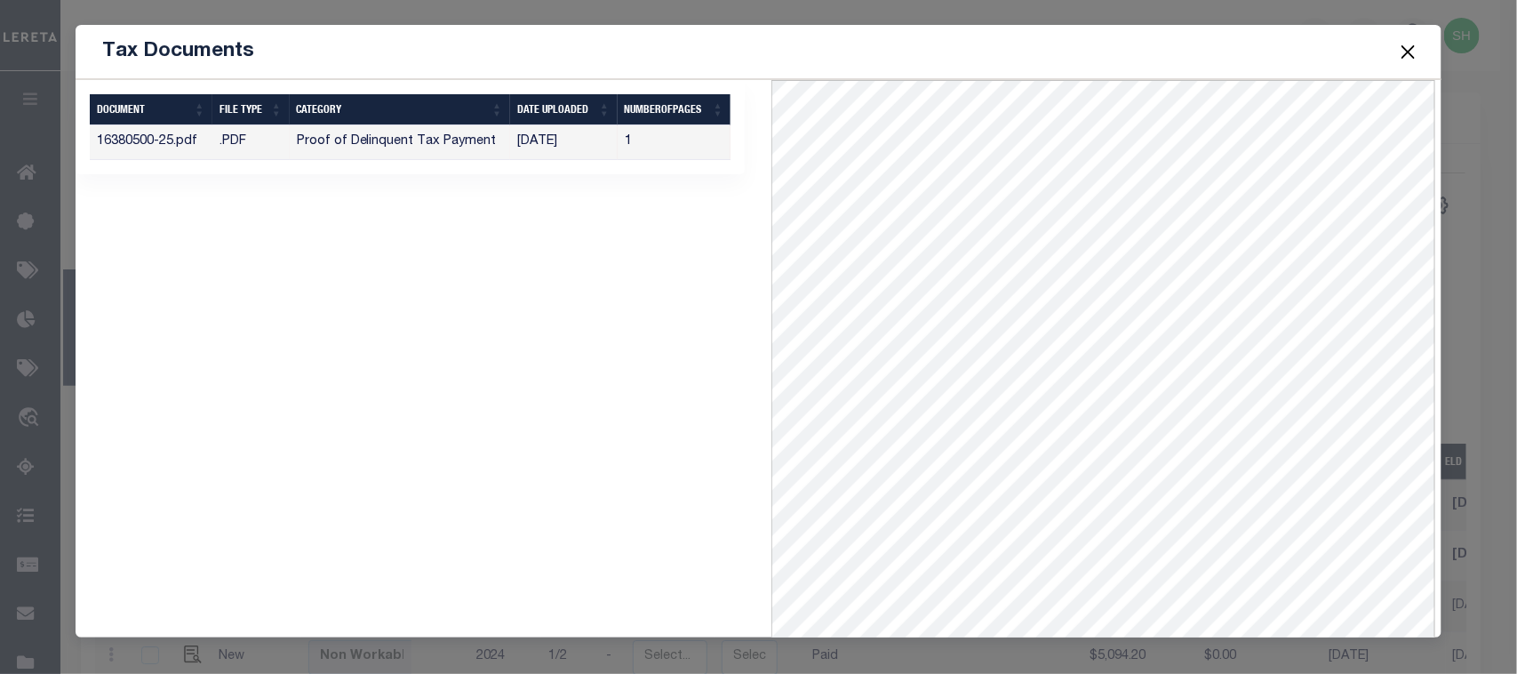
click at [1415, 52] on button "Close" at bounding box center [1407, 51] width 23 height 23
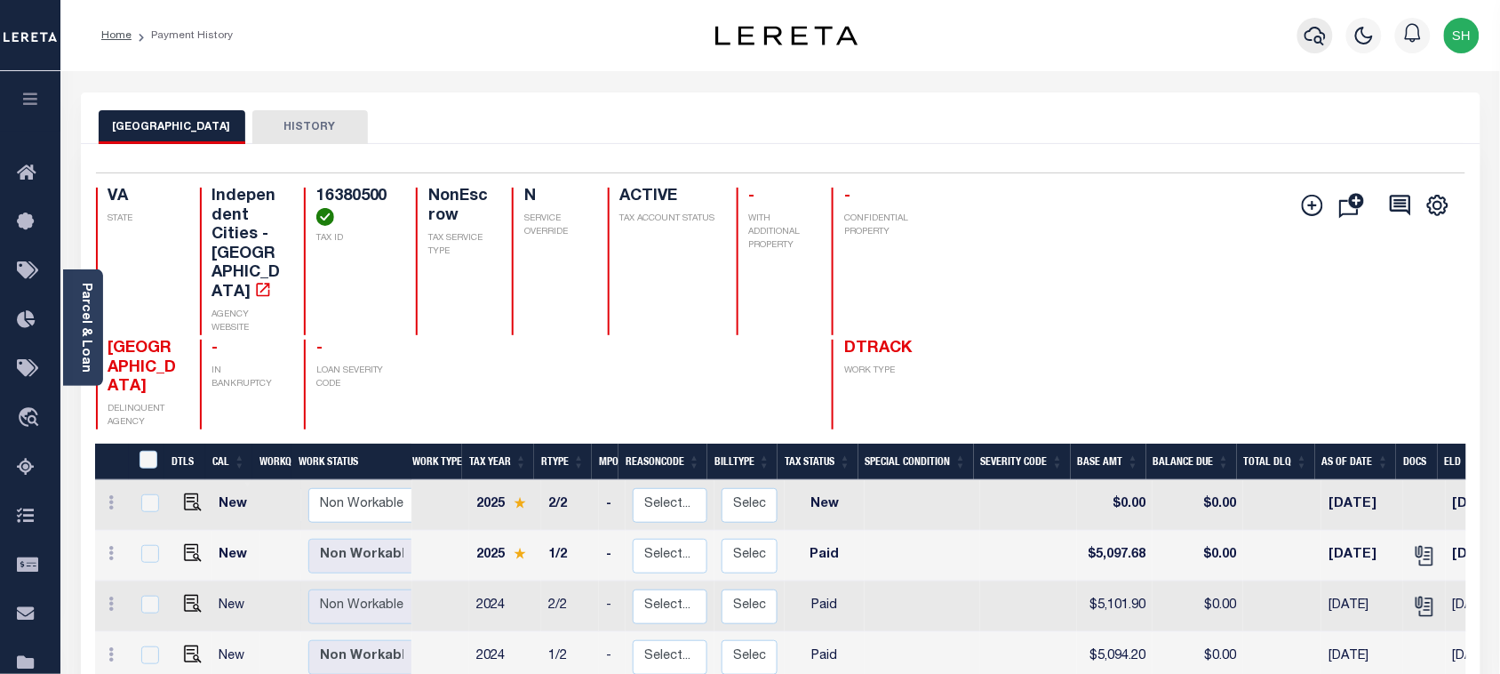
click at [1309, 32] on icon "button" at bounding box center [1315, 36] width 21 height 19
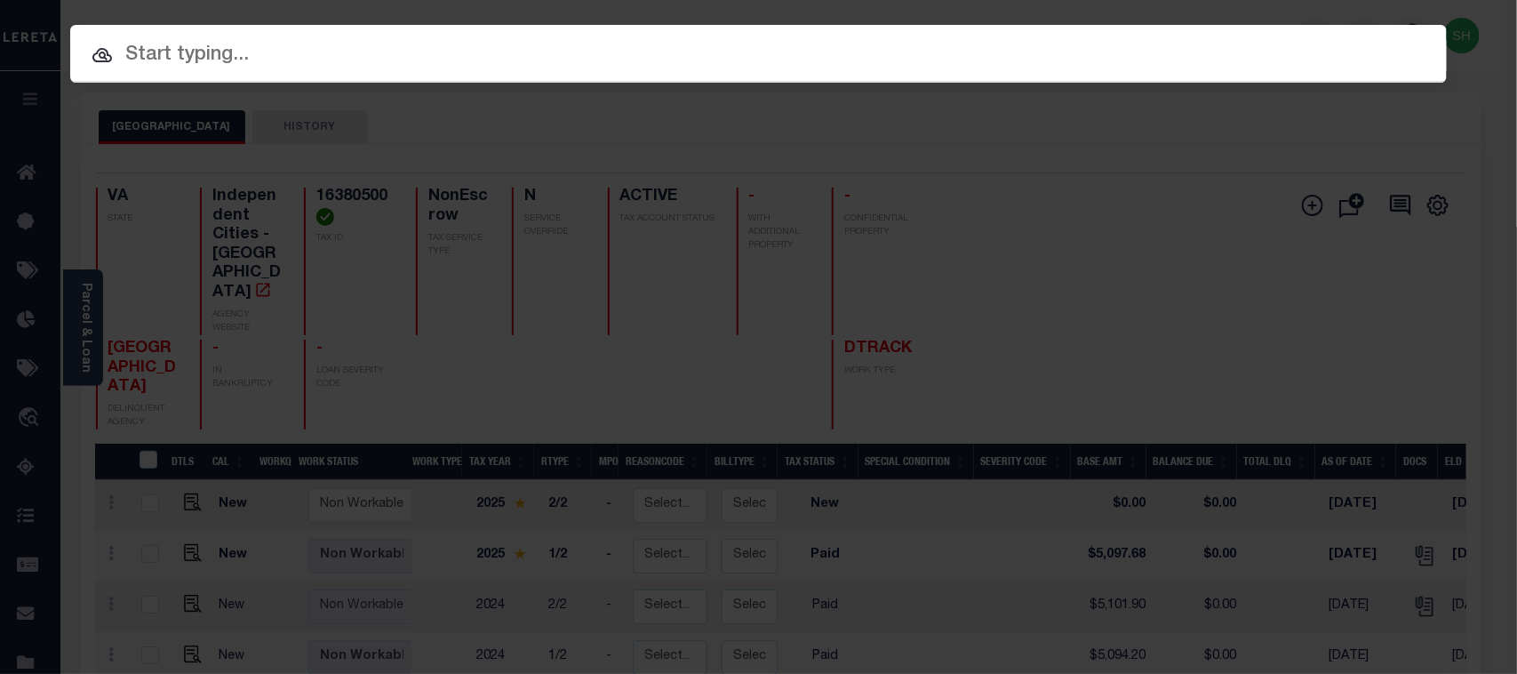
click at [1018, 49] on input "text" at bounding box center [758, 55] width 1377 height 31
paste input "7211928"
type input "7211928"
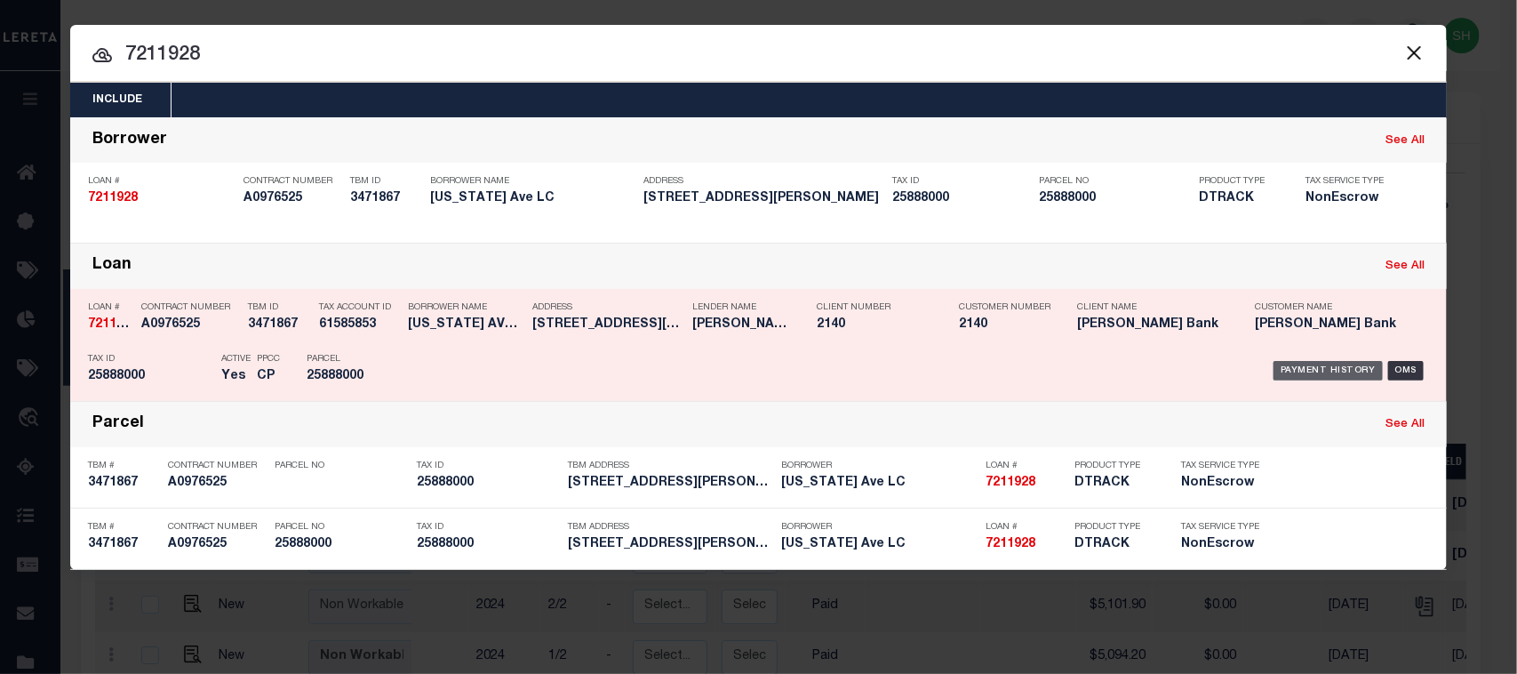
click at [1291, 369] on div "Payment History" at bounding box center [1328, 371] width 109 height 20
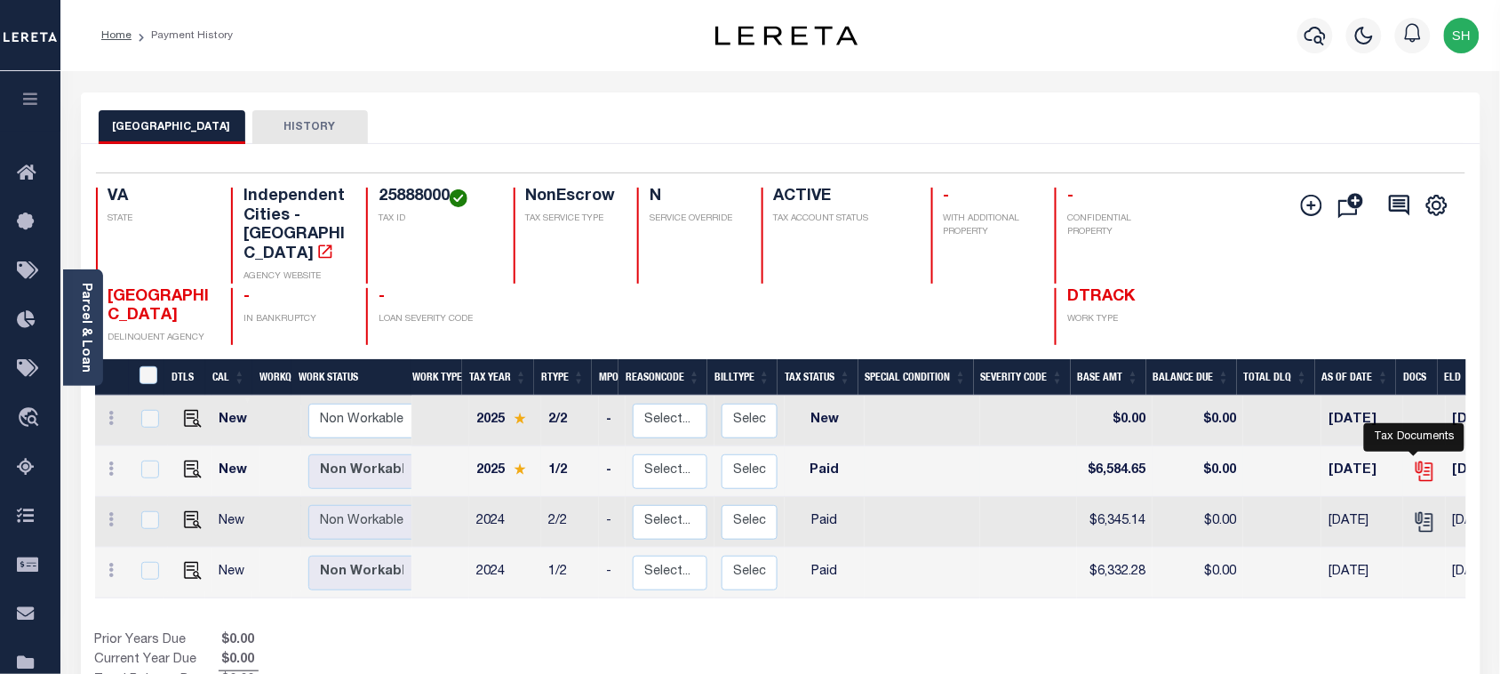
click at [1416, 461] on icon "" at bounding box center [1423, 468] width 14 height 14
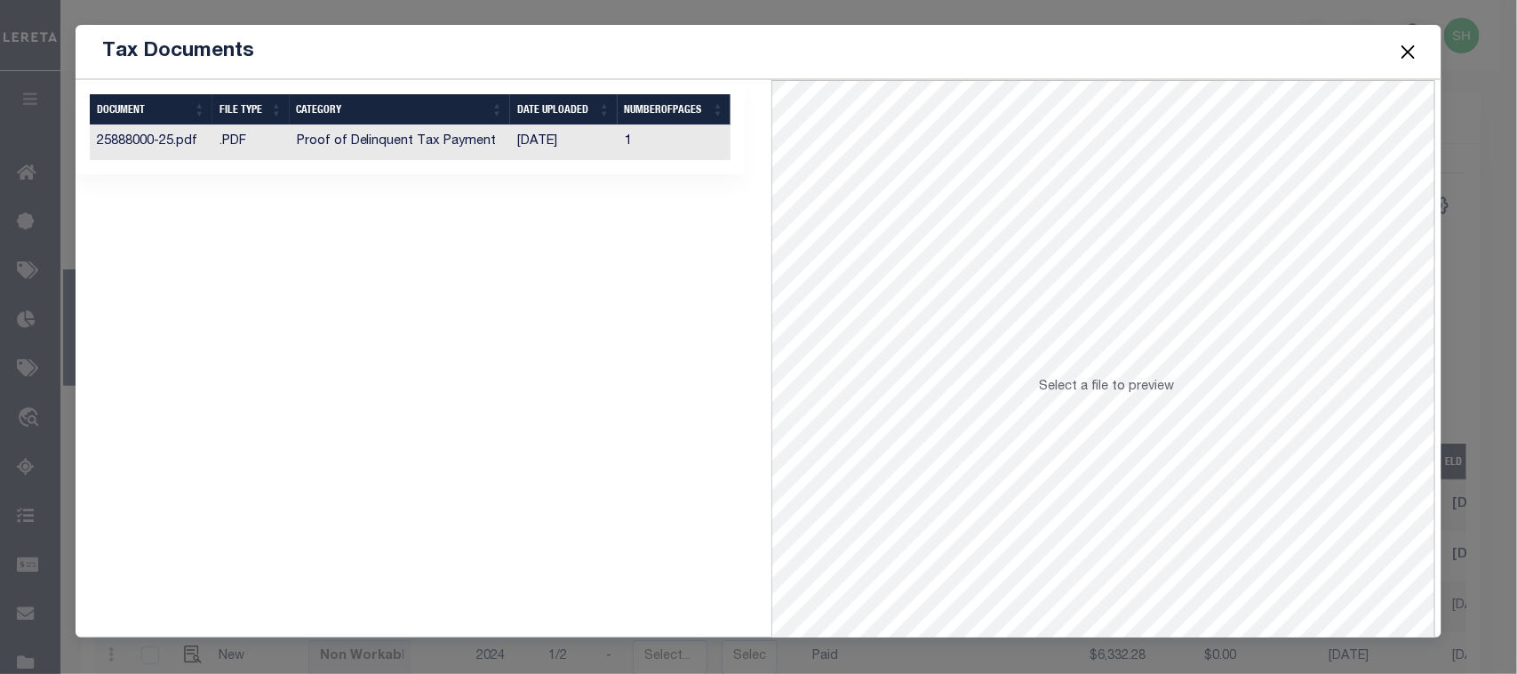
click at [486, 138] on td "Proof of Delinquent Tax Payment" at bounding box center [400, 142] width 220 height 35
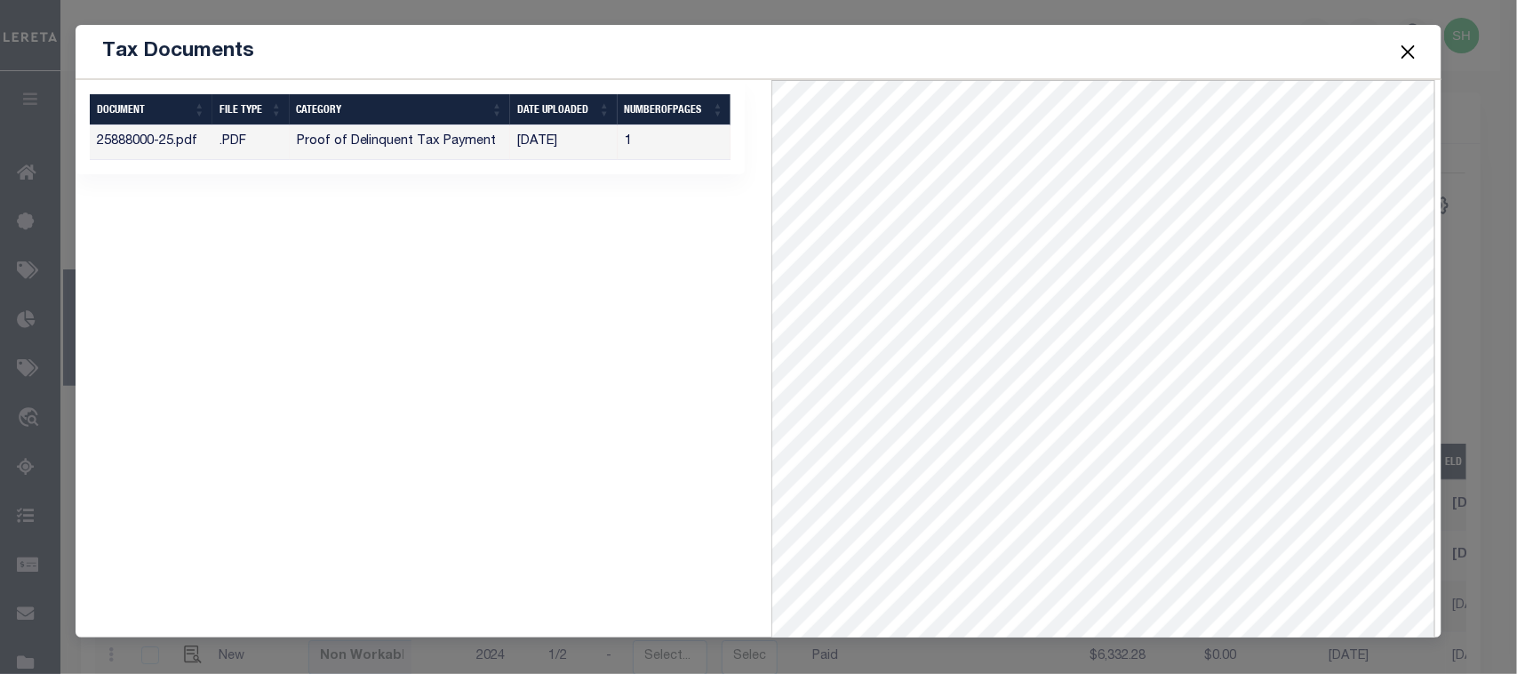
click at [1411, 37] on span at bounding box center [1408, 52] width 68 height 50
click at [1410, 54] on button "Close" at bounding box center [1407, 51] width 23 height 23
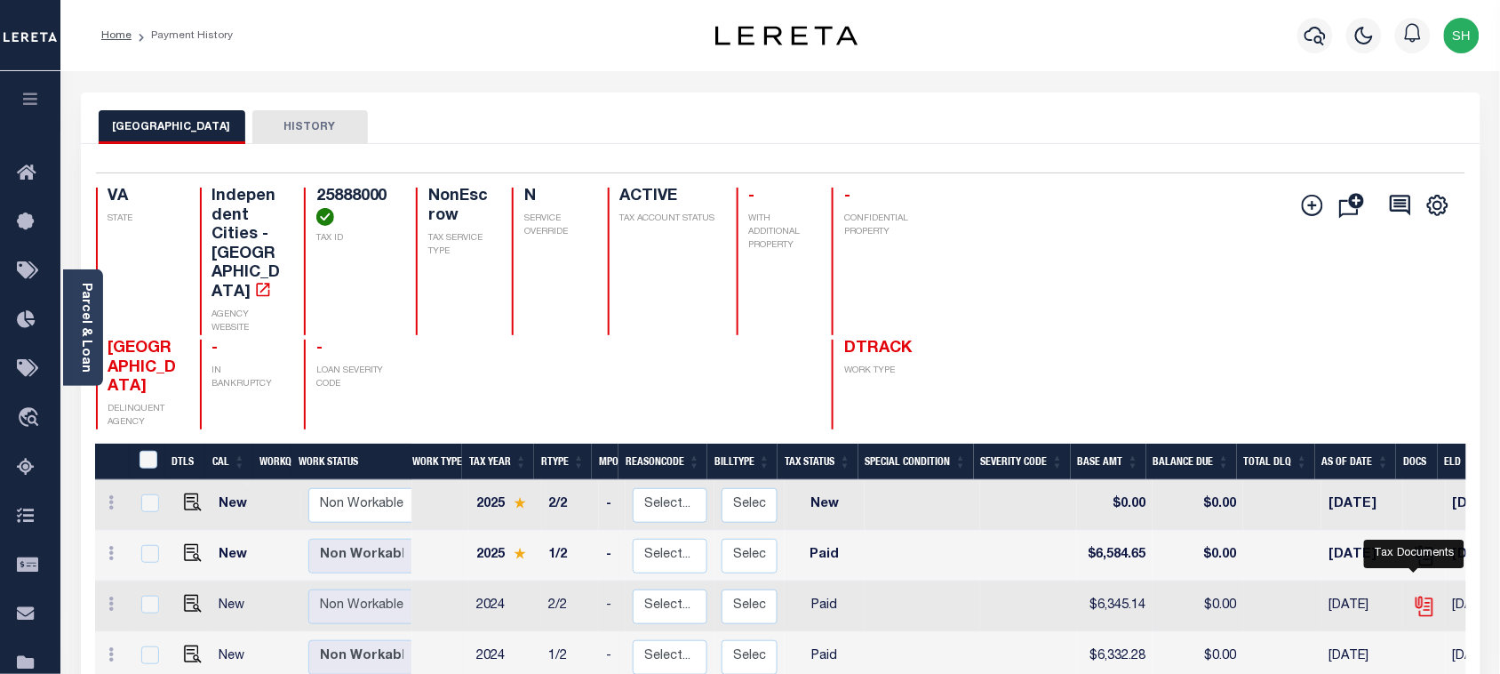
click at [1416, 596] on icon "" at bounding box center [1423, 603] width 14 height 14
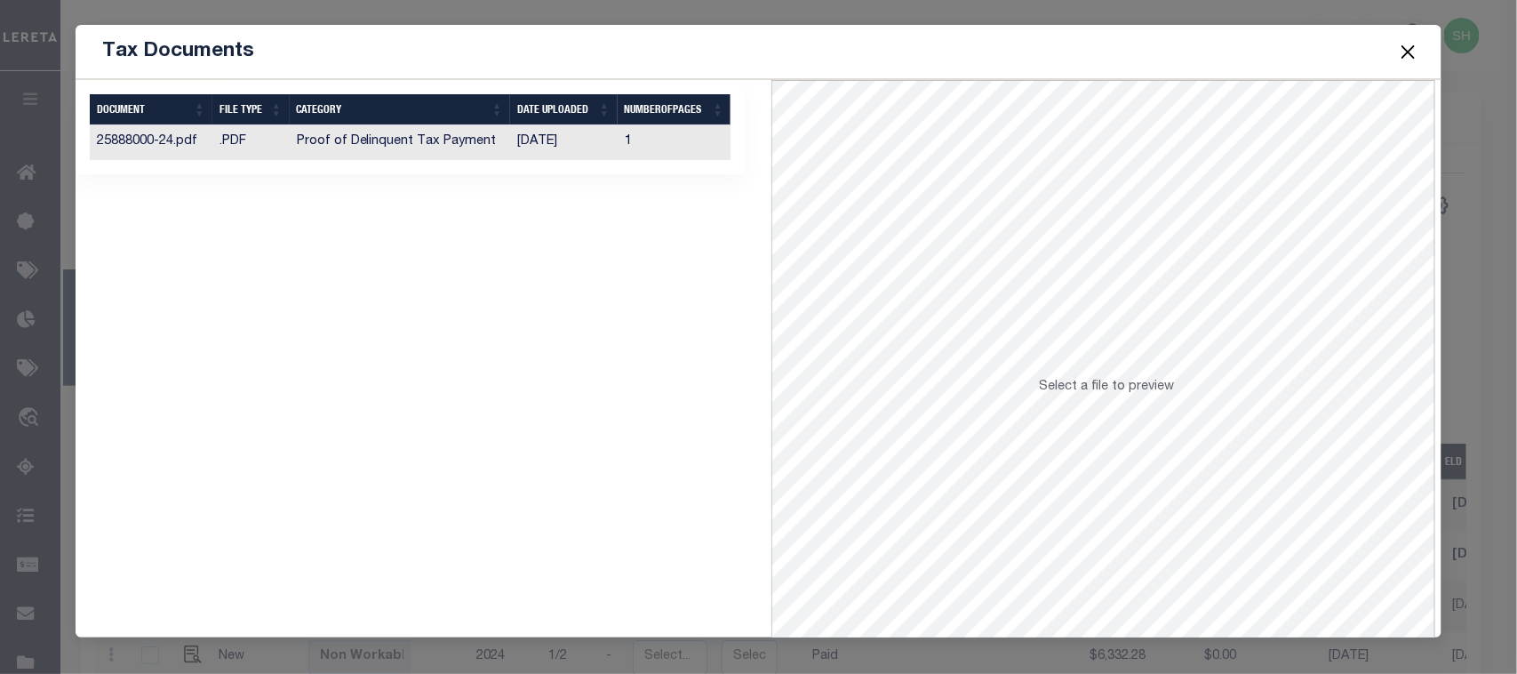
click at [512, 139] on td "[DATE]" at bounding box center [564, 142] width 108 height 35
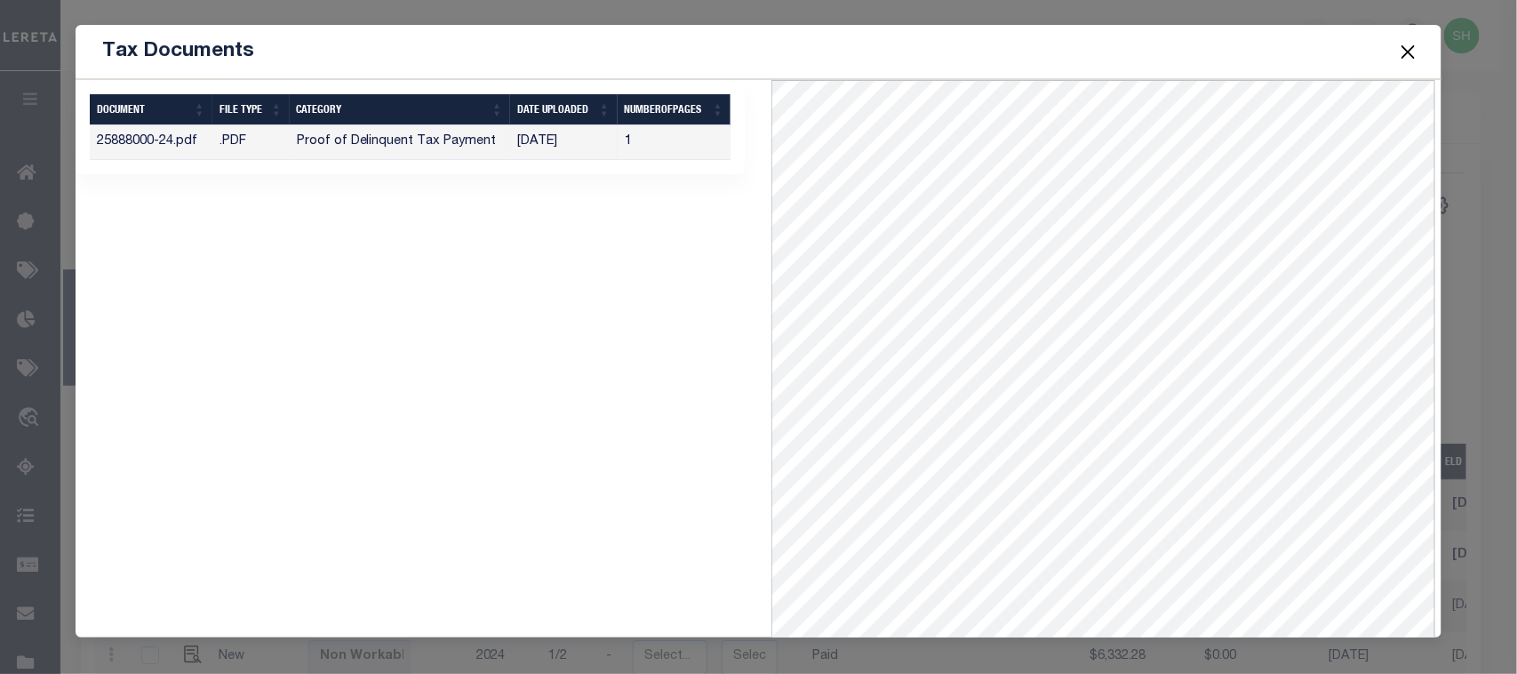
click at [1411, 55] on button "Close" at bounding box center [1407, 51] width 23 height 23
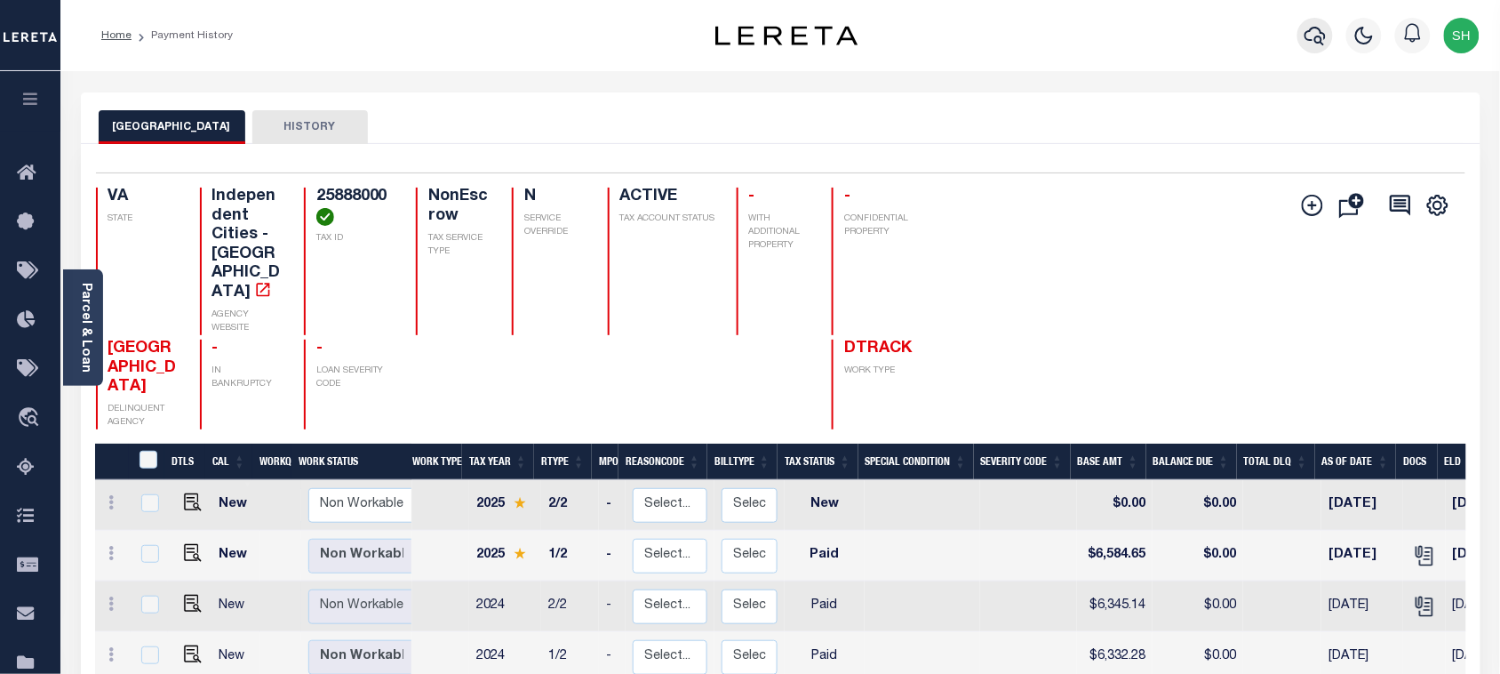
click at [1323, 25] on icon "button" at bounding box center [1315, 35] width 21 height 21
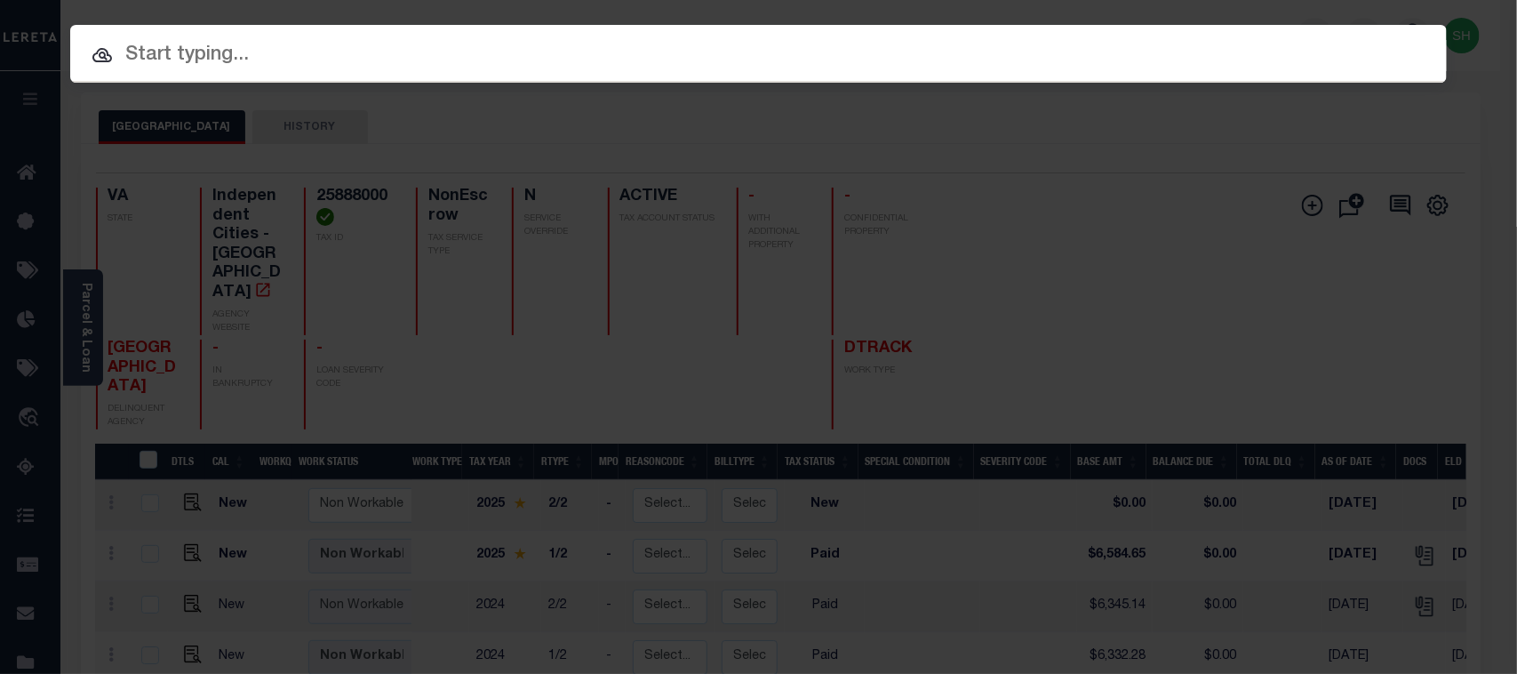
click at [1167, 50] on input "text" at bounding box center [758, 55] width 1377 height 31
paste input "7210375"
type input "7210375"
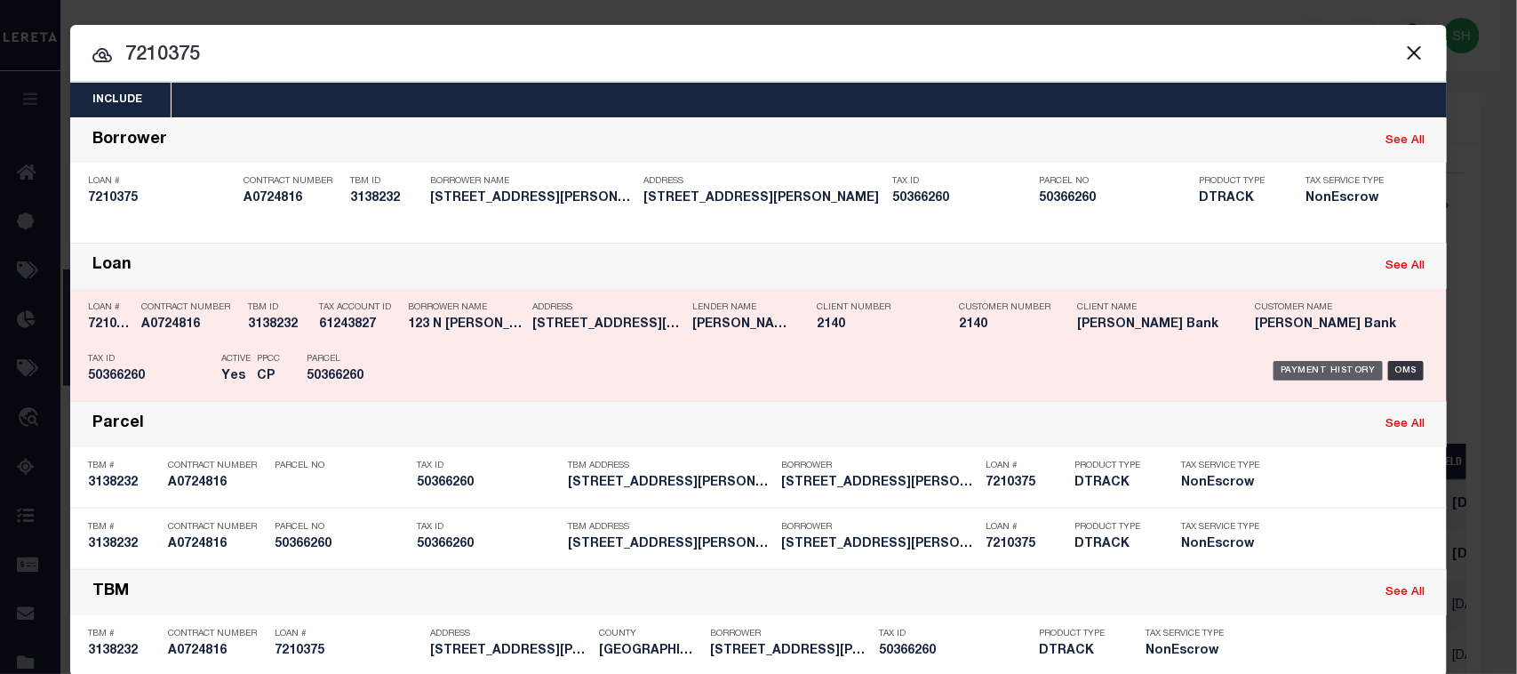
click at [1318, 374] on div "Payment History" at bounding box center [1328, 371] width 109 height 20
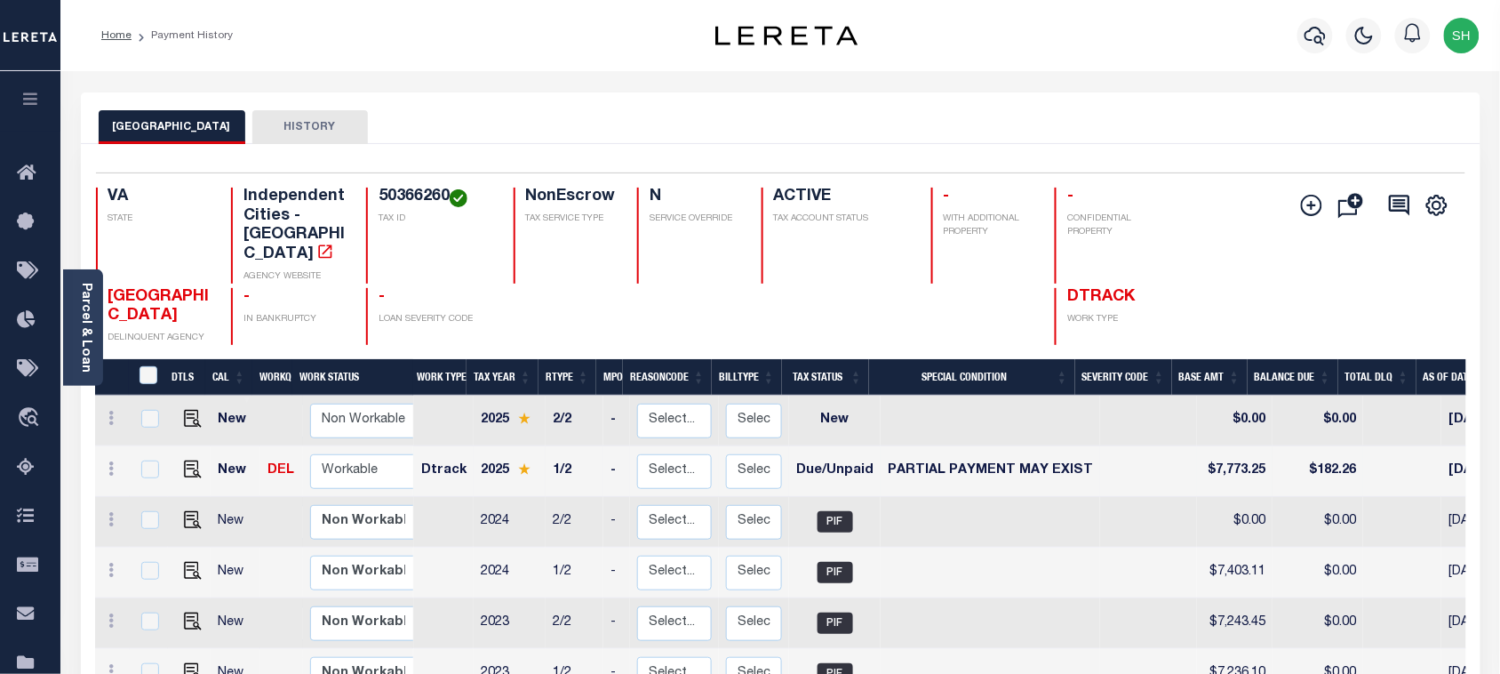
scroll to position [111, 0]
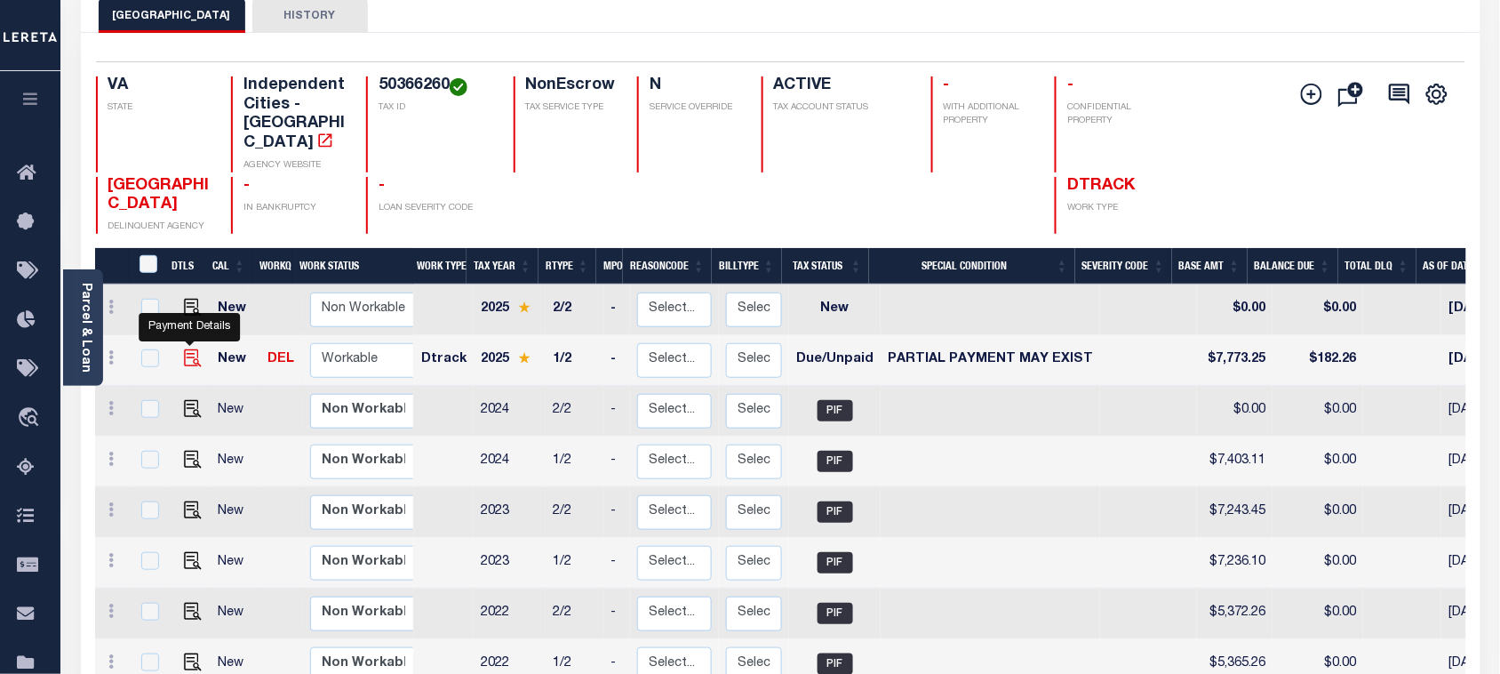
click at [192, 349] on img "" at bounding box center [193, 358] width 18 height 18
checkbox input "true"
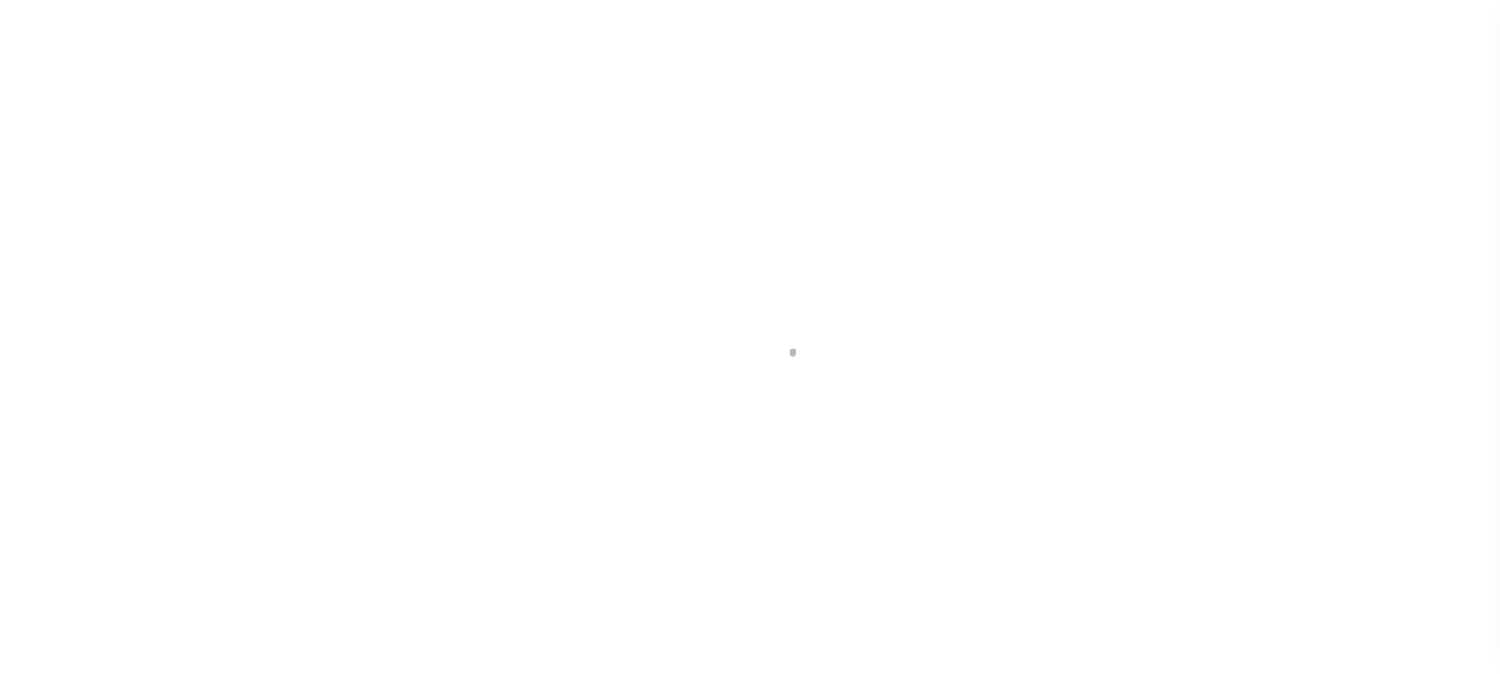
select select "DUE"
select select "15"
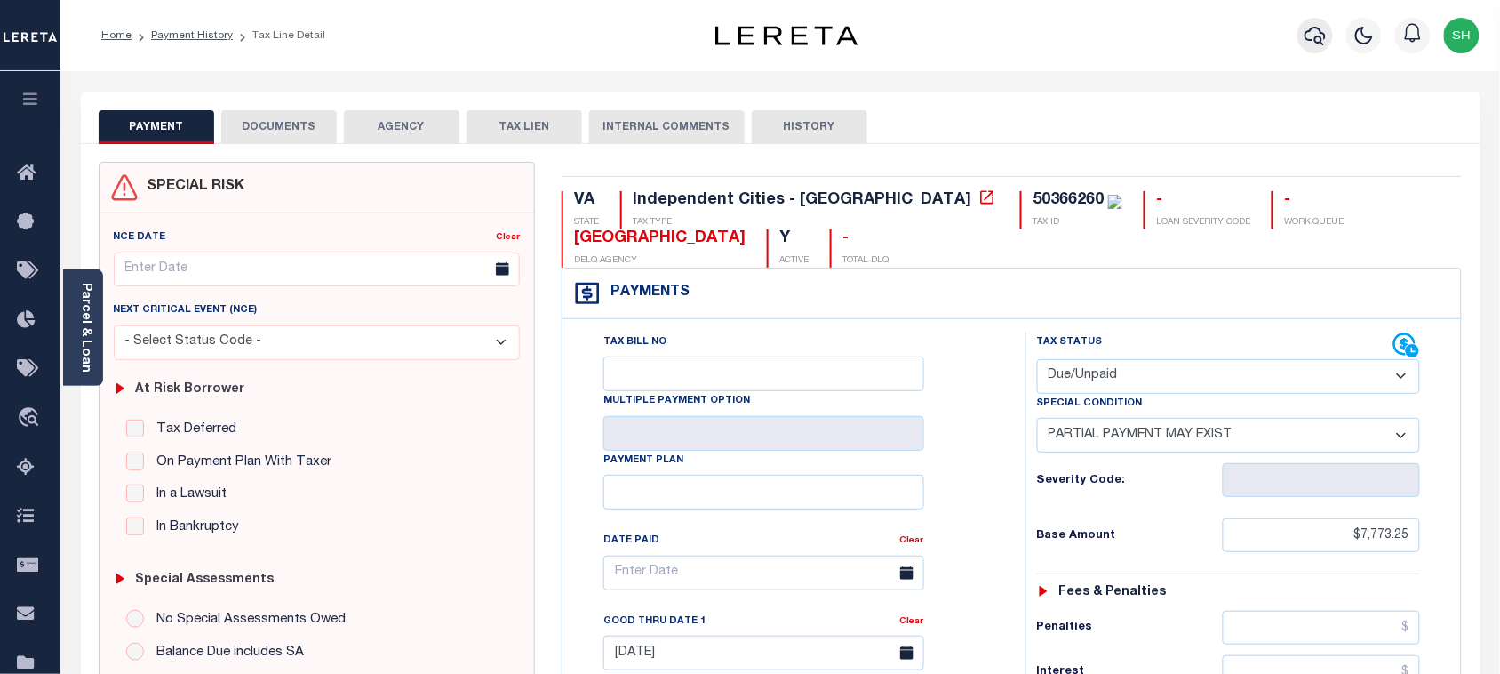
click at [1312, 29] on icon "button" at bounding box center [1315, 36] width 21 height 19
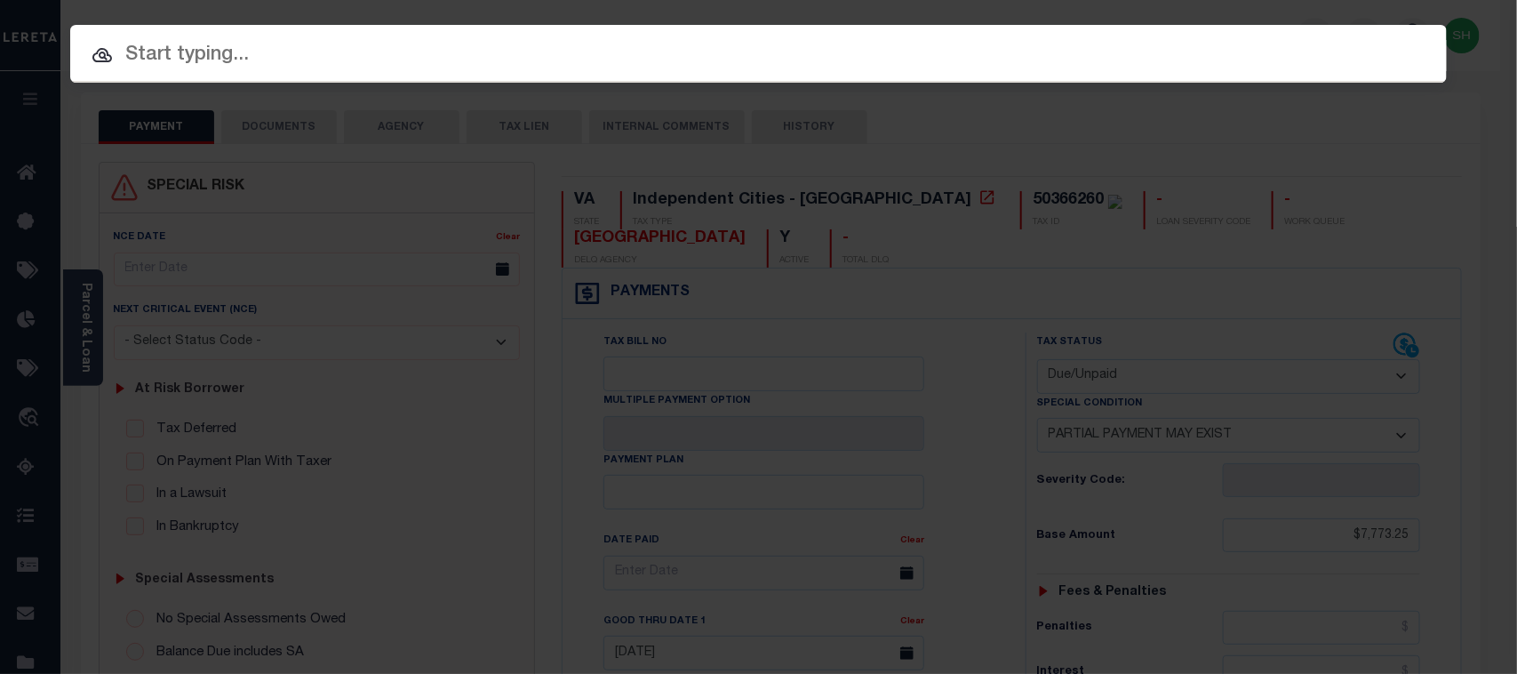
click at [441, 56] on input "text" at bounding box center [758, 55] width 1377 height 31
paste input "7211725"
type input "7211725"
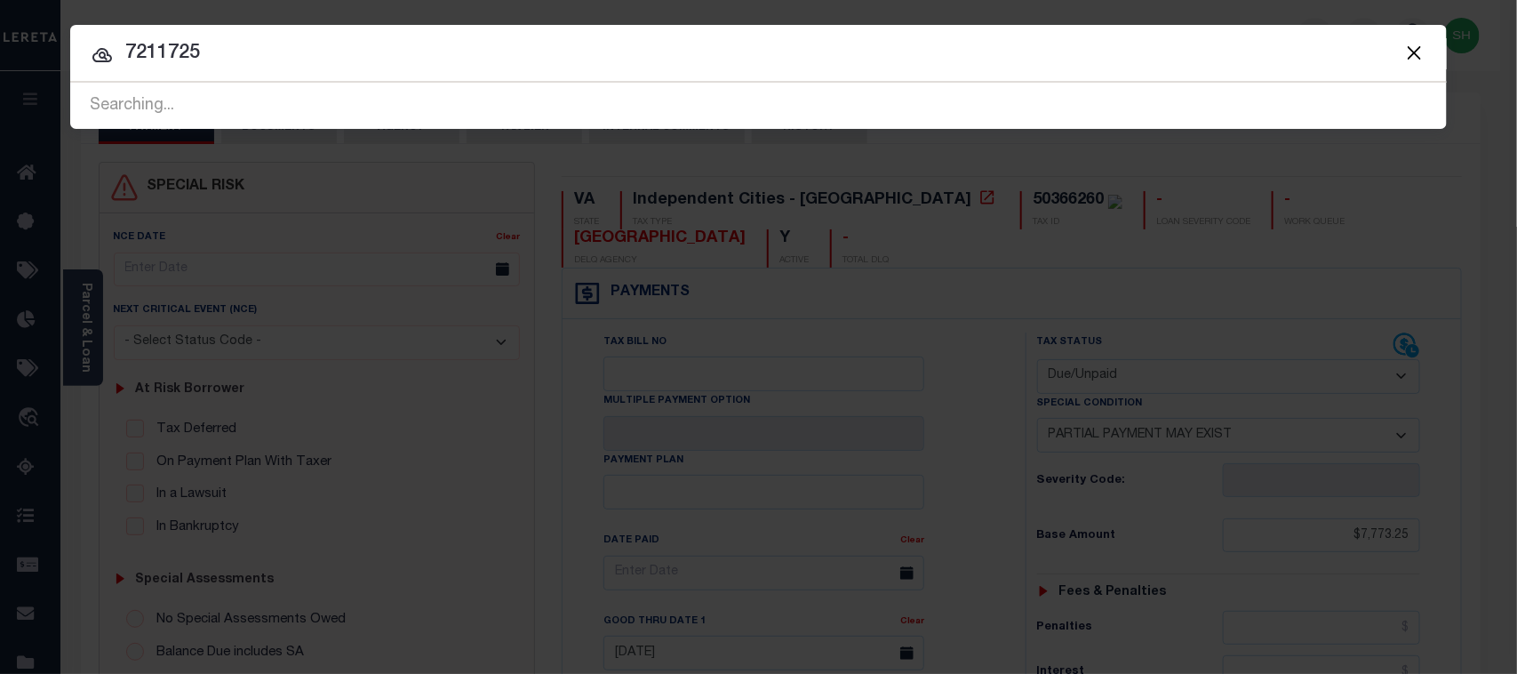
click at [1406, 53] on button "Close" at bounding box center [1414, 52] width 23 height 23
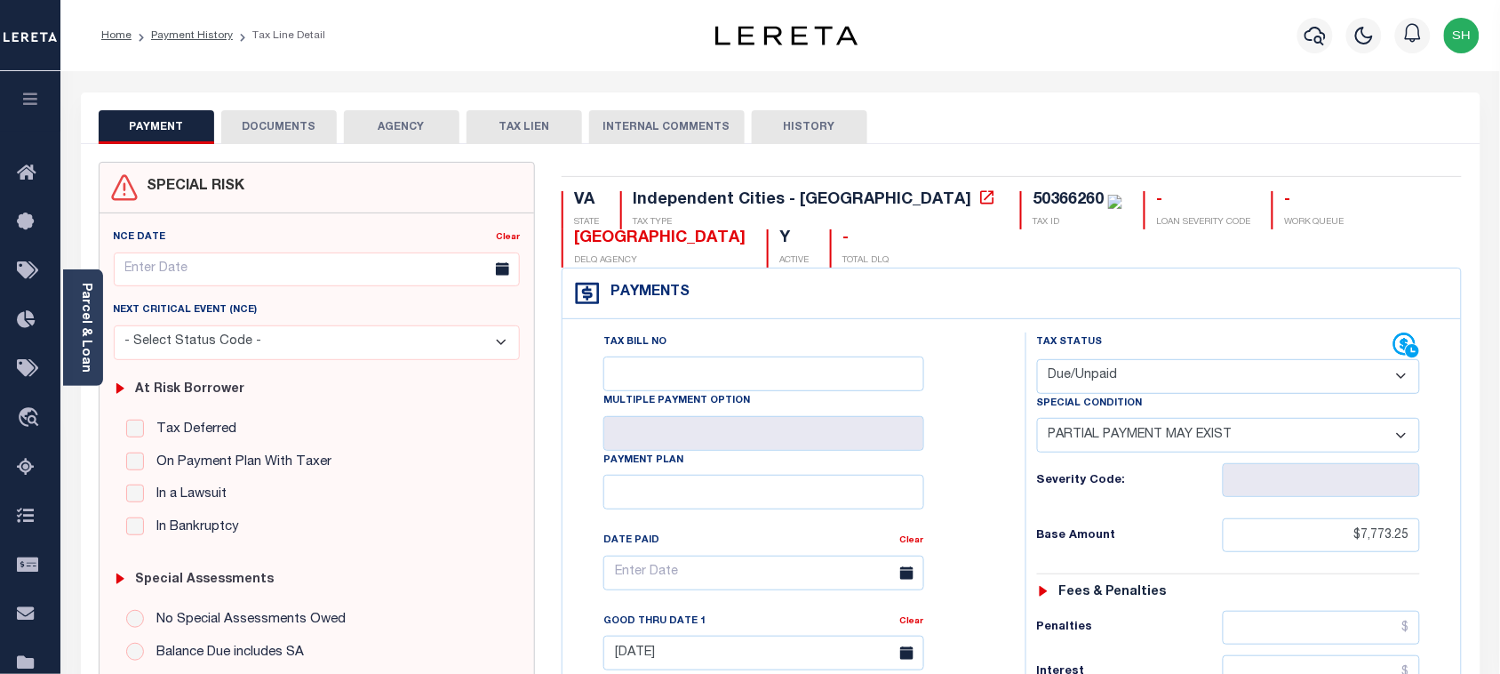
click at [284, 122] on button "DOCUMENTS" at bounding box center [279, 127] width 116 height 34
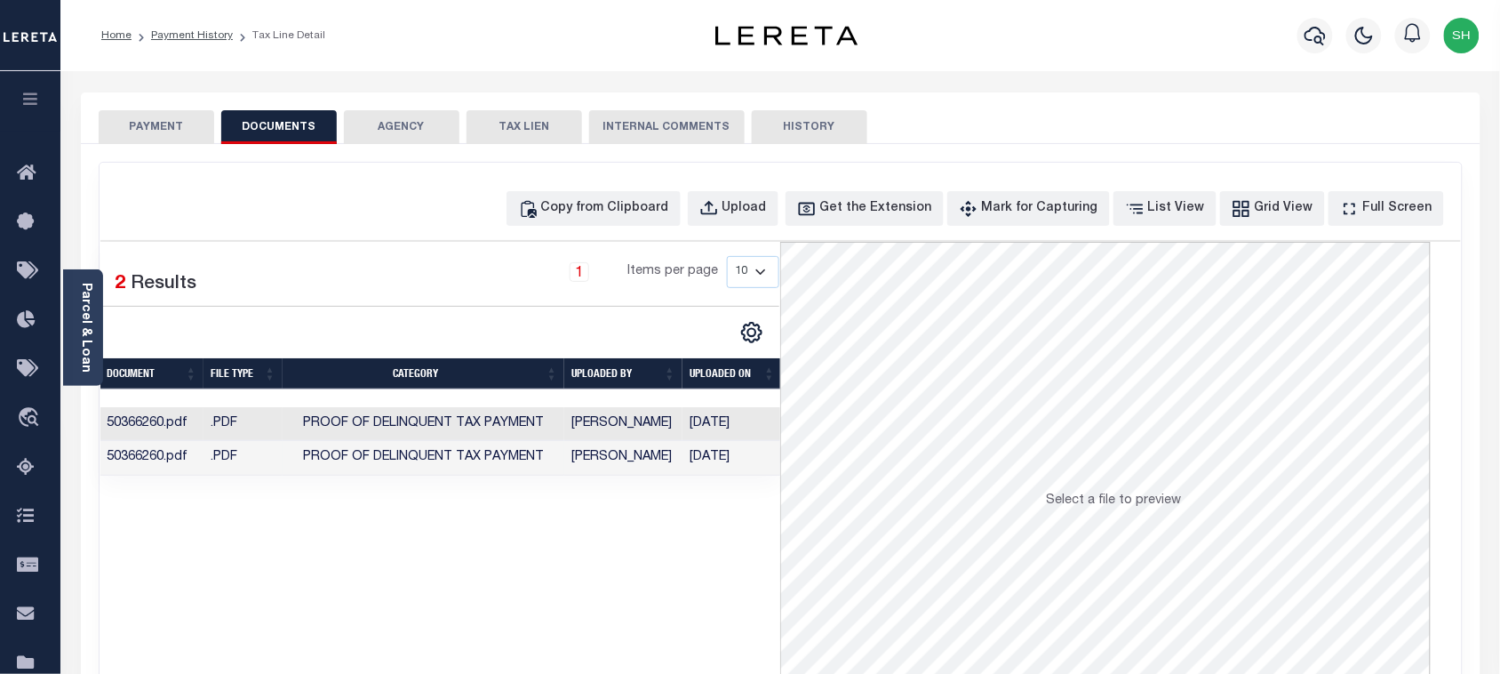
click at [496, 469] on td "Proof of Delinquent Tax Payment" at bounding box center [424, 458] width 282 height 35
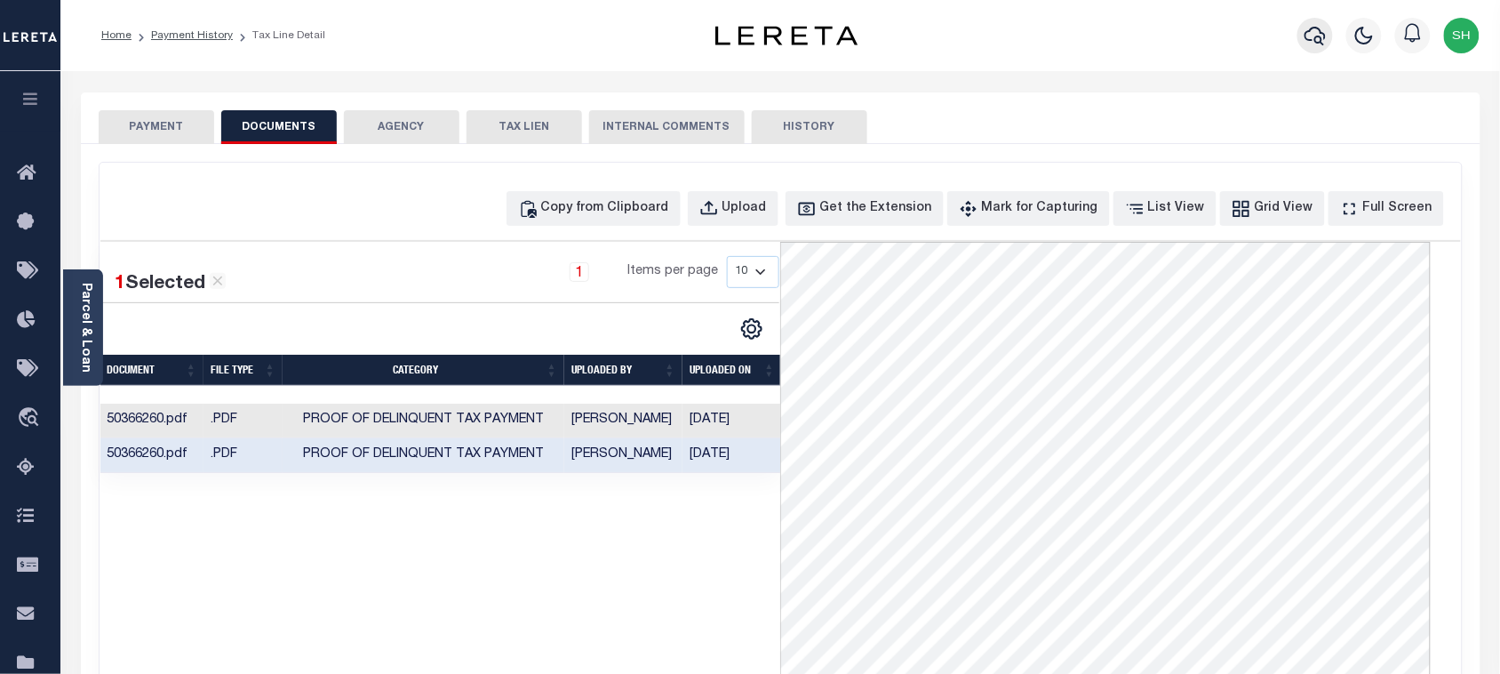
click at [1313, 28] on icon "button" at bounding box center [1315, 35] width 21 height 21
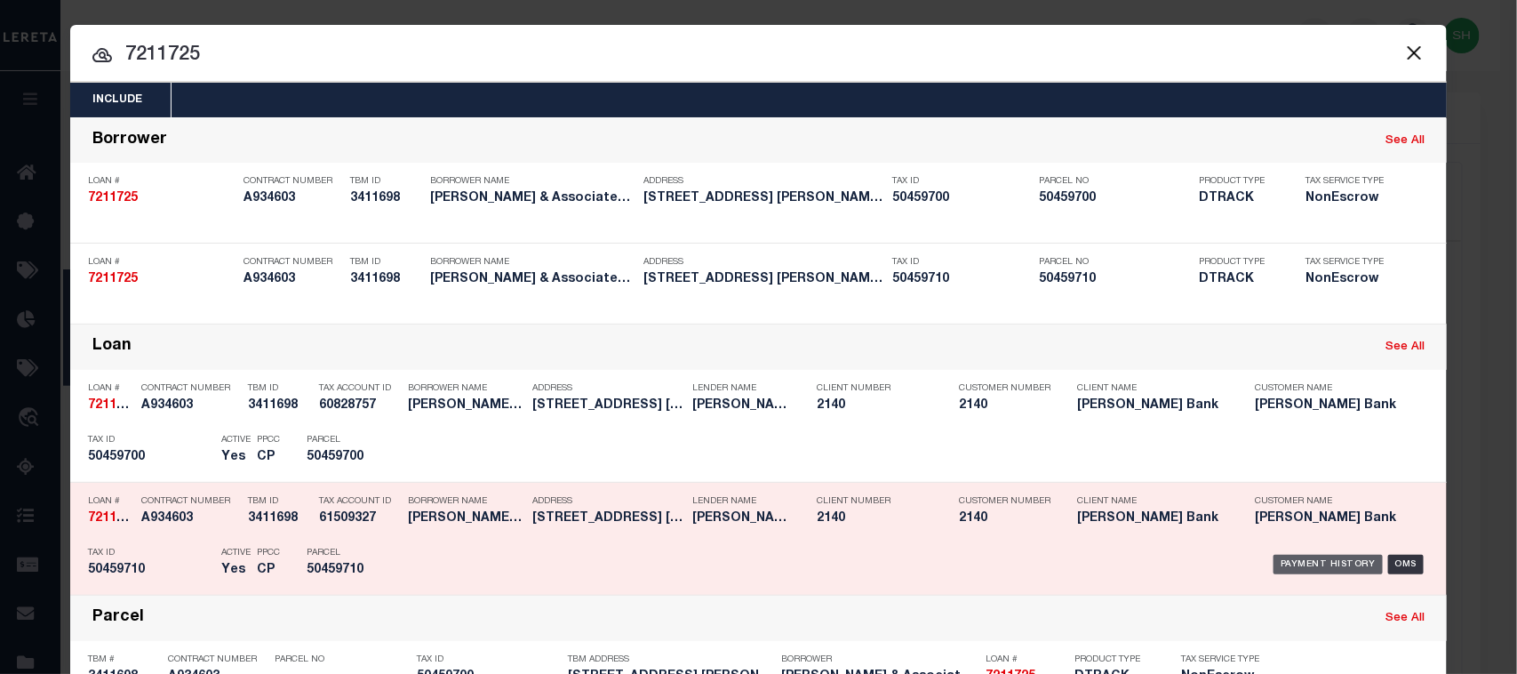
click at [1311, 566] on div "Payment History" at bounding box center [1328, 565] width 109 height 20
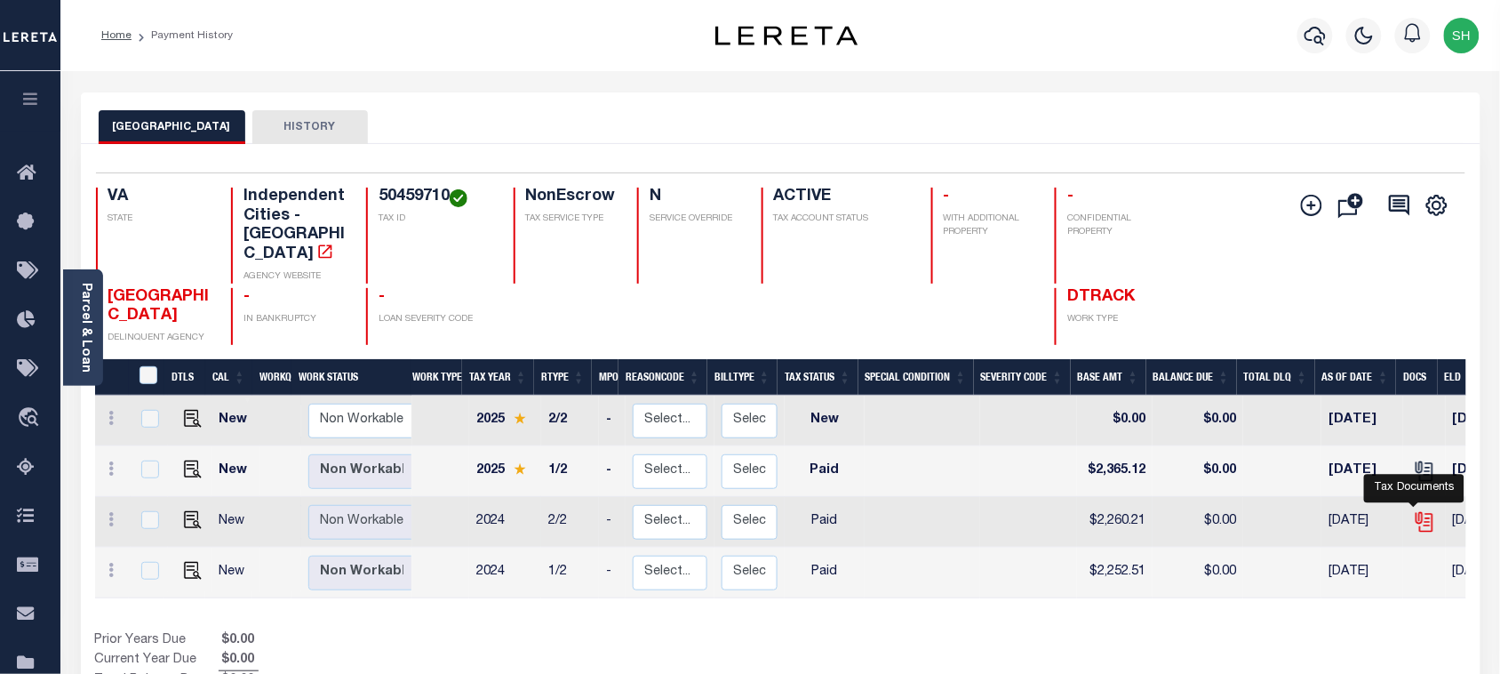
click at [1415, 510] on icon "" at bounding box center [1424, 521] width 23 height 23
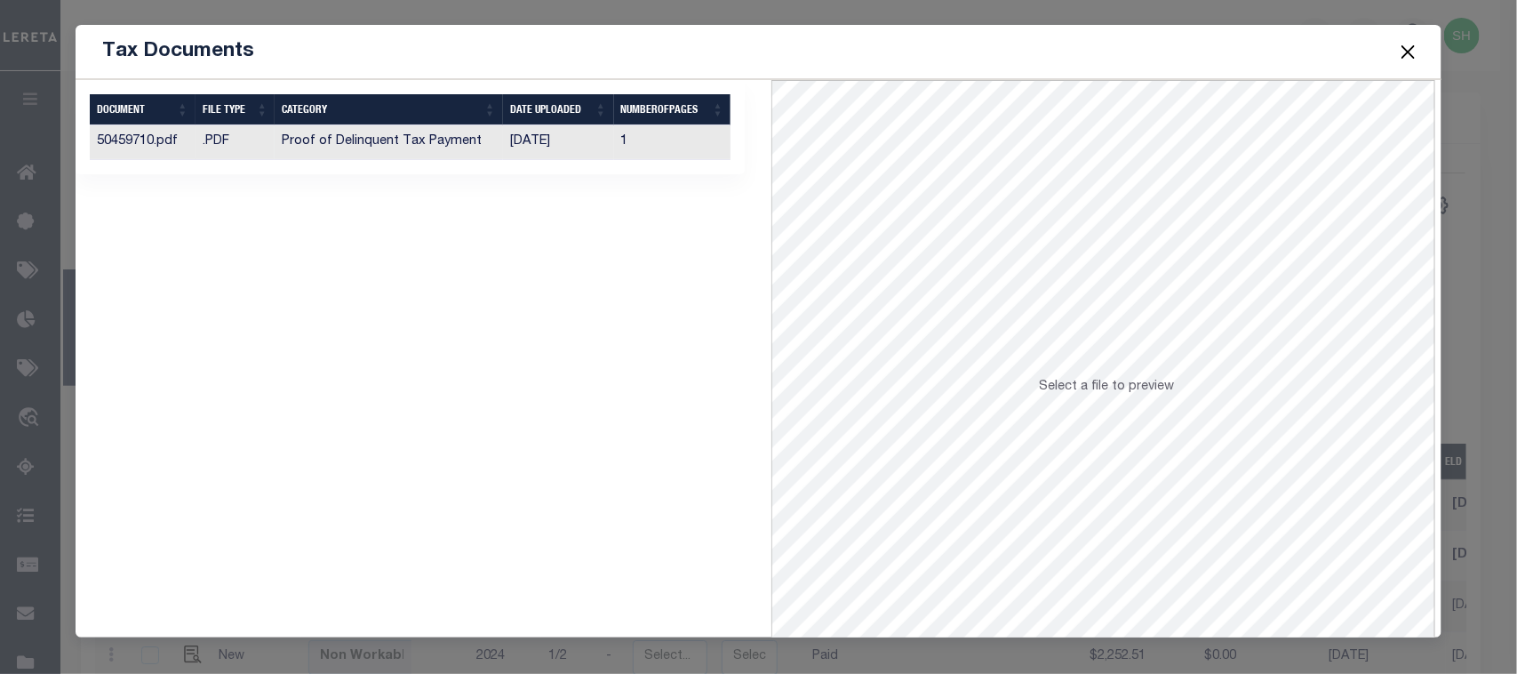
click at [536, 152] on td "[DATE]" at bounding box center [558, 142] width 111 height 35
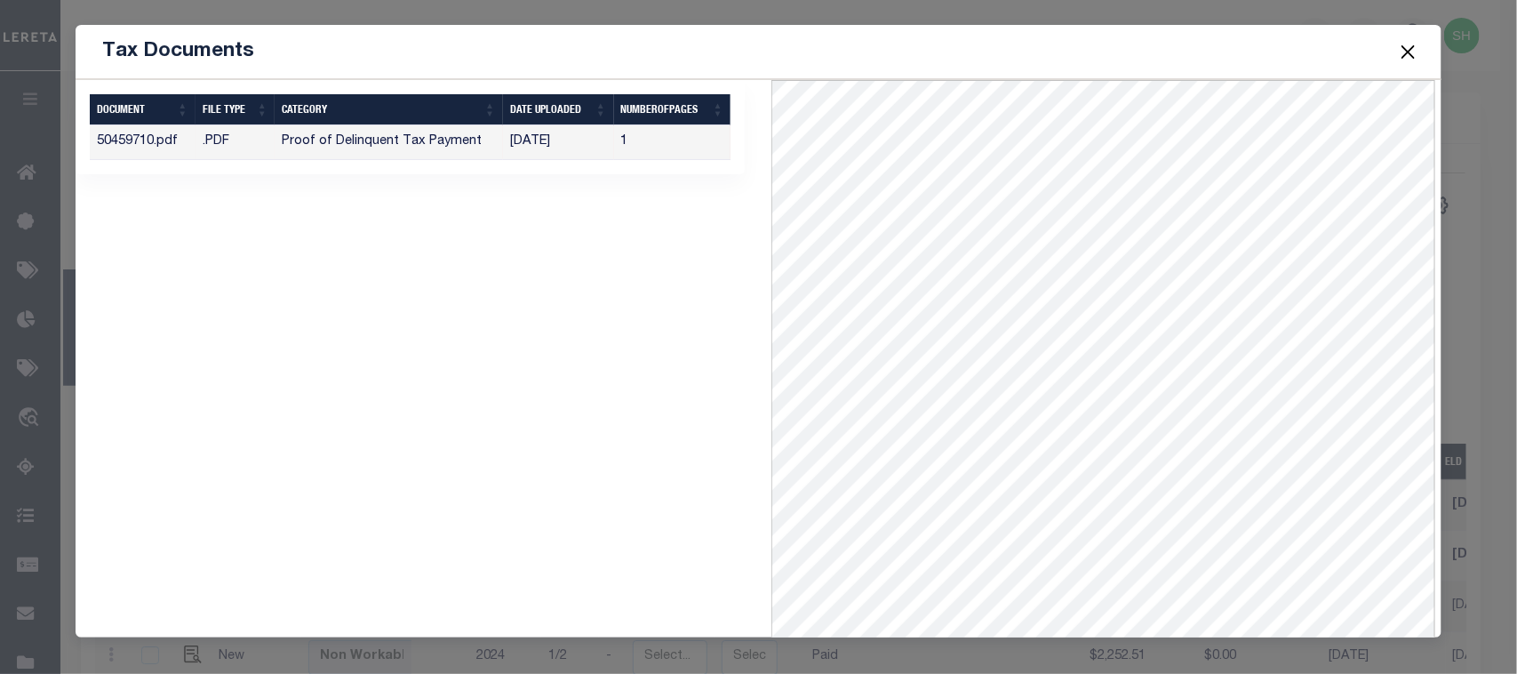
click at [1406, 53] on button "Close" at bounding box center [1407, 51] width 23 height 23
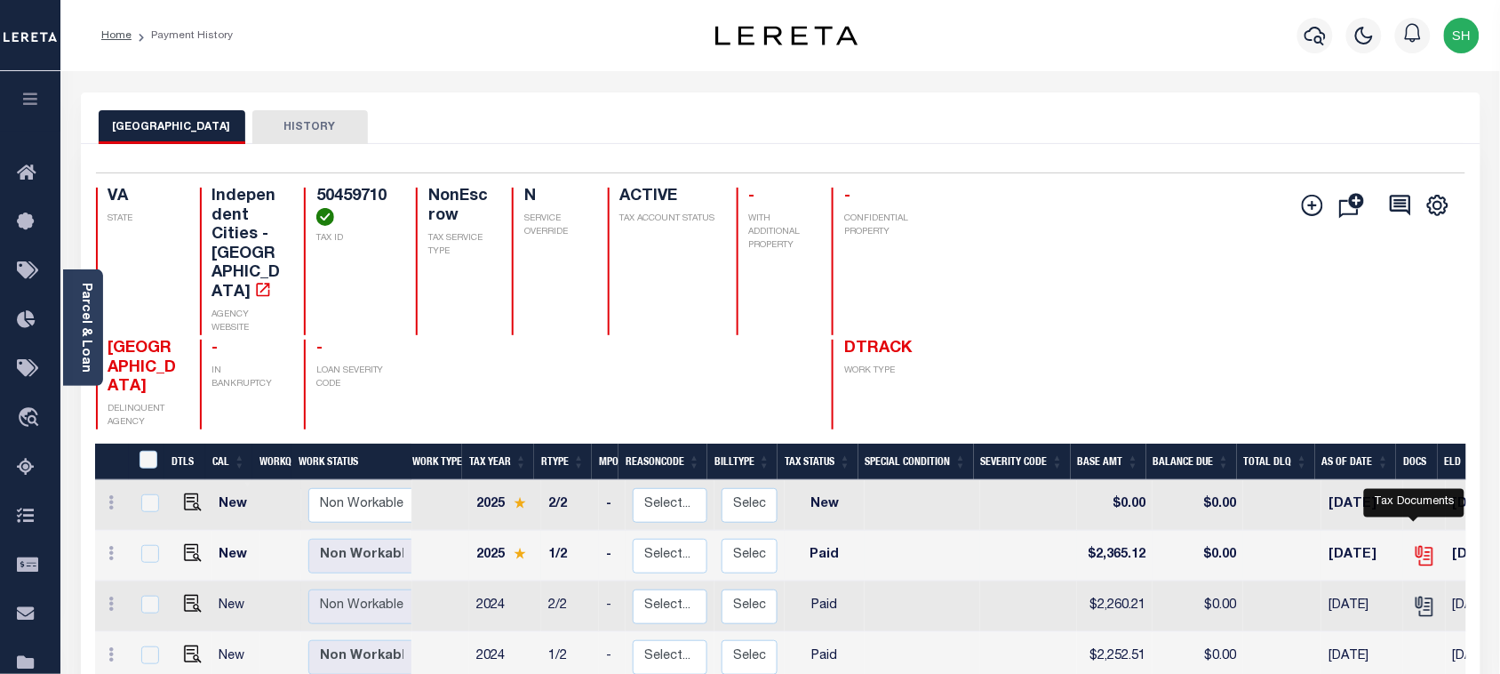
click at [1419, 544] on icon "" at bounding box center [1424, 555] width 23 height 23
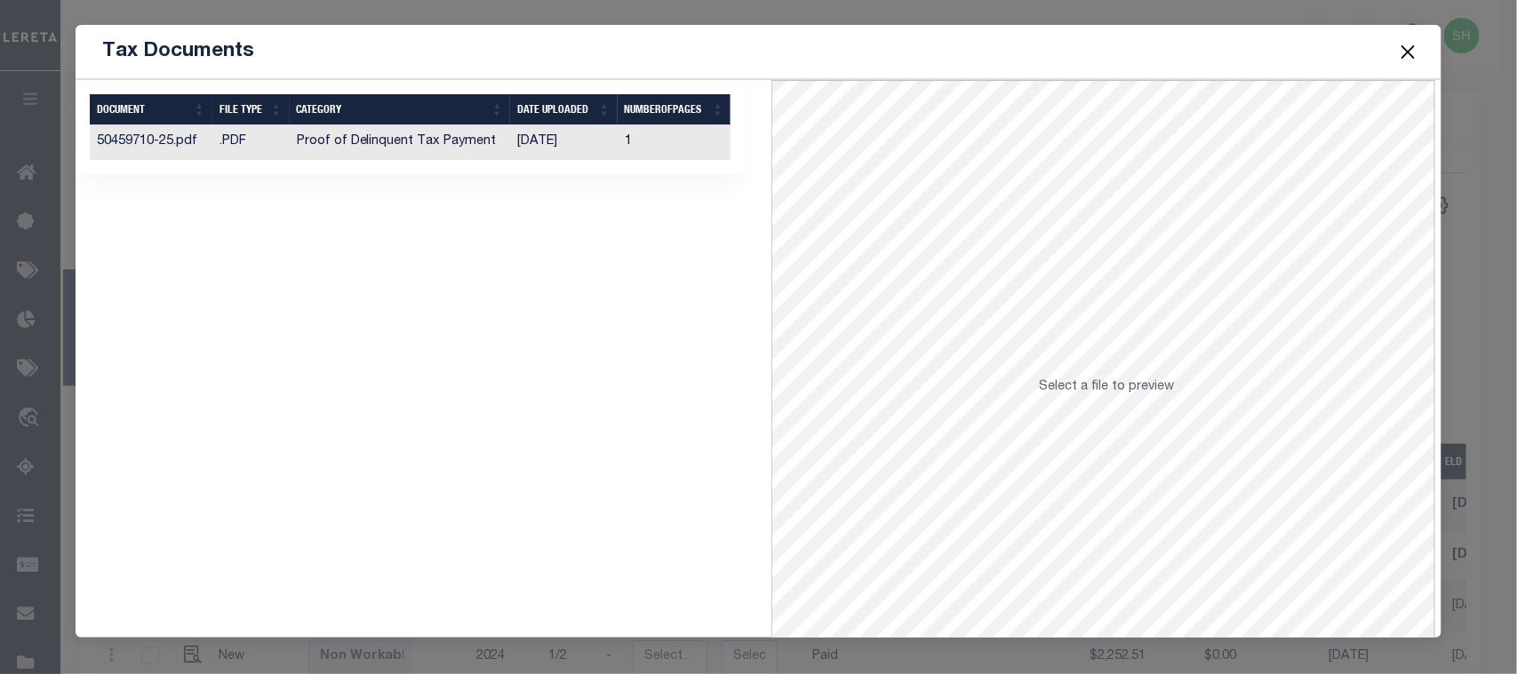
click at [376, 142] on td "Proof of Delinquent Tax Payment" at bounding box center [400, 142] width 220 height 35
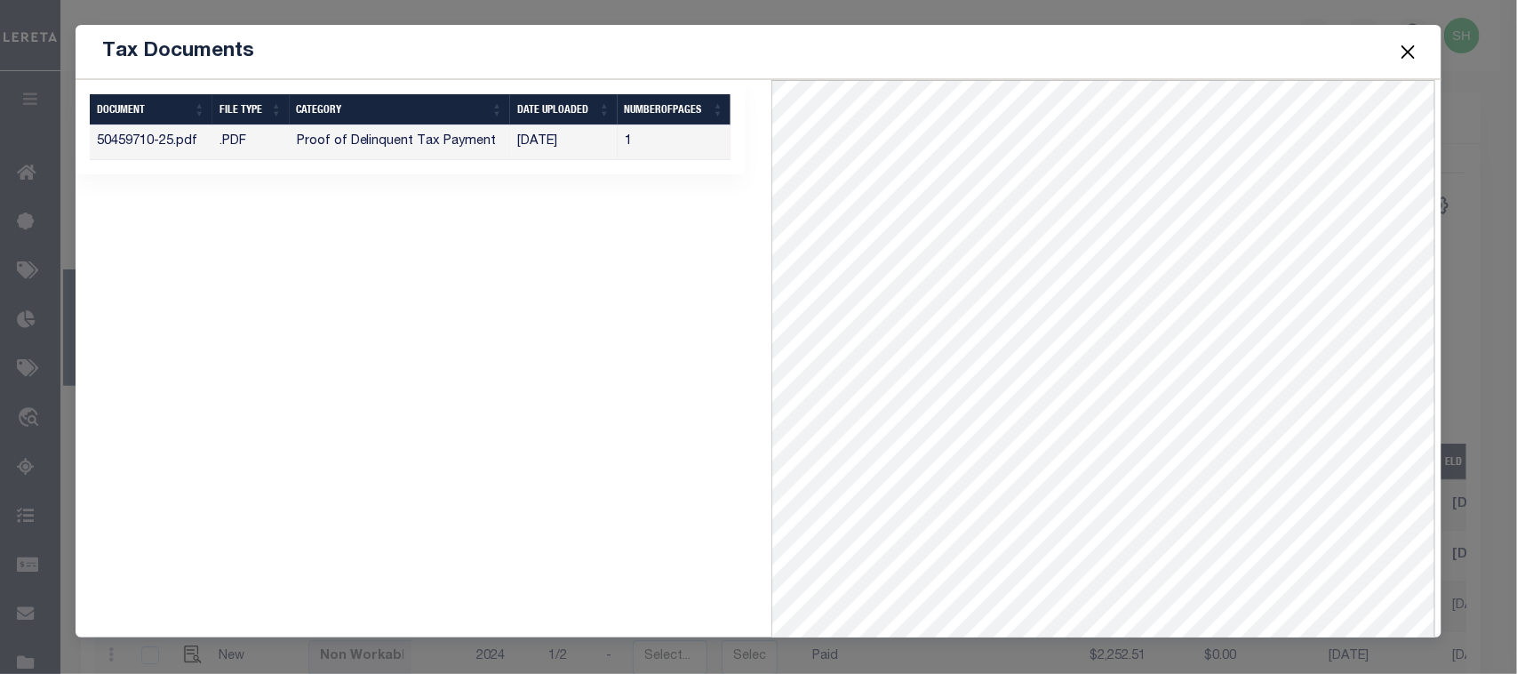
click at [1411, 51] on button "Close" at bounding box center [1407, 51] width 23 height 23
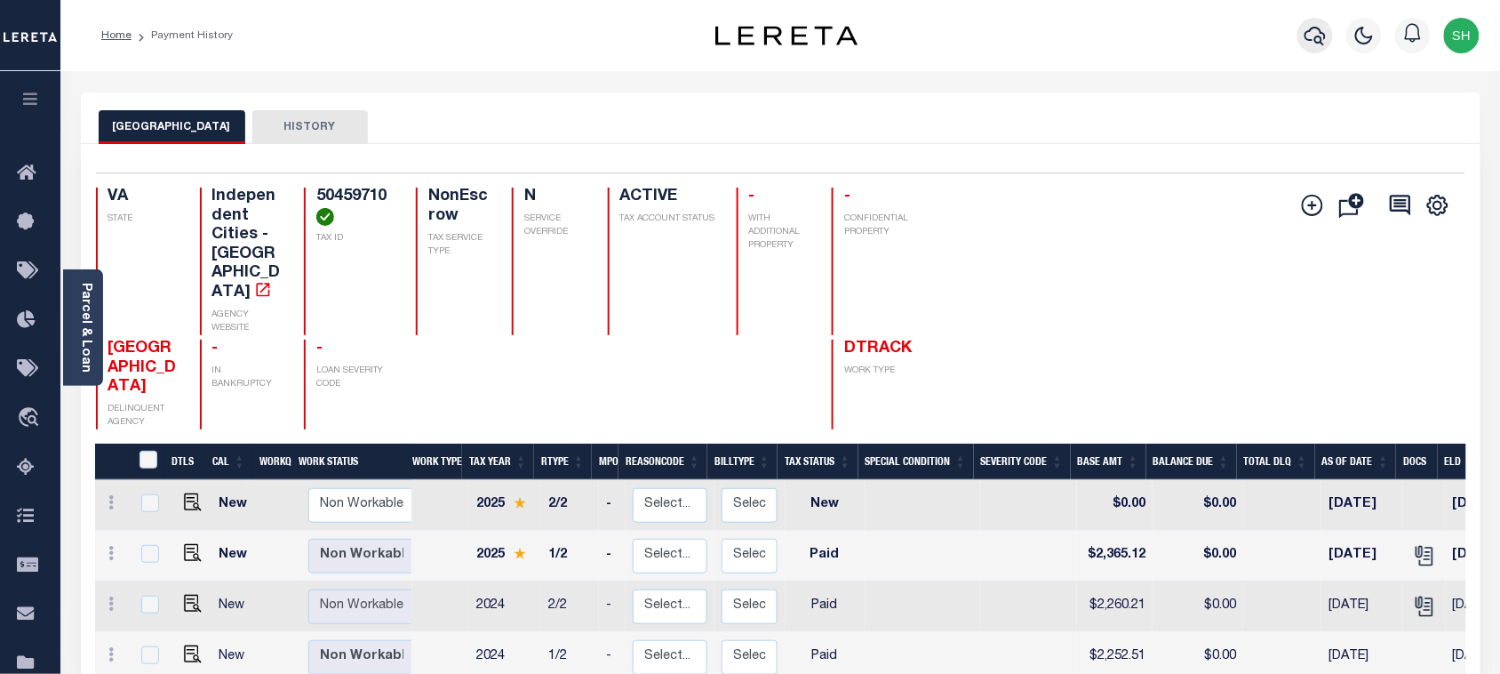
click at [1304, 28] on button "button" at bounding box center [1316, 36] width 36 height 36
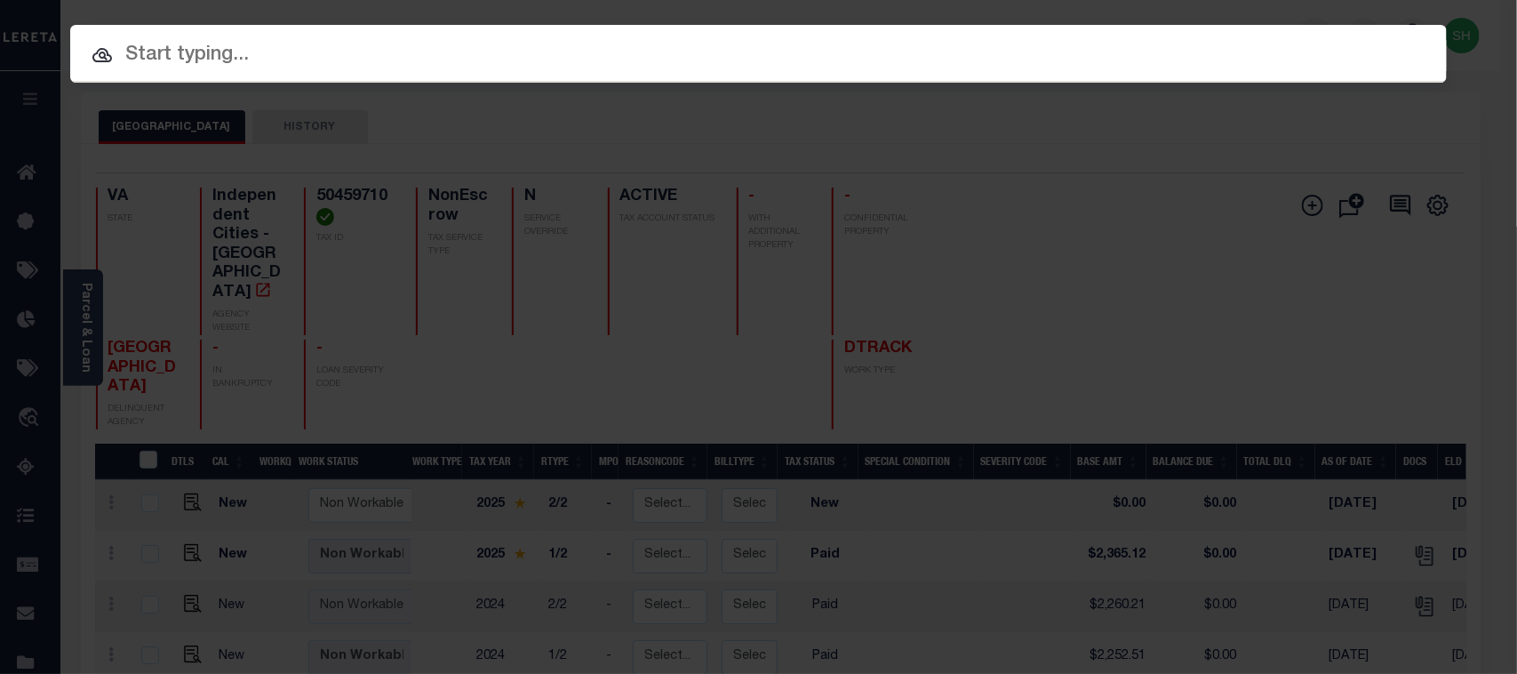
click at [1130, 52] on input "text" at bounding box center [758, 55] width 1377 height 31
paste input "7196410"
type input "7196410"
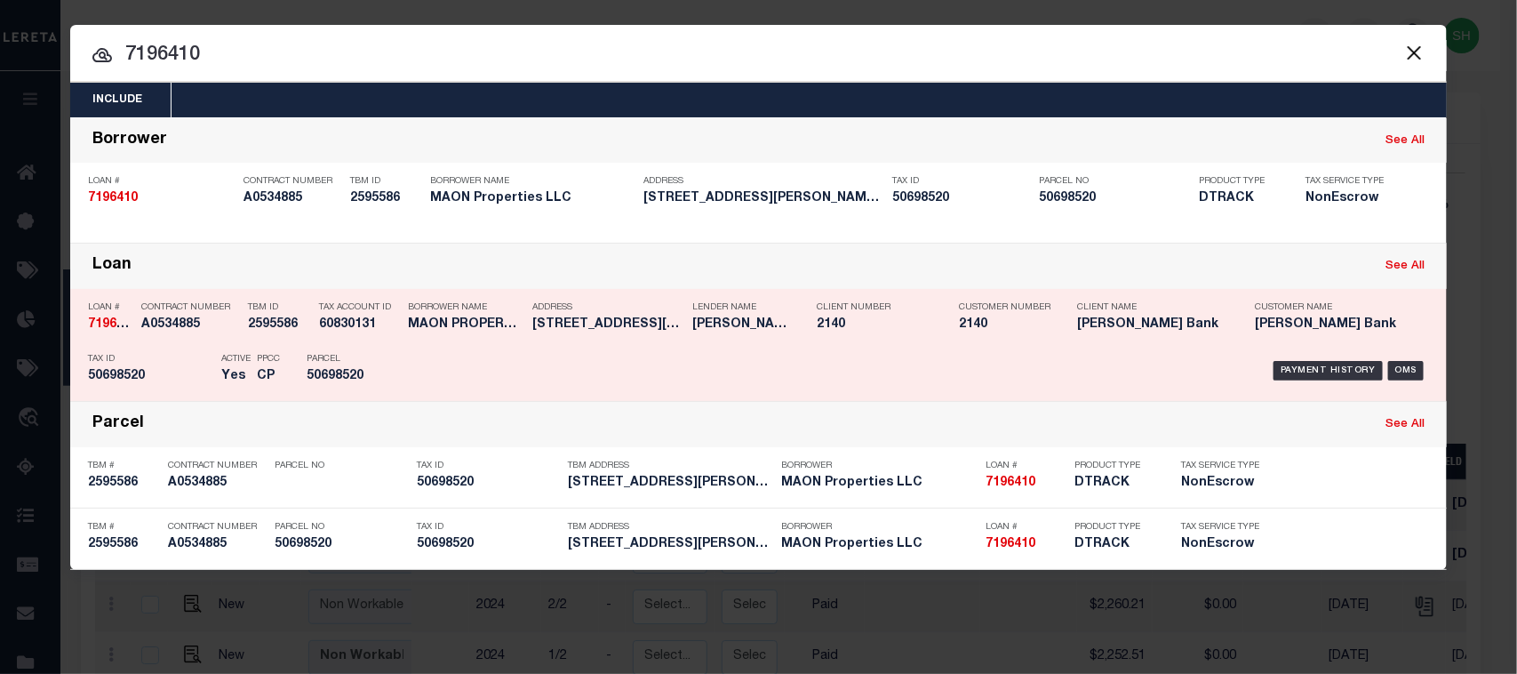
click at [1315, 356] on div "Payment History OMS" at bounding box center [921, 371] width 1016 height 52
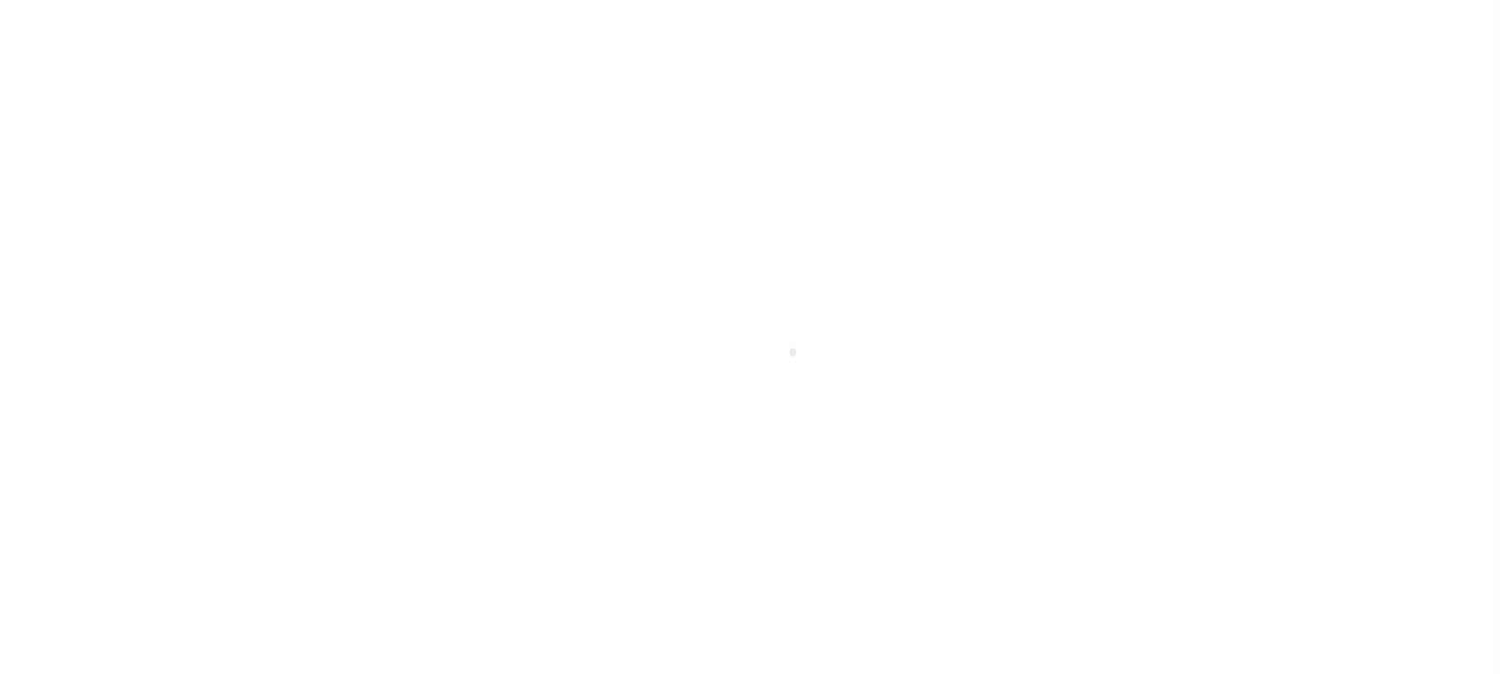
select select "DUE"
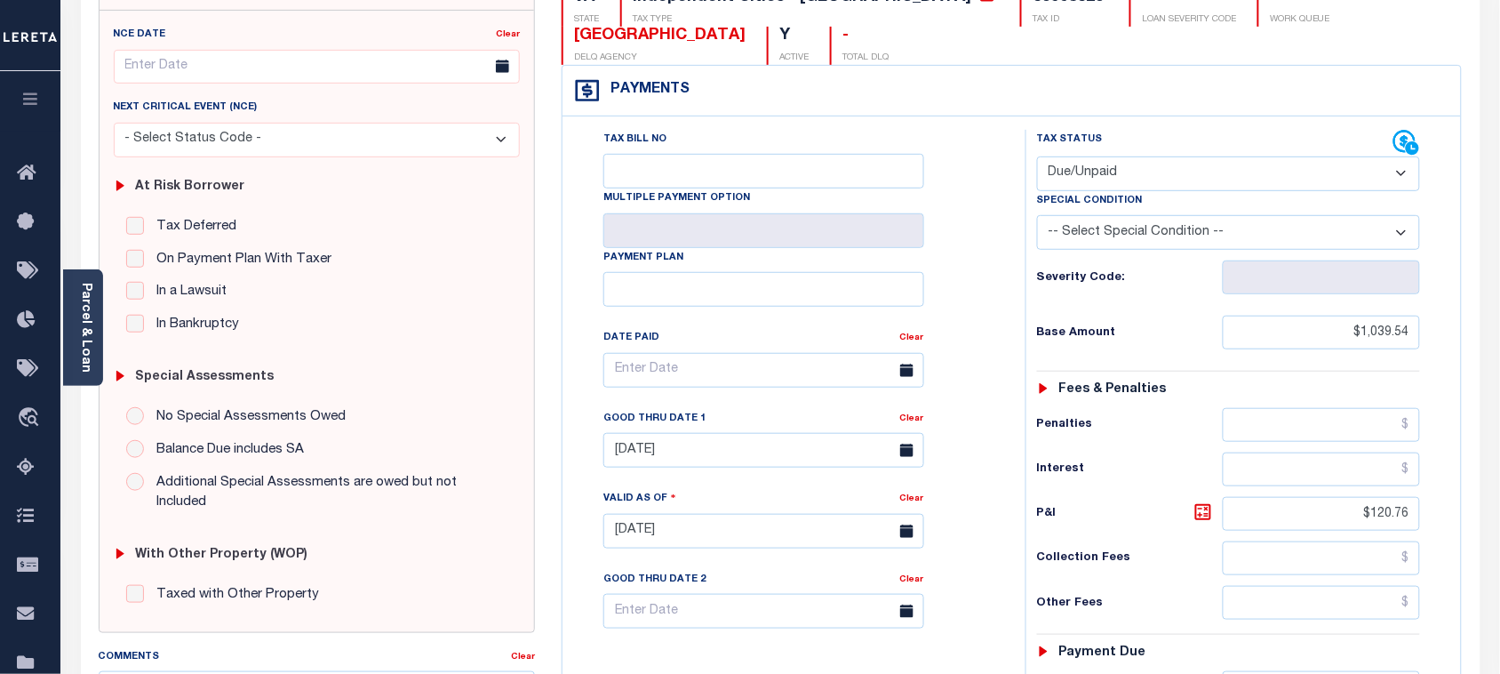
scroll to position [222, 0]
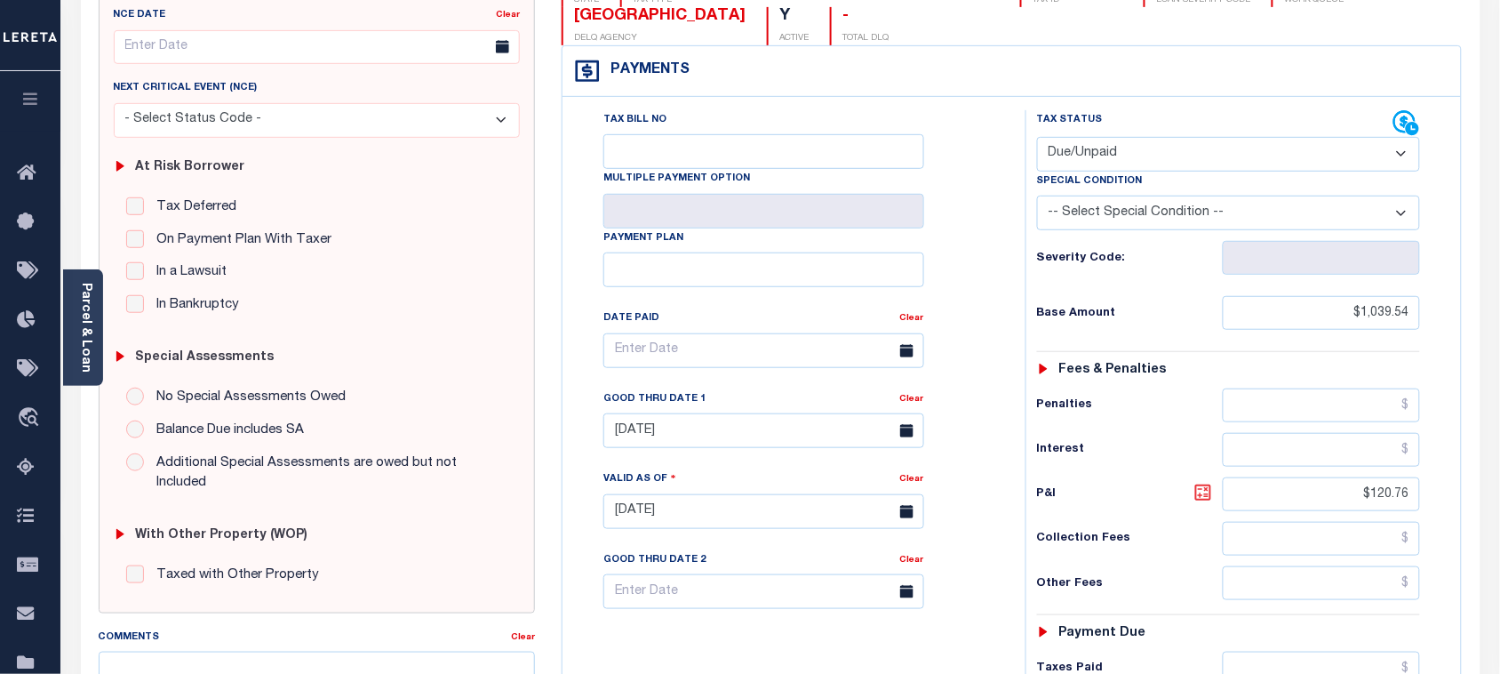
click at [1197, 503] on icon at bounding box center [1203, 492] width 21 height 21
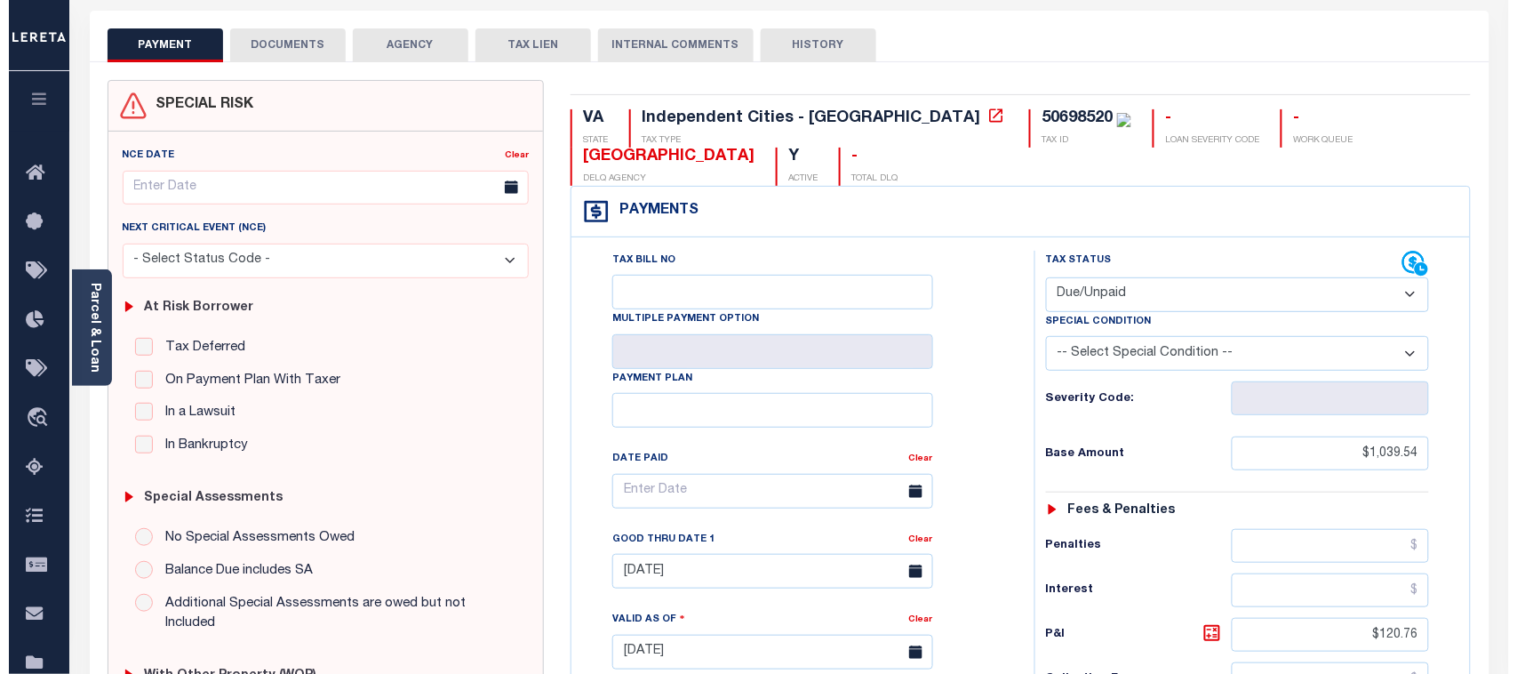
scroll to position [0, 0]
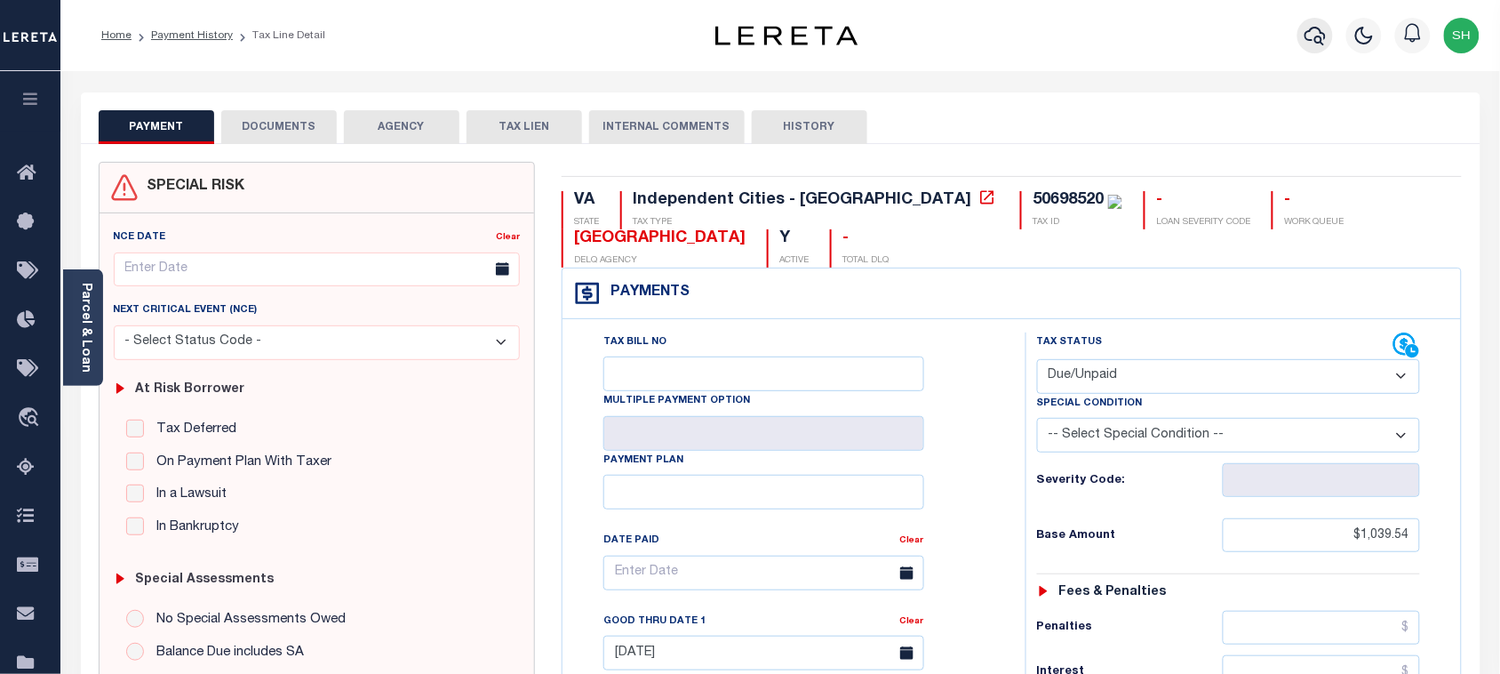
click at [1309, 41] on icon "button" at bounding box center [1315, 36] width 21 height 19
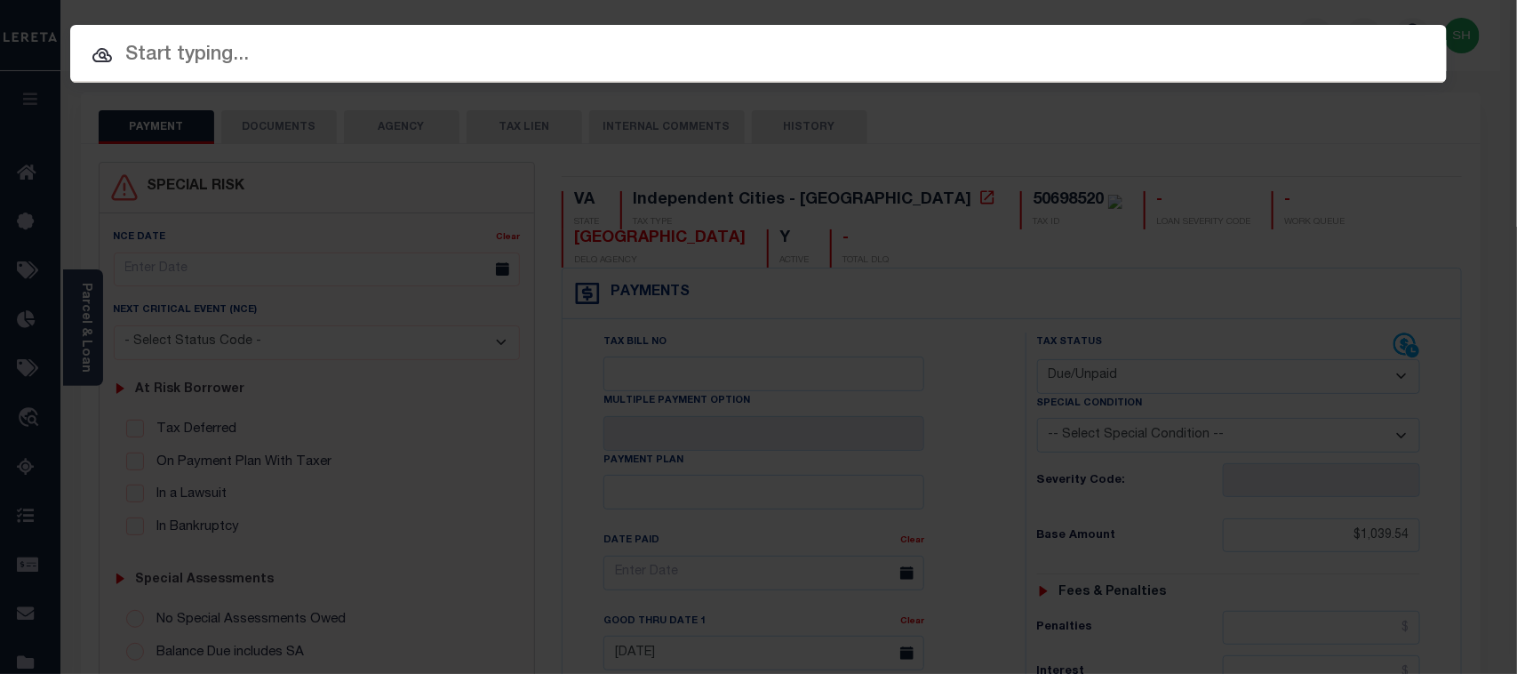
paste input "7211672"
click at [976, 68] on input "7211672" at bounding box center [758, 55] width 1377 height 31
type input "7211672"
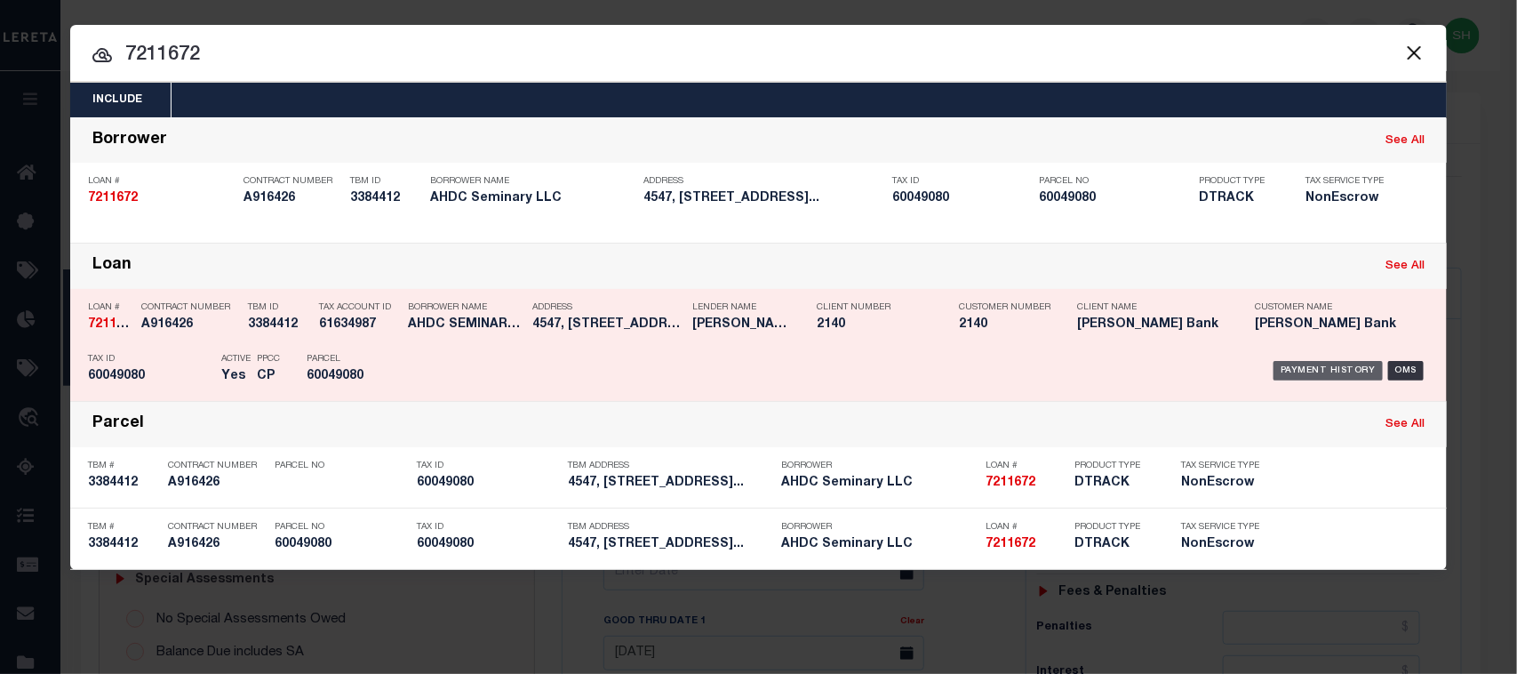
click at [1322, 370] on div "Payment History" at bounding box center [1328, 371] width 109 height 20
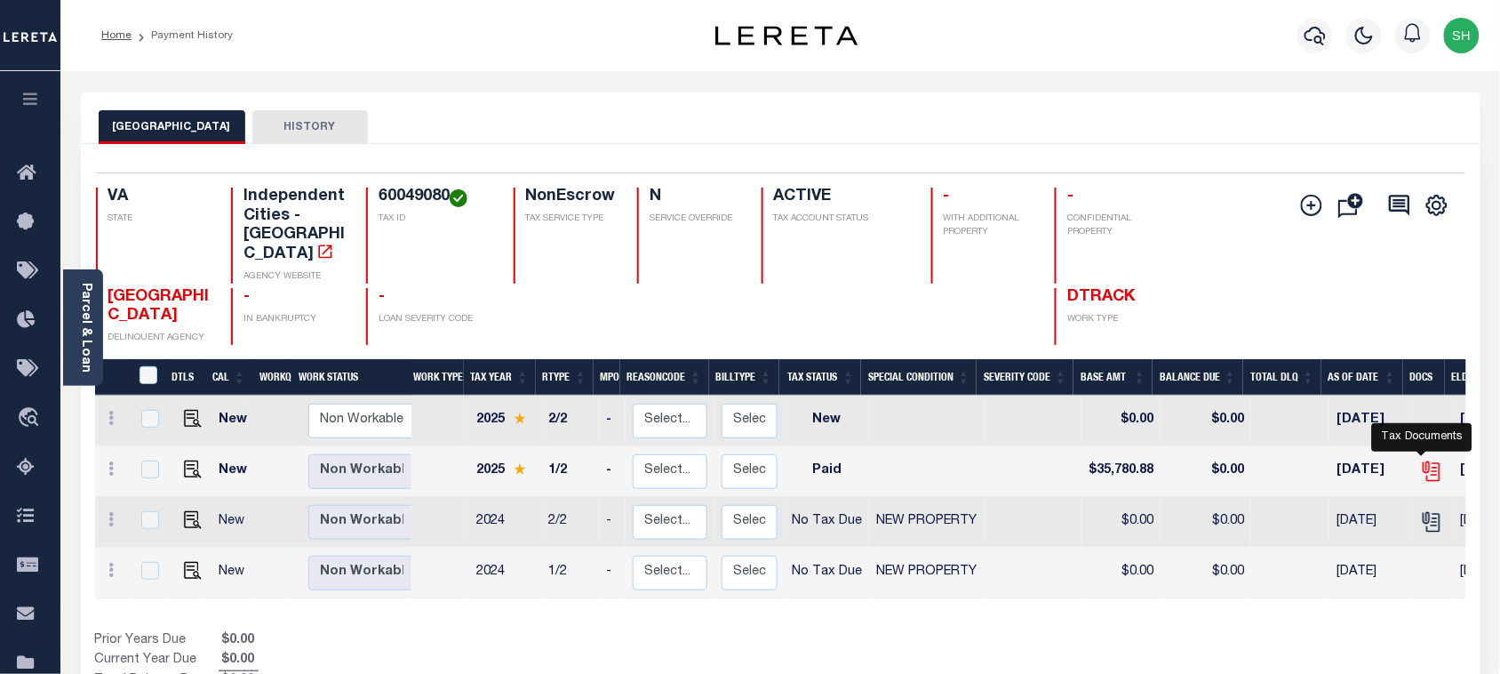
click at [1420, 460] on icon "" at bounding box center [1431, 471] width 23 height 23
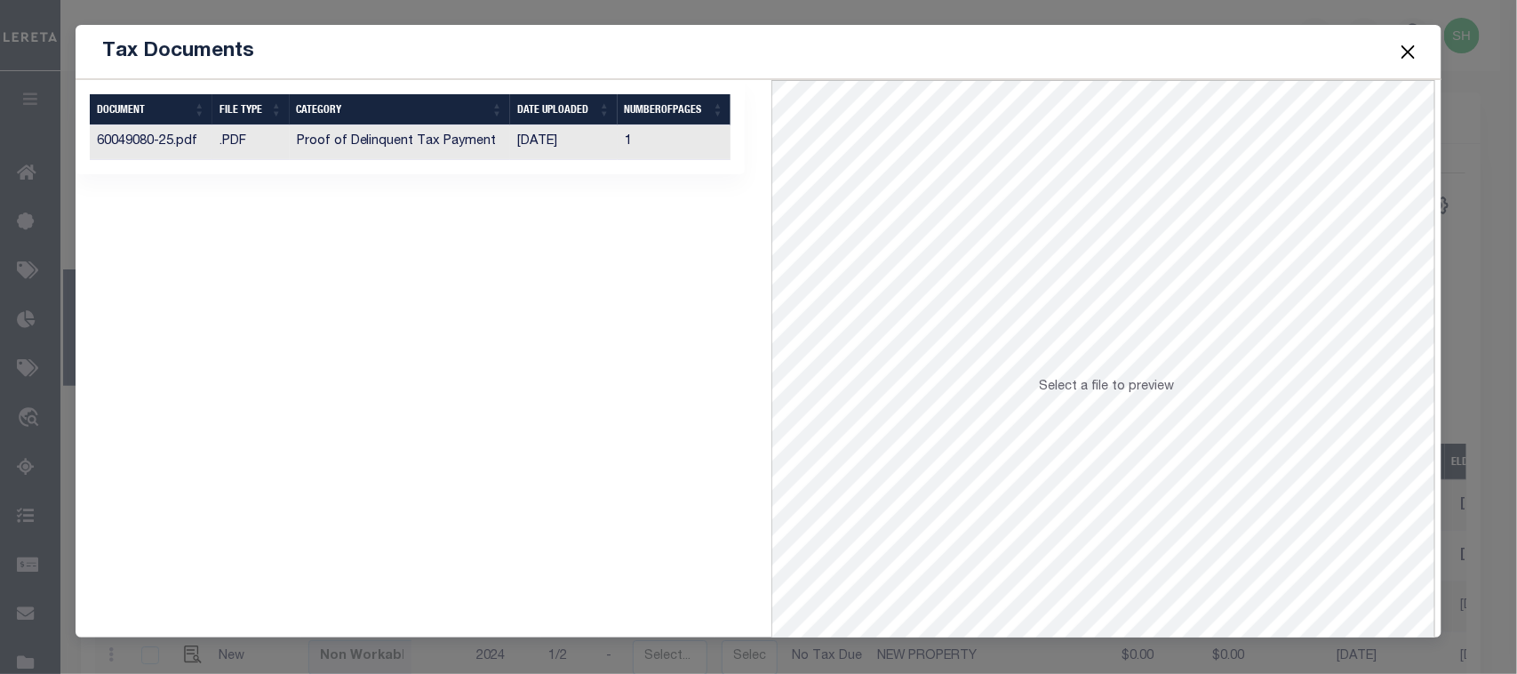
click at [523, 149] on td "[DATE]" at bounding box center [564, 142] width 108 height 35
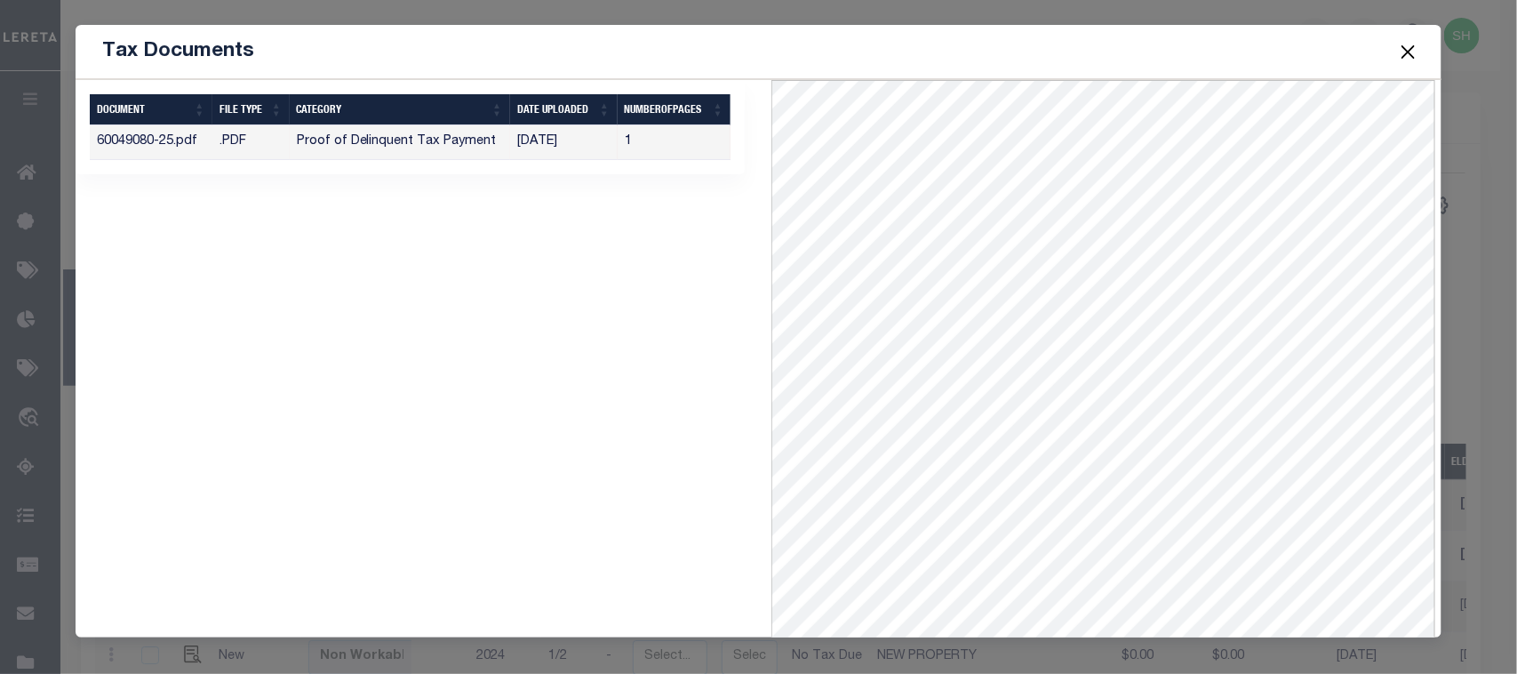
click at [1407, 51] on button "Close" at bounding box center [1407, 51] width 23 height 23
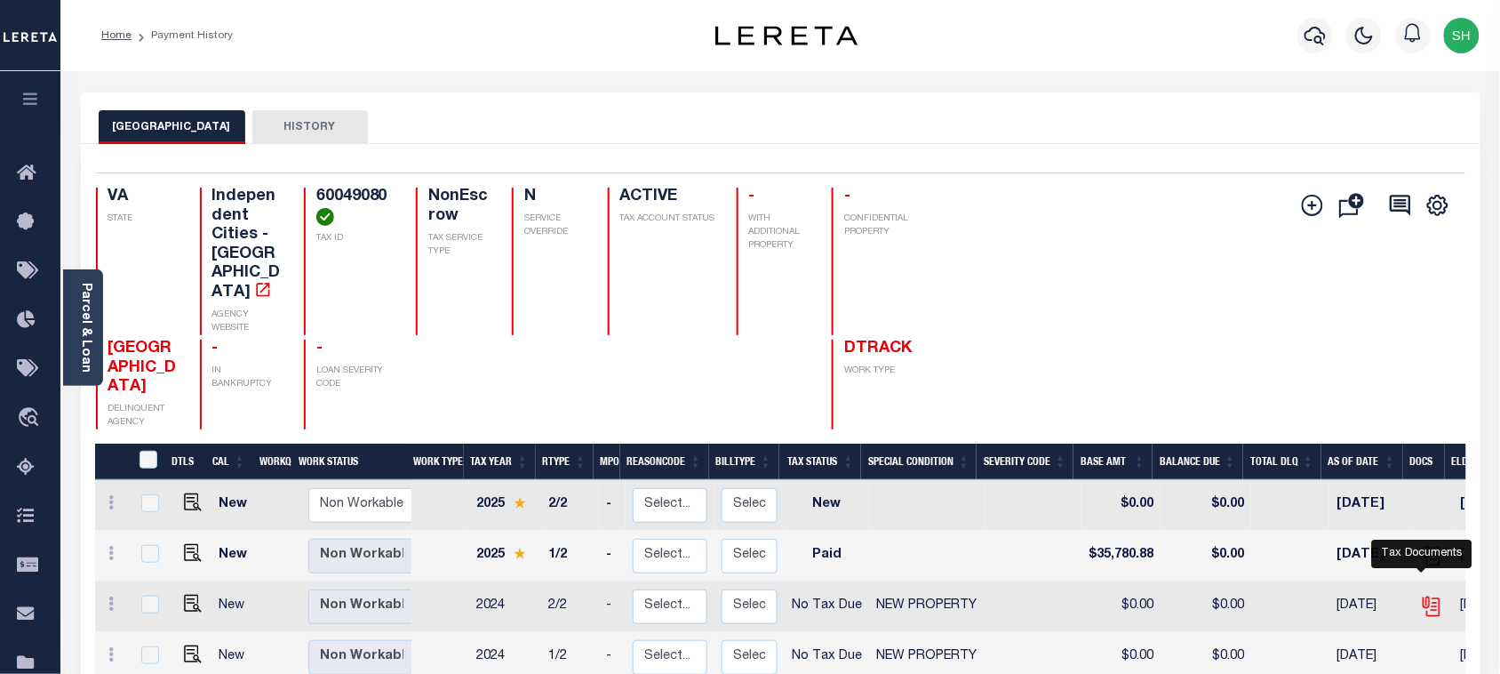
click at [1424, 595] on icon "" at bounding box center [1431, 606] width 23 height 23
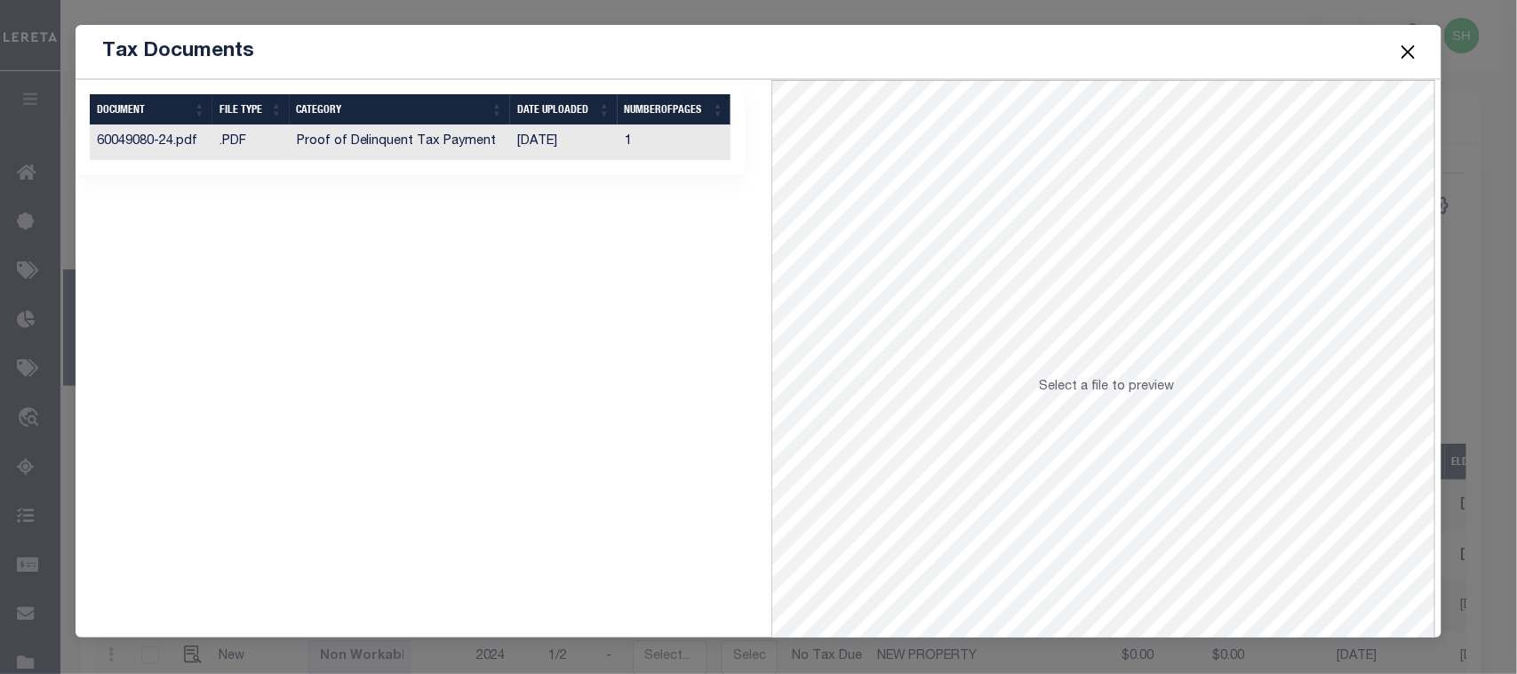
click at [443, 142] on td "Proof of Delinquent Tax Payment" at bounding box center [400, 142] width 220 height 35
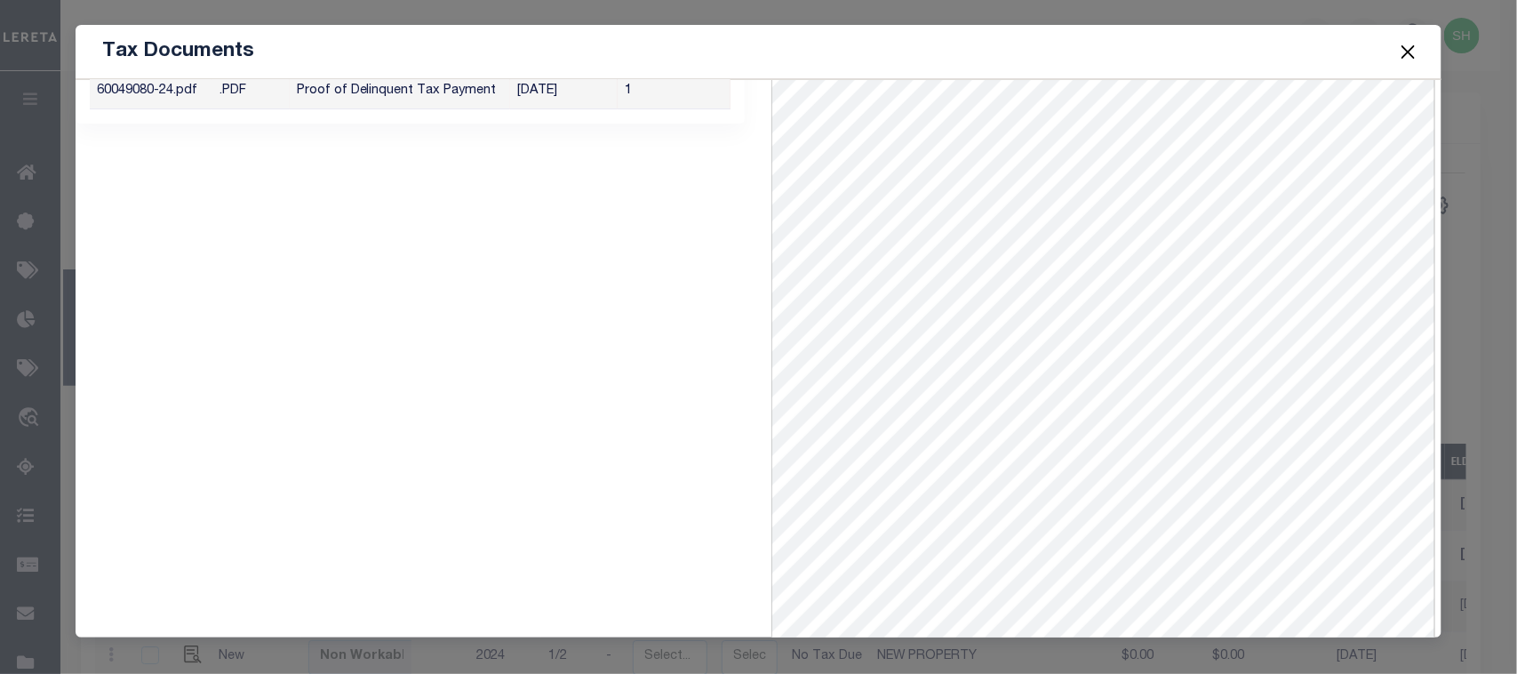
scroll to position [77, 0]
click at [1405, 45] on button "Close" at bounding box center [1407, 51] width 23 height 23
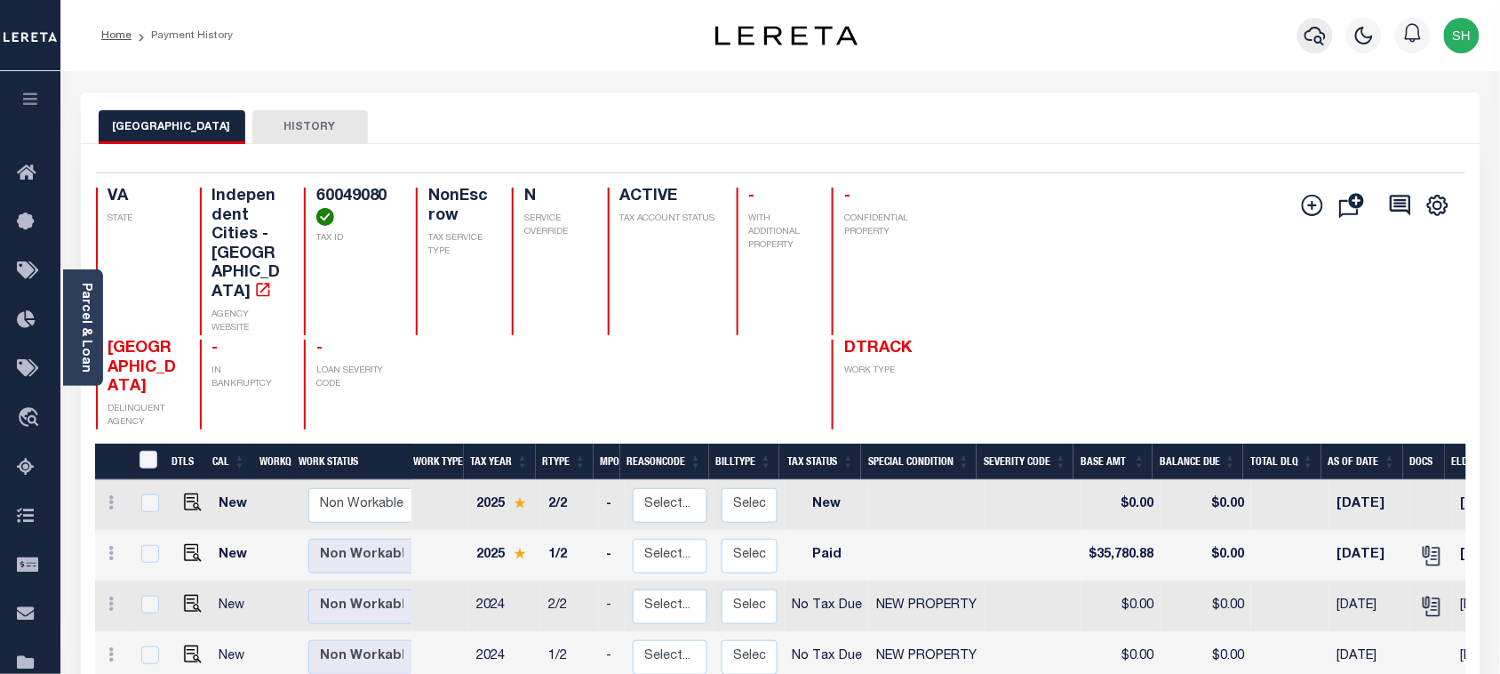
click at [1315, 31] on icon "button" at bounding box center [1315, 35] width 21 height 21
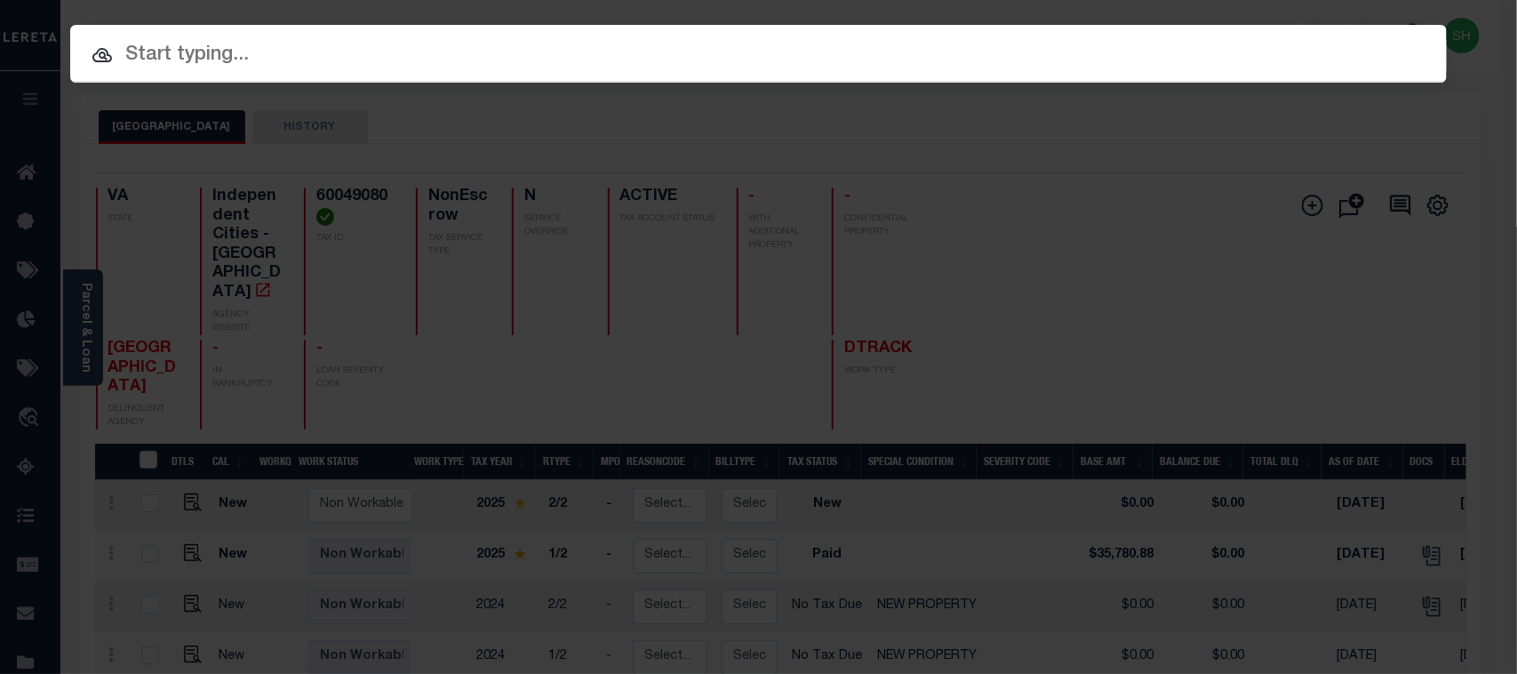
paste input "7211733"
click at [1194, 54] on input "7211733" at bounding box center [758, 55] width 1377 height 31
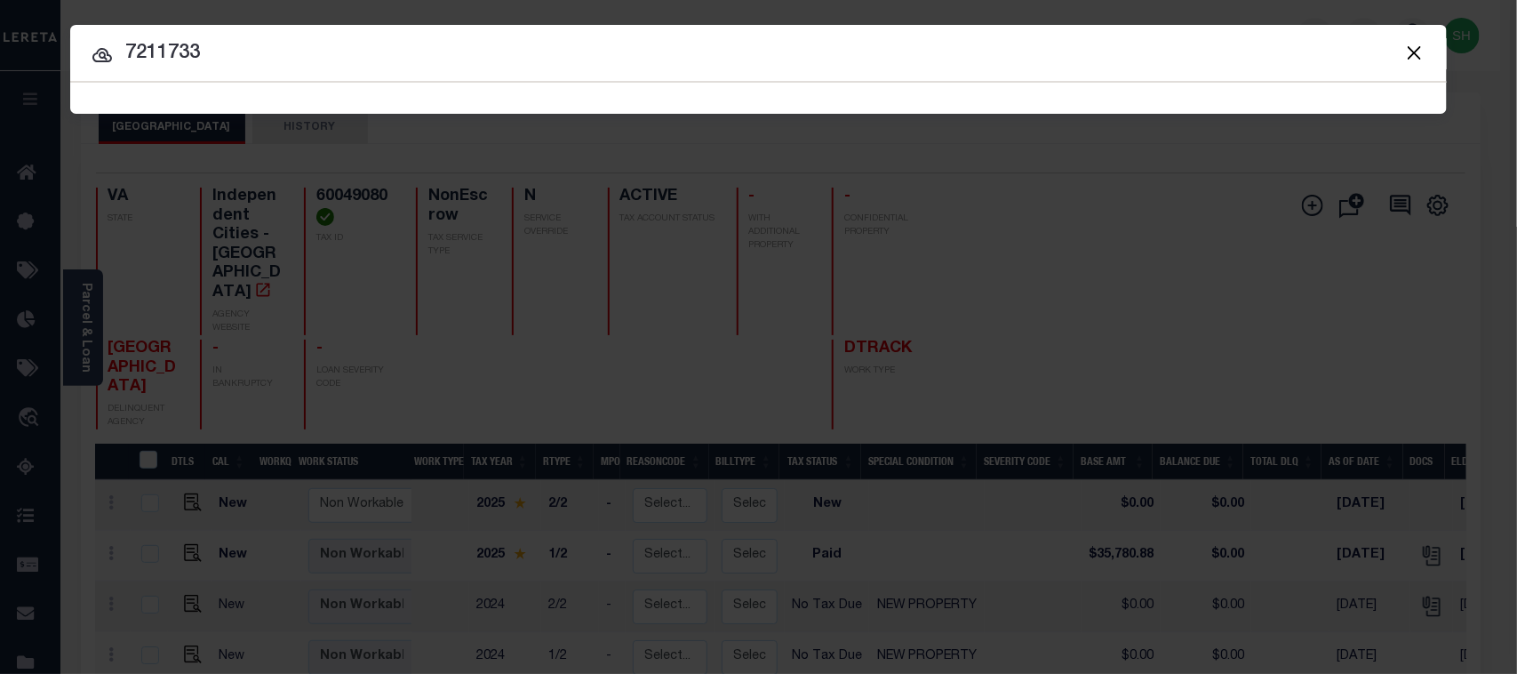
type input "7211733"
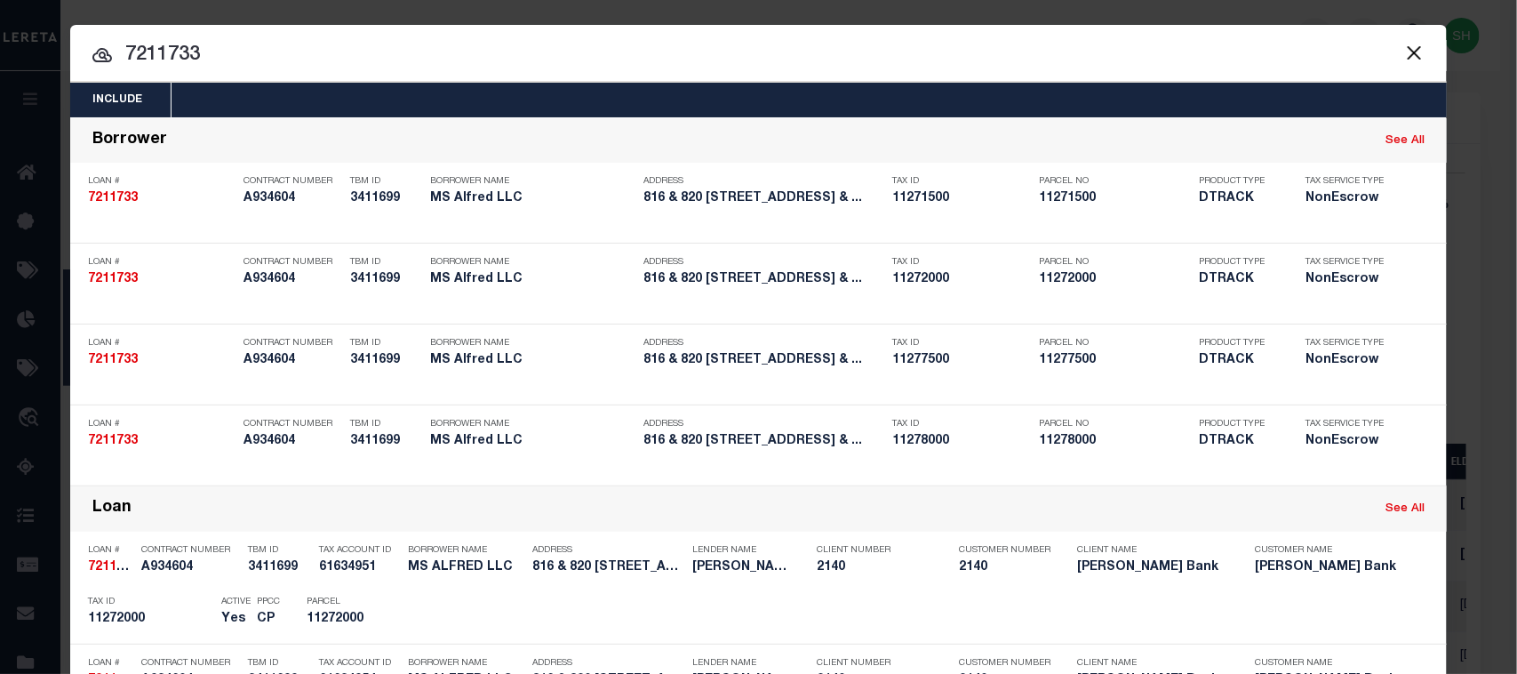
click at [898, 33] on div at bounding box center [758, 53] width 1377 height 57
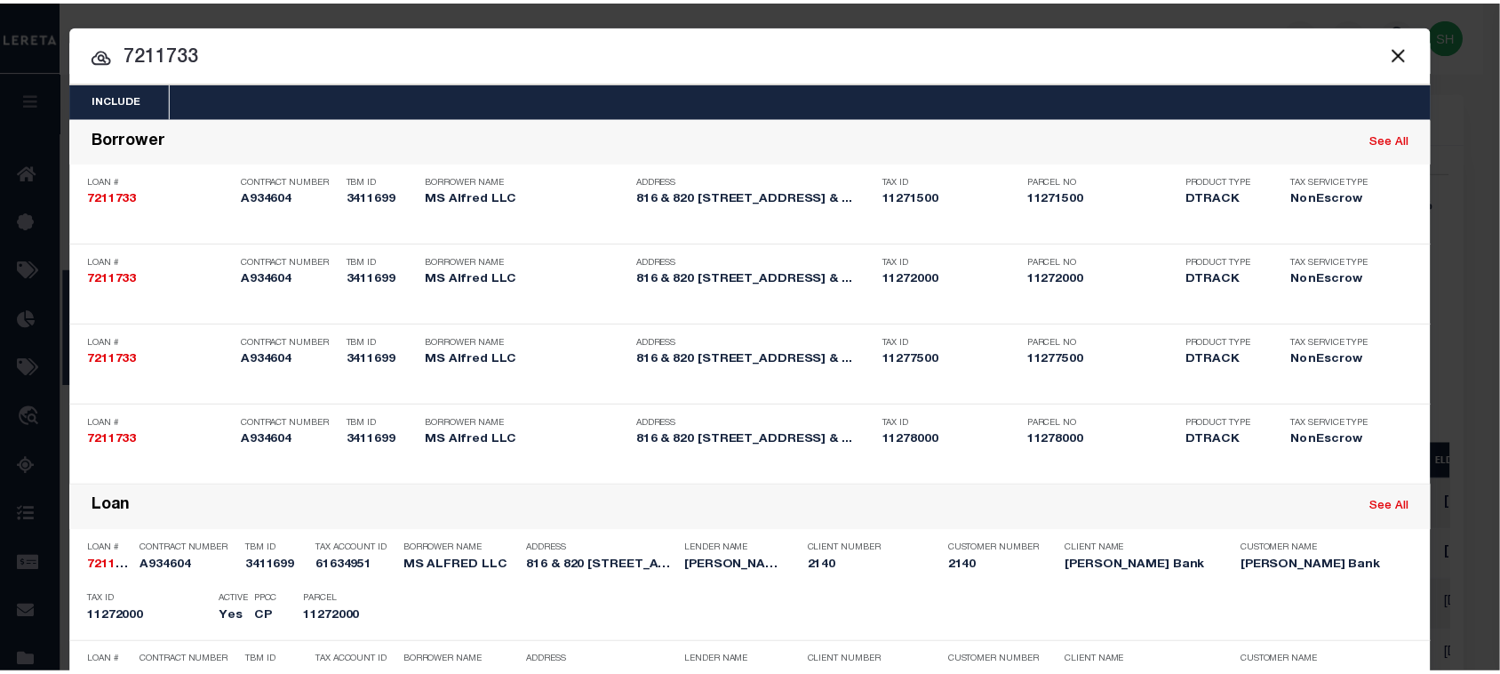
scroll to position [871, 0]
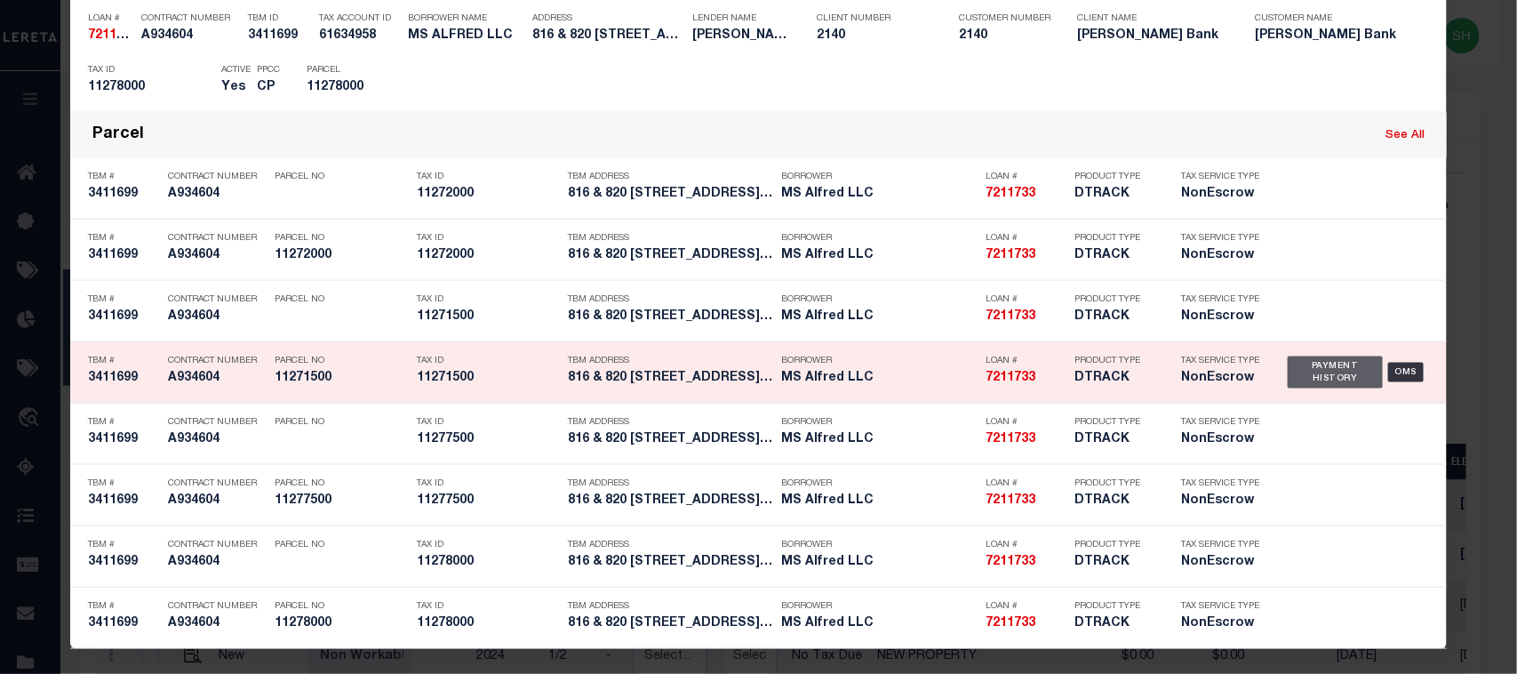
click at [1344, 365] on div "Payment History" at bounding box center [1335, 372] width 95 height 32
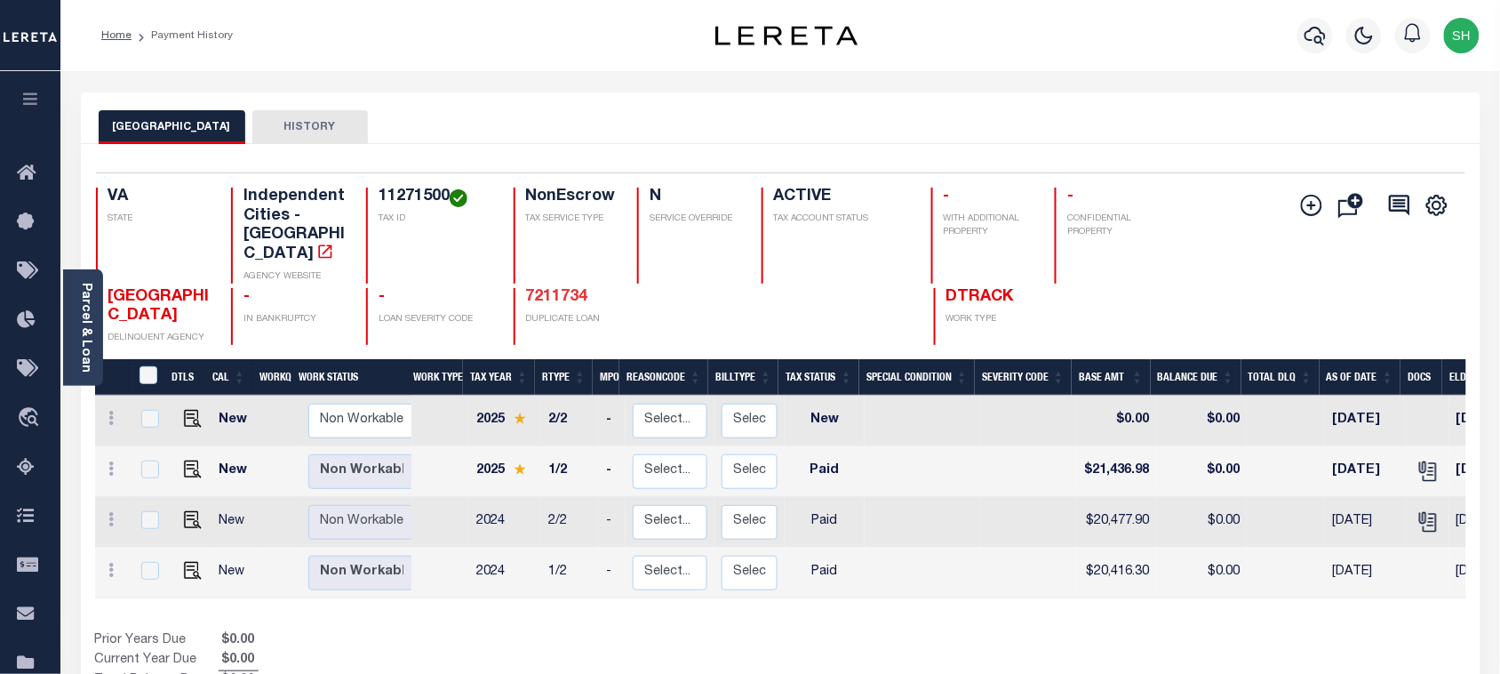
click at [571, 289] on link "7211734" at bounding box center [557, 297] width 62 height 16
click at [1419, 512] on icon "" at bounding box center [1426, 519] width 14 height 14
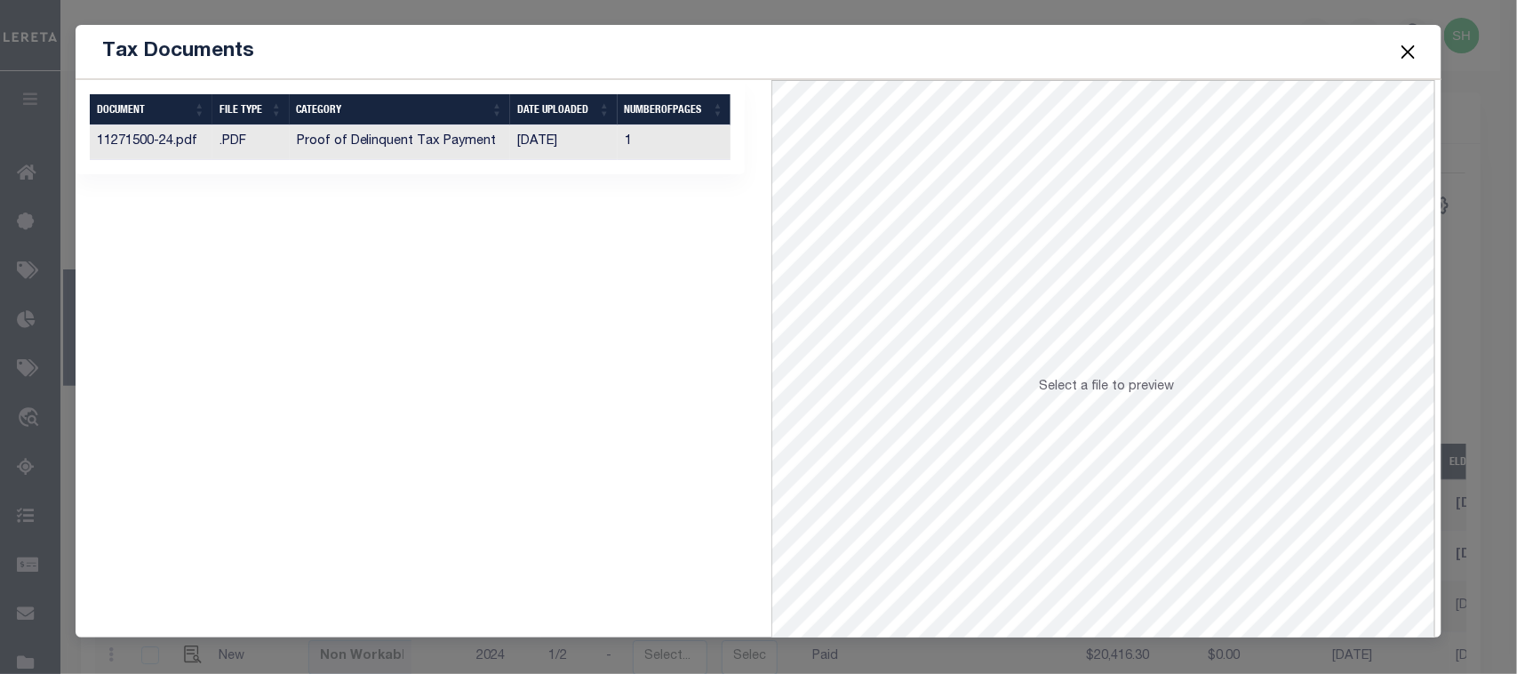
click at [367, 173] on div "Selected 1 Result Items per page" at bounding box center [410, 127] width 669 height 94
click at [375, 148] on td "Proof of Delinquent Tax Payment" at bounding box center [400, 142] width 220 height 35
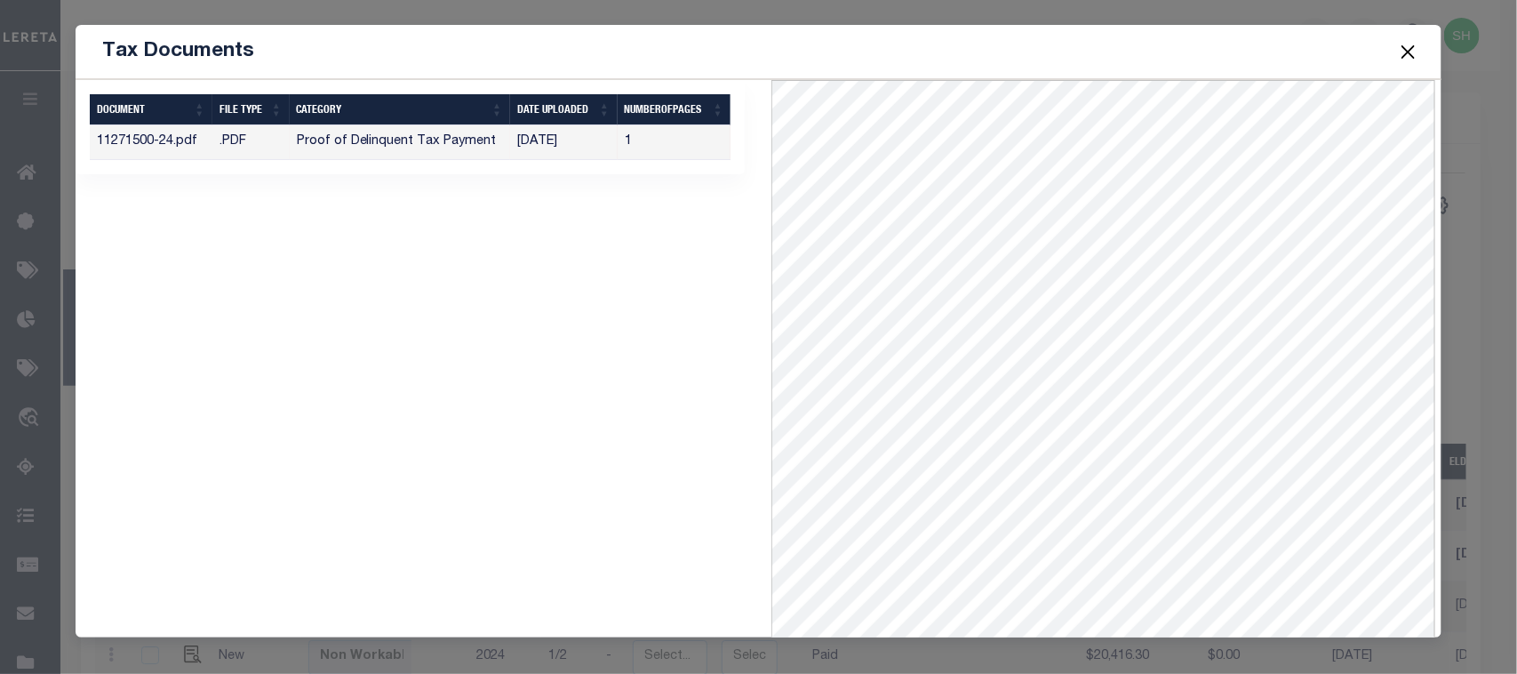
click at [1415, 49] on button "Close" at bounding box center [1407, 51] width 23 height 23
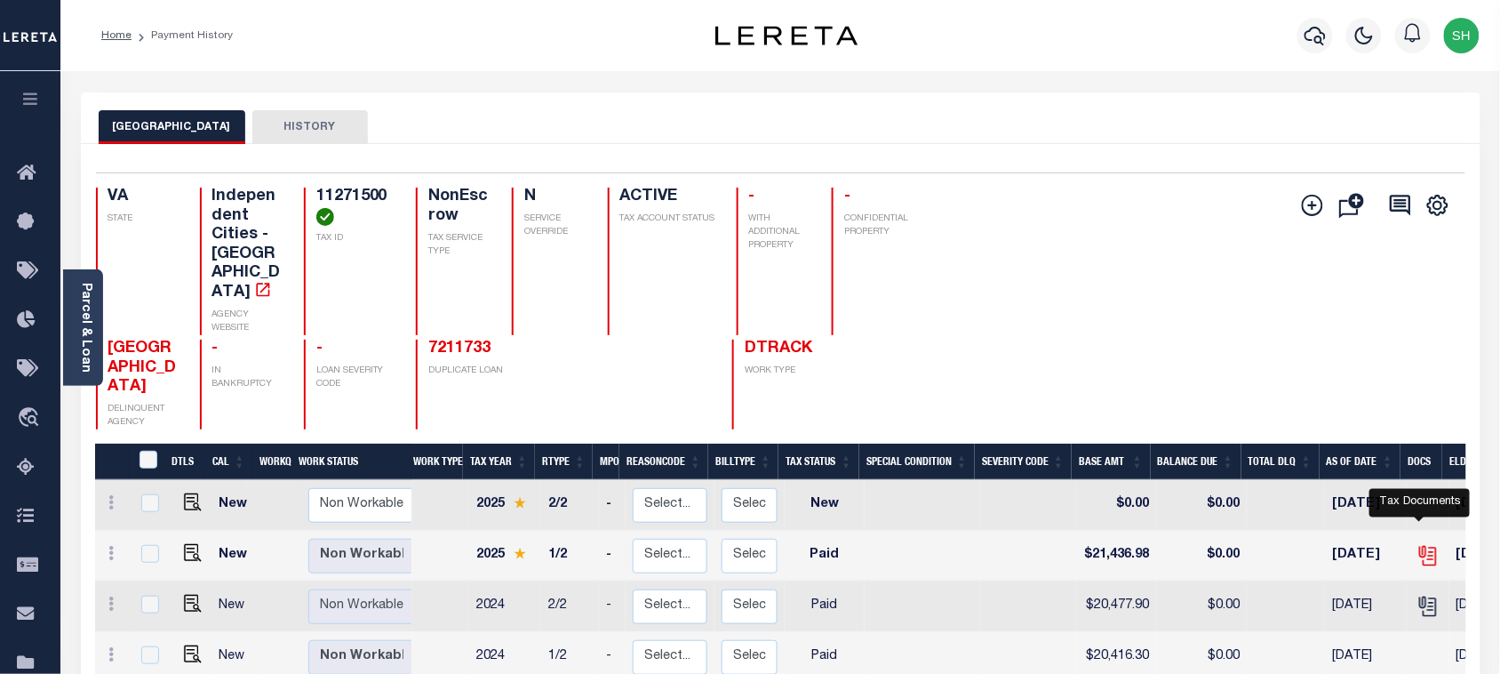
click at [1419, 546] on icon "" at bounding box center [1426, 553] width 14 height 14
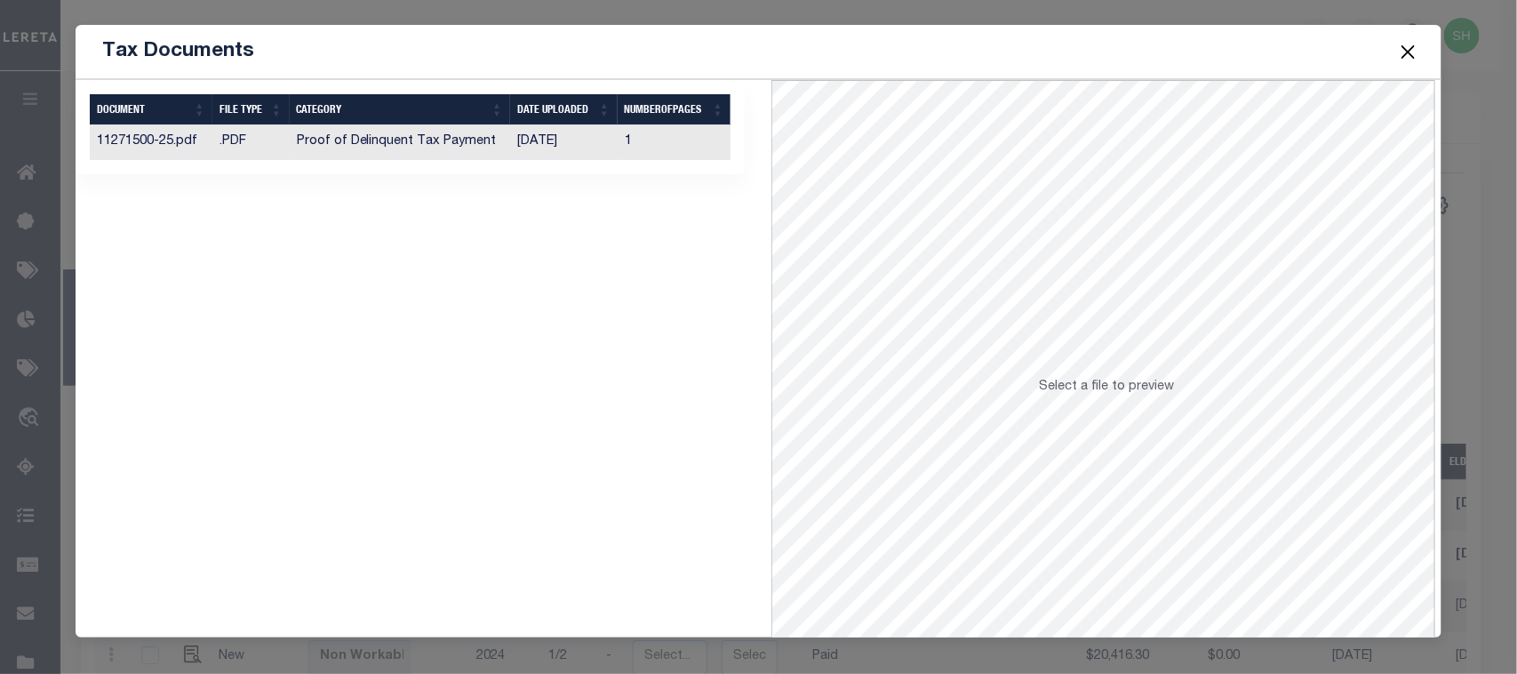
click at [396, 151] on td "Proof of Delinquent Tax Payment" at bounding box center [400, 142] width 220 height 35
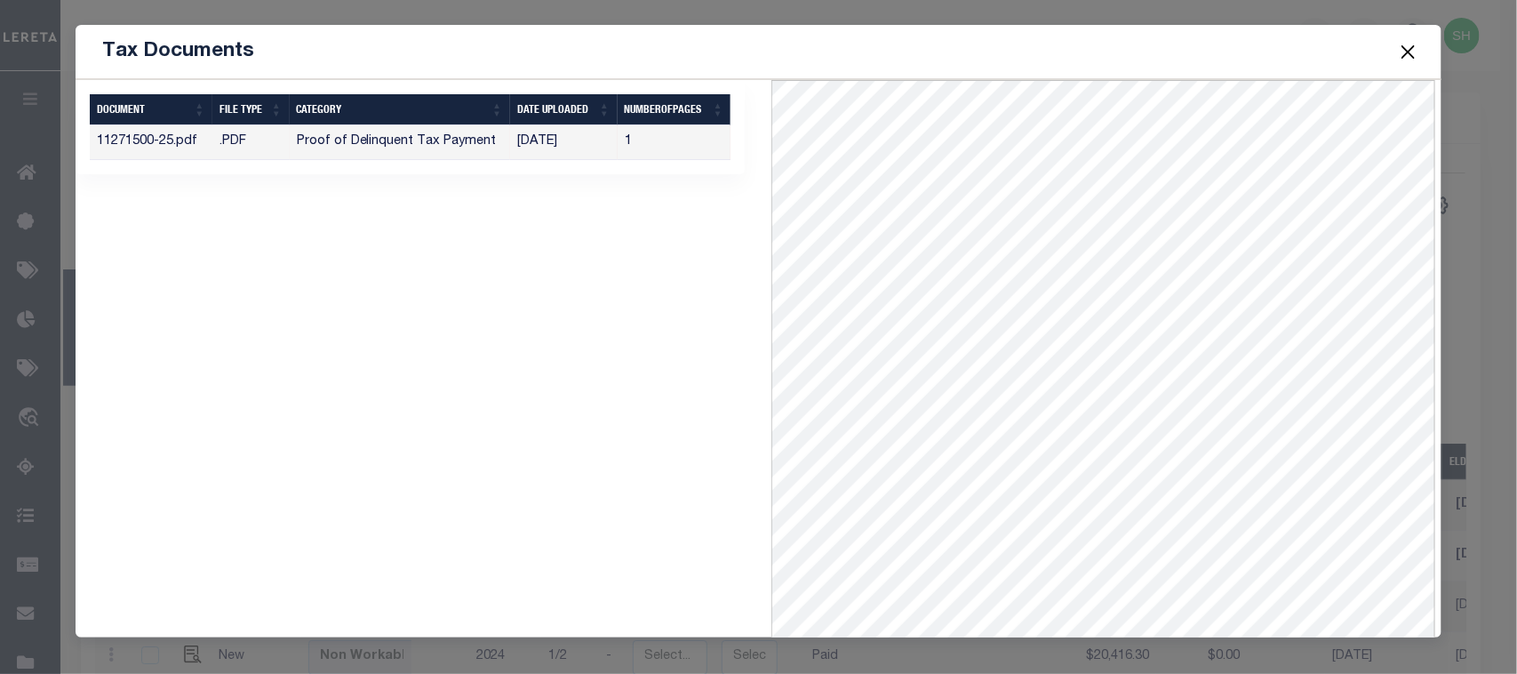
click at [1413, 50] on button "Close" at bounding box center [1407, 51] width 23 height 23
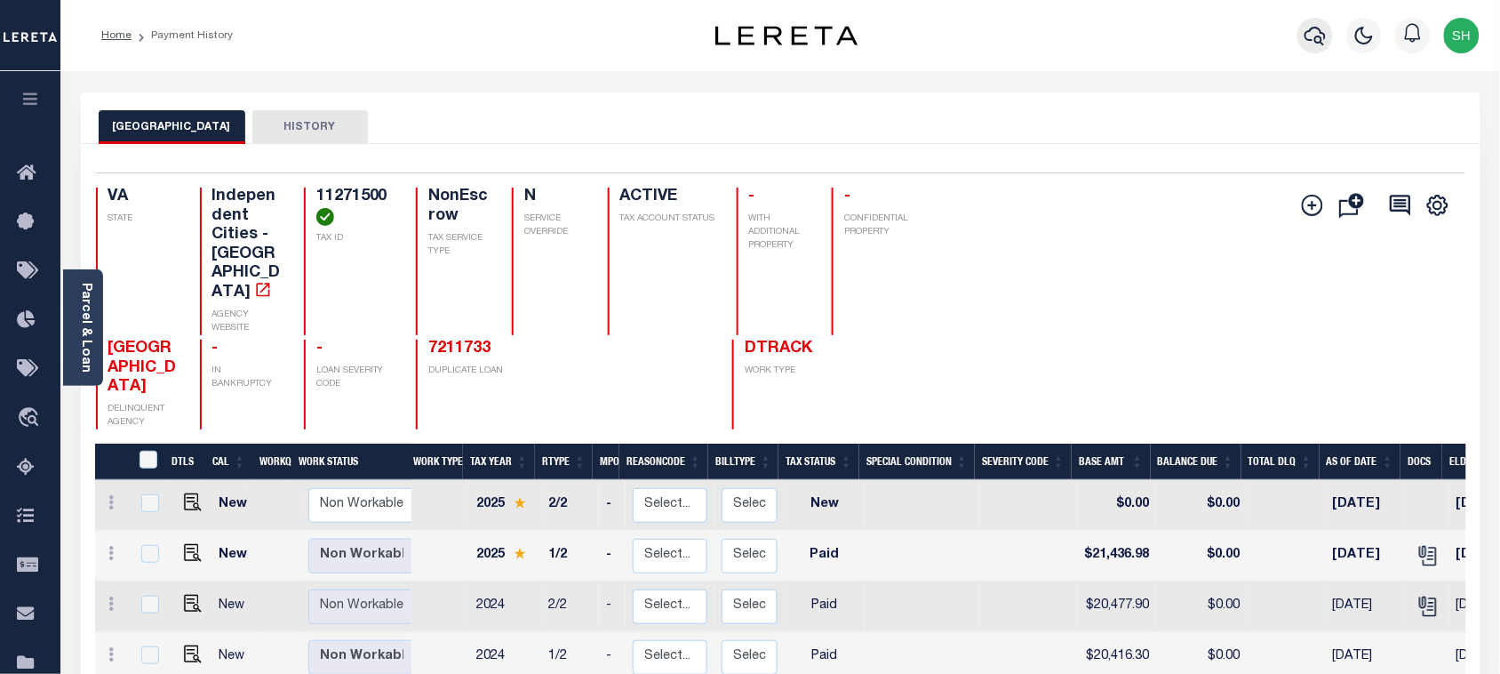
click at [1309, 29] on icon "button" at bounding box center [1315, 35] width 21 height 21
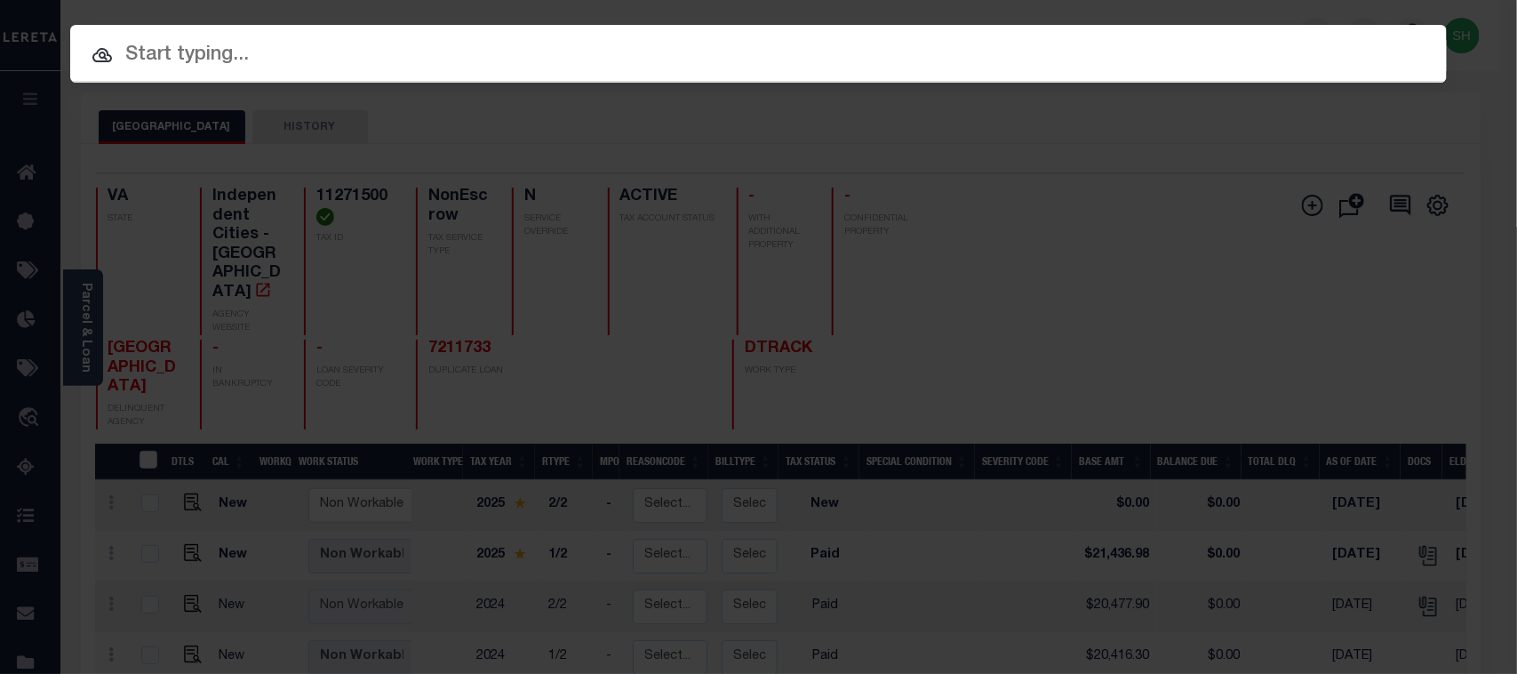
click at [1045, 63] on input "text" at bounding box center [758, 55] width 1377 height 31
paste input "11271500"
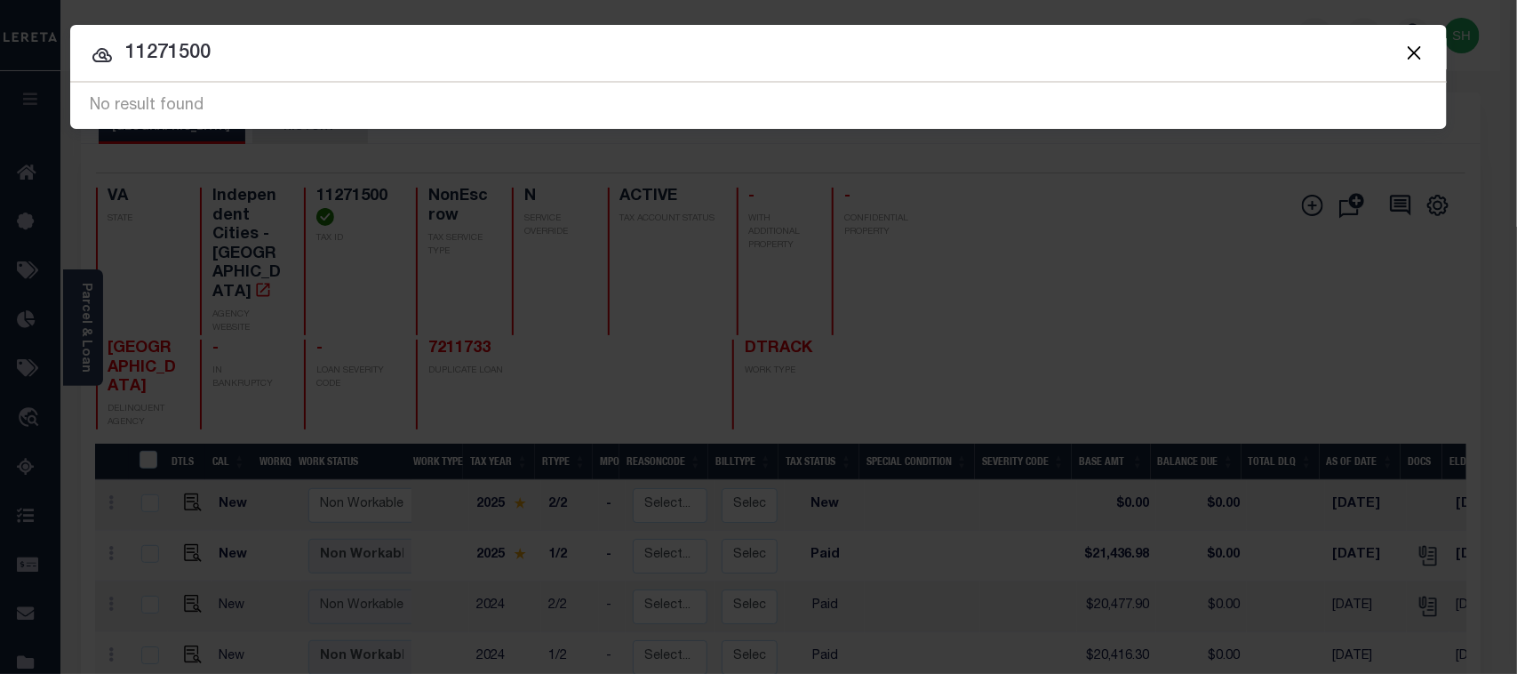
click at [162, 49] on input "11271500" at bounding box center [758, 53] width 1377 height 31
drag, startPoint x: 287, startPoint y: 50, endPoint x: 0, endPoint y: 3, distance: 290.9
click at [0, 3] on div "Include Loans TBM Customers Borrowers Payments (Lender Non-Disb) Payments (Lend…" at bounding box center [758, 337] width 1517 height 674
paste input "5034856"
drag, startPoint x: 227, startPoint y: 51, endPoint x: 0, endPoint y: 7, distance: 230.8
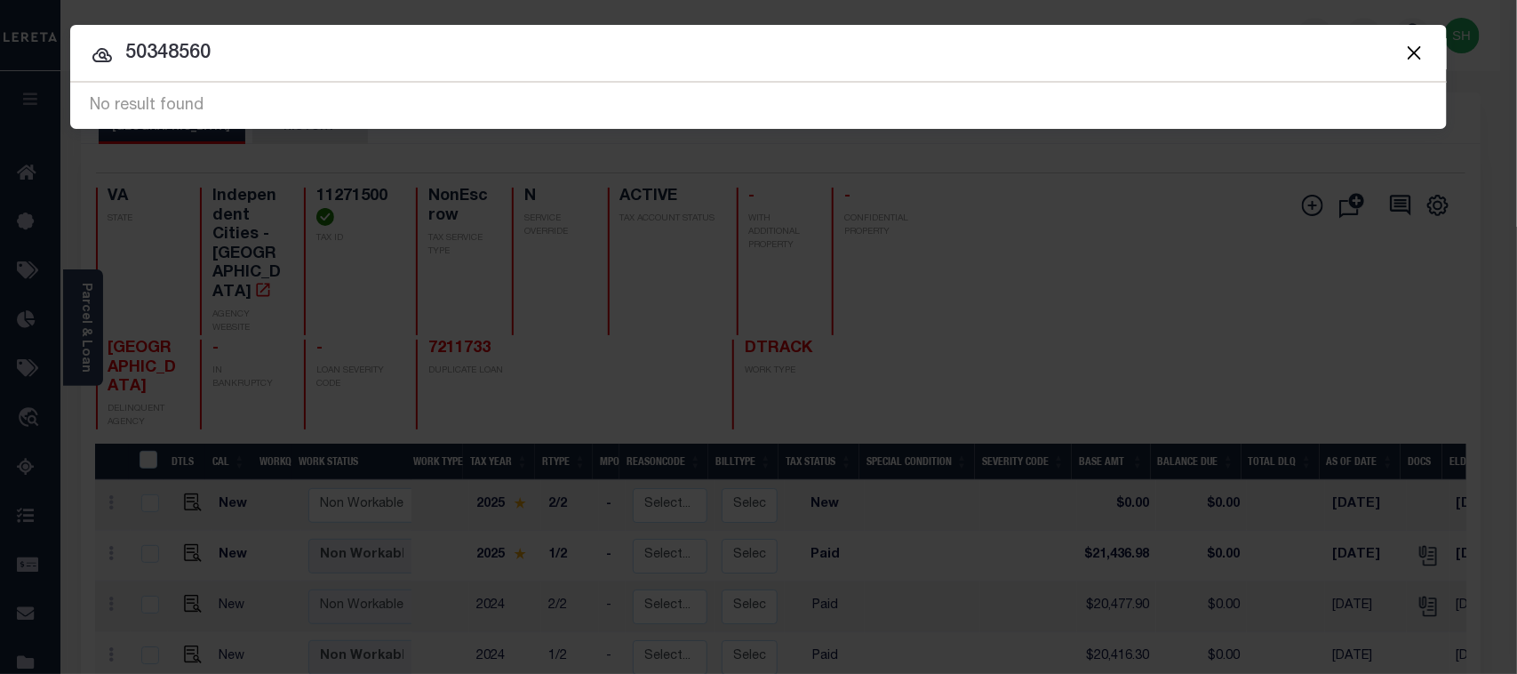
click at [0, 7] on div "Include Loans TBM Customers Borrowers Payments (Lender Non-Disb) Payments (Lend…" at bounding box center [758, 337] width 1517 height 674
paste input "7211924"
type input "7211924"
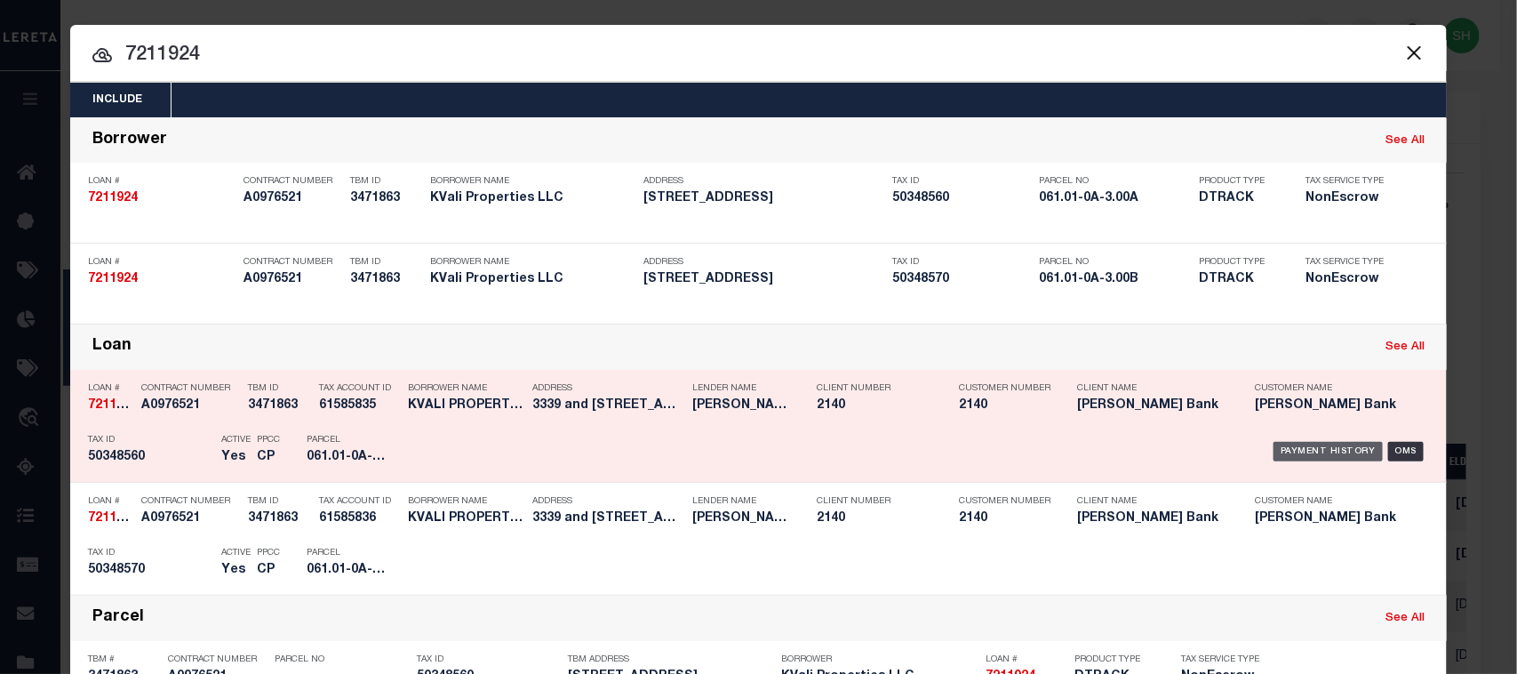
click at [1290, 444] on div "Payment History" at bounding box center [1328, 452] width 109 height 20
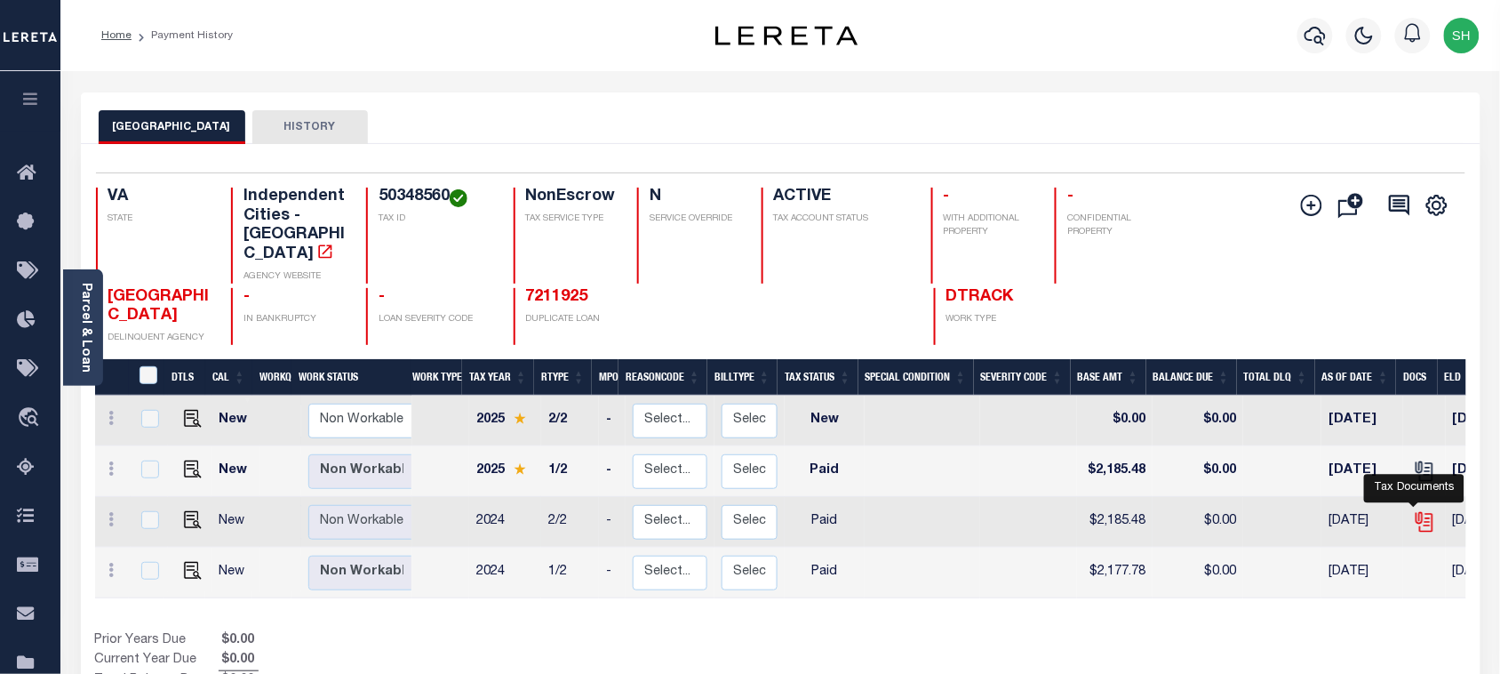
click at [1413, 510] on icon "" at bounding box center [1424, 521] width 23 height 23
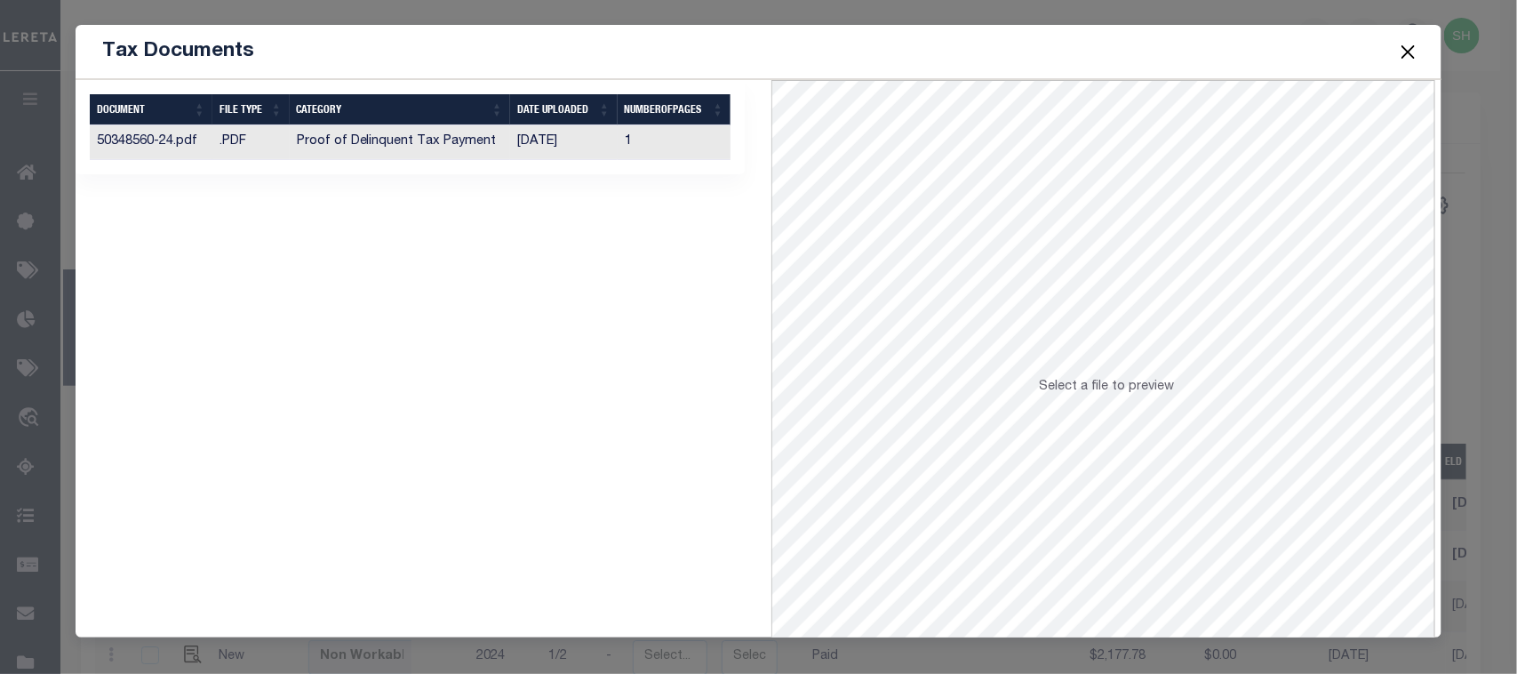
click at [535, 148] on td "[DATE]" at bounding box center [564, 142] width 108 height 35
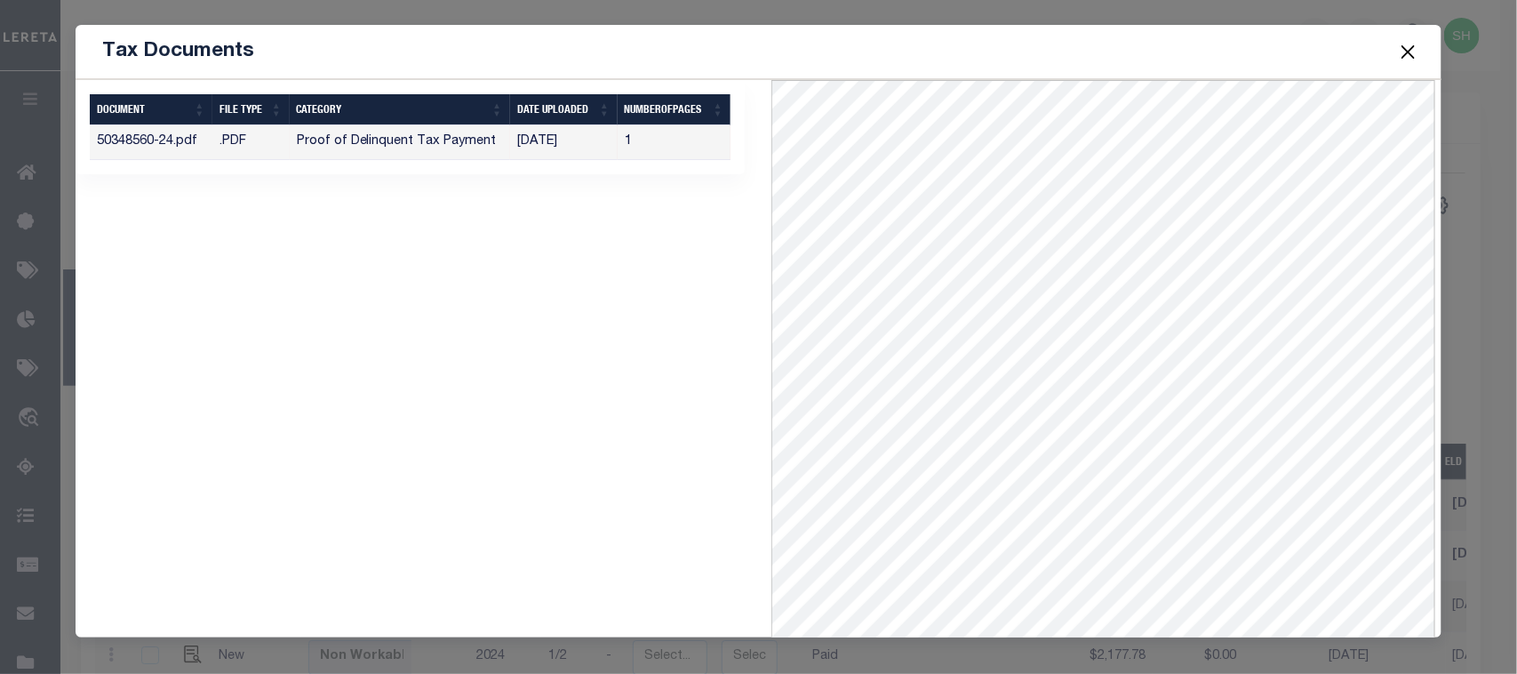
click at [1406, 46] on button "Close" at bounding box center [1407, 51] width 23 height 23
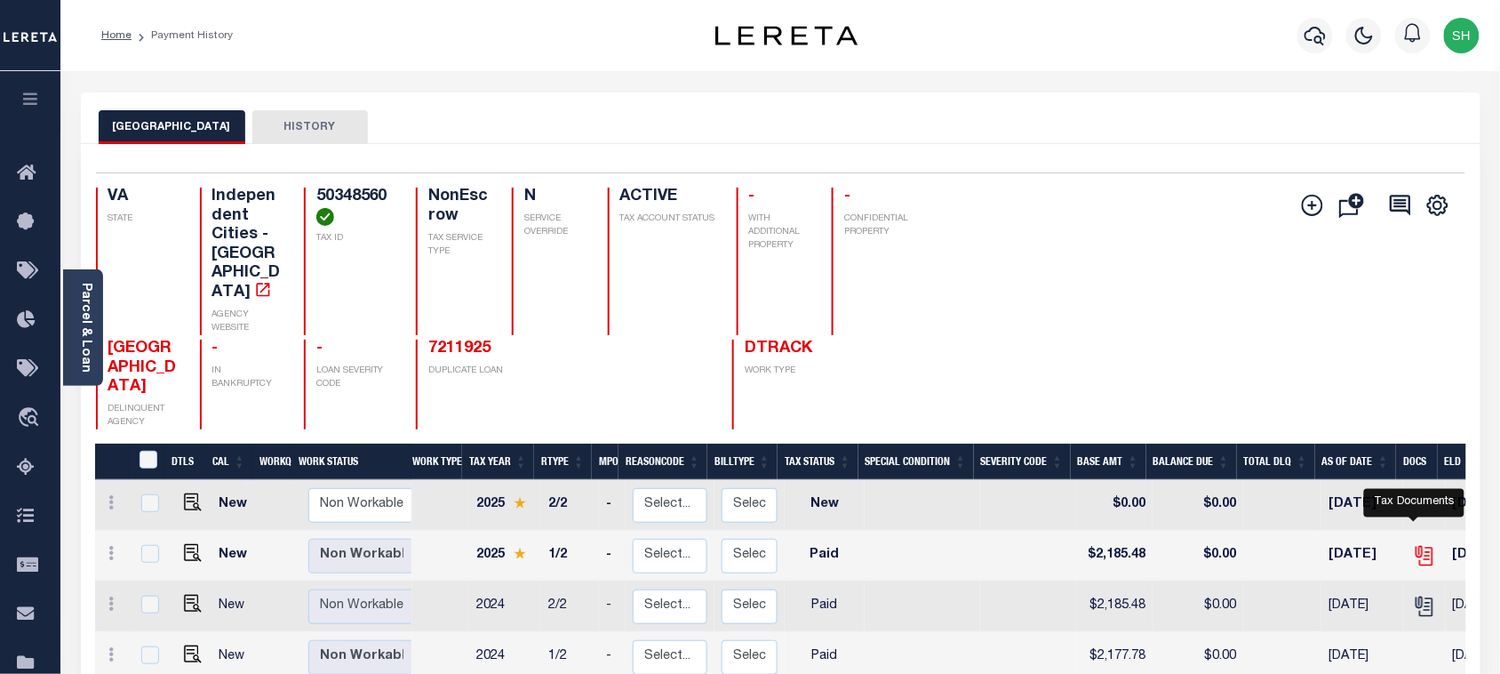
click at [1419, 547] on icon "" at bounding box center [1425, 556] width 13 height 19
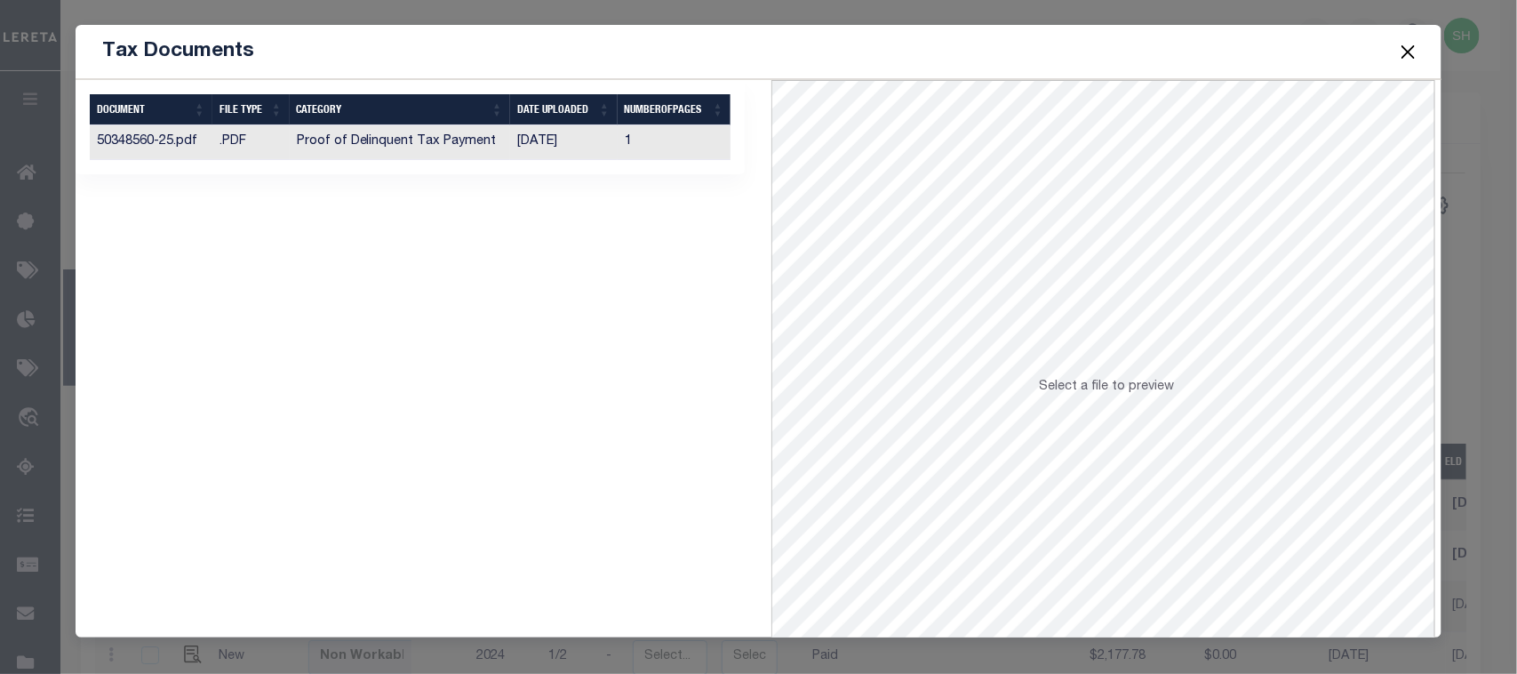
click at [523, 134] on td "[DATE]" at bounding box center [564, 142] width 108 height 35
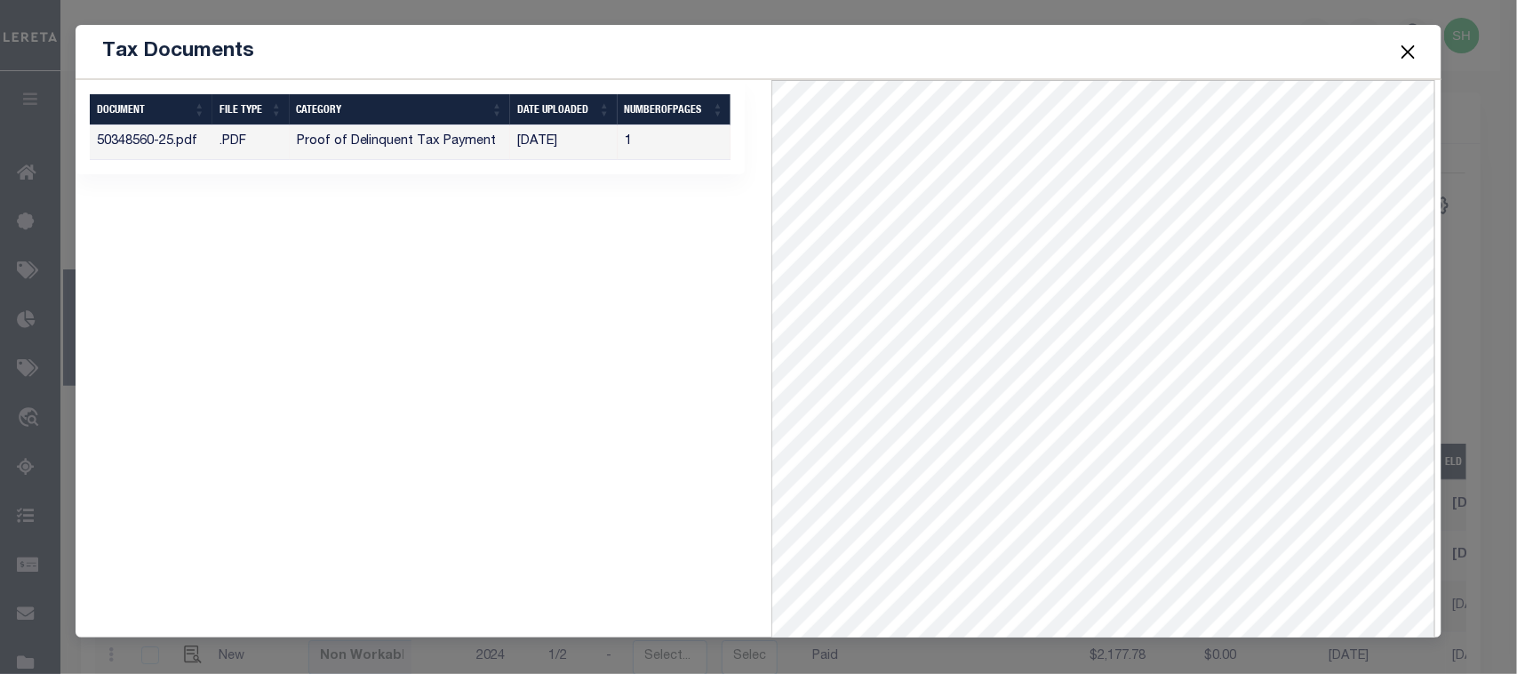
click at [1398, 46] on button "Close" at bounding box center [1407, 51] width 23 height 23
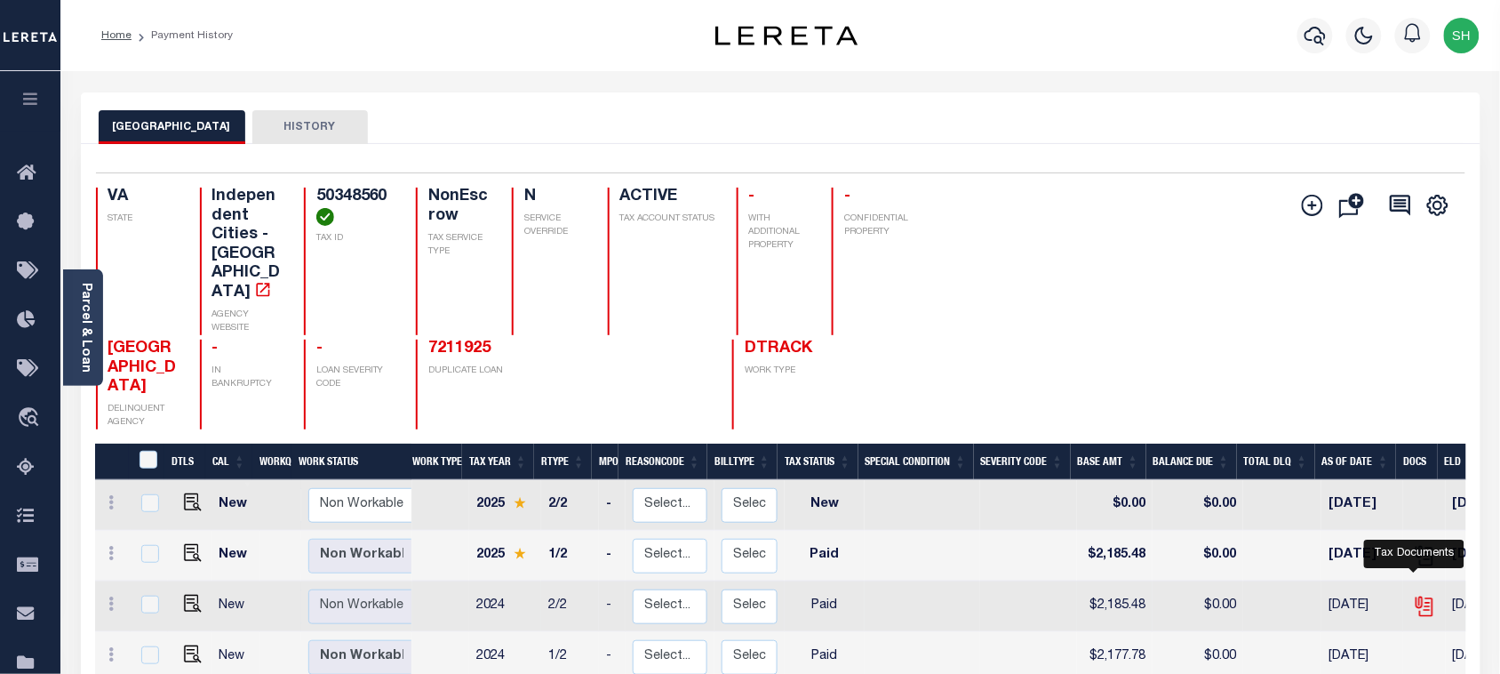
click at [1415, 595] on icon "" at bounding box center [1424, 606] width 23 height 23
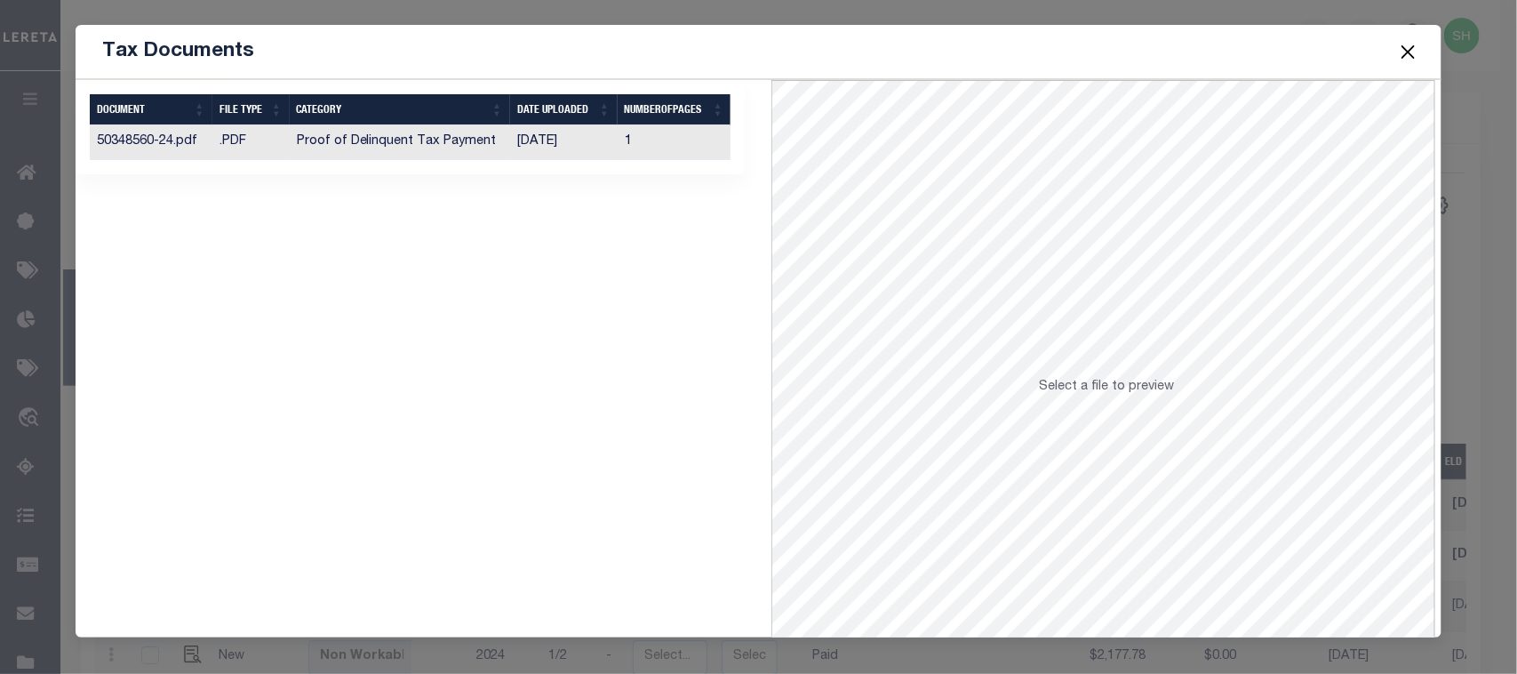
click at [538, 147] on td "09/06/2025" at bounding box center [564, 142] width 108 height 35
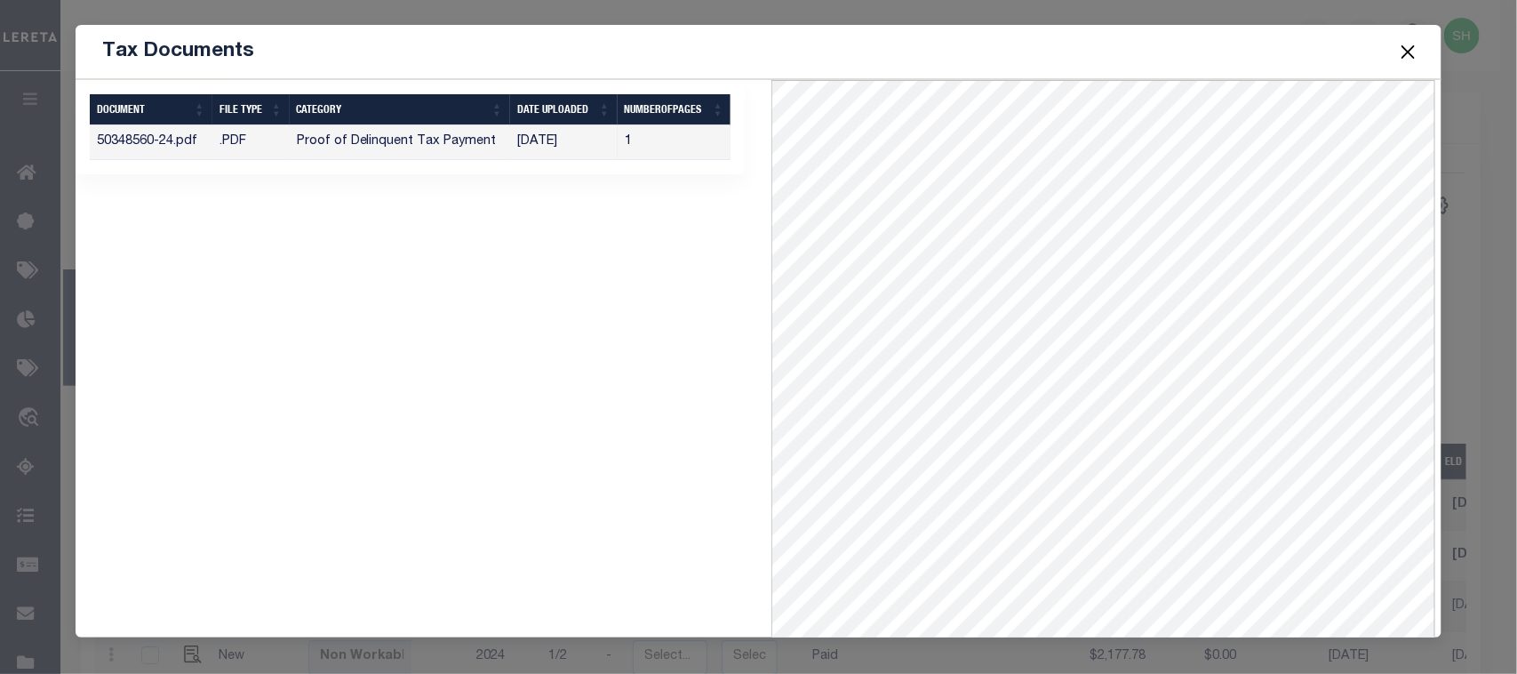
click at [1403, 51] on button "Close" at bounding box center [1407, 51] width 23 height 23
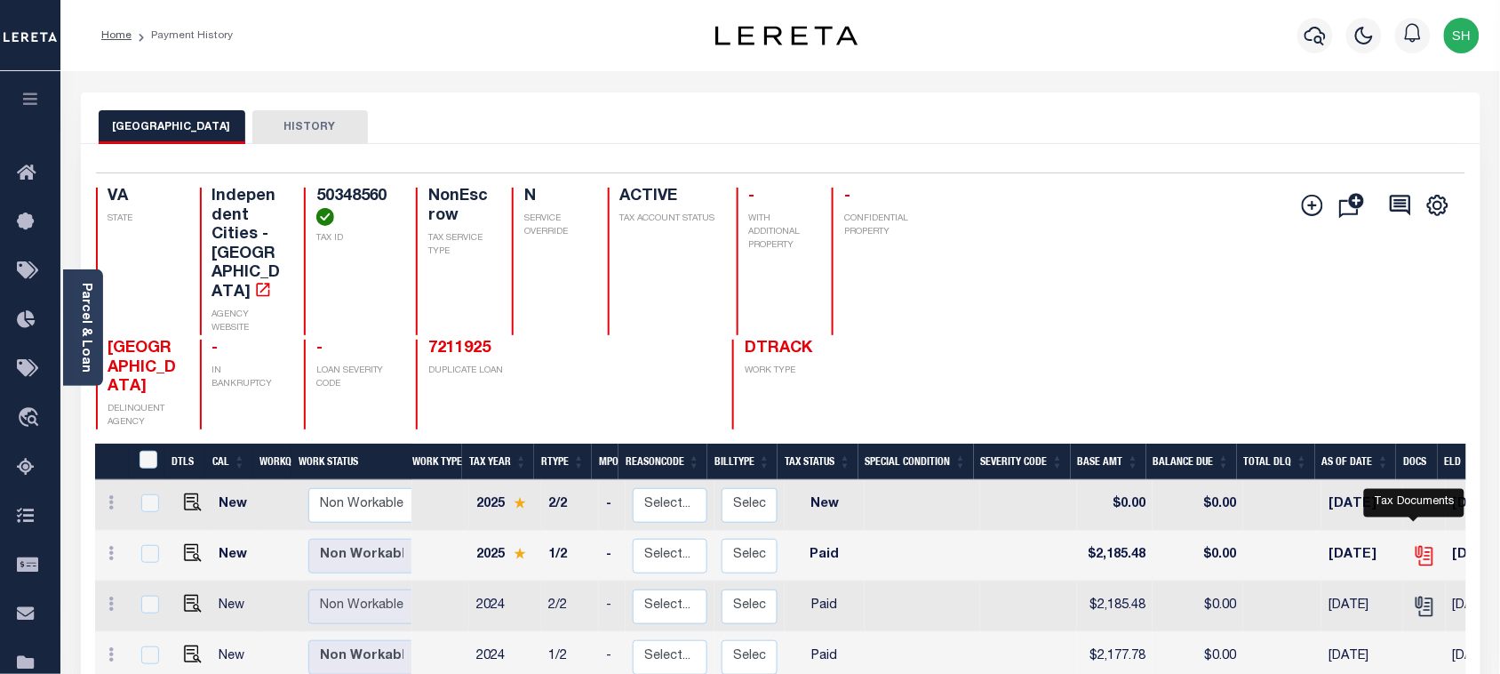
click at [1422, 547] on icon "" at bounding box center [1425, 556] width 13 height 19
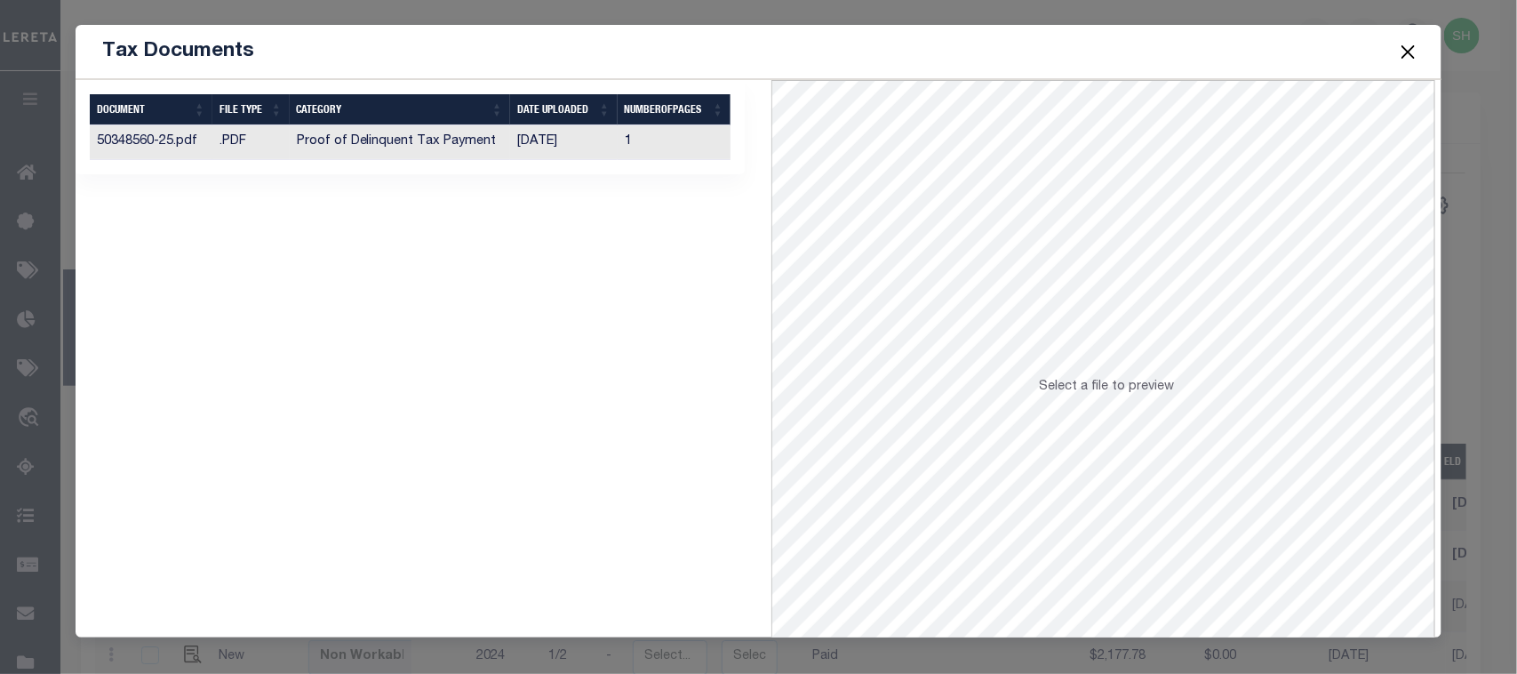
click at [369, 144] on td "Proof of Delinquent Tax Payment" at bounding box center [400, 142] width 220 height 35
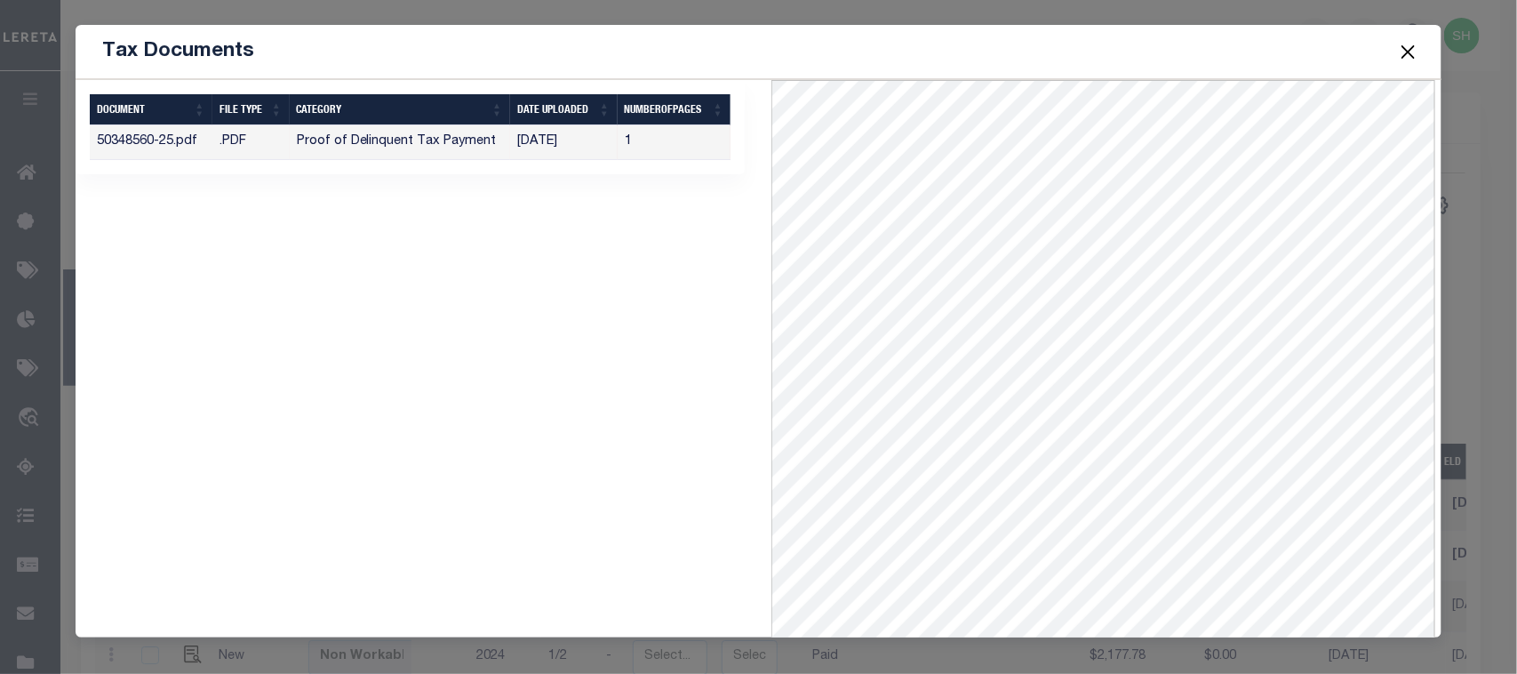
click at [1403, 51] on button "Close" at bounding box center [1407, 51] width 23 height 23
